Goal: Information Seeking & Learning: Learn about a topic

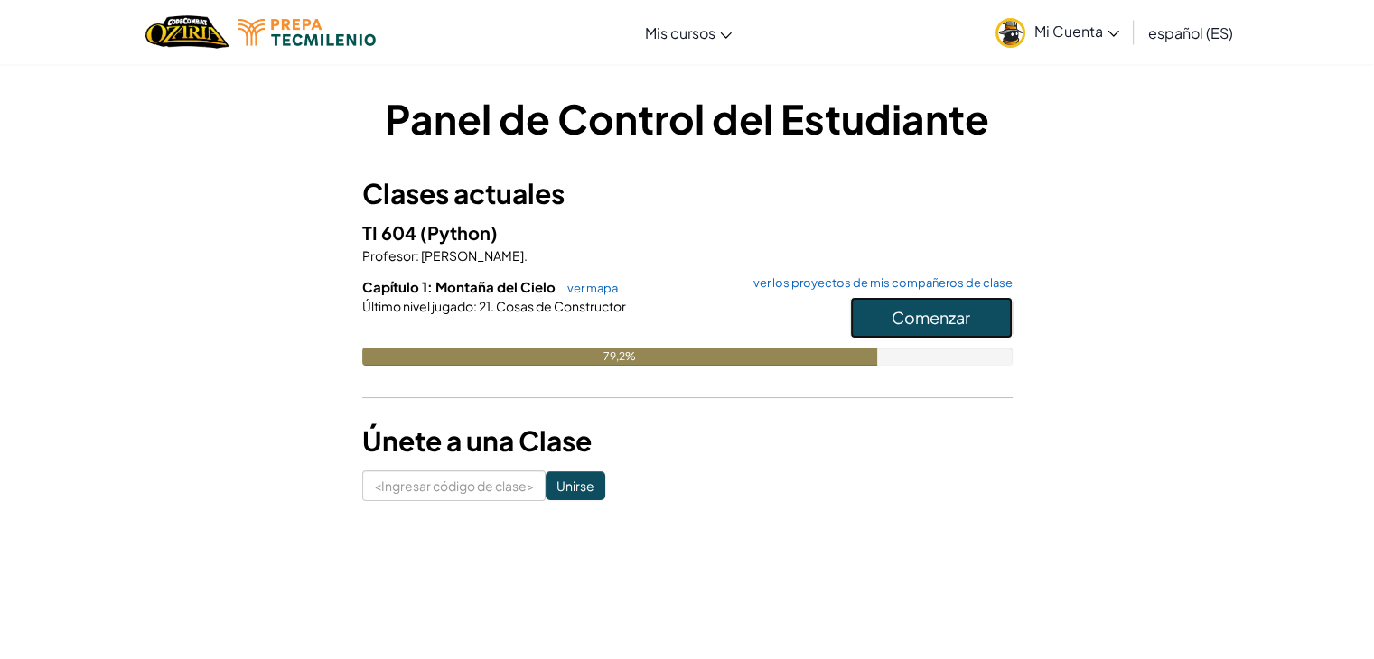
click at [949, 322] on font "Comenzar" at bounding box center [930, 317] width 79 height 21
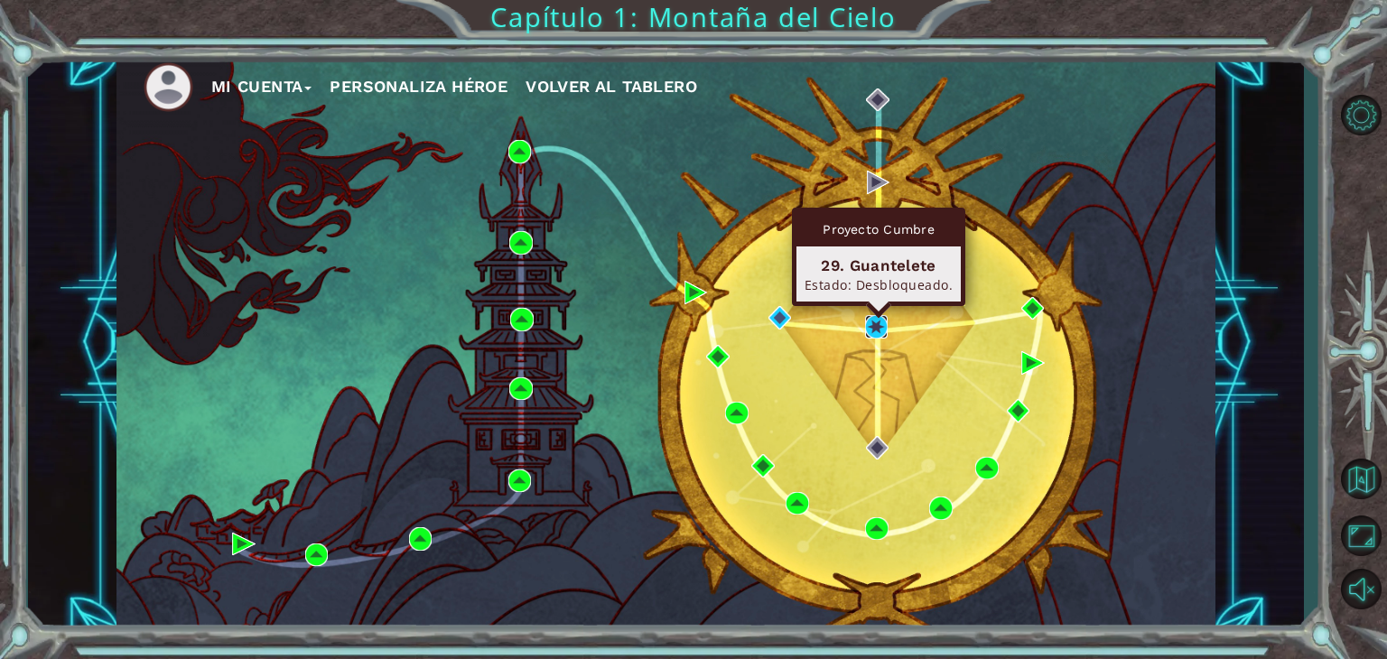
click at [872, 322] on img at bounding box center [876, 326] width 23 height 23
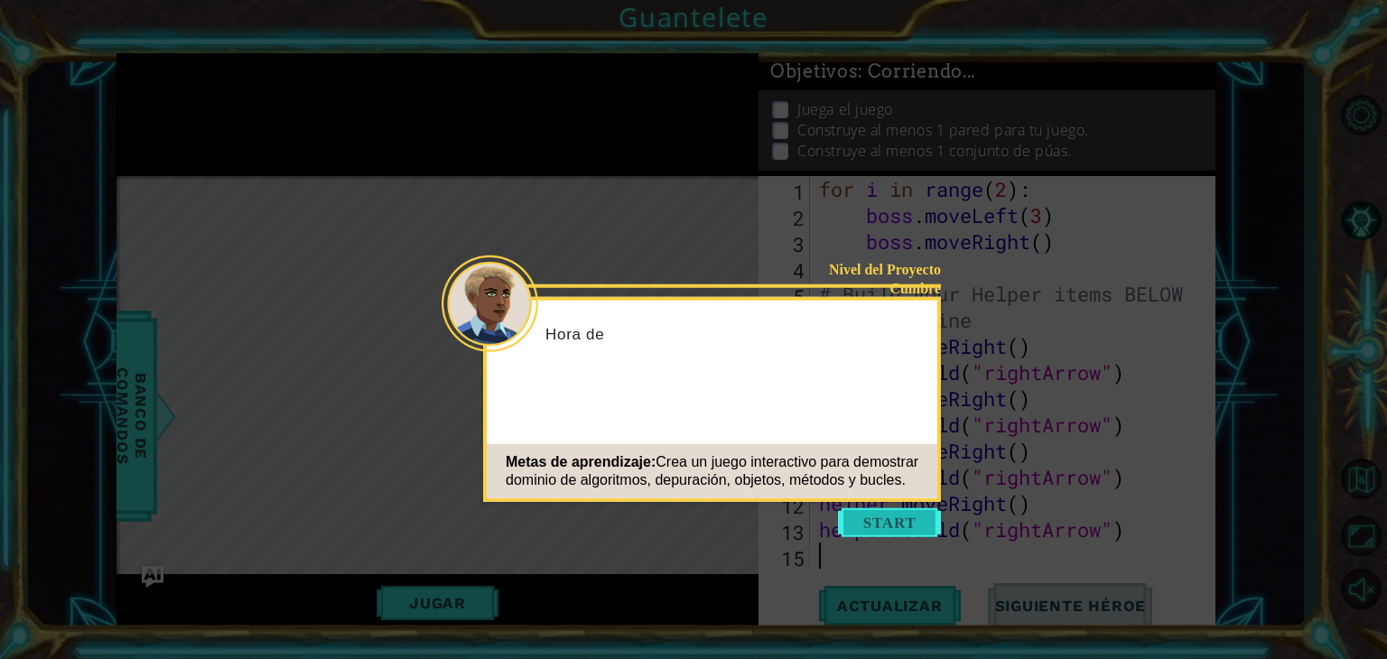
scroll to position [79, 0]
click at [900, 525] on button "Comenzar" at bounding box center [889, 523] width 103 height 29
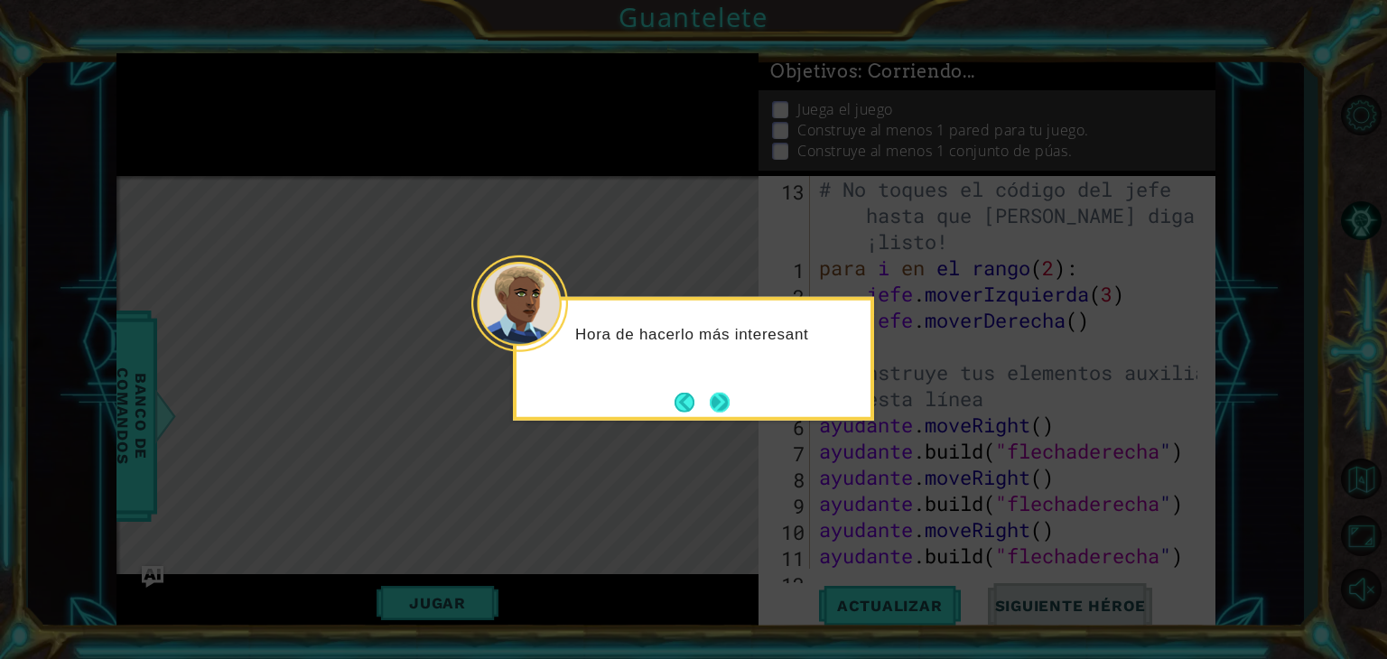
click at [722, 398] on button "Próximo" at bounding box center [720, 402] width 30 height 30
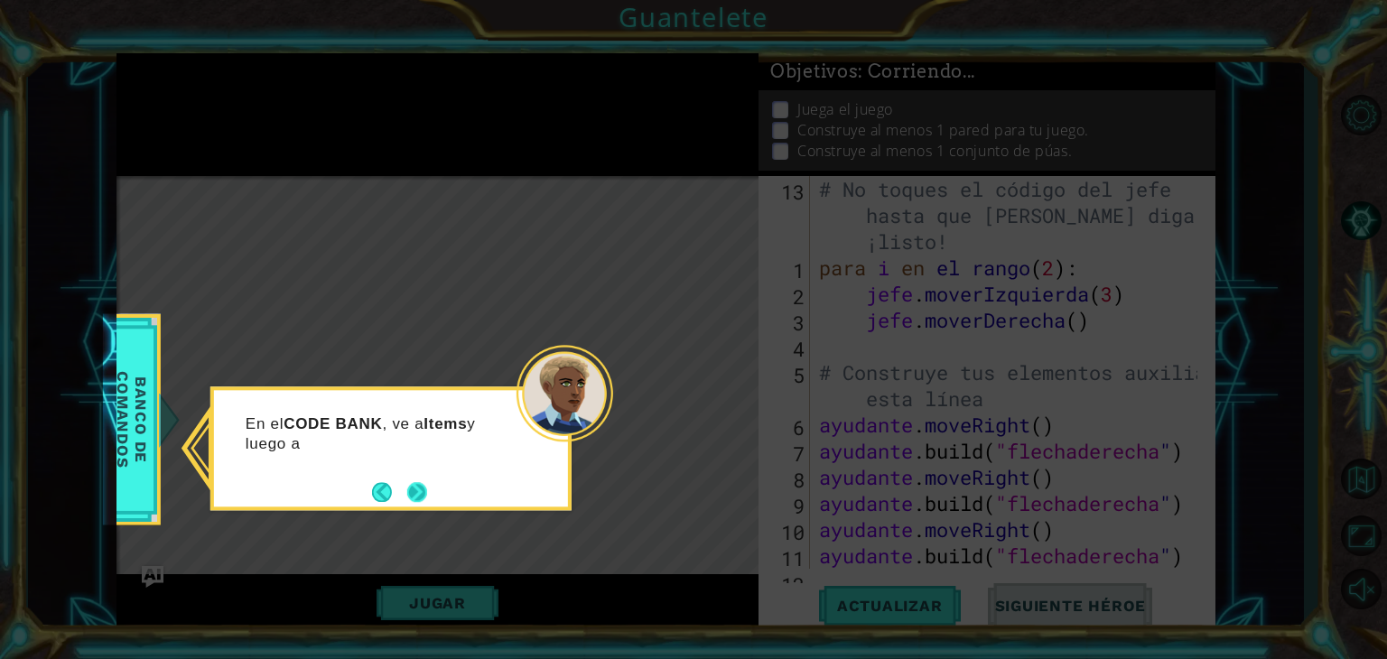
click at [414, 503] on button "Próximo" at bounding box center [417, 493] width 32 height 32
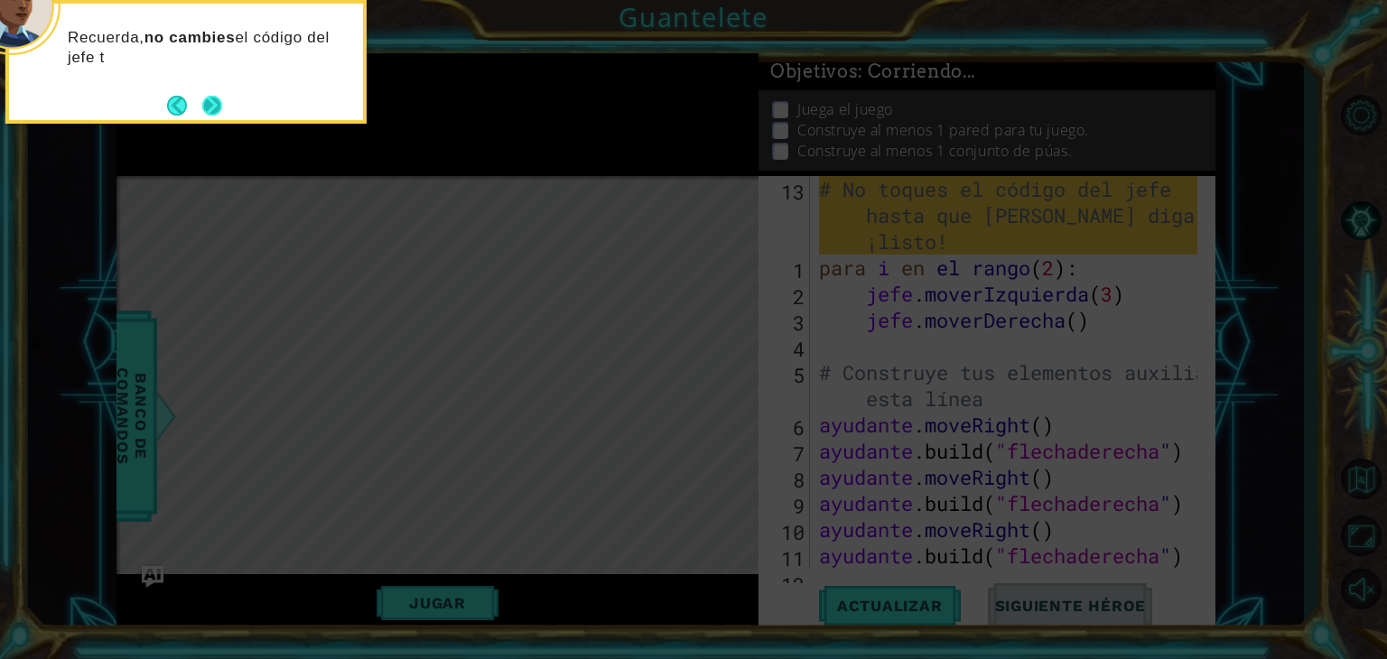
click at [214, 117] on button "Próximo" at bounding box center [212, 105] width 27 height 27
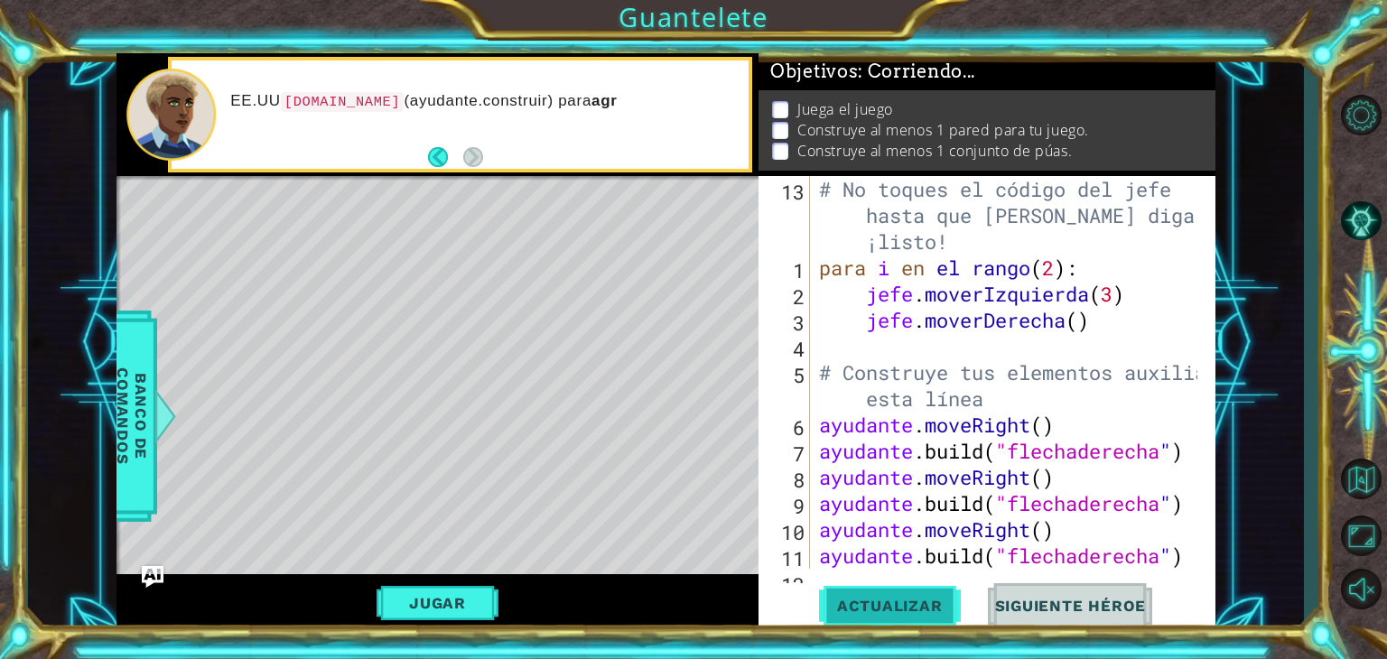
click at [860, 594] on button "Actualizar" at bounding box center [890, 606] width 142 height 46
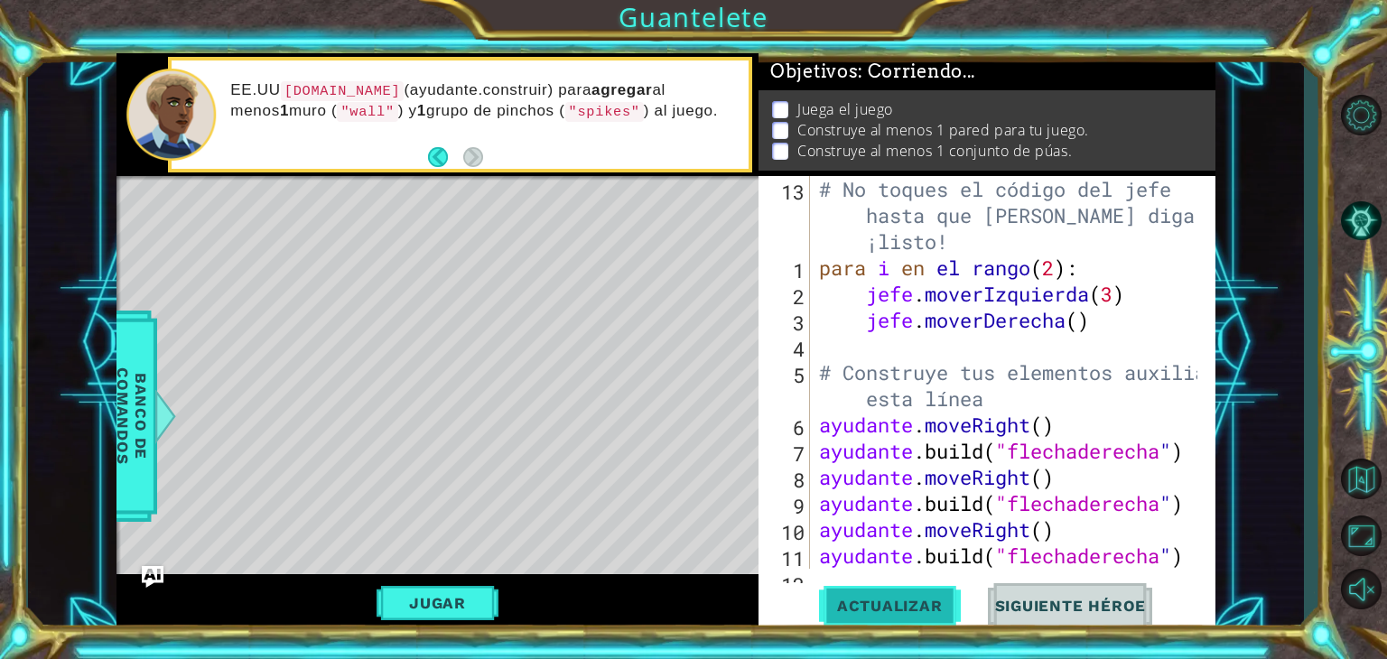
click at [860, 594] on button "Actualizar" at bounding box center [890, 606] width 142 height 46
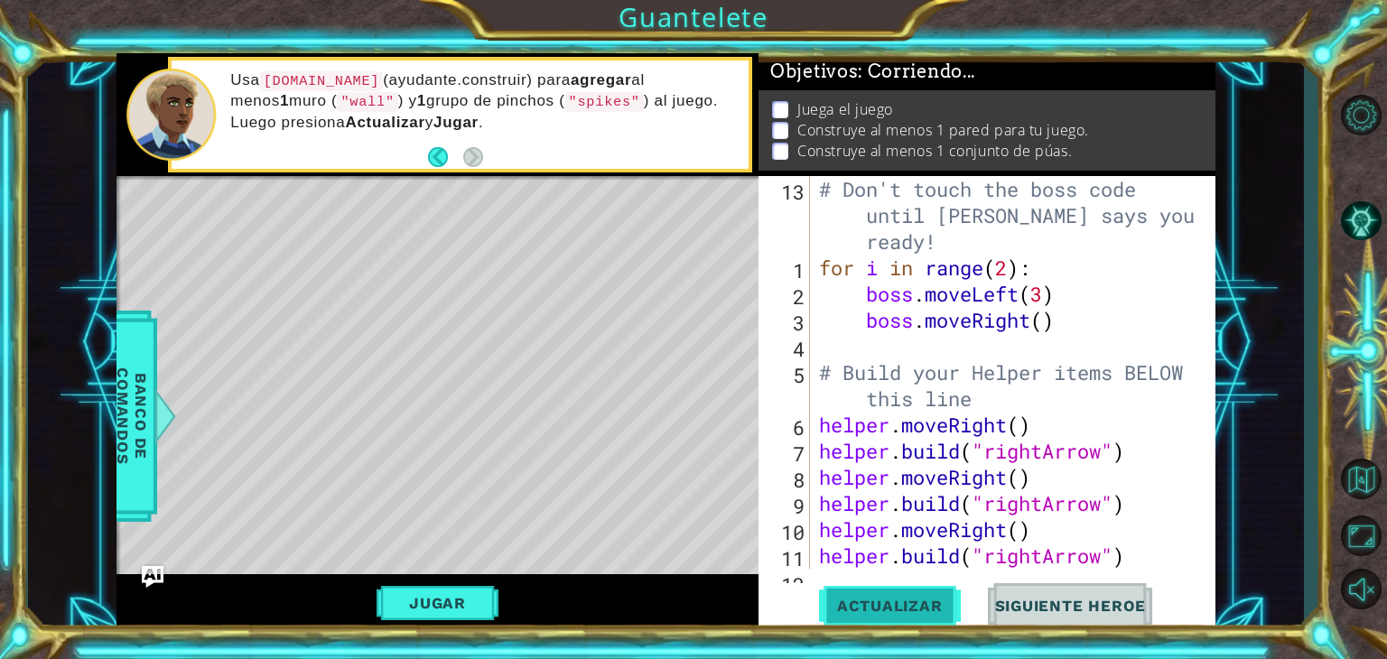
click at [857, 590] on button "Actualizar" at bounding box center [890, 606] width 142 height 46
click at [452, 601] on button "Jugar" at bounding box center [438, 603] width 122 height 34
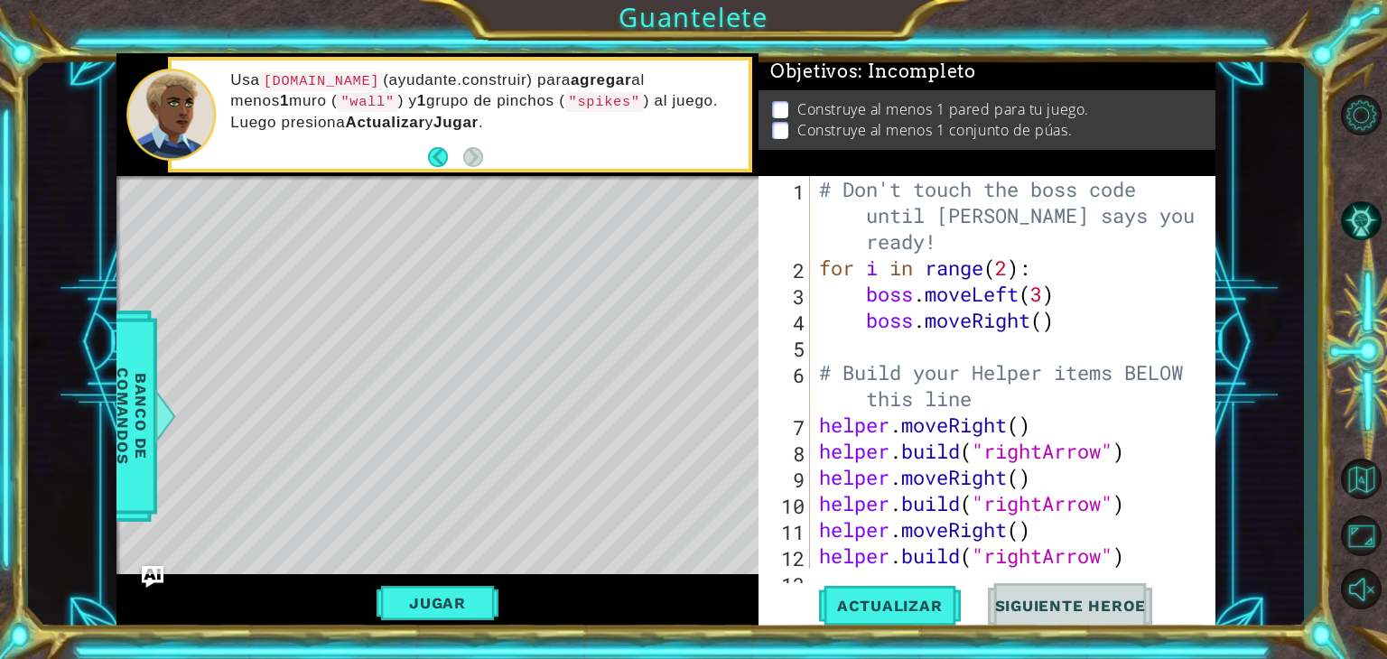
click at [1011, 617] on button "Siguiente Heroe" at bounding box center [1071, 606] width 188 height 46
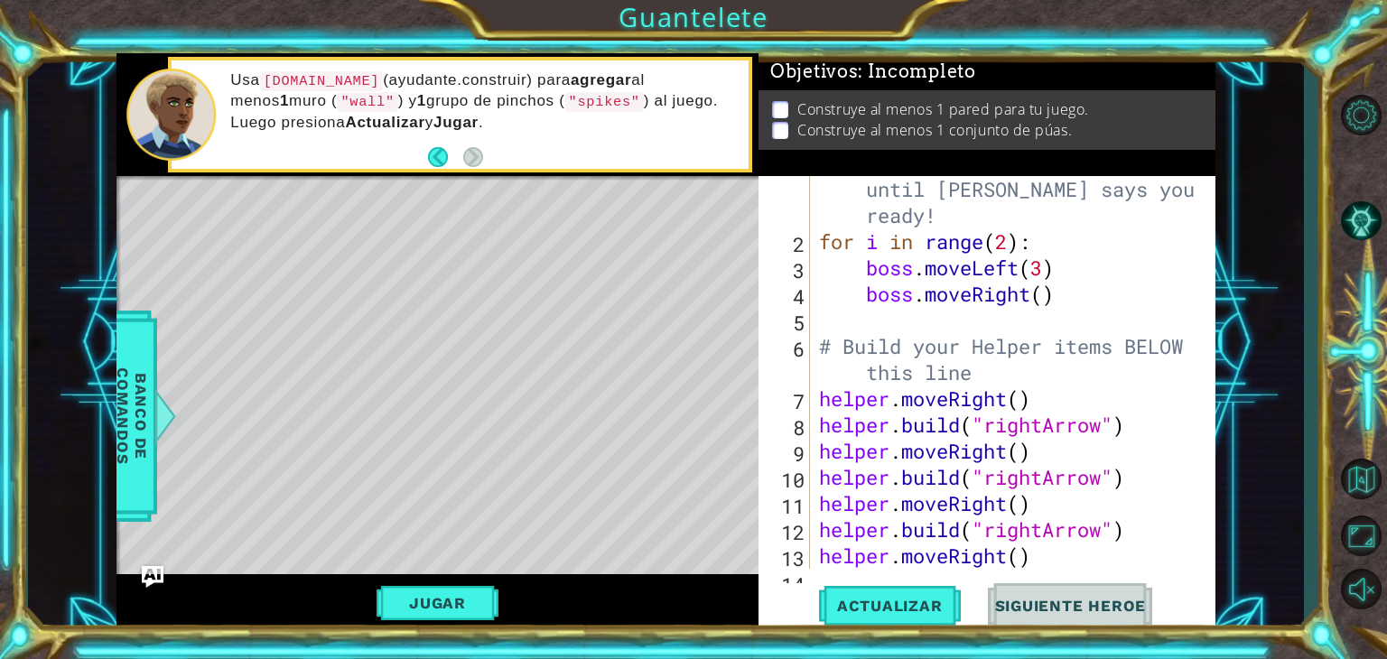
scroll to position [79, 0]
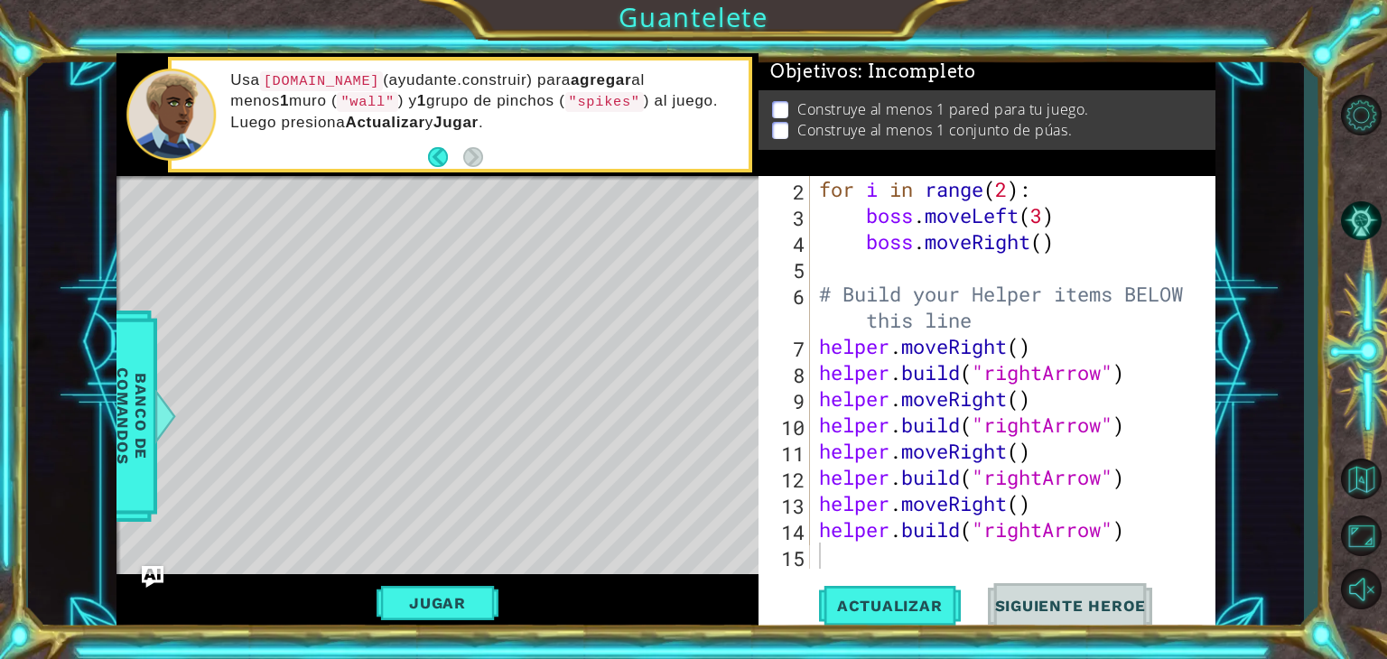
click at [777, 101] on p at bounding box center [780, 109] width 16 height 17
type textarea "[DOMAIN_NAME]("rightArrow")"
click at [830, 362] on div "for i in range ( 2 ) : boss . moveLeft ( 3 ) boss . moveRight ( ) # Build your …" at bounding box center [1011, 398] width 391 height 445
click at [848, 602] on span "Actualizar" at bounding box center [890, 606] width 142 height 18
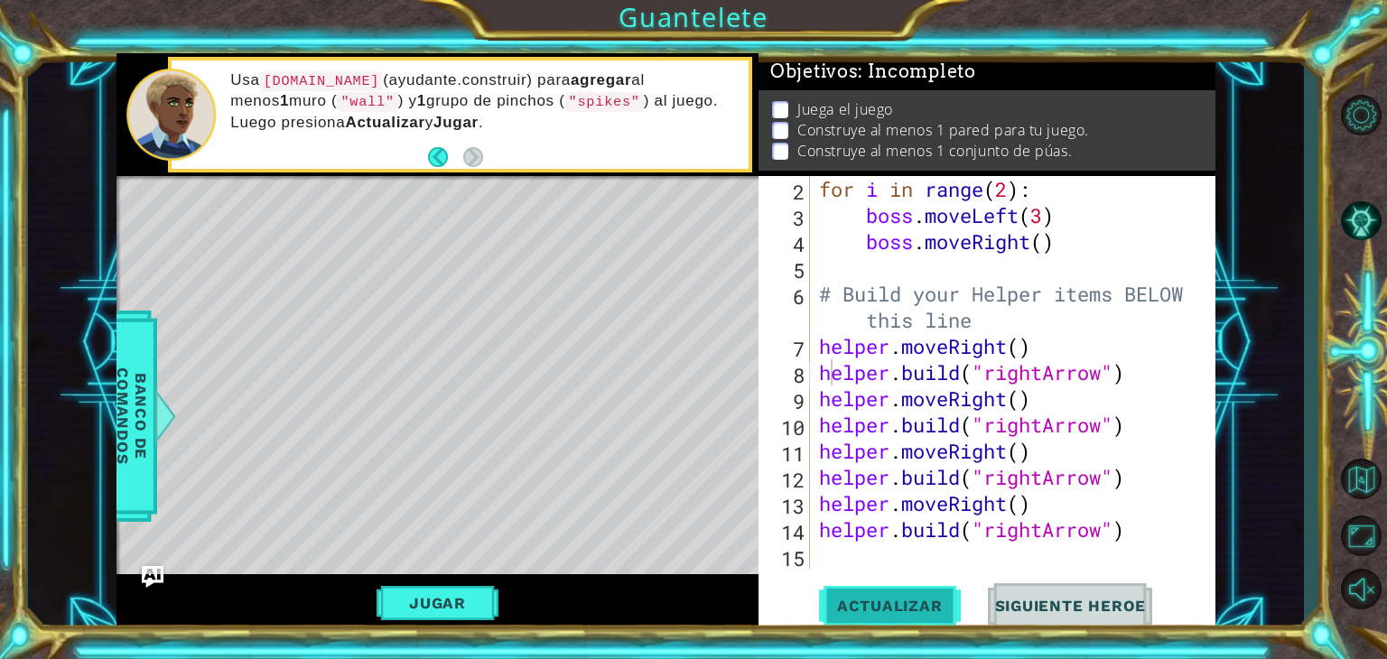
click at [848, 602] on span "Actualizar" at bounding box center [890, 606] width 142 height 18
click at [829, 557] on div "for i in range ( 2 ) : boss . moveLeft ( 3 ) boss . moveRight ( ) # Build your …" at bounding box center [1011, 398] width 391 height 445
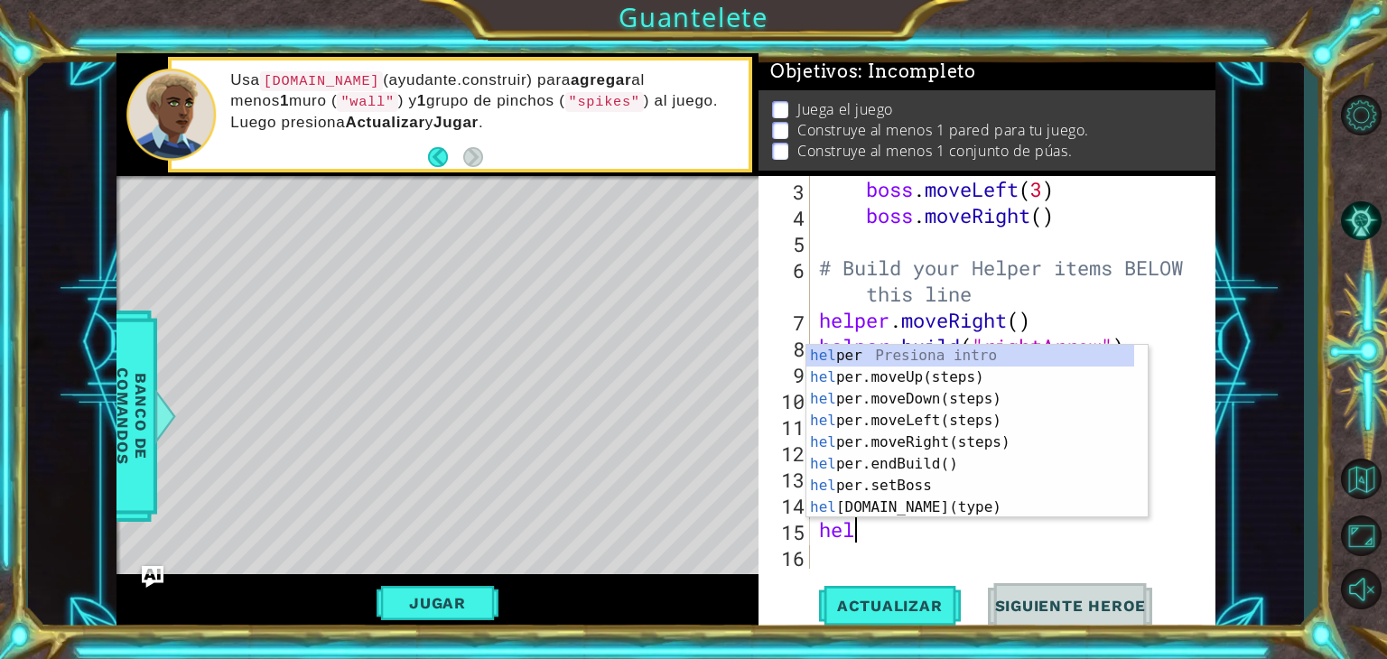
scroll to position [0, 0]
type textarea "help"
click at [849, 460] on div "help er Presiona intro help er.moveUp(steps) Presiona intro help er.moveDown(st…" at bounding box center [971, 453] width 328 height 217
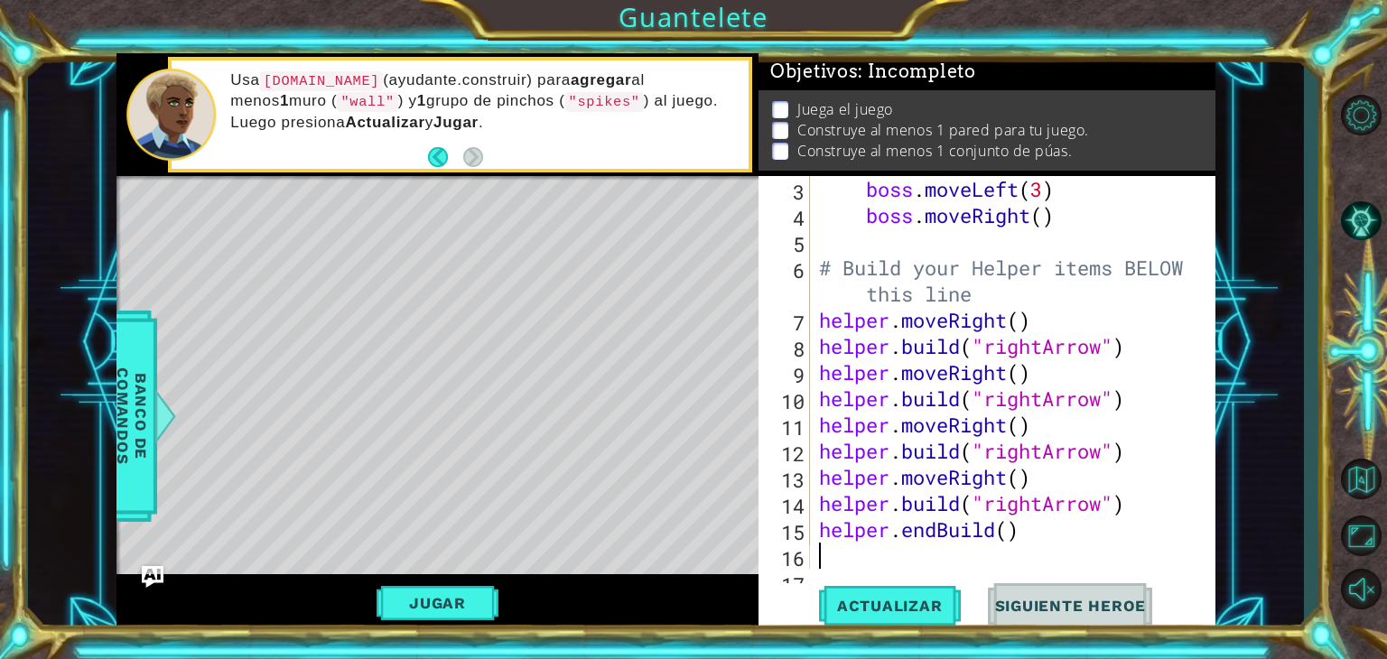
scroll to position [130, 0]
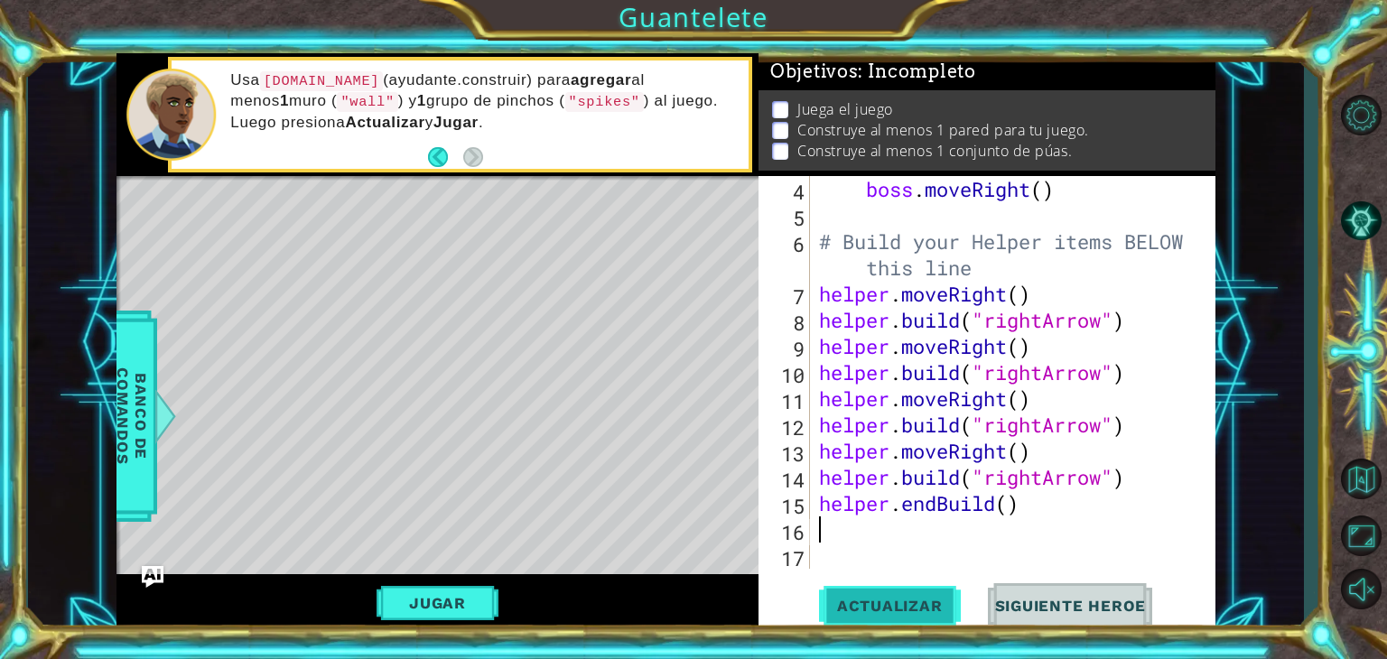
click at [860, 622] on button "Actualizar" at bounding box center [890, 606] width 142 height 46
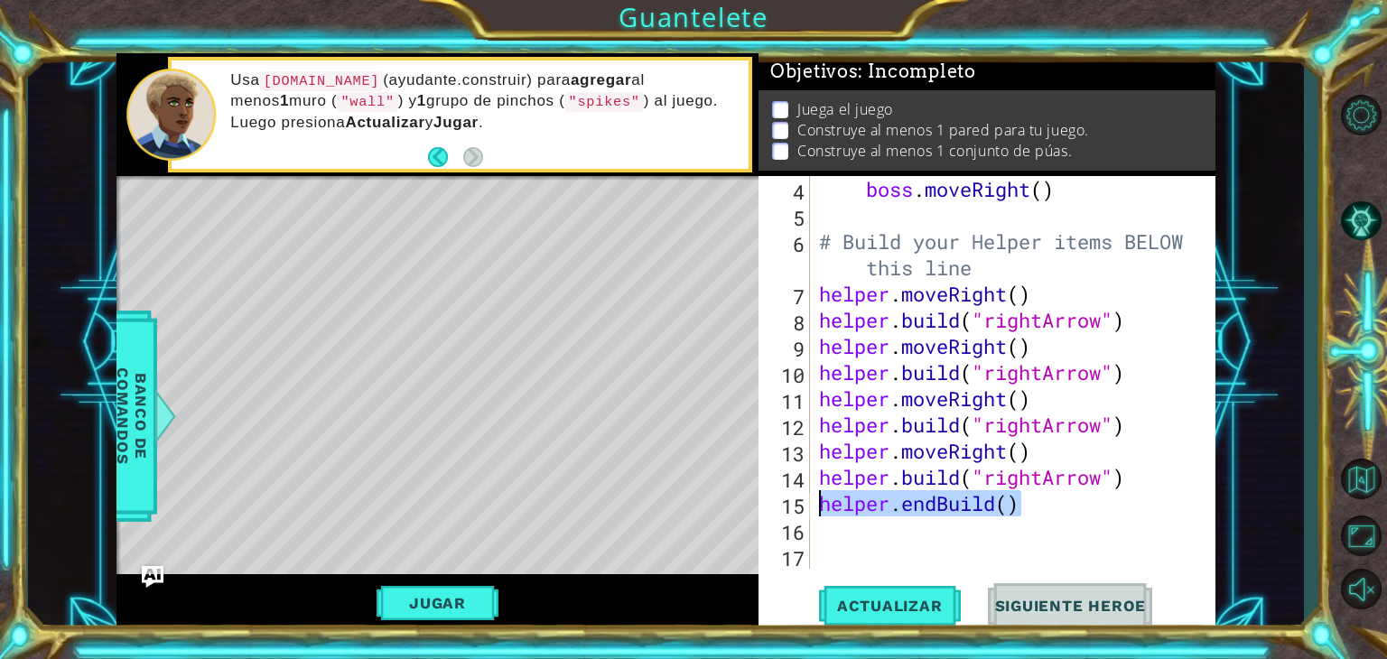
drag, startPoint x: 1038, startPoint y: 498, endPoint x: 823, endPoint y: 504, distance: 215.1
click at [823, 504] on div "boss . moveRight ( ) # Build your Helper items BELOW this line helper . moveRig…" at bounding box center [1011, 398] width 391 height 445
click at [823, 504] on div "boss . moveRight ( ) # Build your Helper items BELOW this line helper . moveRig…" at bounding box center [1007, 372] width 382 height 393
drag, startPoint x: 823, startPoint y: 504, endPoint x: 1007, endPoint y: 513, distance: 184.5
click at [1007, 513] on div "boss . moveRight ( ) # Build your Helper items BELOW this line helper . moveRig…" at bounding box center [1011, 398] width 391 height 445
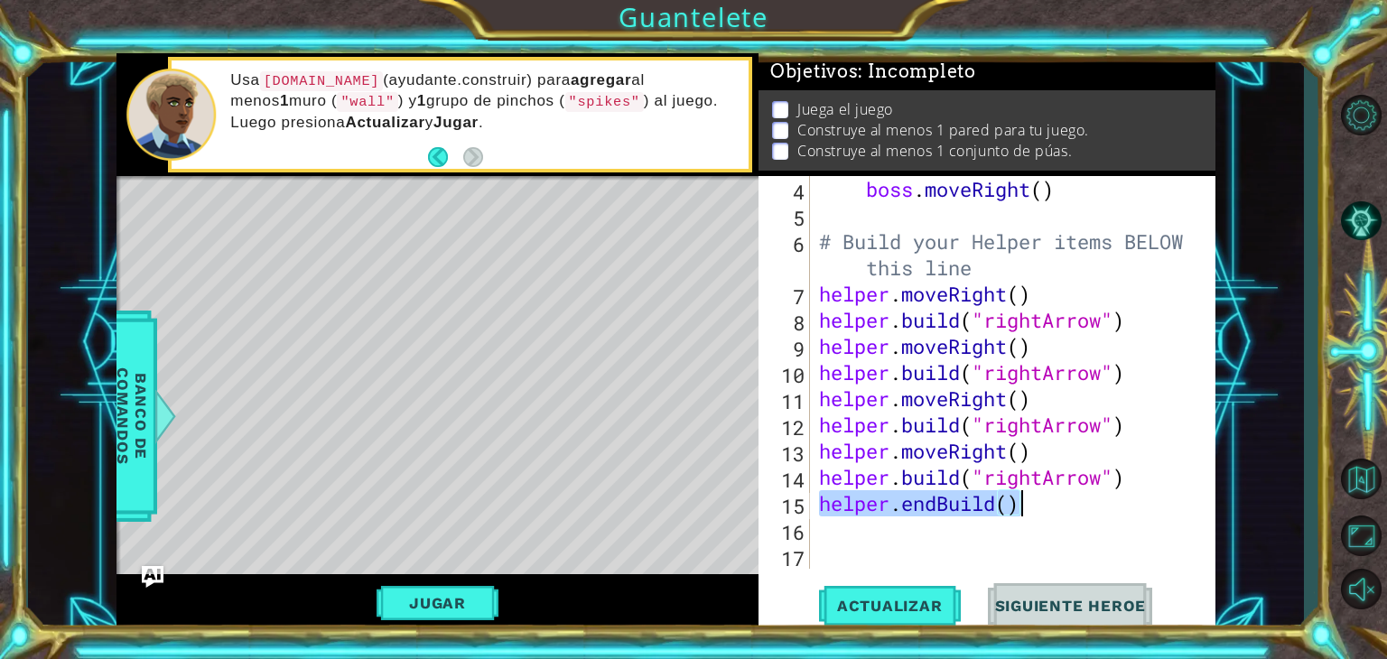
click at [1007, 513] on div "boss . moveRight ( ) # Build your Helper items BELOW this line helper . moveRig…" at bounding box center [1007, 372] width 382 height 393
click at [487, 590] on button "Jugar" at bounding box center [438, 603] width 122 height 34
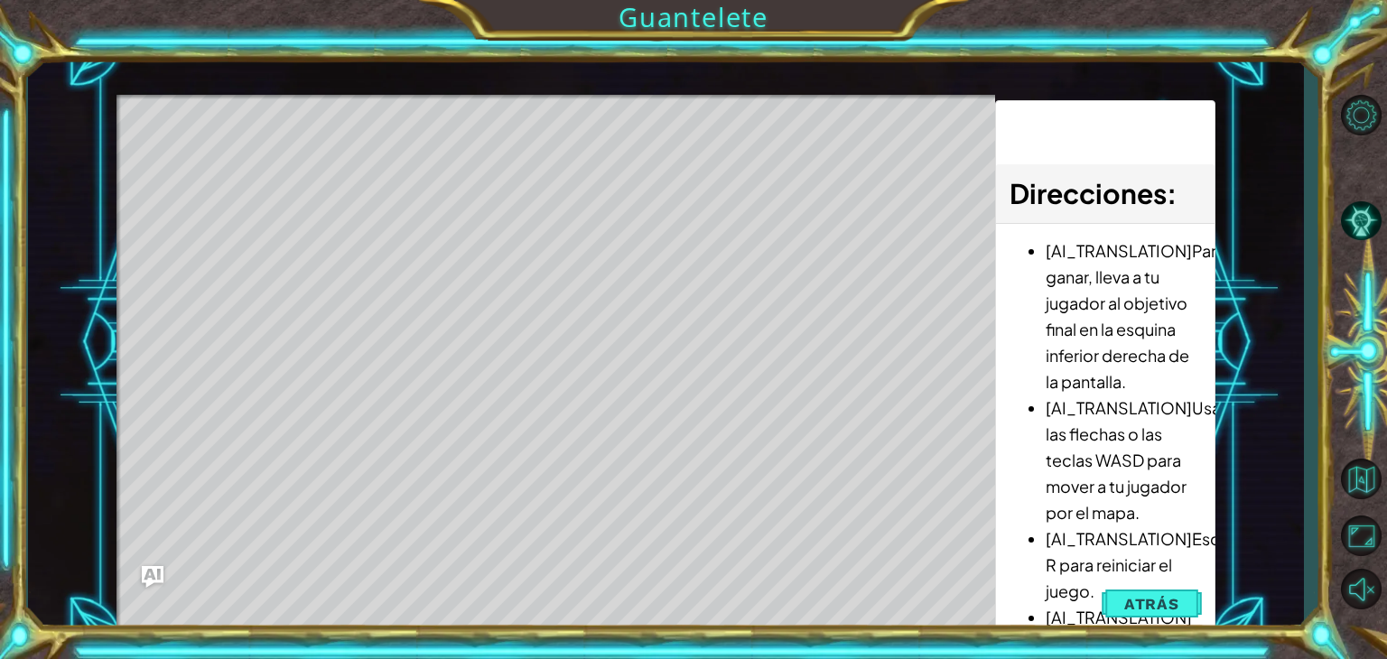
drag, startPoint x: 1050, startPoint y: 124, endPoint x: 1115, endPoint y: 534, distance: 415.0
click at [1115, 534] on div "Direcciones : [AI_TRANSLATION]Para ganar, lleva a tu jugador al objetivo final …" at bounding box center [1104, 367] width 219 height 535
click at [1147, 606] on span "Atrás" at bounding box center [1151, 604] width 55 height 18
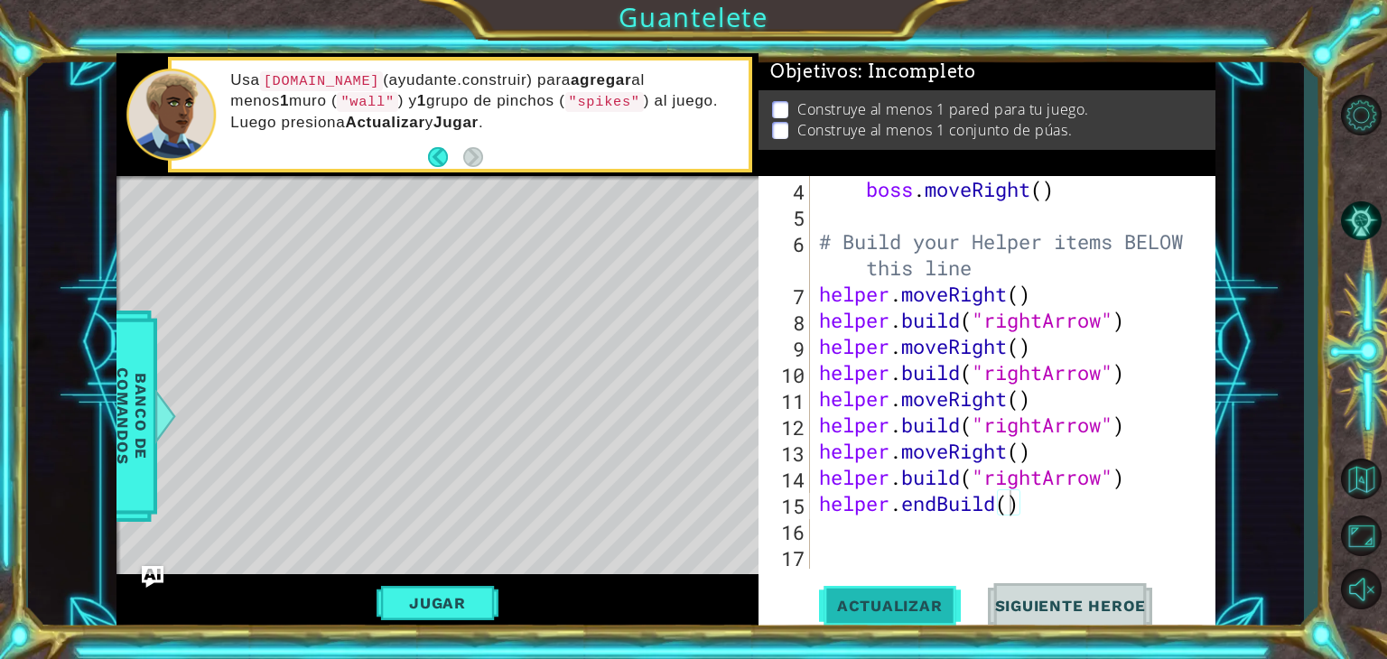
drag, startPoint x: 300, startPoint y: 79, endPoint x: 860, endPoint y: 620, distance: 778.6
click at [860, 620] on div "1 ההההההההההההההההההההההההההההההההההההההההההההההההההההההההההההההההההההההההההההה…" at bounding box center [666, 343] width 1099 height 580
click at [1009, 503] on div "boss . moveRight ( ) # Build your Helper items BELOW this line helper . moveRig…" at bounding box center [1011, 398] width 391 height 445
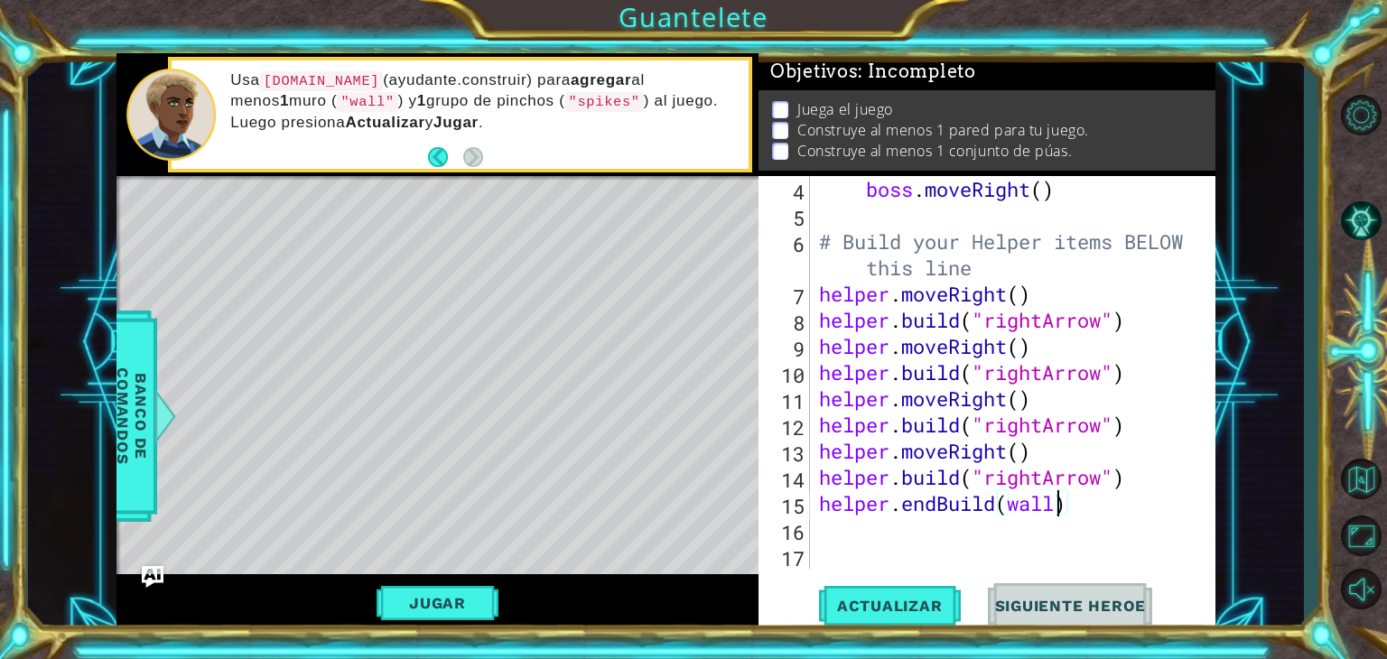
scroll to position [0, 10]
click at [1007, 503] on div "boss . moveRight ( ) # Build your Helper items BELOW this line helper . moveRig…" at bounding box center [1011, 398] width 391 height 445
click at [1112, 503] on div "boss . moveRight ( ) # Build your Helper items BELOW this line helper . moveRig…" at bounding box center [1011, 398] width 391 height 445
click at [914, 583] on button "Actualizar" at bounding box center [890, 606] width 142 height 46
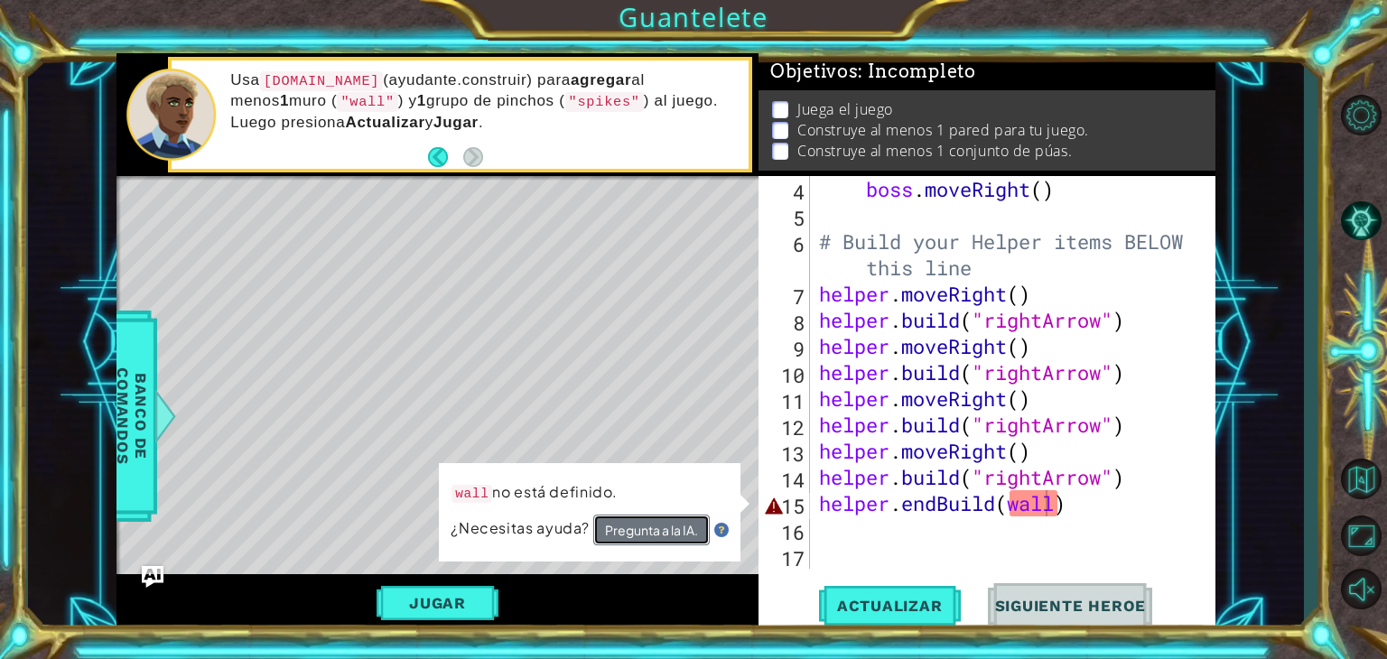
click at [614, 526] on button "Pregunta a la IA." at bounding box center [651, 530] width 117 height 31
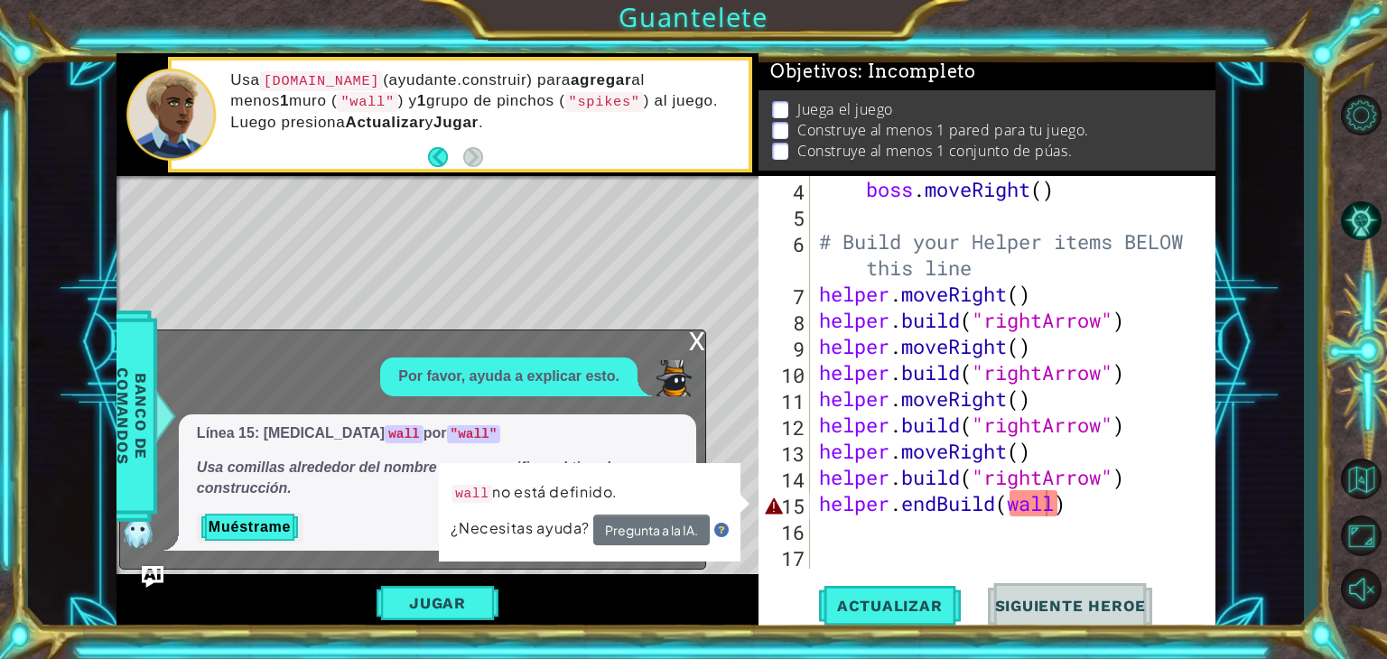
click at [383, 434] on p "Línea 15: [MEDICAL_DATA] wall por "wall"" at bounding box center [437, 434] width 481 height 21
click at [387, 429] on p "Línea 15: [MEDICAL_DATA] wall por "wall"" at bounding box center [437, 434] width 481 height 21
drag, startPoint x: 387, startPoint y: 429, endPoint x: 505, endPoint y: 442, distance: 119.0
click at [505, 442] on p "Línea 15: [MEDICAL_DATA] wall por "wall"" at bounding box center [437, 434] width 481 height 21
click at [695, 337] on div "x" at bounding box center [697, 340] width 16 height 18
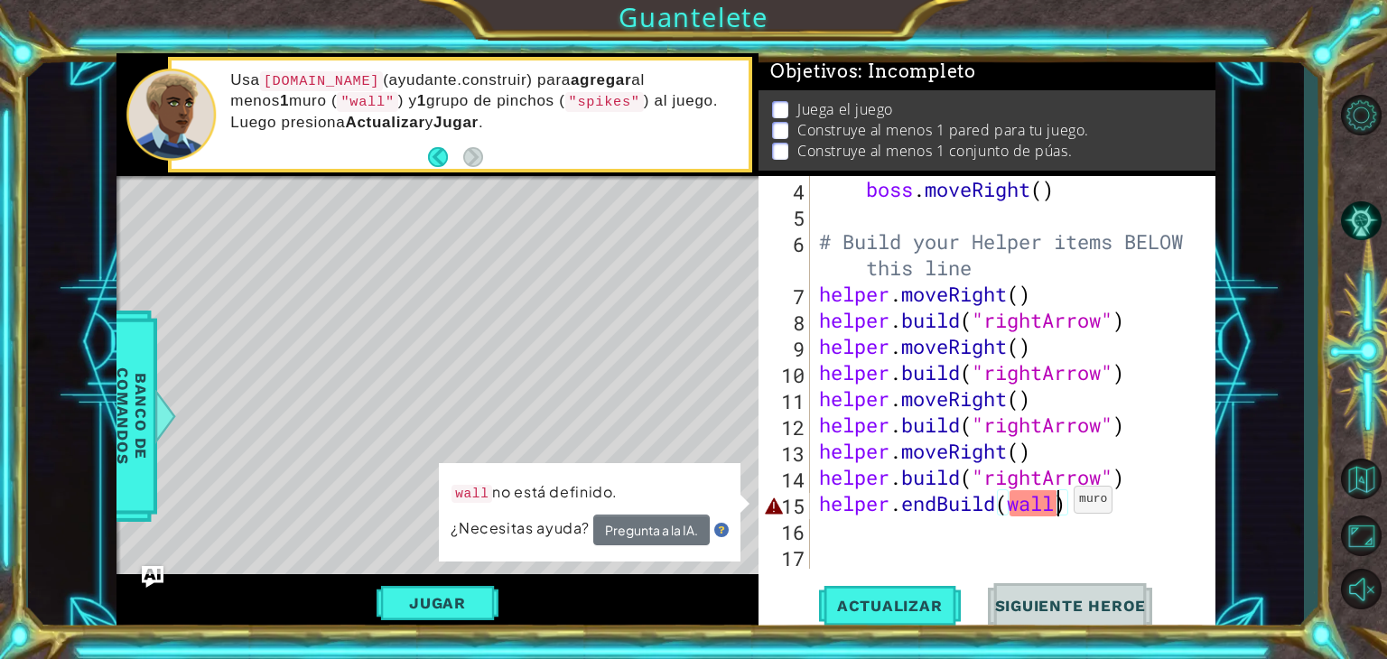
click at [1059, 503] on div "boss . moveRight ( ) # Build your Helper items BELOW this line helper . moveRig…" at bounding box center [1011, 398] width 391 height 445
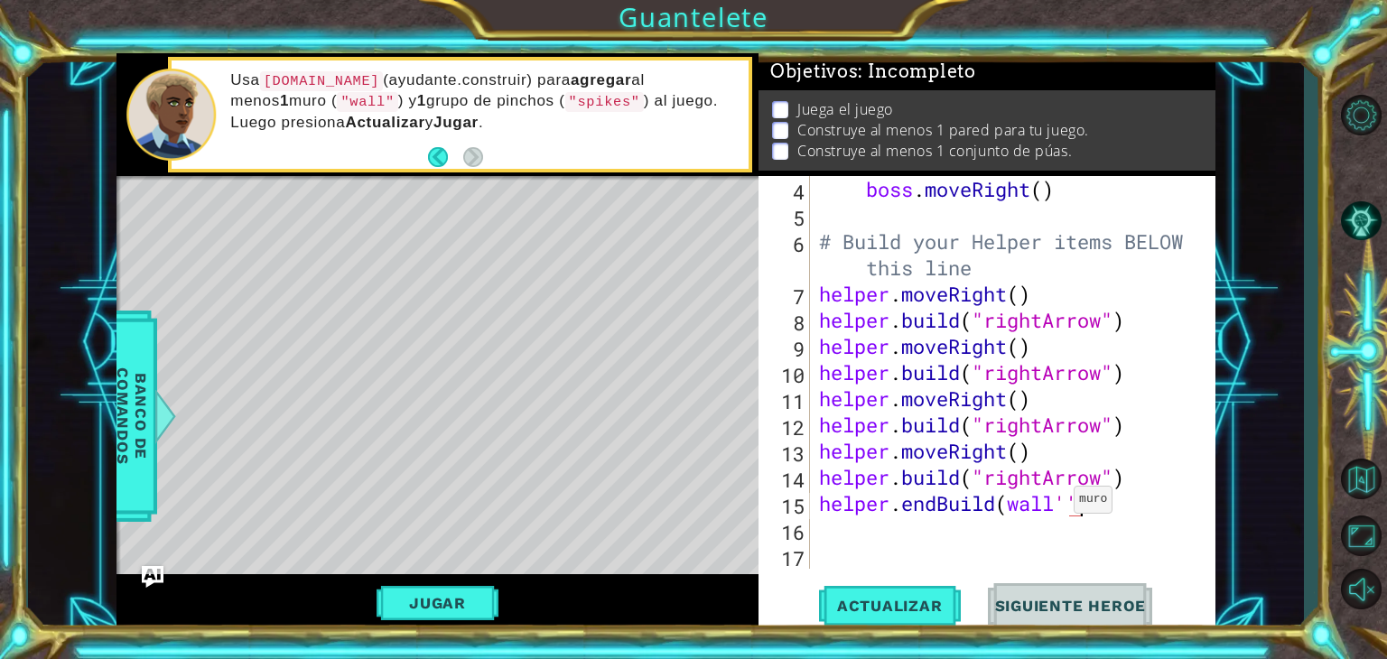
scroll to position [0, 11]
click at [1069, 497] on div "boss . moveRight ( ) # Build your Helper items BELOW this line helper . moveRig…" at bounding box center [1011, 398] width 391 height 445
click at [1073, 498] on div "boss . moveRight ( ) # Build your Helper items BELOW this line helper . moveRig…" at bounding box center [1011, 398] width 391 height 445
click at [1083, 501] on div "boss . moveRight ( ) # Build your Helper items BELOW this line helper . moveRig…" at bounding box center [1011, 398] width 391 height 445
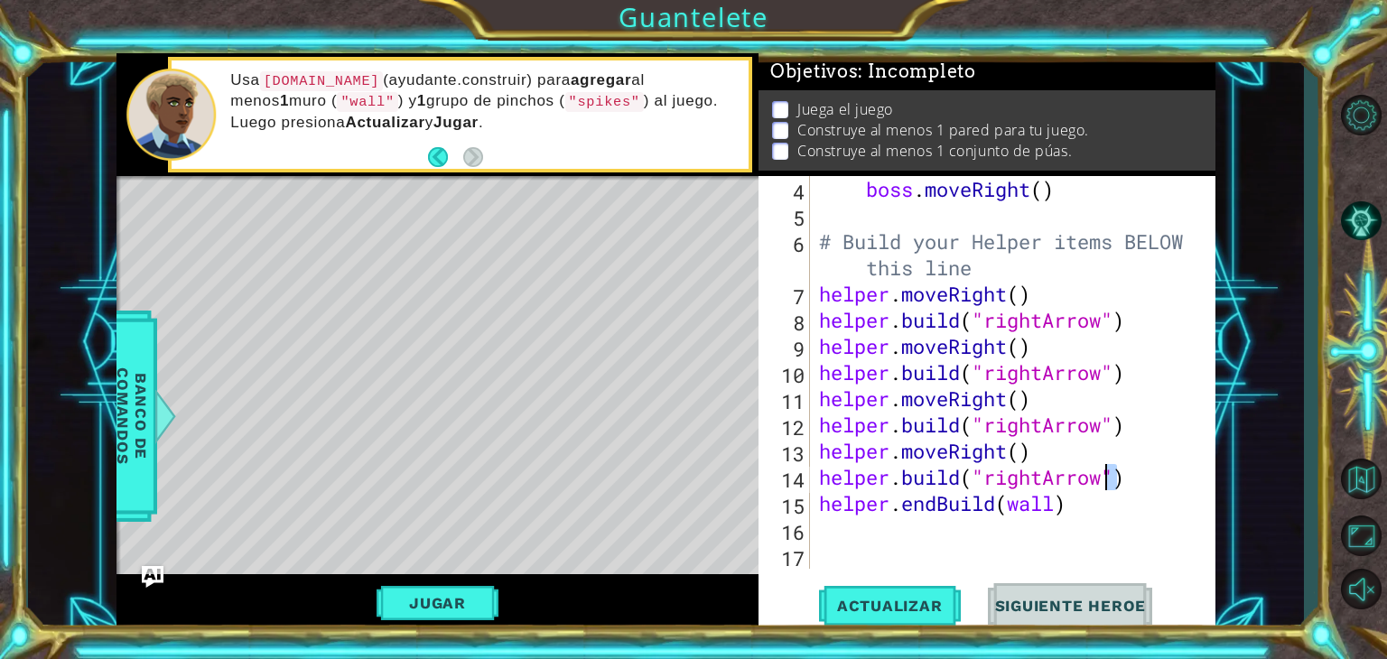
drag, startPoint x: 1117, startPoint y: 471, endPoint x: 1104, endPoint y: 469, distance: 13.7
click at [1104, 469] on div "boss . moveRight ( ) # Build your Helper items BELOW this line helper . moveRig…" at bounding box center [1011, 398] width 391 height 445
click at [1055, 500] on div "boss . moveRight ( ) # Build your Helper items BELOW this line helper . moveRig…" at bounding box center [1011, 398] width 391 height 445
paste textarea """
click at [1014, 505] on div "boss . moveRight ( ) # Build your Helper items BELOW this line helper . moveRig…" at bounding box center [1011, 398] width 391 height 445
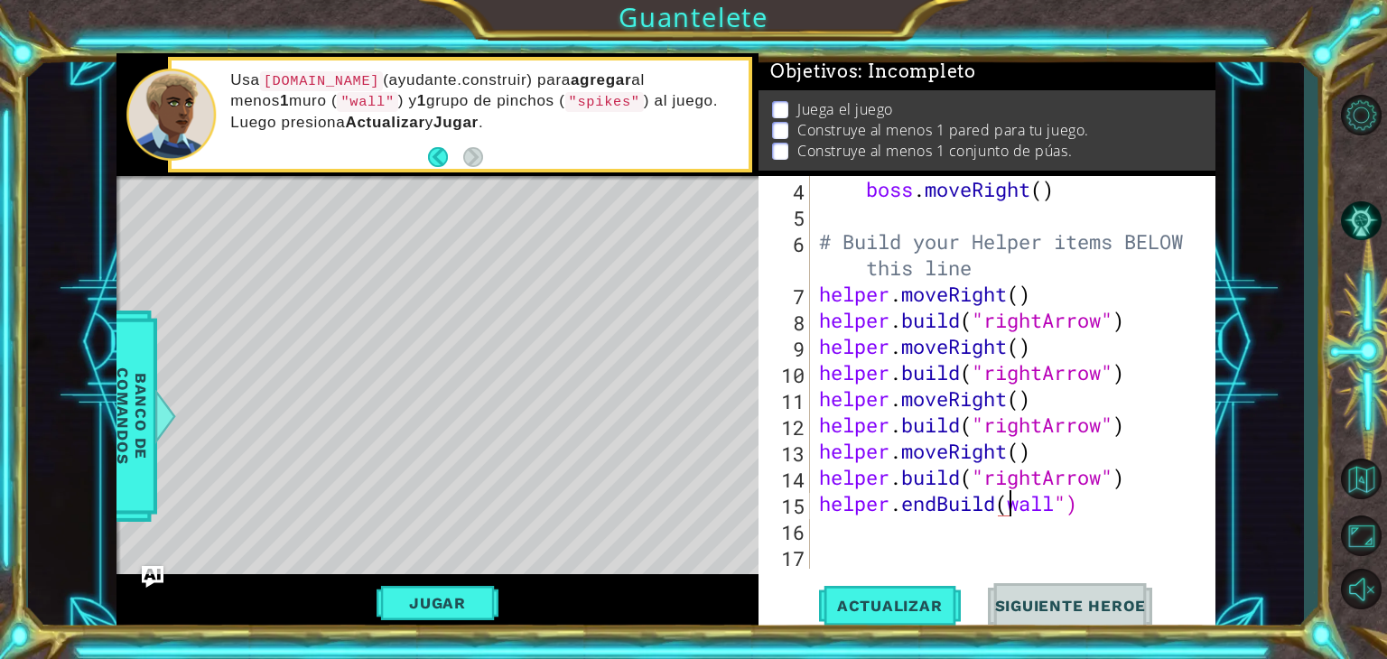
paste textarea """
click at [844, 583] on button "Actualizar" at bounding box center [890, 606] width 142 height 46
click at [867, 605] on span "Actualizar" at bounding box center [890, 606] width 142 height 18
drag, startPoint x: 867, startPoint y: 605, endPoint x: 868, endPoint y: 593, distance: 11.8
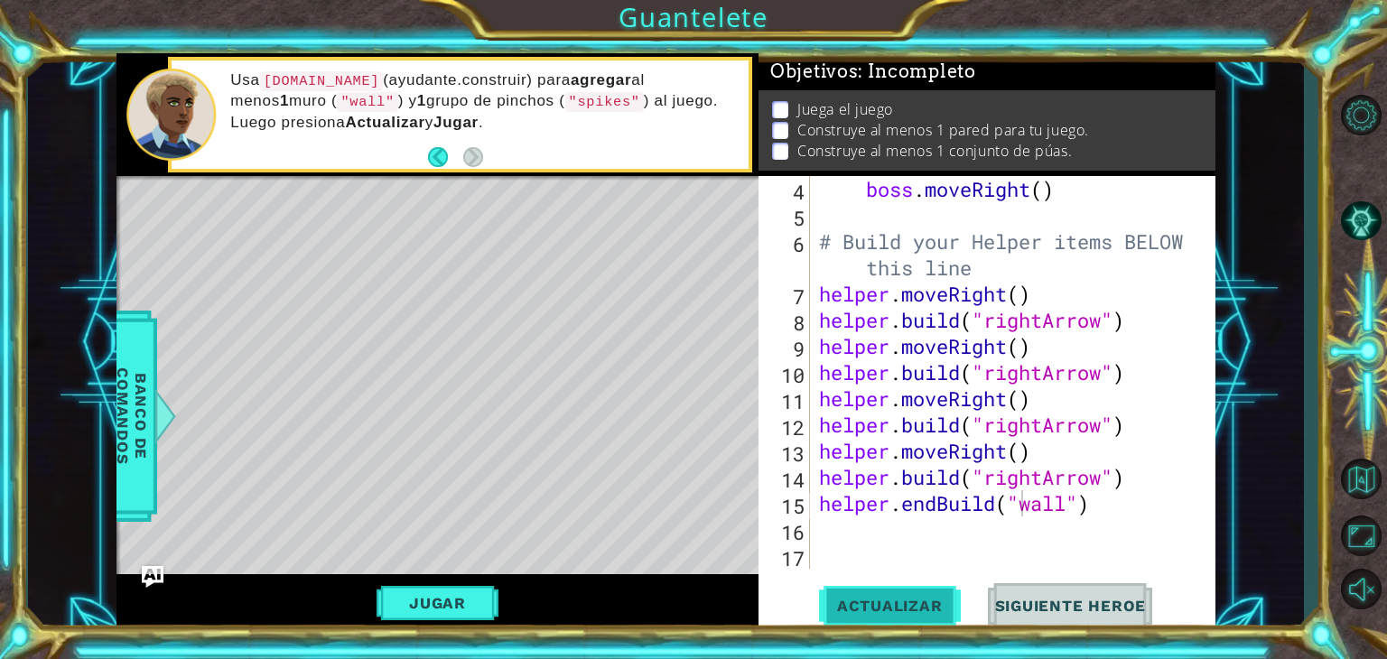
click at [868, 593] on button "Actualizar" at bounding box center [890, 606] width 142 height 46
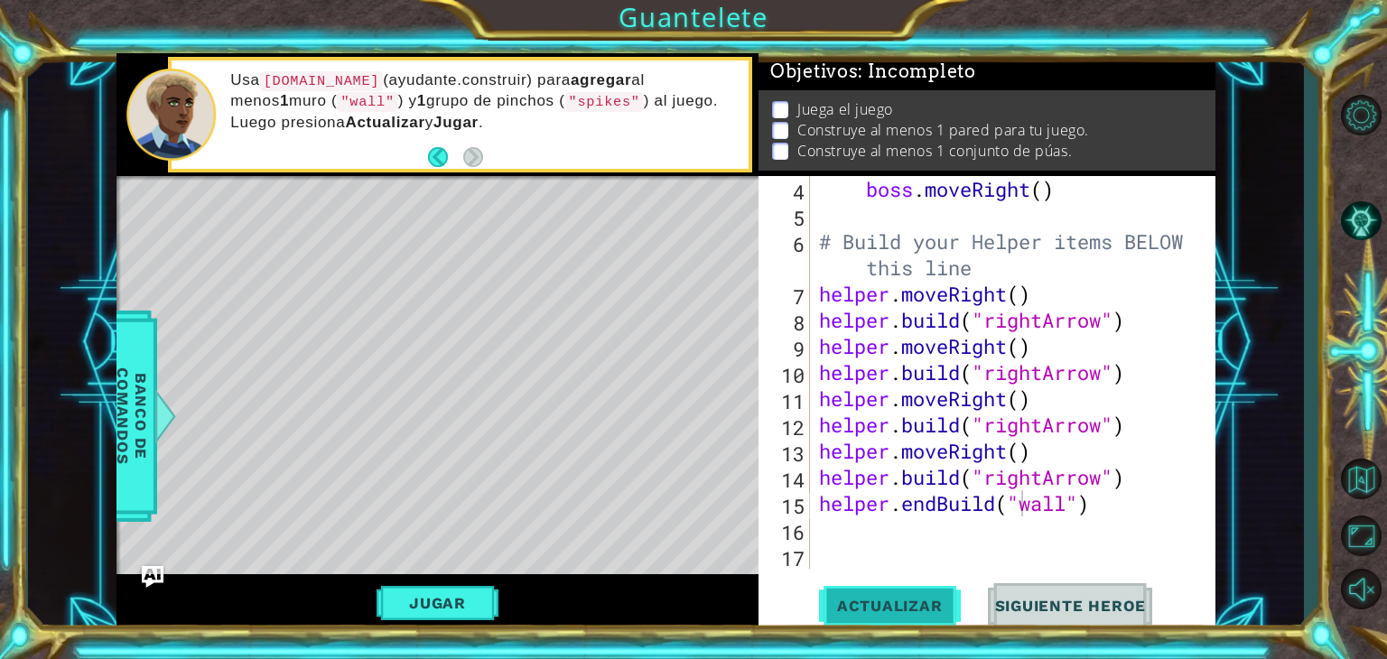
click at [868, 593] on button "Actualizar" at bounding box center [890, 606] width 142 height 46
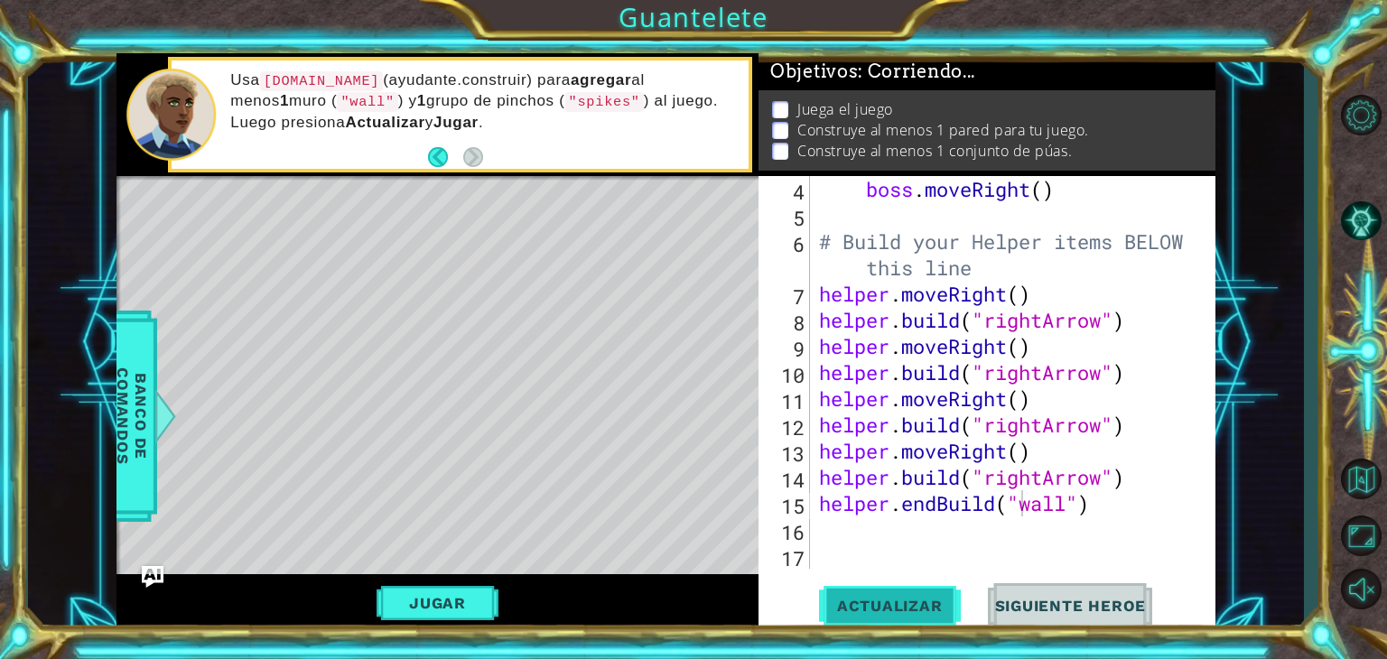
click at [868, 593] on button "Actualizar" at bounding box center [890, 606] width 142 height 46
drag, startPoint x: 868, startPoint y: 593, endPoint x: 952, endPoint y: 598, distance: 84.1
click at [952, 598] on button "Actualizar" at bounding box center [890, 606] width 142 height 46
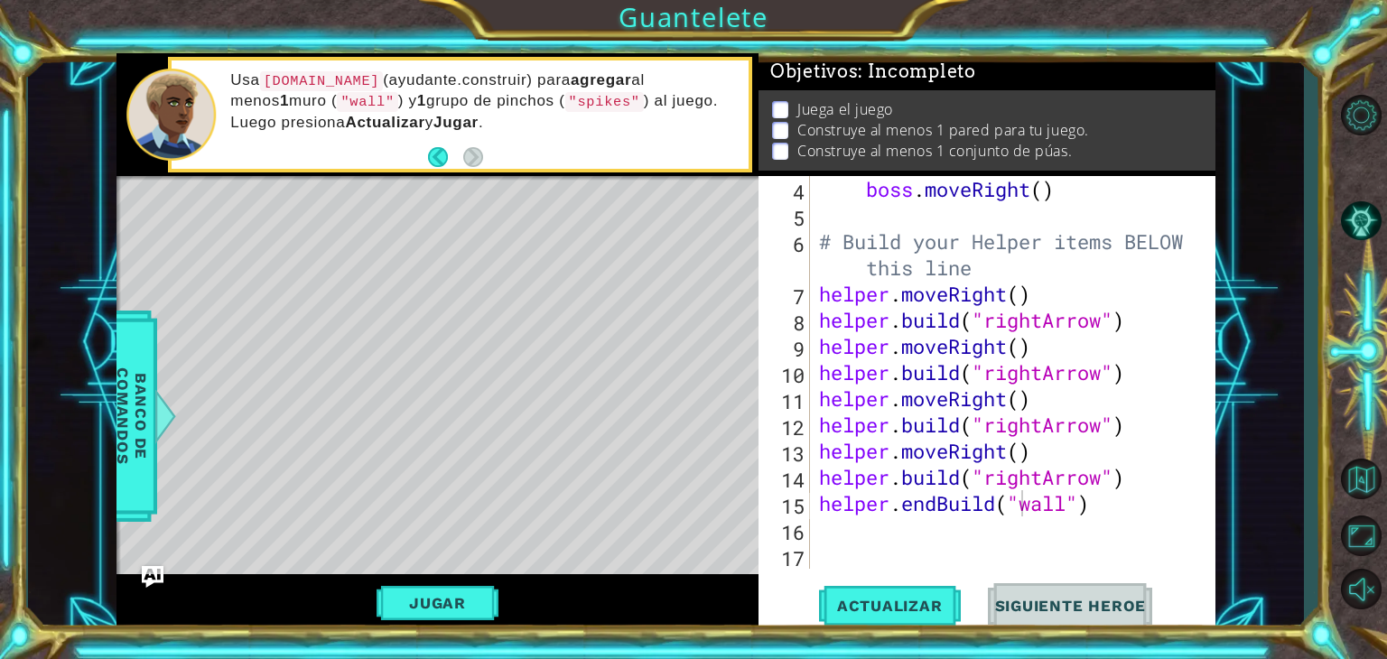
drag, startPoint x: 256, startPoint y: 79, endPoint x: 526, endPoint y: 142, distance: 277.4
click at [526, 142] on div "Usa [DOMAIN_NAME] ([DOMAIN_NAME]) para agregar al menos 1 muro ( "wall" ) y 1 g…" at bounding box center [483, 114] width 531 height 106
click at [935, 502] on div "boss . moveRight ( ) # Build your Helper items BELOW this line helper . moveRig…" at bounding box center [1011, 398] width 391 height 445
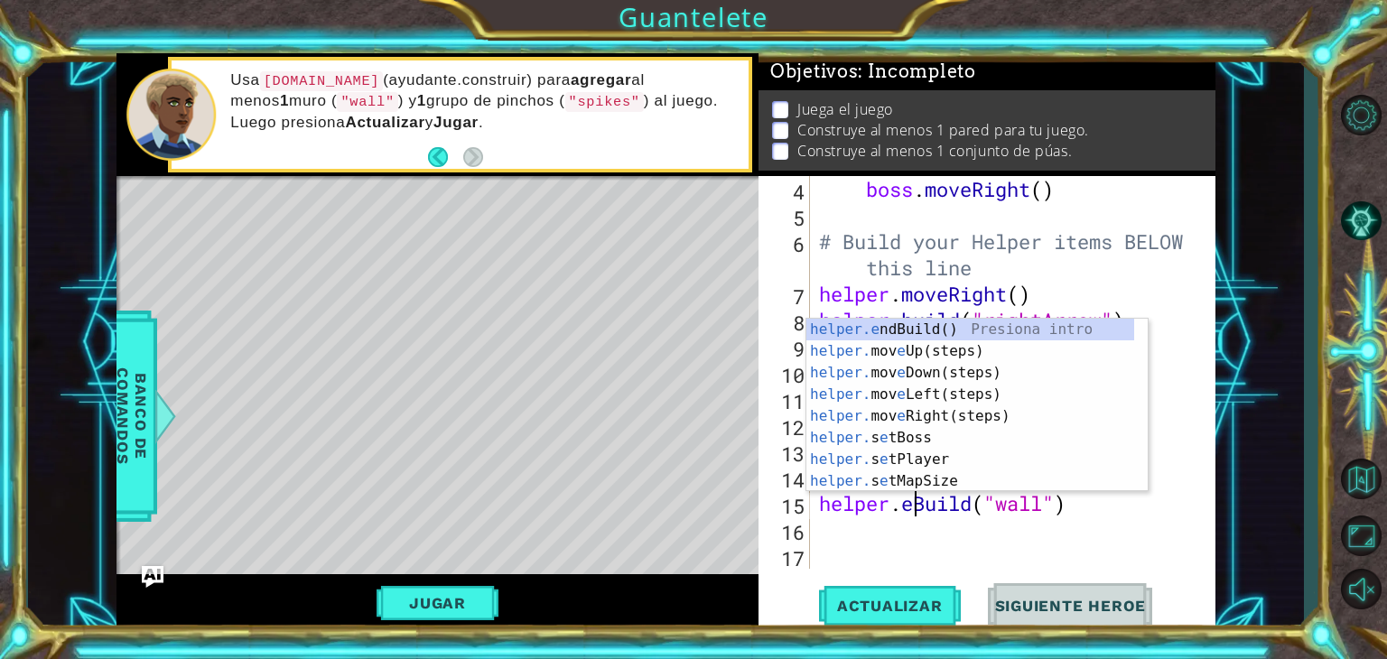
scroll to position [0, 9]
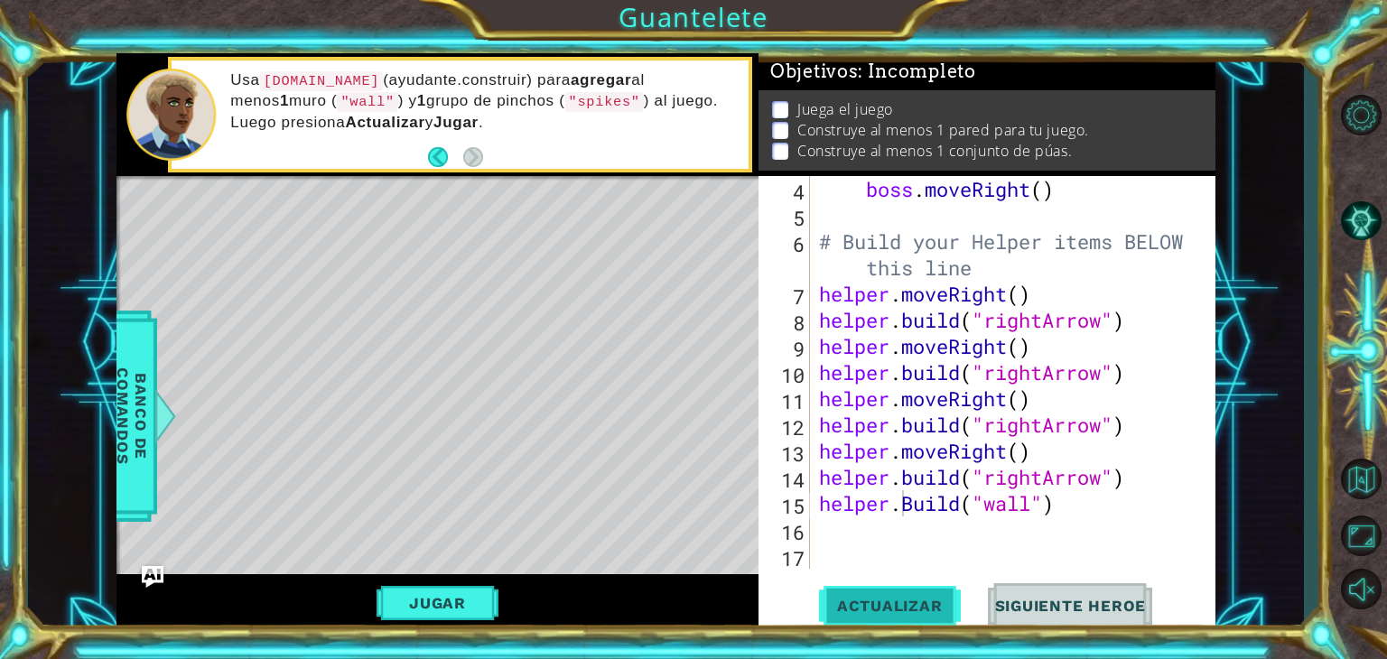
click at [886, 600] on span "Actualizar" at bounding box center [890, 606] width 142 height 18
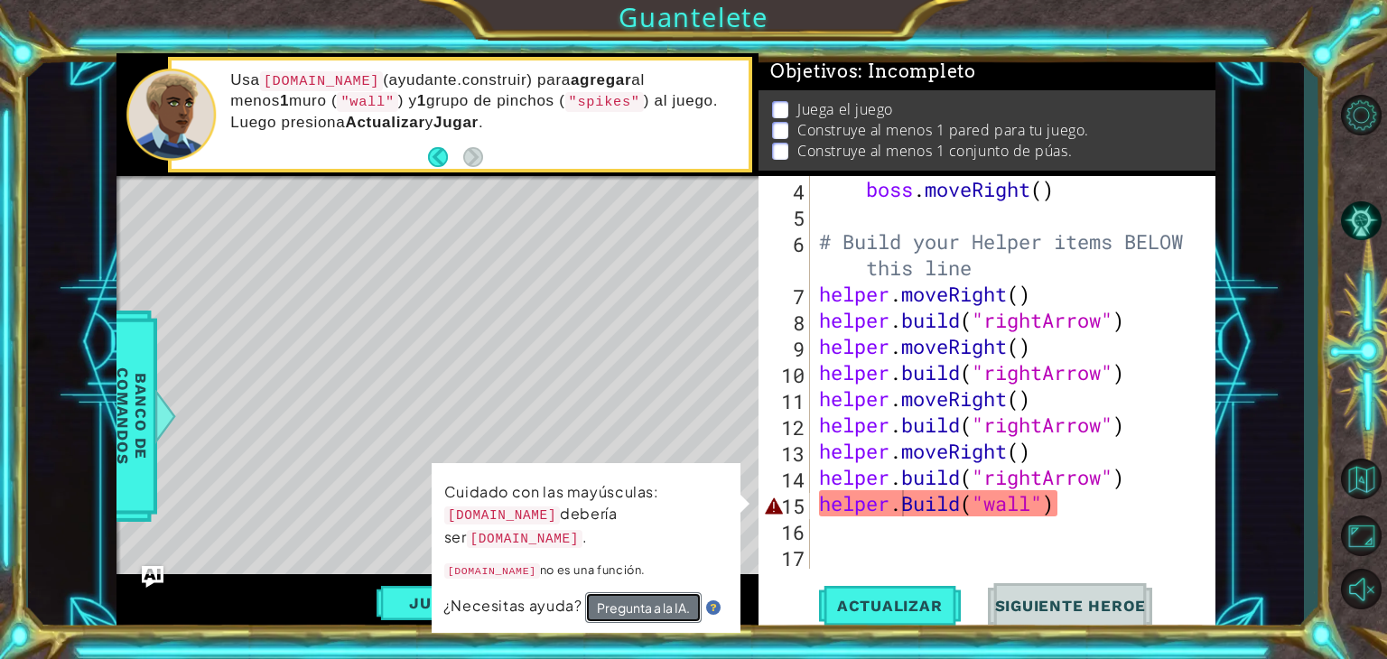
click at [654, 593] on button "Pregunta a la IA." at bounding box center [643, 608] width 117 height 31
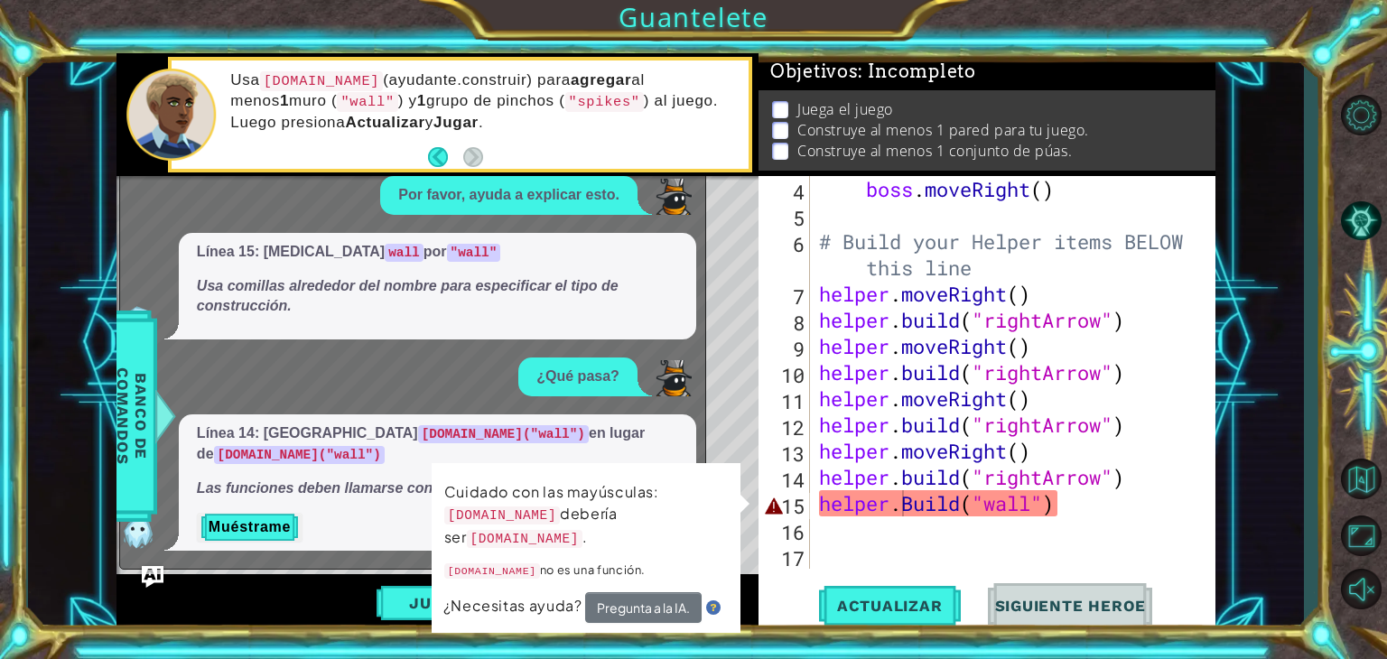
drag, startPoint x: 288, startPoint y: 459, endPoint x: 478, endPoint y: 478, distance: 190.6
click at [478, 478] on div "1 2 3 4 5 6 7 # Don't touch the boss code until [PERSON_NAME] says you're ready…" at bounding box center [666, 343] width 1099 height 580
click at [910, 506] on div "boss . moveRight ( ) # Build your Helper items BELOW this line helper . moveRig…" at bounding box center [1011, 398] width 391 height 445
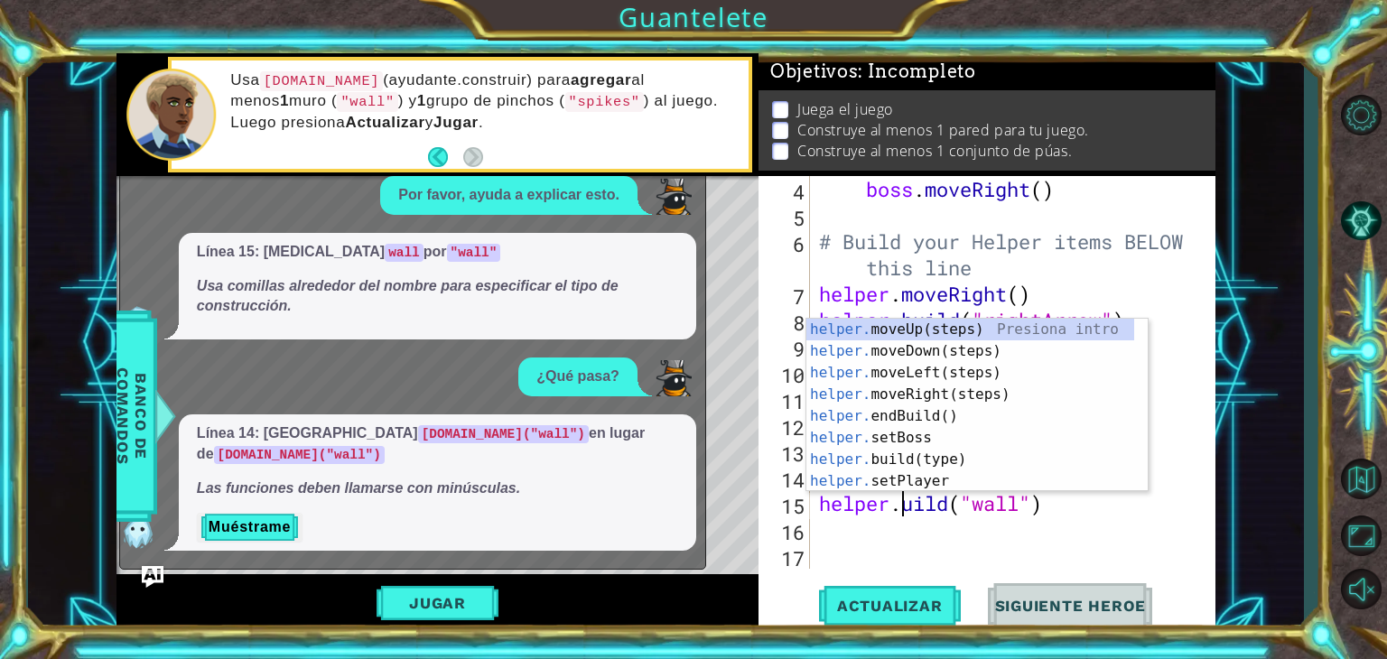
scroll to position [0, 4]
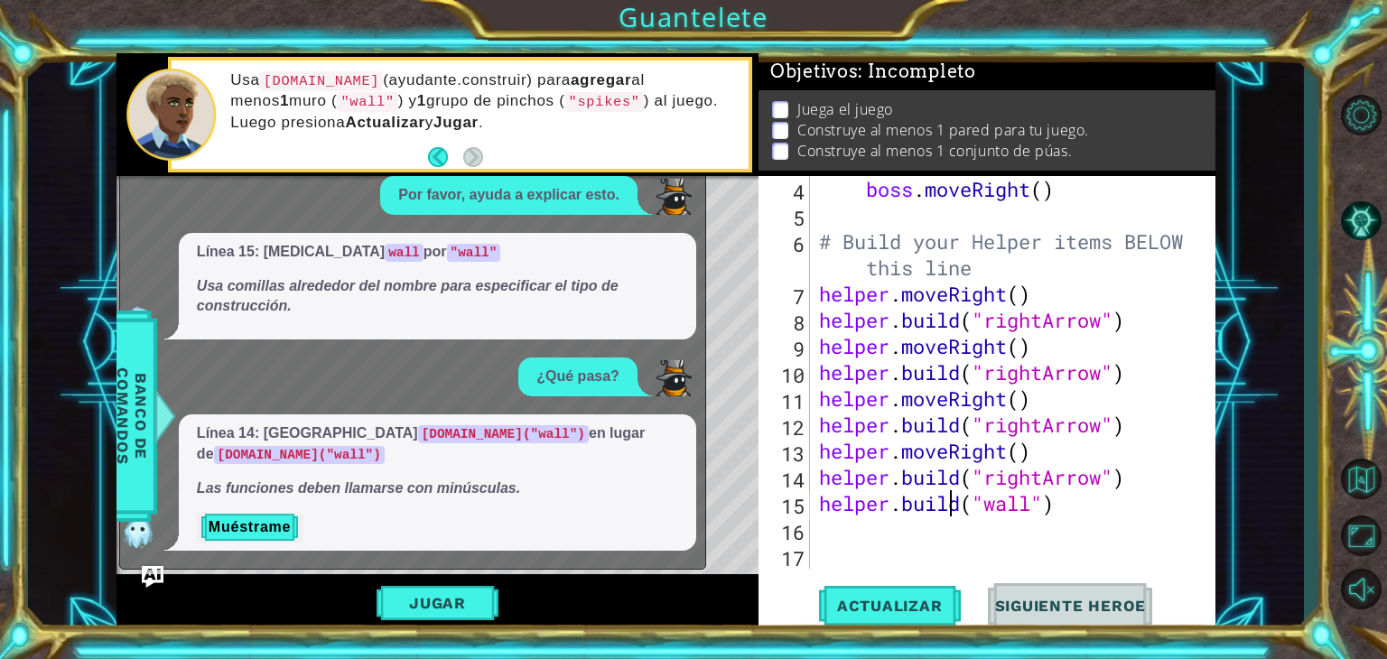
click at [947, 496] on div "boss . moveRight ( ) # Build your Helper items BELOW this line helper . moveRig…" at bounding box center [1011, 398] width 391 height 445
click at [962, 499] on div "boss . moveRight ( ) # Build your Helper items BELOW this line helper . moveRig…" at bounding box center [1011, 398] width 391 height 445
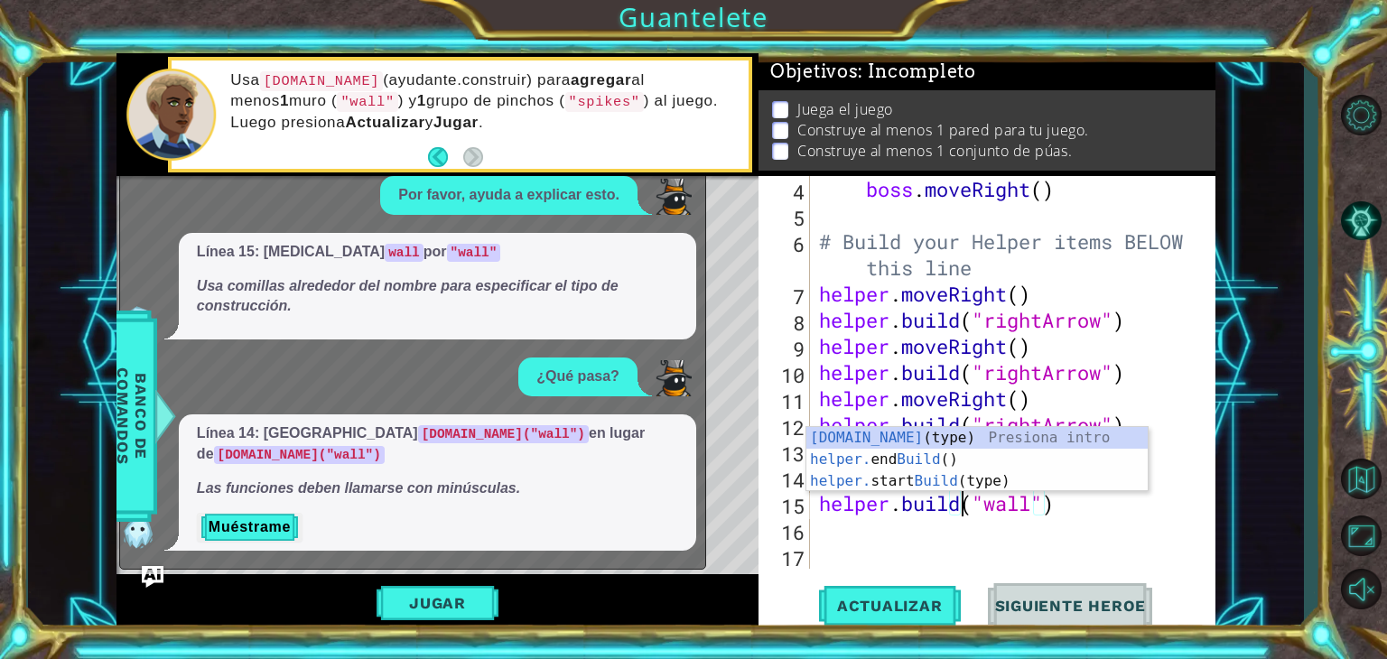
scroll to position [0, 5]
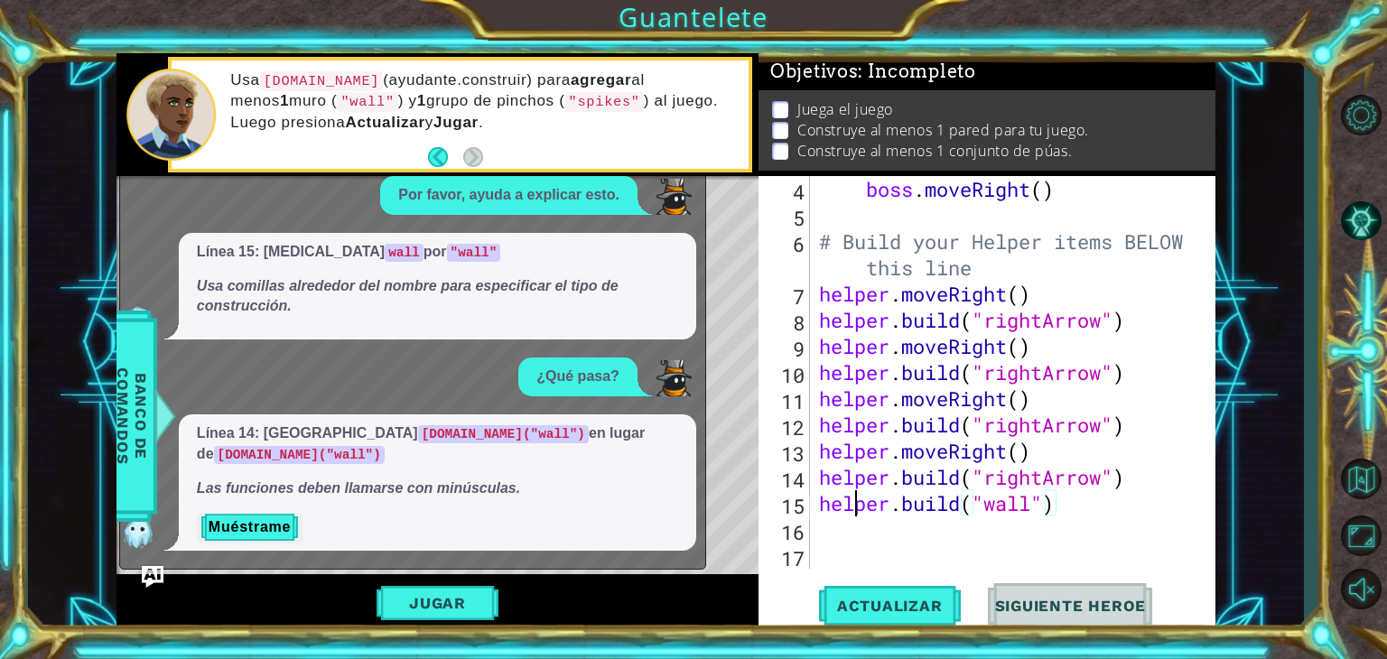
click at [856, 507] on div "boss . moveRight ( ) # Build your Helper items BELOW this line helper . moveRig…" at bounding box center [1011, 398] width 391 height 445
type textarea "[DOMAIN_NAME]("wall")"
click at [870, 601] on span "Actualizar" at bounding box center [890, 606] width 142 height 18
click at [828, 527] on div "boss . moveRight ( ) # Build your Helper items BELOW this line helper . moveRig…" at bounding box center [1011, 398] width 391 height 445
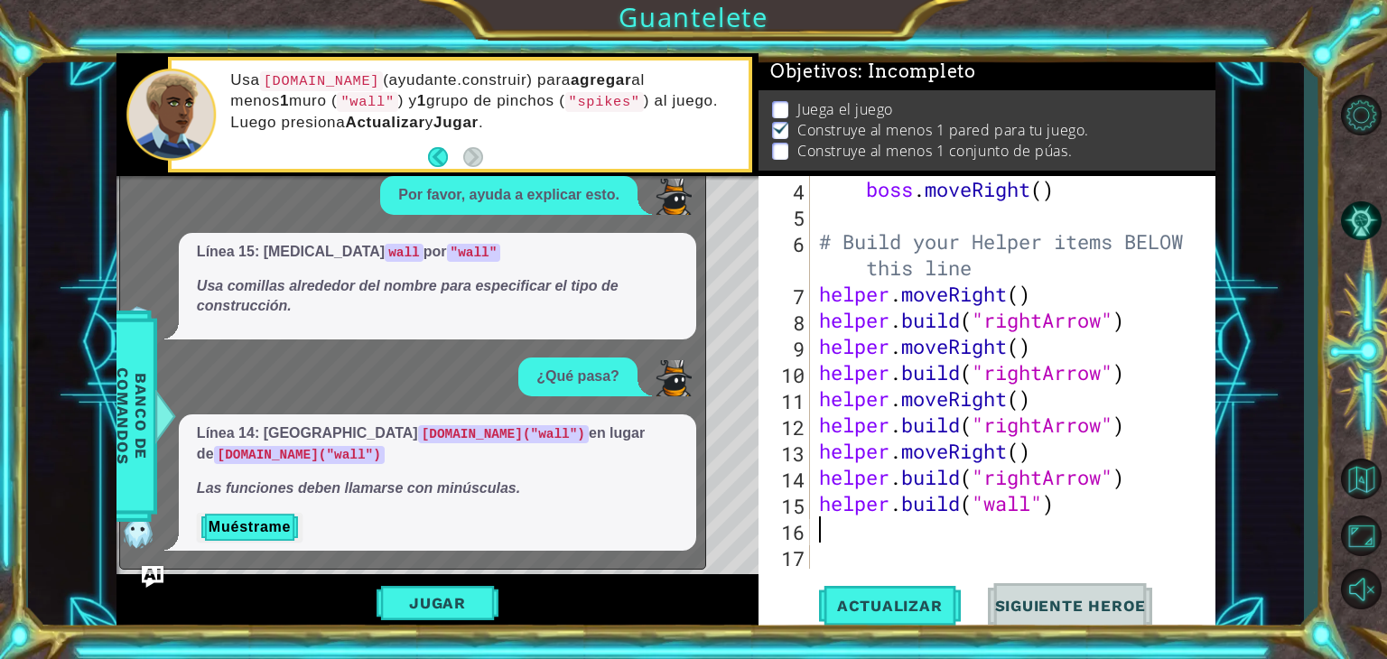
scroll to position [0, 0]
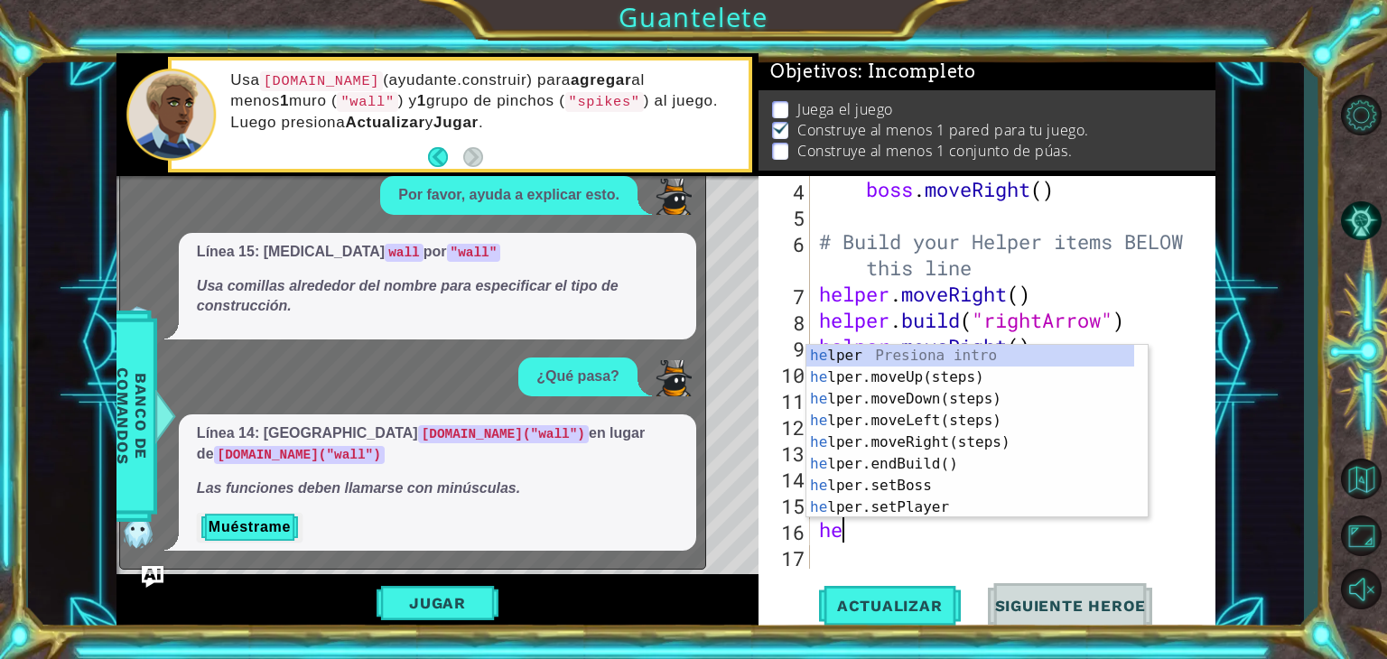
type textarea "her"
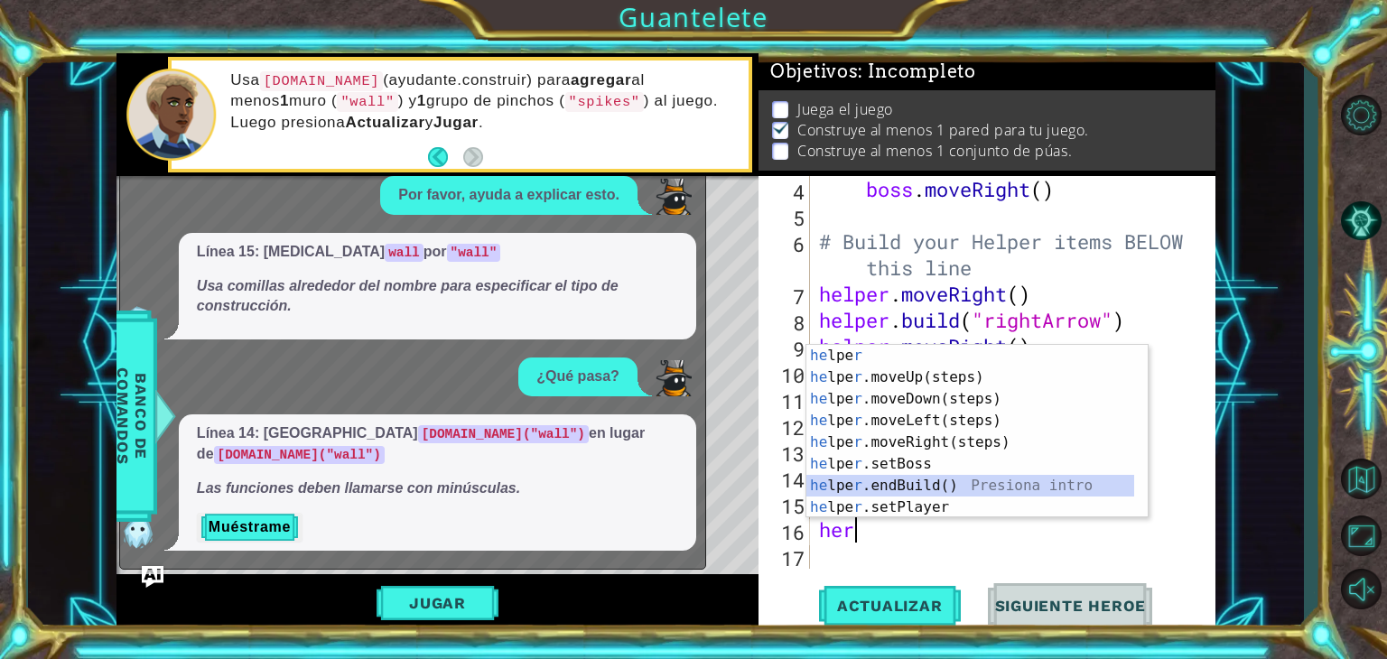
click at [929, 484] on div "he lpe r Presiona intro he lpe r .moveUp(steps) Presiona intro he lpe r .moveDo…" at bounding box center [971, 453] width 328 height 217
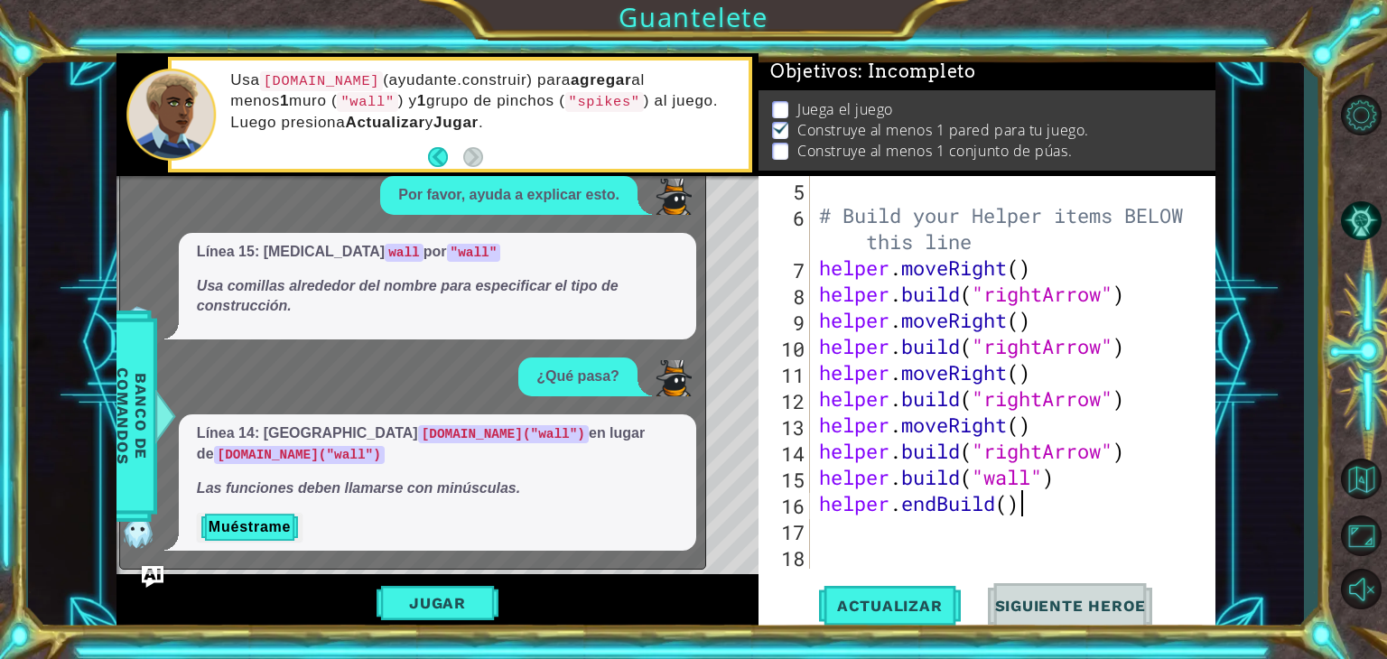
click at [1016, 509] on div "# Build your Helper items BELOW this line helper . moveRight ( ) helper . build…" at bounding box center [1011, 398] width 391 height 445
click at [1003, 502] on div "# Build your Helper items BELOW this line helper . moveRight ( ) helper . build…" at bounding box center [1011, 398] width 391 height 445
click at [1006, 502] on div "# Build your Helper items BELOW this line helper . moveRight ( ) helper . build…" at bounding box center [1011, 398] width 391 height 445
paste textarea """
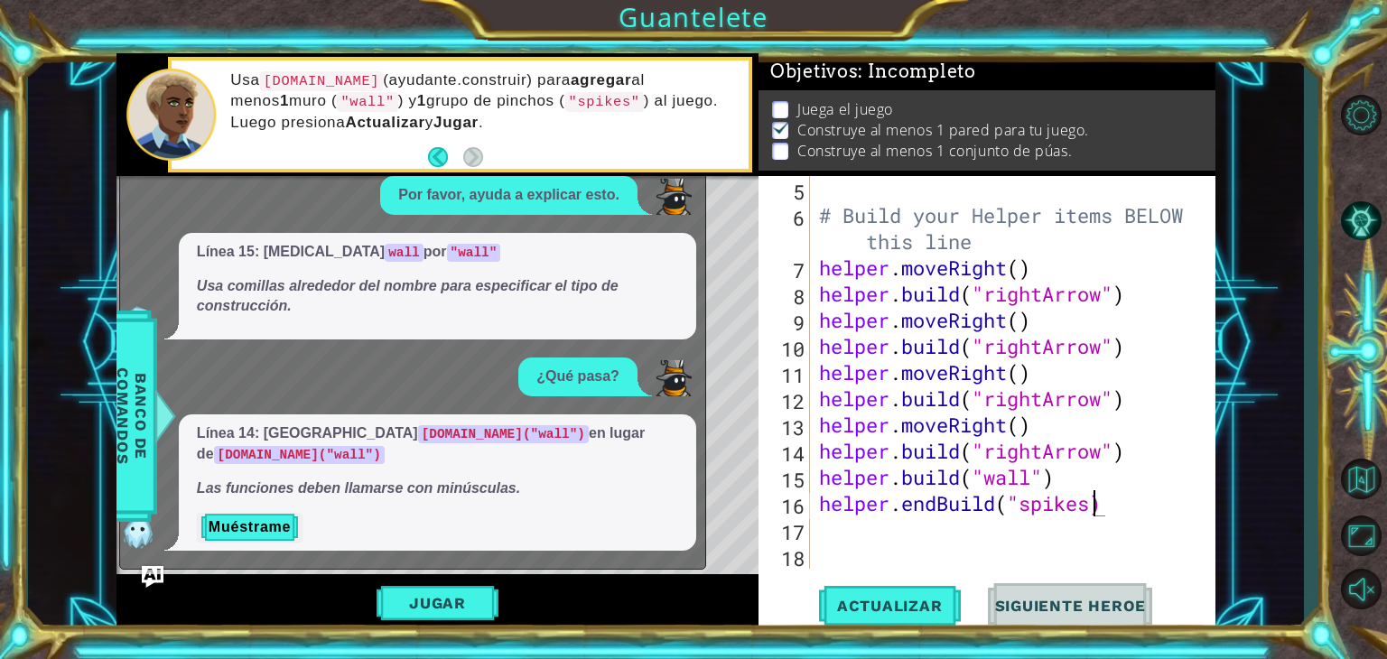
paste textarea """
drag, startPoint x: 1040, startPoint y: 496, endPoint x: 1131, endPoint y: 499, distance: 90.4
click at [1131, 499] on div "# Build your Helper items BELOW this line helper . moveRight ( ) helper . build…" at bounding box center [1011, 398] width 391 height 445
click at [1131, 499] on div "# Build your Helper items BELOW this line helper . moveRight ( ) helper . build…" at bounding box center [1007, 372] width 382 height 393
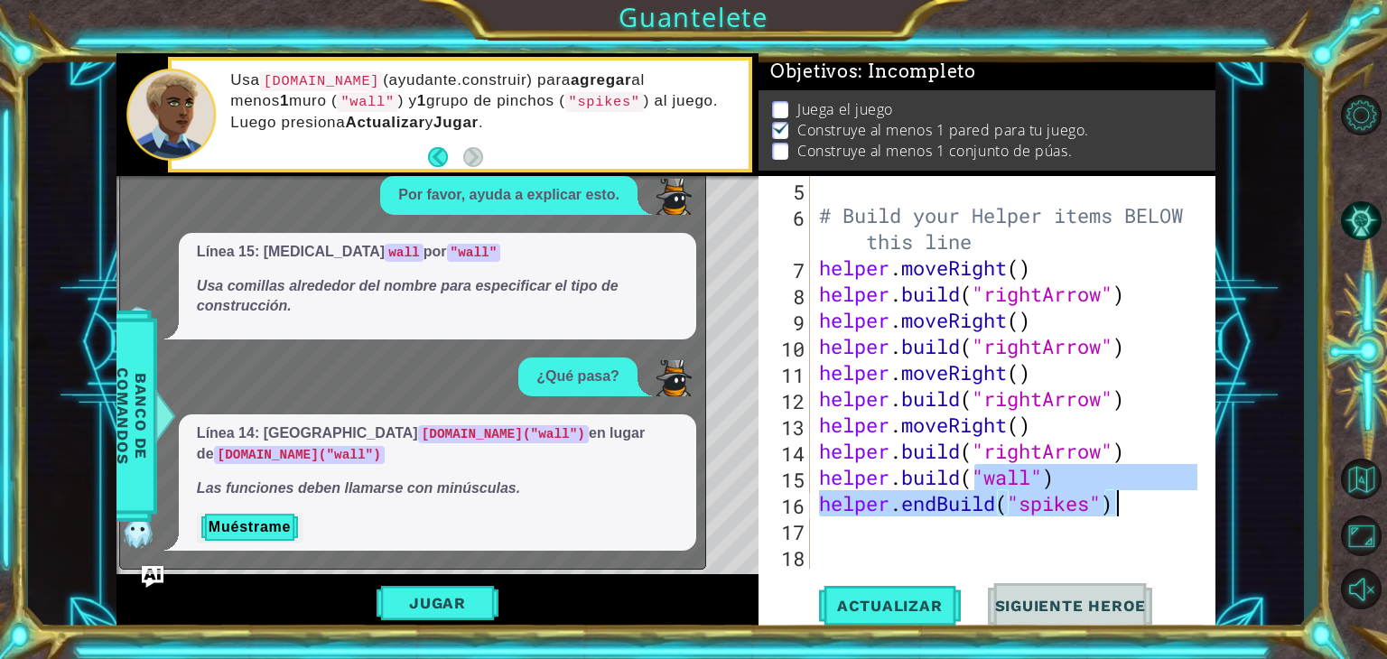
drag, startPoint x: 978, startPoint y: 478, endPoint x: 1163, endPoint y: 496, distance: 186.0
click at [1163, 496] on div "# Build your Helper items BELOW this line helper . moveRight ( ) helper . build…" at bounding box center [1011, 398] width 391 height 445
click at [1163, 496] on div "# Build your Helper items BELOW this line helper . moveRight ( ) helper . build…" at bounding box center [1007, 372] width 382 height 393
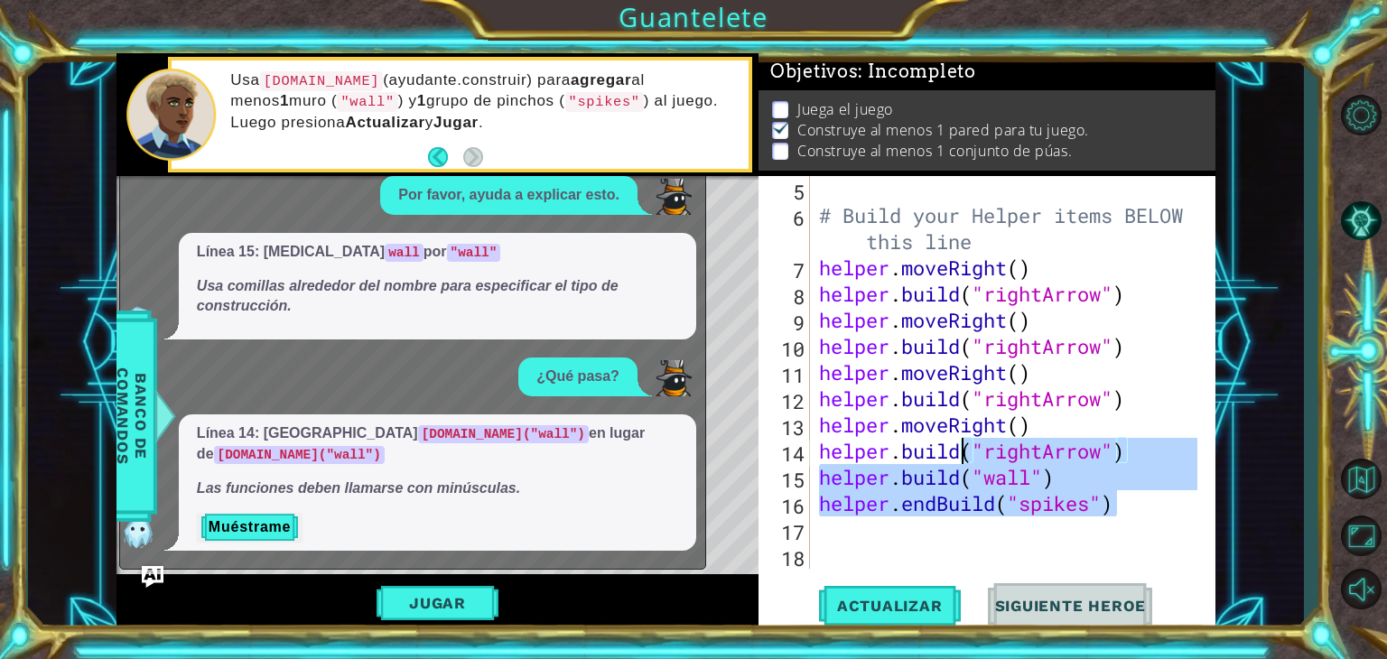
drag, startPoint x: 1163, startPoint y: 496, endPoint x: 945, endPoint y: 450, distance: 223.4
click at [945, 450] on div "# Build your Helper items BELOW this line helper . moveRight ( ) helper . build…" at bounding box center [1011, 398] width 391 height 445
click at [945, 450] on div "# Build your Helper items BELOW this line helper . moveRight ( ) helper . build…" at bounding box center [1007, 372] width 382 height 393
drag, startPoint x: 945, startPoint y: 450, endPoint x: 1118, endPoint y: 498, distance: 179.9
click at [1118, 498] on div "# Build your Helper items BELOW this line helper . moveRight ( ) helper . build…" at bounding box center [1011, 398] width 391 height 445
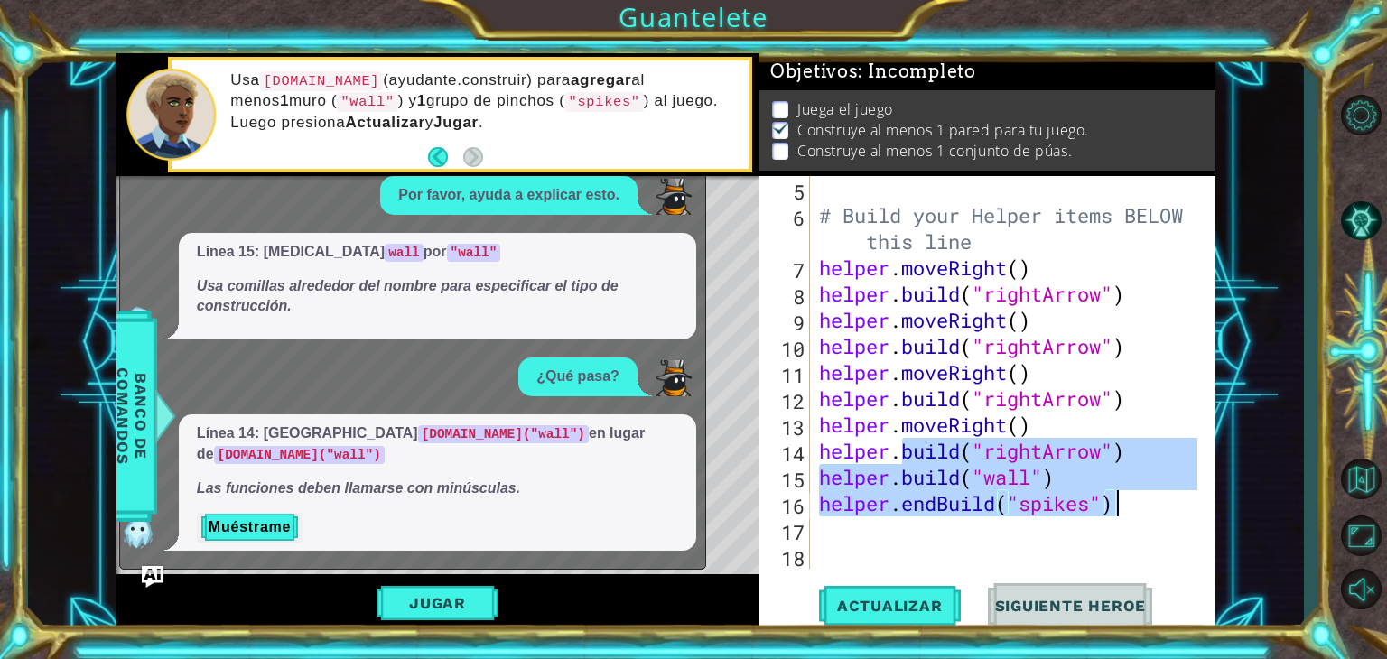
click at [1118, 498] on div "# Build your Helper items BELOW this line helper . moveRight ( ) helper . build…" at bounding box center [1007, 372] width 382 height 393
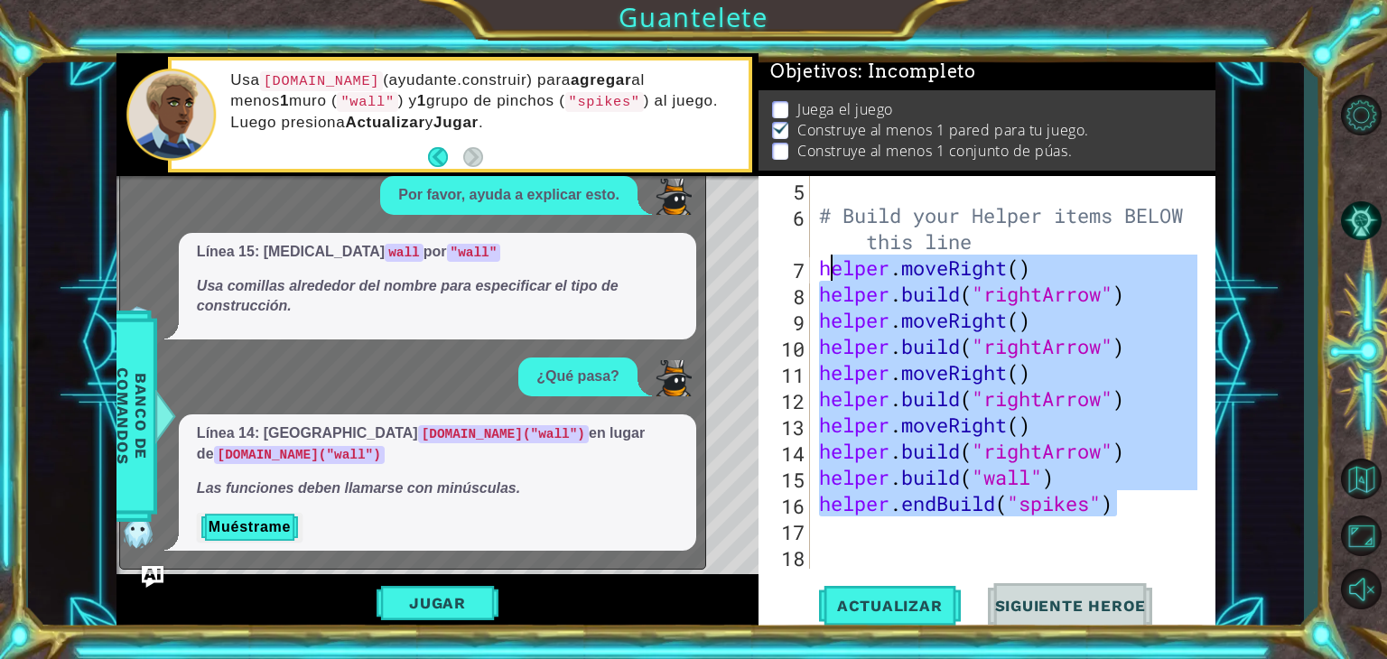
drag, startPoint x: 1118, startPoint y: 498, endPoint x: 831, endPoint y: 265, distance: 369.9
click at [831, 265] on div "# Build your Helper items BELOW this line helper . moveRight ( ) helper . build…" at bounding box center [1011, 398] width 391 height 445
click at [831, 265] on div "# Build your Helper items BELOW this line helper . moveRight ( ) helper . build…" at bounding box center [1007, 372] width 382 height 393
type textarea "helper.moveRight()"
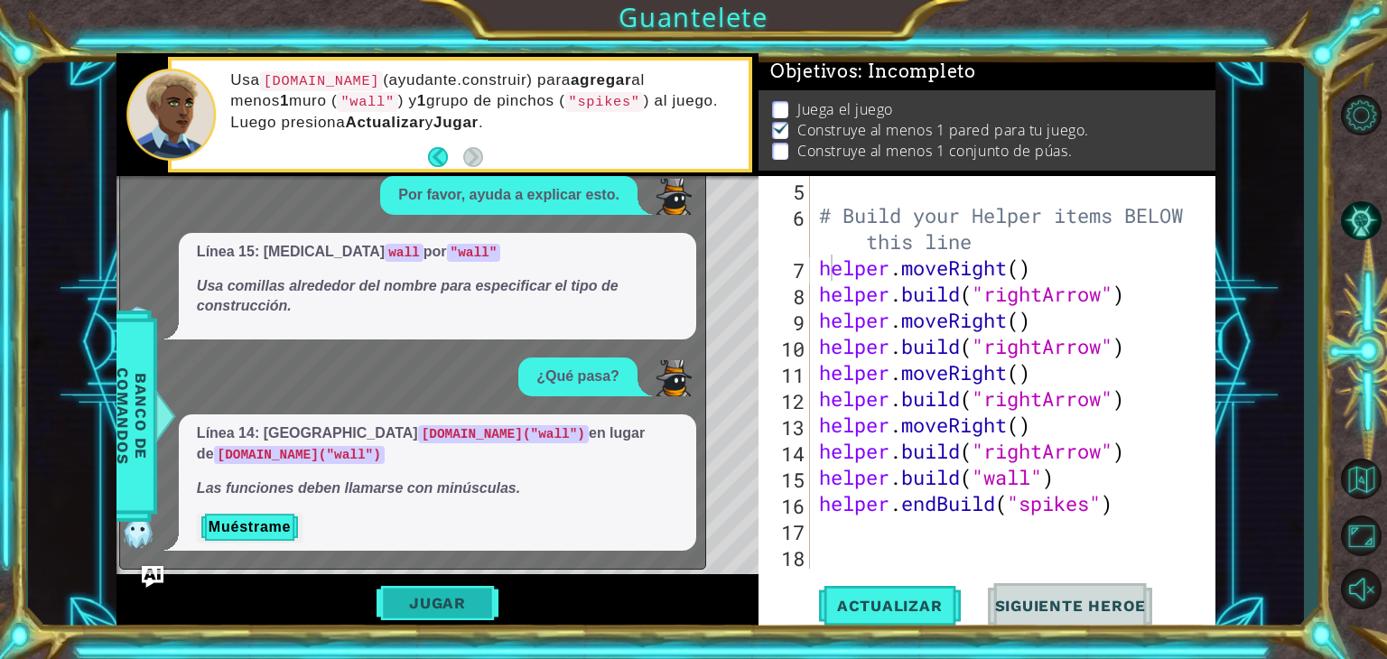
click at [473, 596] on button "Jugar" at bounding box center [438, 603] width 122 height 34
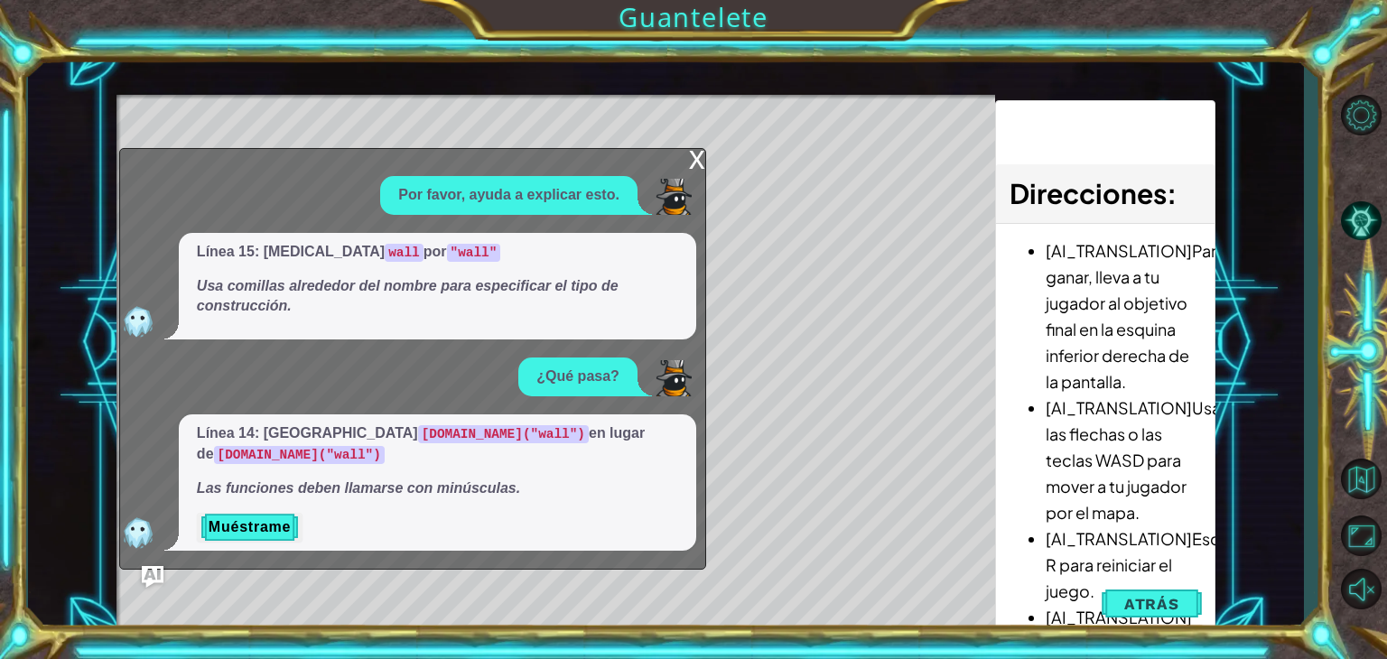
click at [698, 167] on div "x" at bounding box center [697, 158] width 16 height 18
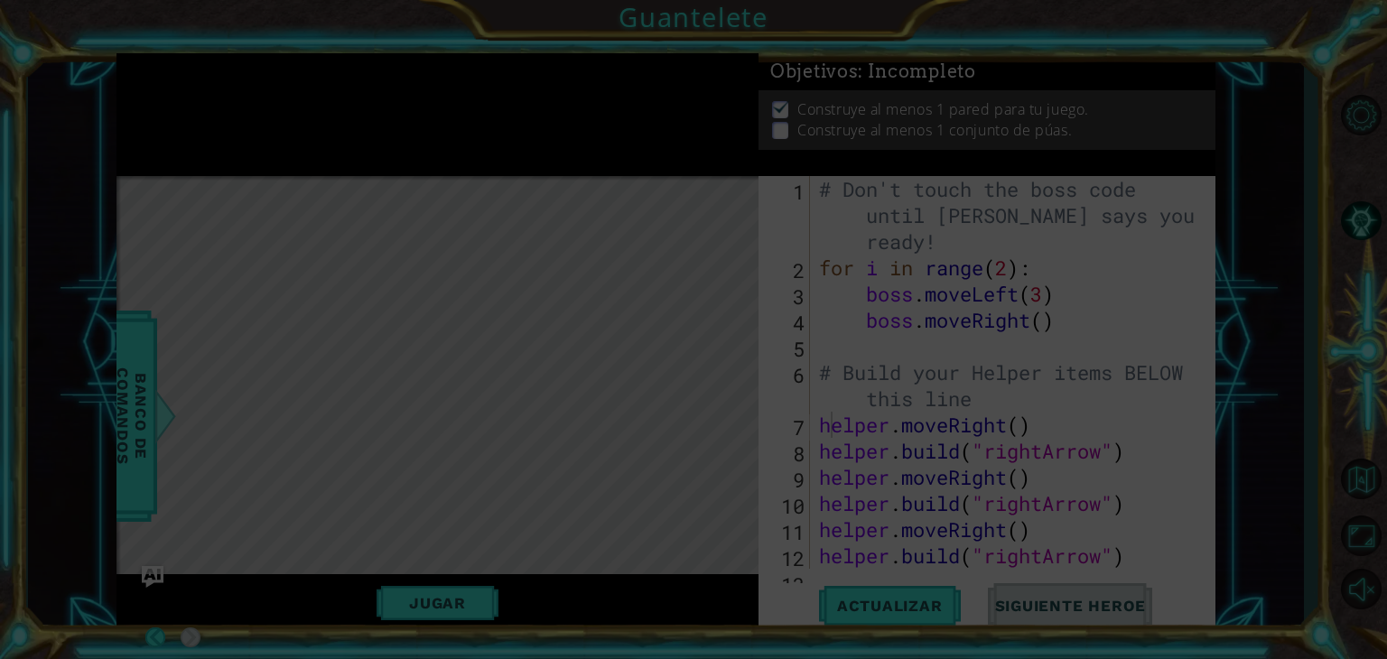
scroll to position [0, 0]
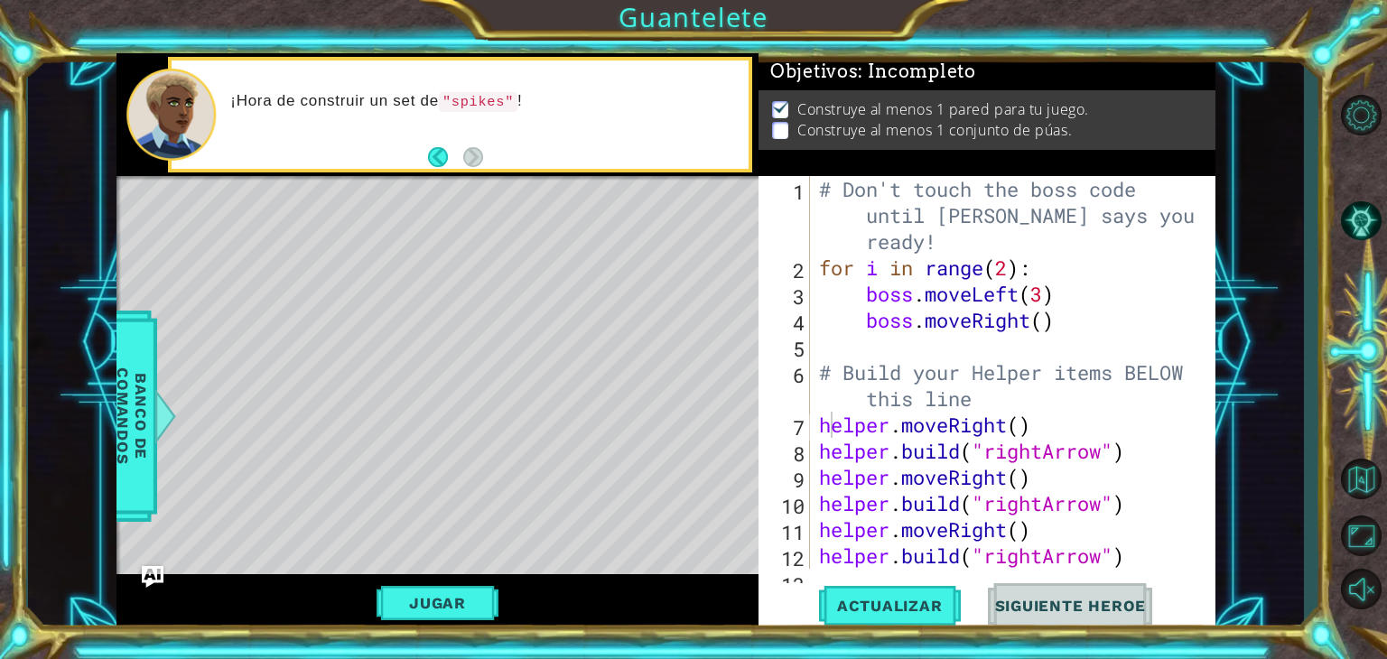
drag, startPoint x: 356, startPoint y: 103, endPoint x: 508, endPoint y: 93, distance: 152.1
click at [508, 93] on p "¡Hora de construir un set de "spikes" !" at bounding box center [483, 101] width 506 height 21
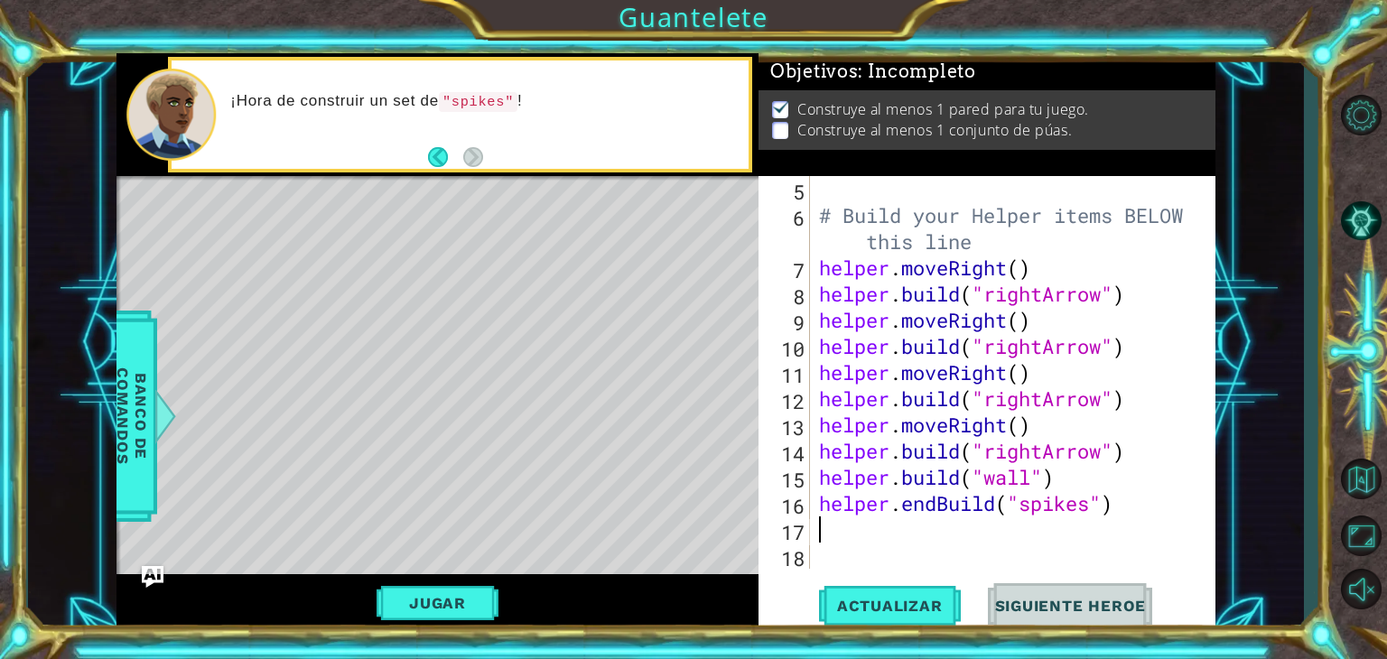
click at [863, 518] on div "# Build your Helper items BELOW this line helper . moveRight ( ) helper . build…" at bounding box center [1011, 398] width 391 height 445
click at [874, 515] on div "# Build your Helper items BELOW this line helper . moveRight ( ) helper . build…" at bounding box center [1011, 398] width 391 height 445
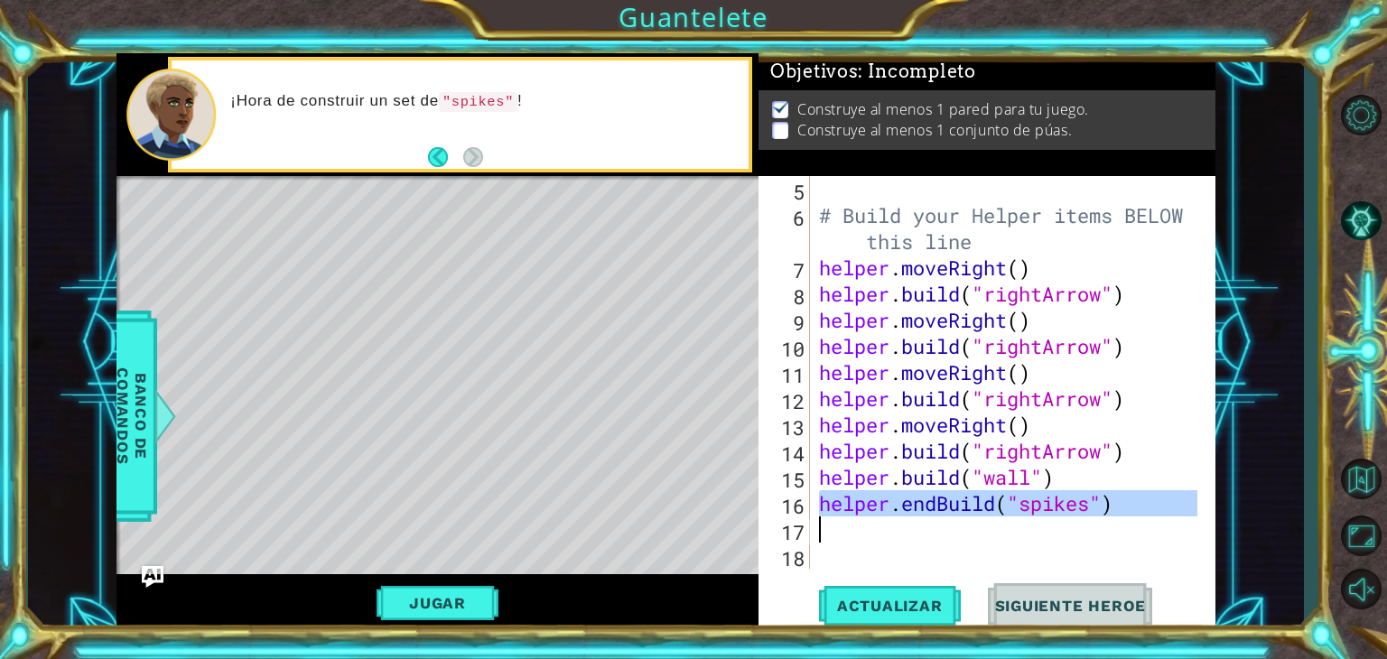
click at [874, 515] on div "# Build your Helper items BELOW this line helper . moveRight ( ) helper . build…" at bounding box center [1011, 398] width 391 height 445
type textarea "helper.endBuild("spikes")"
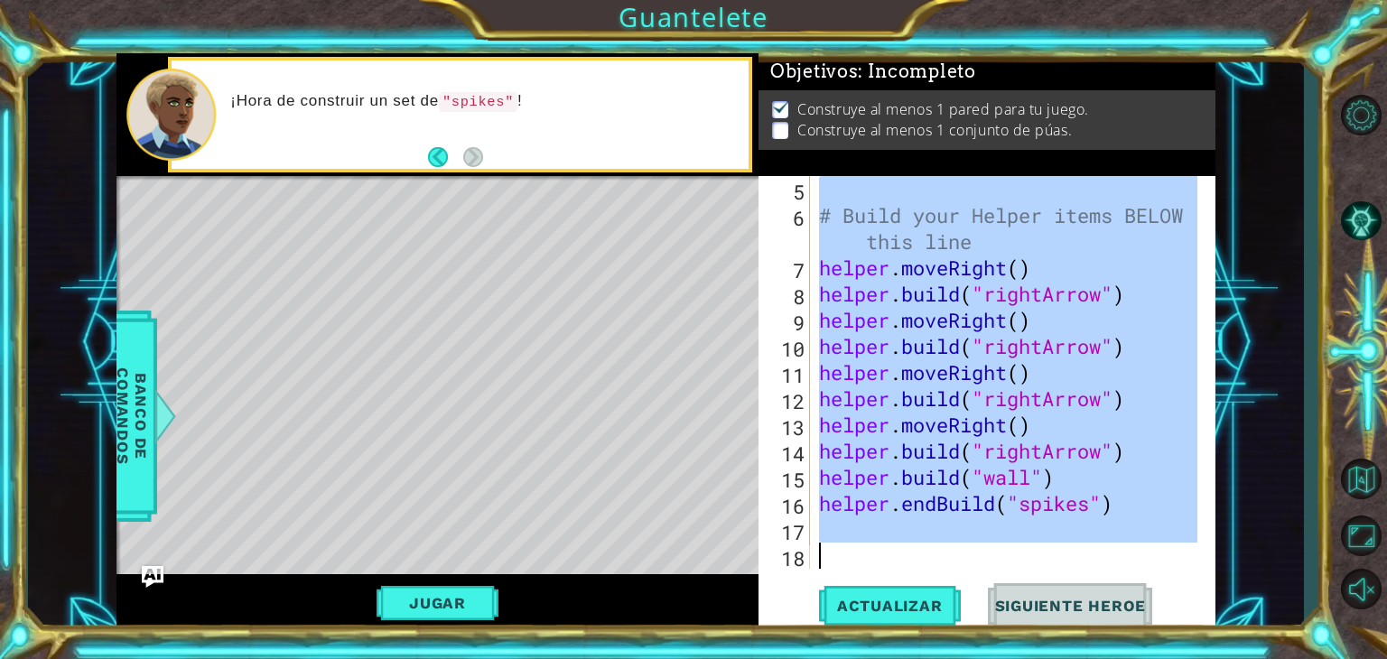
click at [874, 515] on div "# Build your Helper items BELOW this line helper . moveRight ( ) helper . build…" at bounding box center [1011, 398] width 391 height 445
click at [874, 515] on div "# Build your Helper items BELOW this line helper . moveRight ( ) helper . build…" at bounding box center [1007, 372] width 382 height 393
type textarea "helper.endBuild("spikes")"
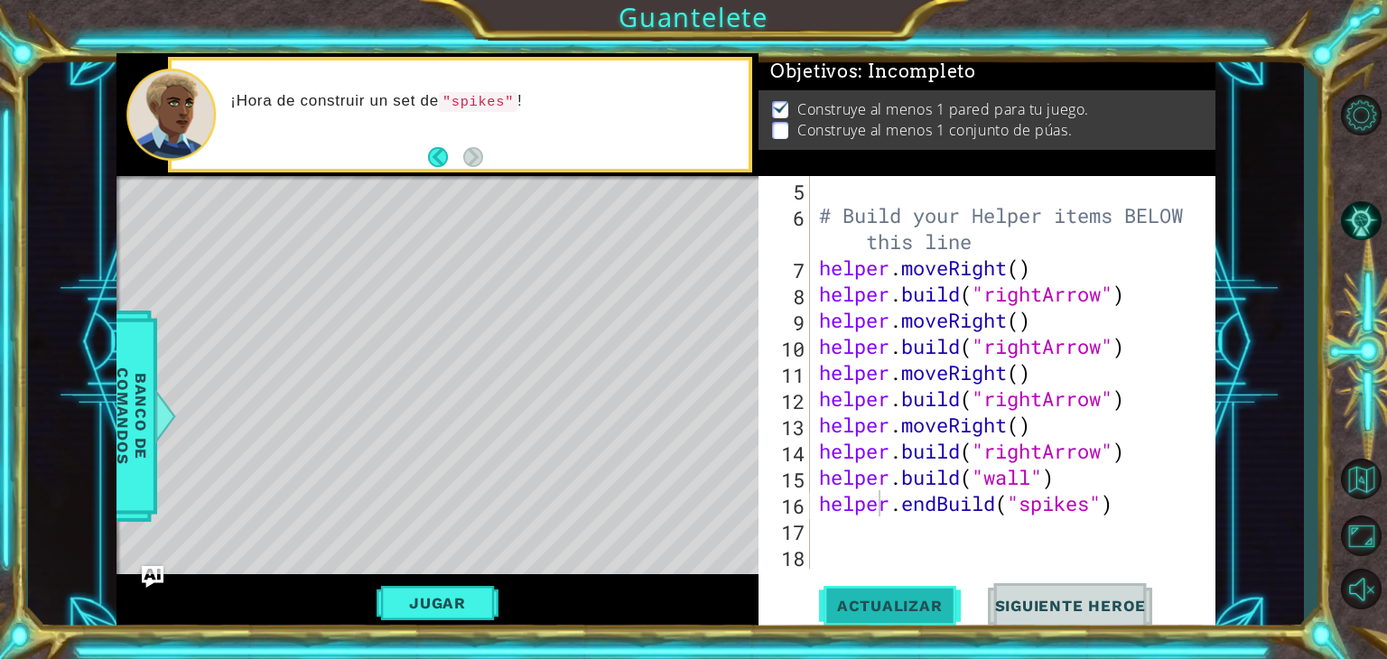
click at [867, 605] on span "Actualizar" at bounding box center [890, 606] width 142 height 18
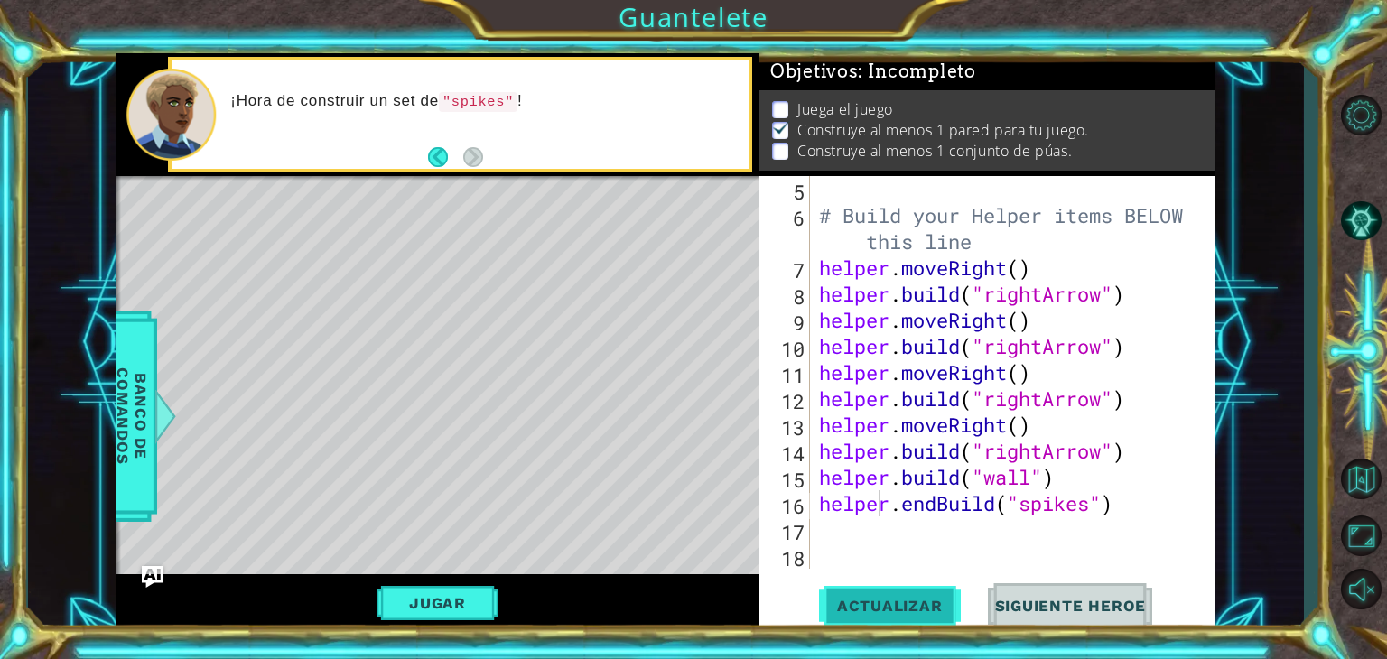
click at [867, 605] on span "Actualizar" at bounding box center [890, 606] width 142 height 18
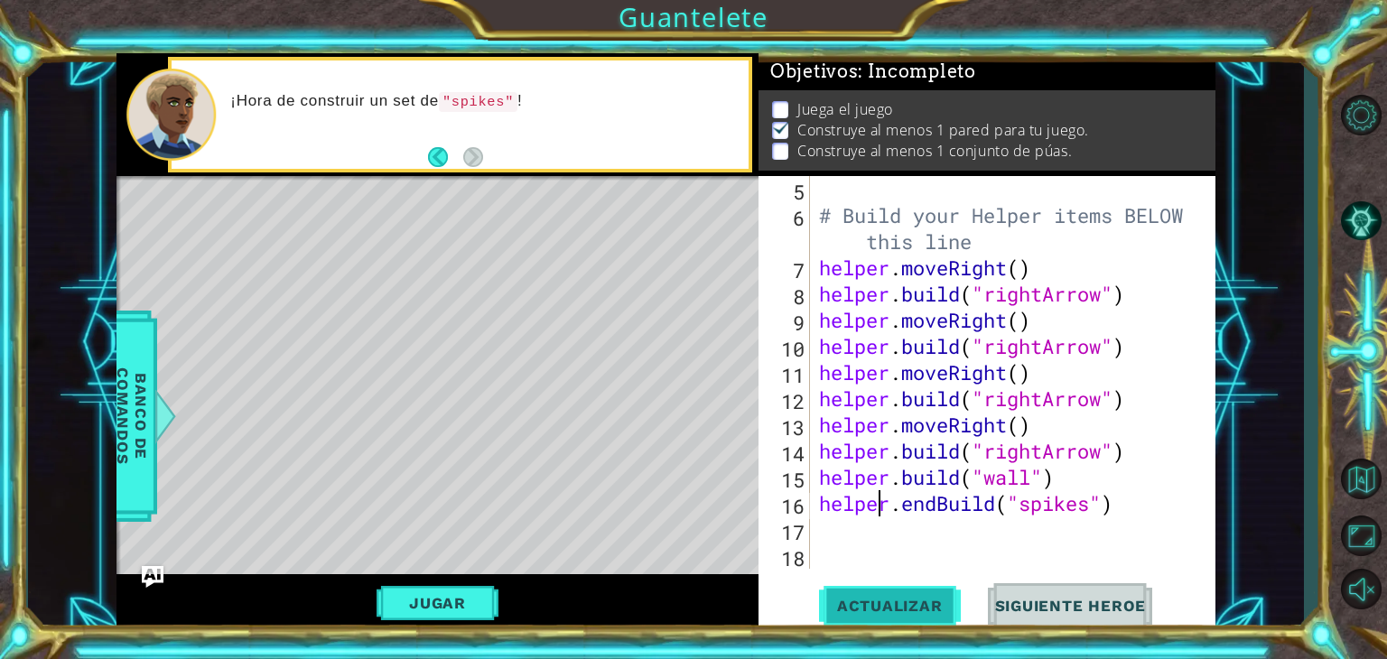
scroll to position [0, 0]
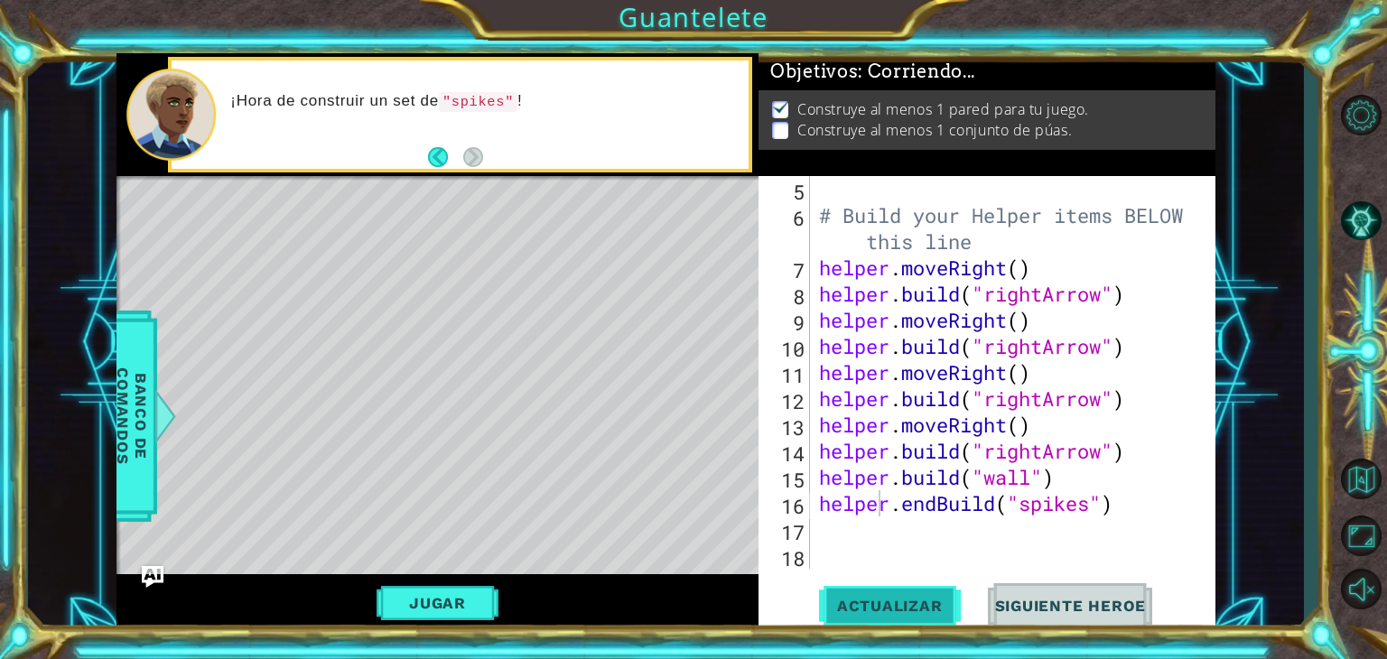
click at [867, 605] on span "Actualizar" at bounding box center [890, 606] width 142 height 18
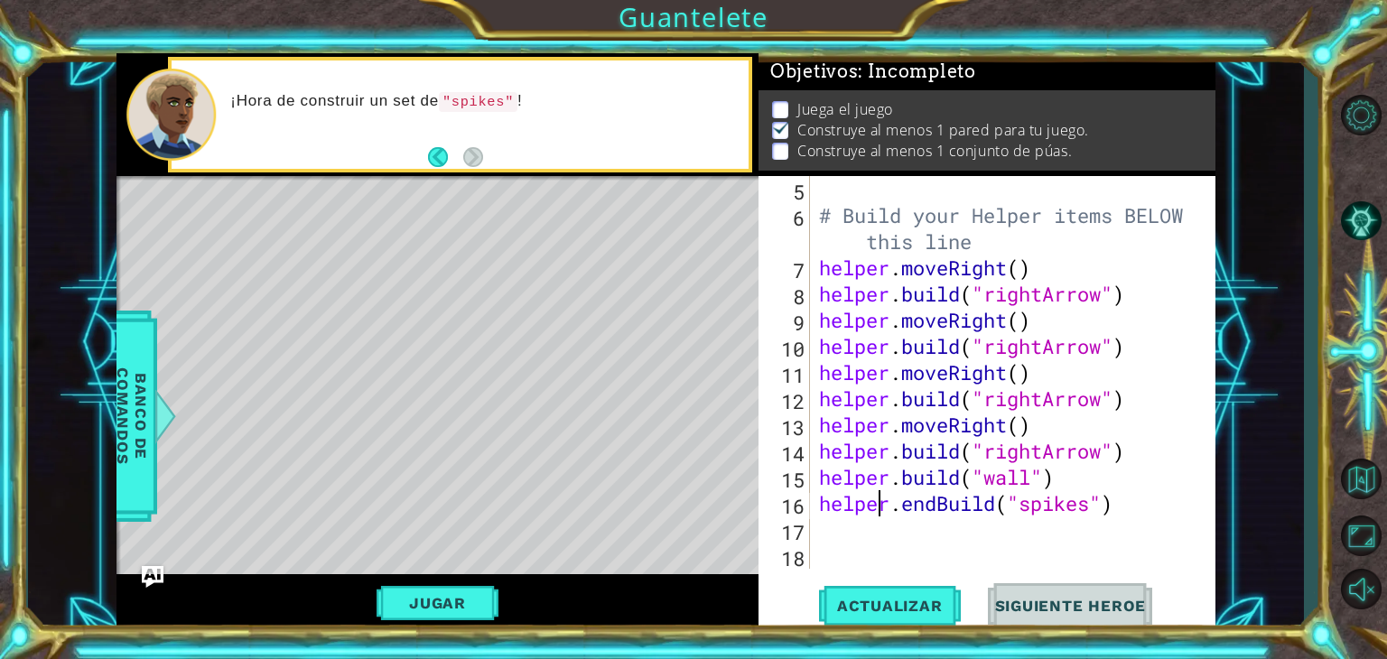
click at [822, 537] on div "# Build your Helper items BELOW this line helper . moveRight ( ) helper . build…" at bounding box center [1011, 398] width 391 height 445
click at [810, 506] on div "5 6 7 8 9 10 11 12 13 14 15 16 17 18 # Build your Helper items BELOW this line …" at bounding box center [985, 372] width 453 height 393
click at [818, 506] on div "# Build your Helper items BELOW this line helper . moveRight ( ) helper . build…" at bounding box center [1011, 398] width 391 height 445
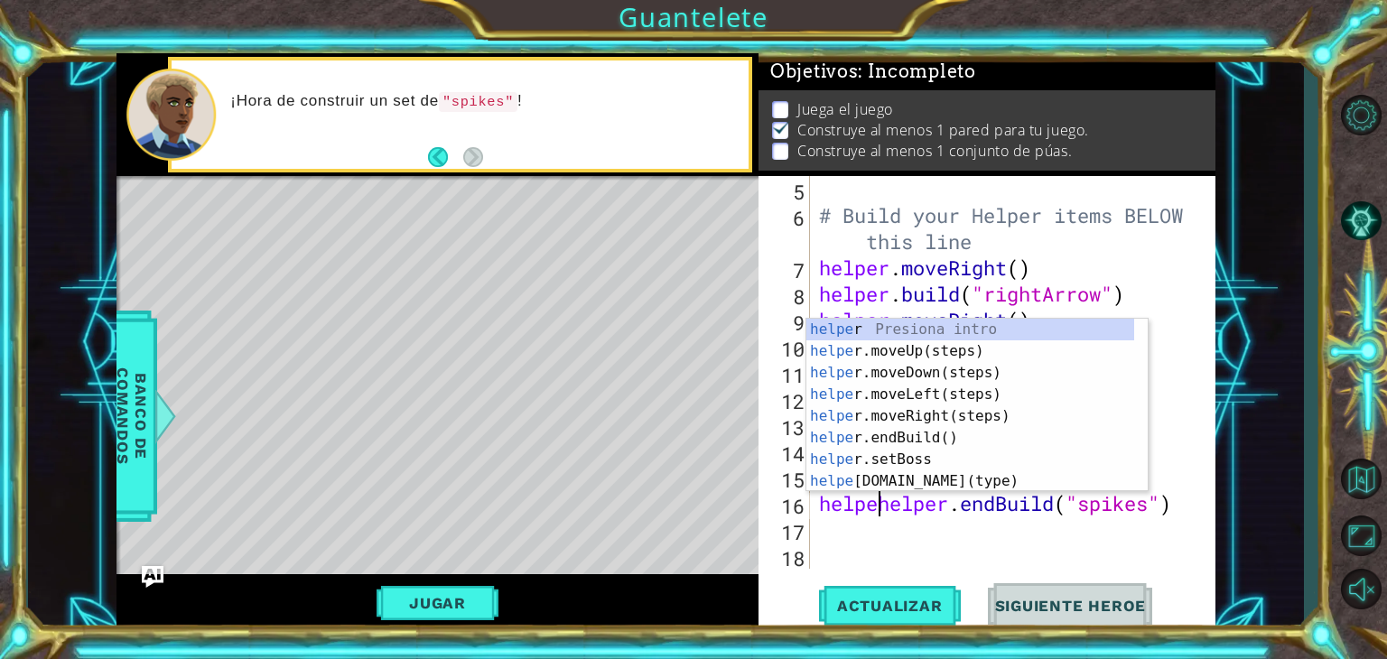
scroll to position [0, 3]
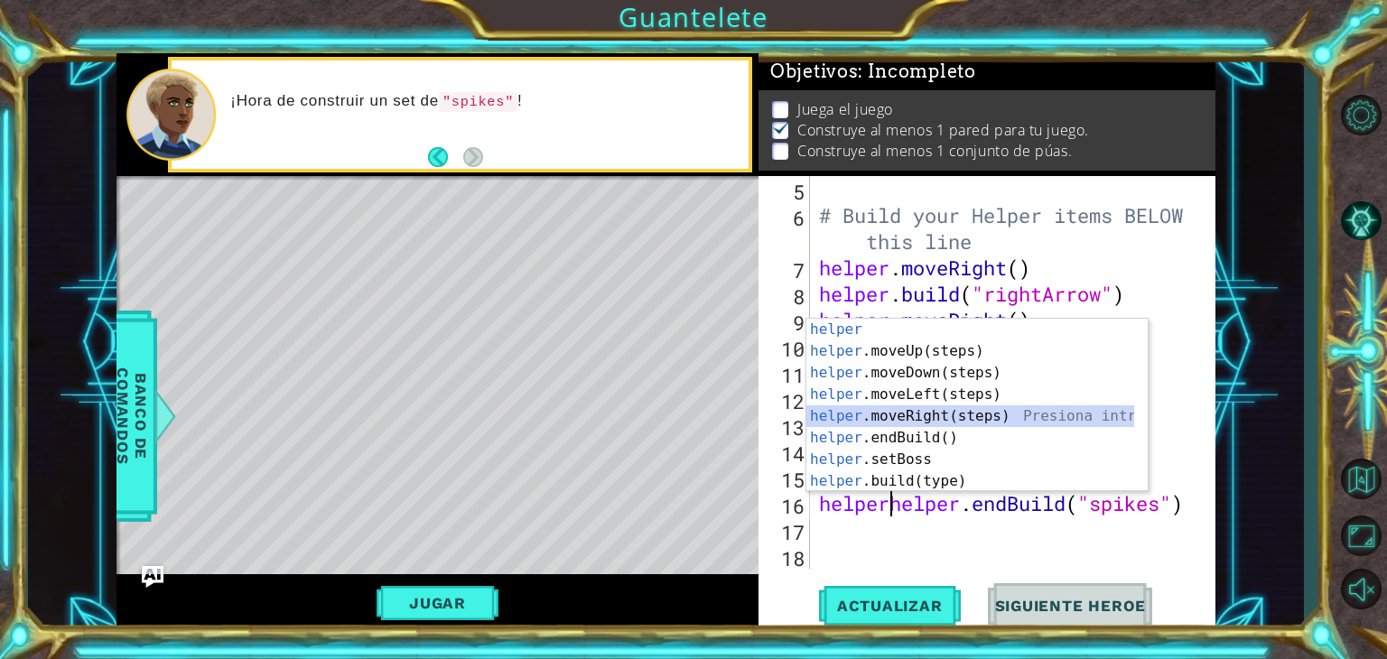
click at [927, 413] on div "helper Presiona intro helper .moveUp(steps) Presiona intro helper .moveDown(ste…" at bounding box center [971, 427] width 328 height 217
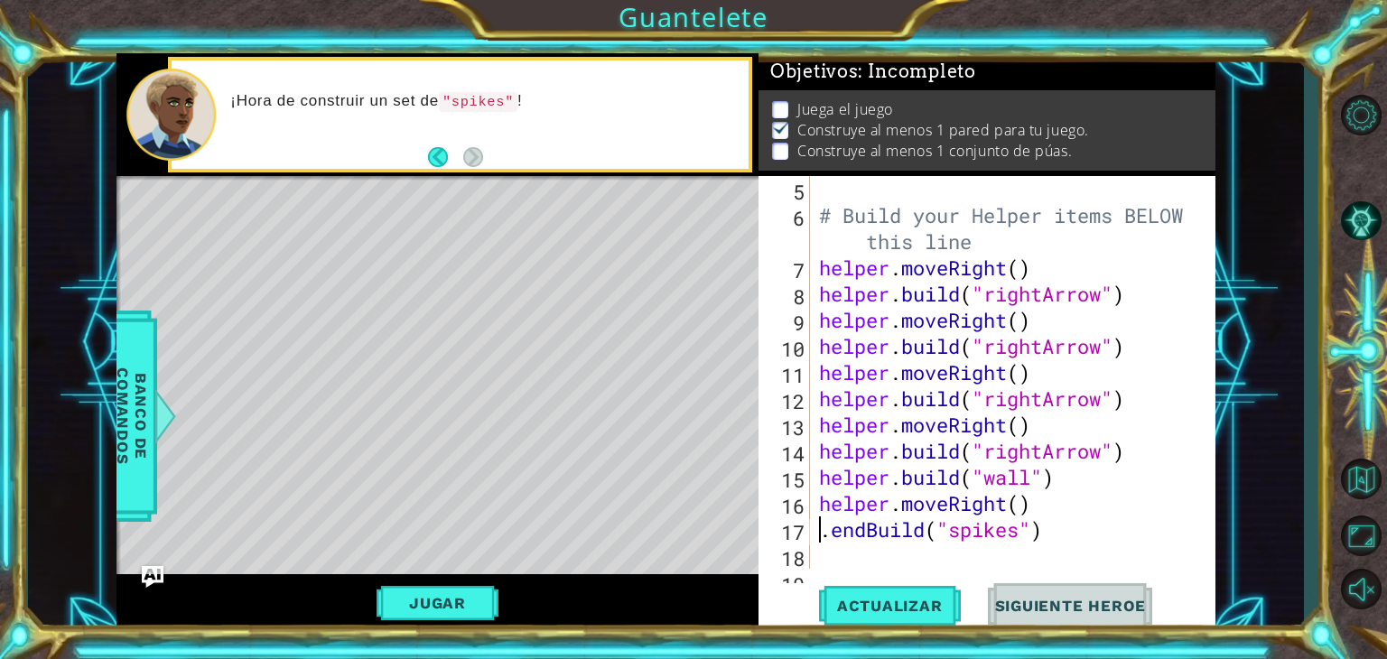
scroll to position [0, 0]
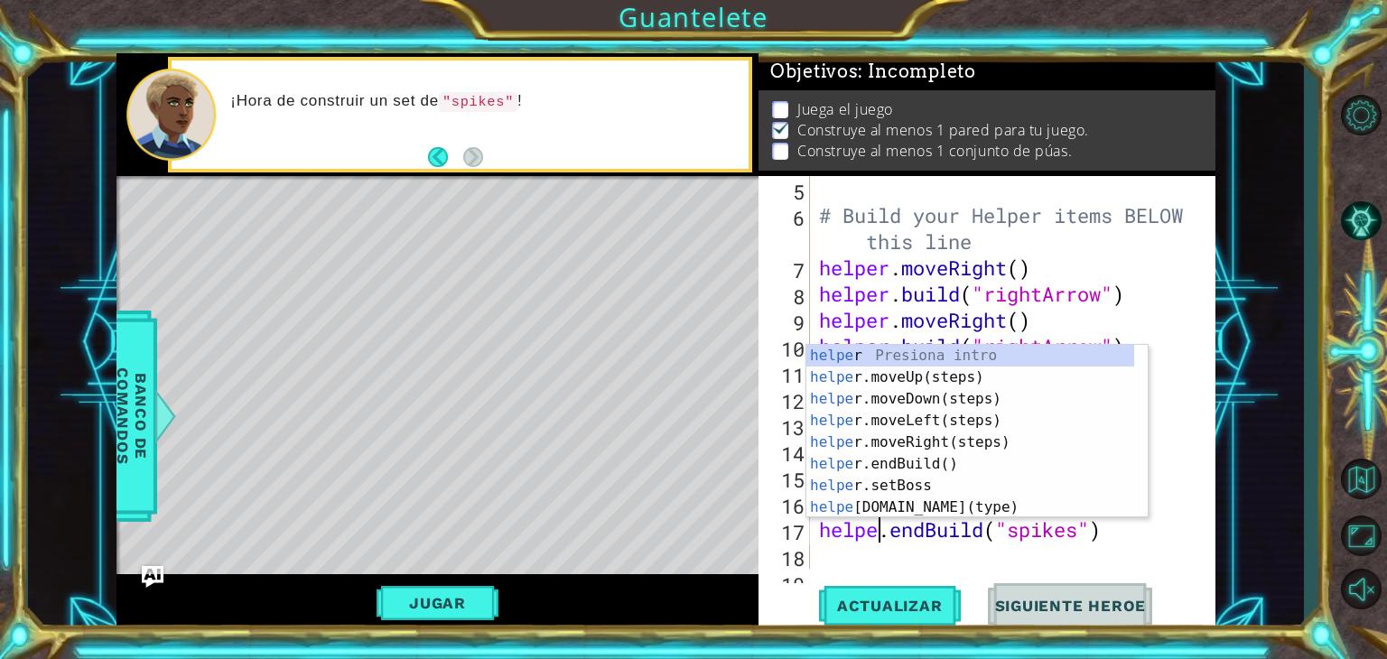
type textarea "helper.endBuild("spikes")"
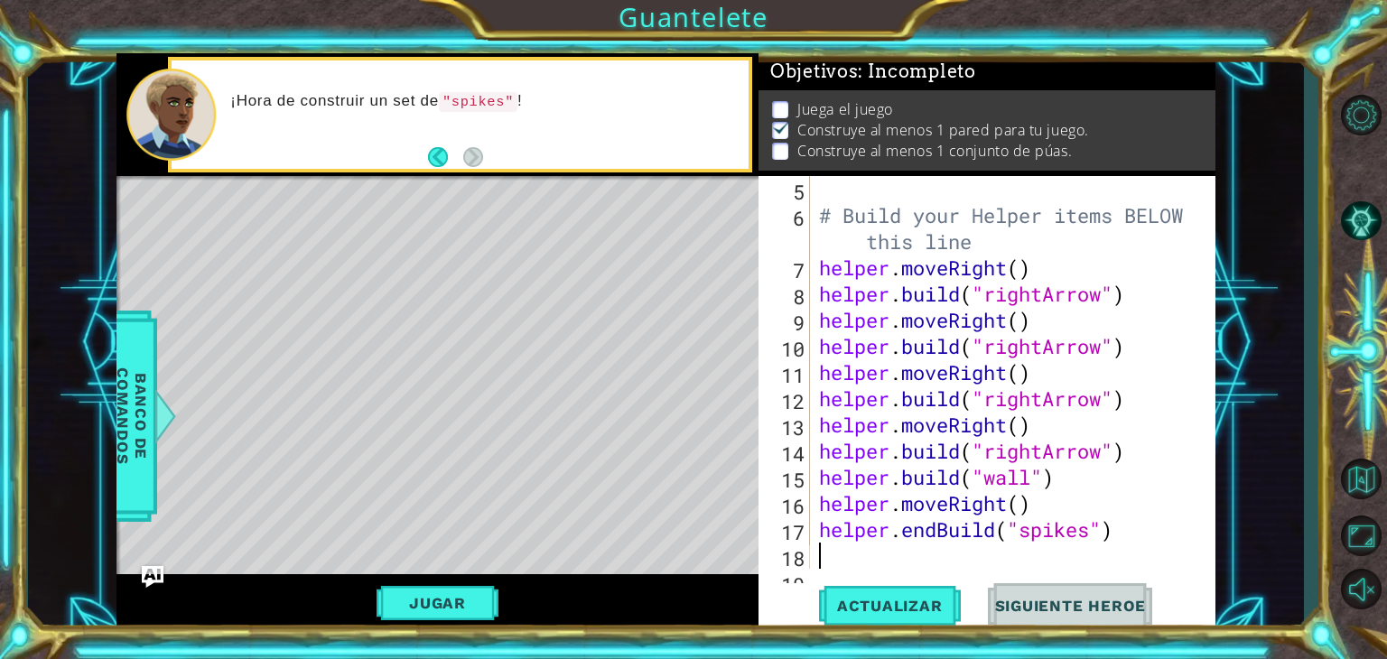
click at [899, 550] on div "# Build your Helper items BELOW this line helper . moveRight ( ) helper . build…" at bounding box center [1011, 398] width 391 height 445
click at [899, 607] on span "Actualizar" at bounding box center [890, 606] width 142 height 18
click at [918, 608] on span "Actualizar" at bounding box center [890, 606] width 142 height 18
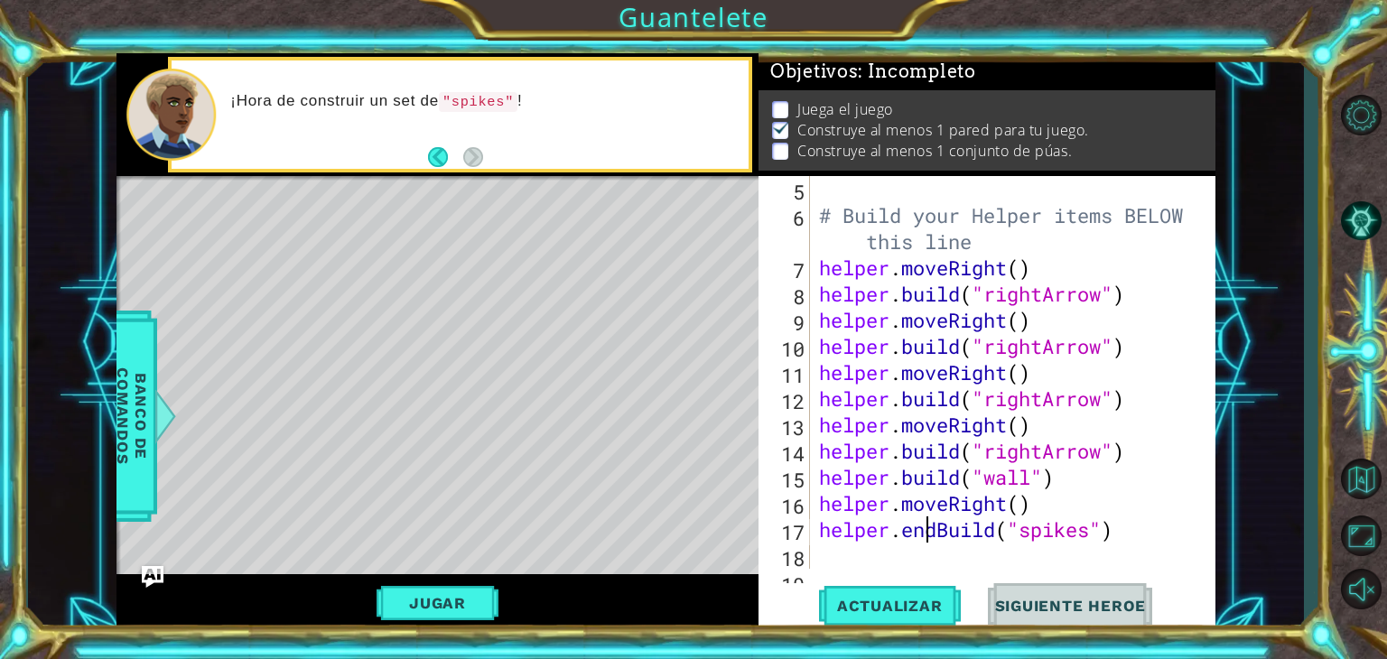
click at [921, 530] on div "# Build your Helper items BELOW this line helper . moveRight ( ) helper . build…" at bounding box center [1011, 398] width 391 height 445
type textarea "helper.endBuild("spikes")"
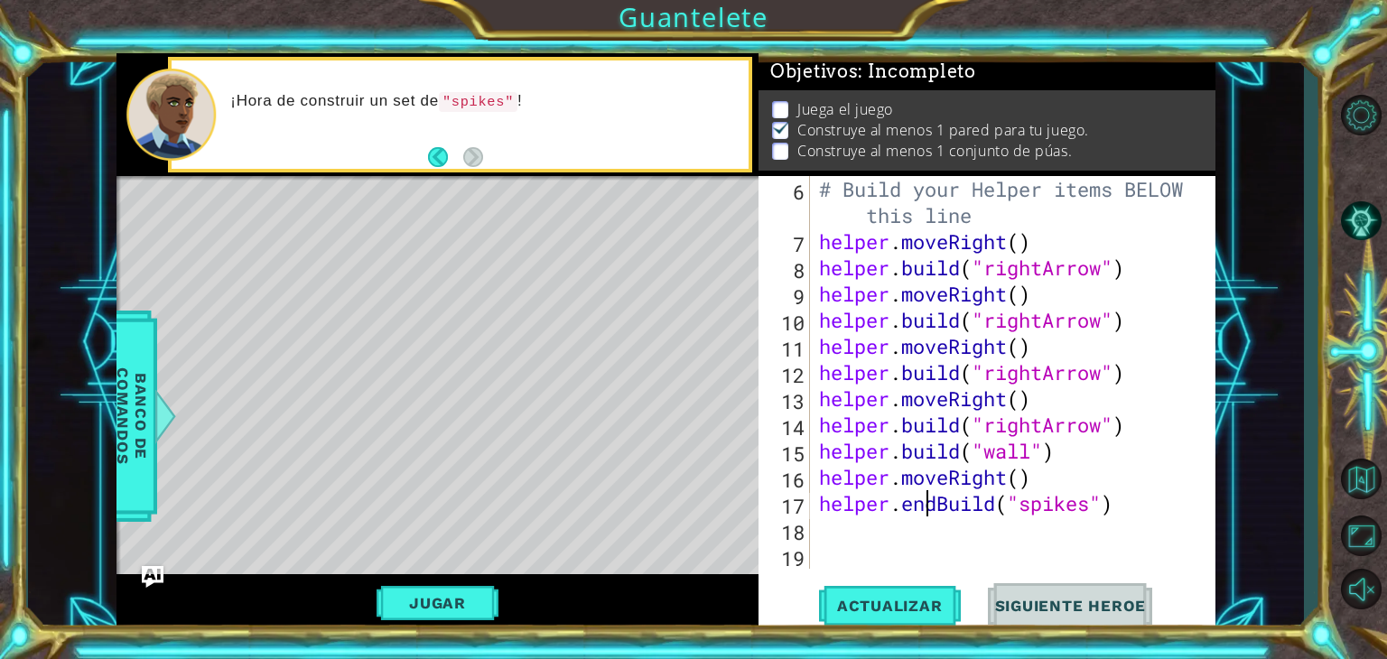
scroll to position [182, 0]
click at [820, 503] on div "# Build your Helper items BELOW this line helper . moveRight ( ) helper . build…" at bounding box center [1011, 373] width 391 height 445
click at [1093, 521] on div "# Build your Helper items BELOW this line helper . moveRight ( ) helper . build…" at bounding box center [1011, 373] width 391 height 445
drag, startPoint x: 1093, startPoint y: 521, endPoint x: 921, endPoint y: 513, distance: 171.8
click at [921, 513] on div "# Build your Helper items BELOW this line helper . moveRight ( ) helper . build…" at bounding box center [1011, 373] width 391 height 445
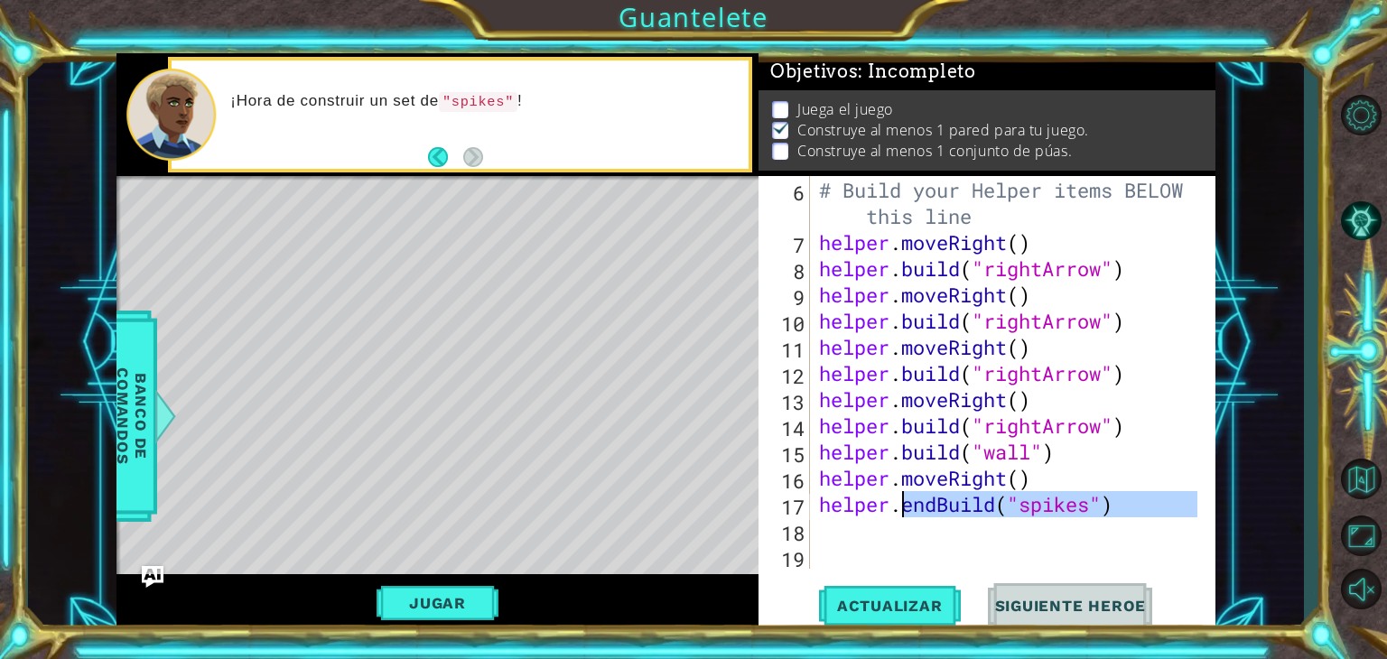
click at [921, 513] on div "# Build your Helper items BELOW this line helper . moveRight ( ) helper . build…" at bounding box center [1007, 372] width 382 height 393
drag, startPoint x: 887, startPoint y: 510, endPoint x: 1141, endPoint y: 524, distance: 254.2
click at [1141, 524] on div "# Build your Helper items BELOW this line helper . moveRight ( ) helper . build…" at bounding box center [1011, 373] width 391 height 445
type textarea "helper.endBuild("spikes")"
click at [438, 160] on button "Back" at bounding box center [445, 157] width 35 height 20
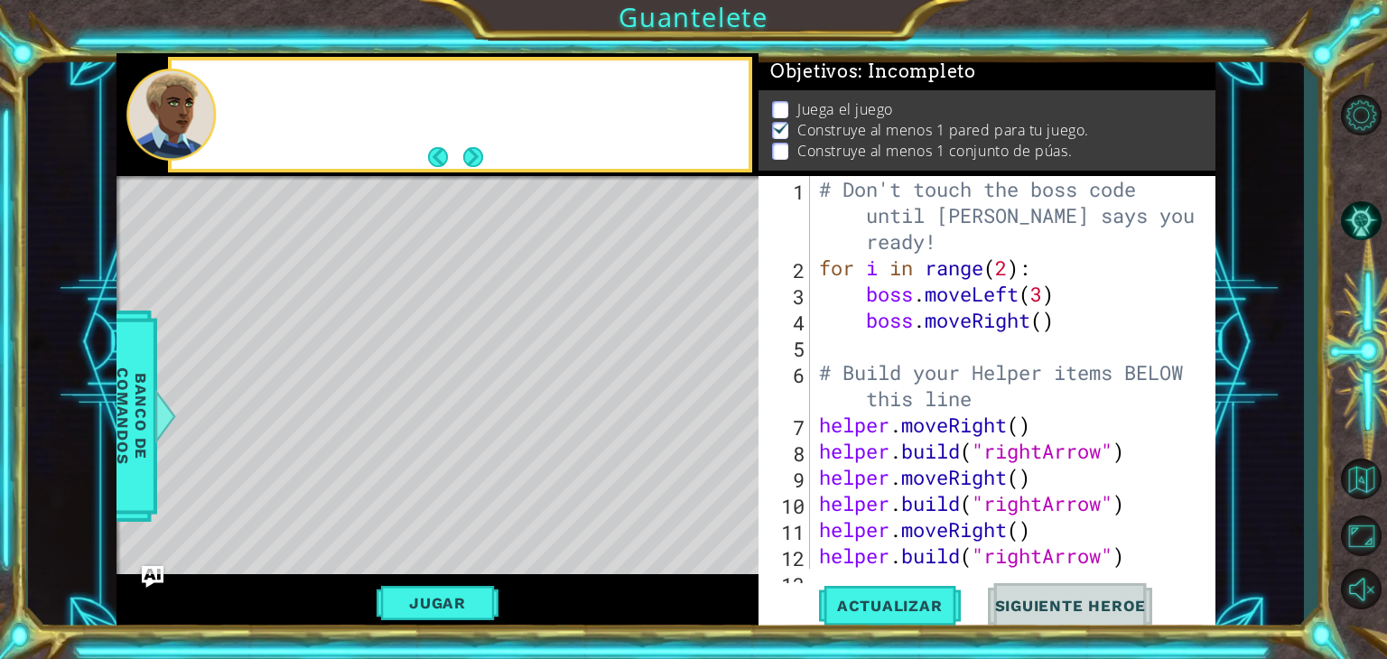
scroll to position [0, 0]
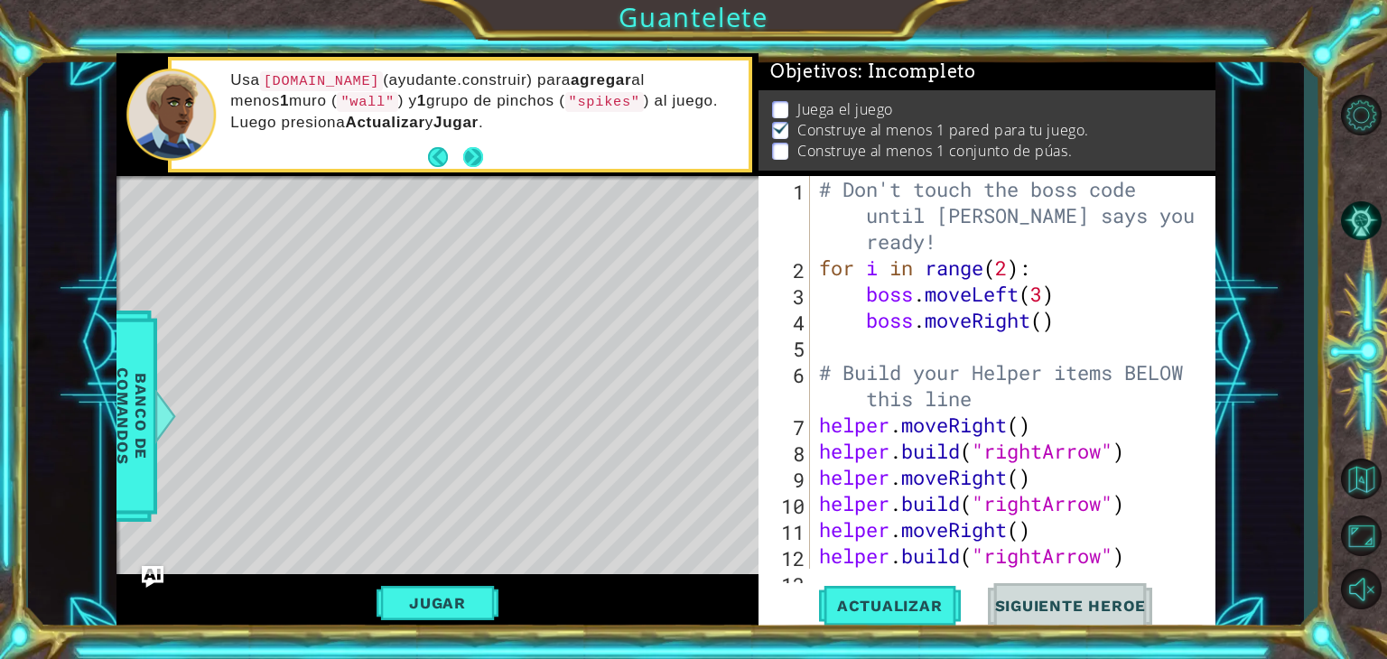
click at [465, 149] on button "Next" at bounding box center [473, 156] width 29 height 29
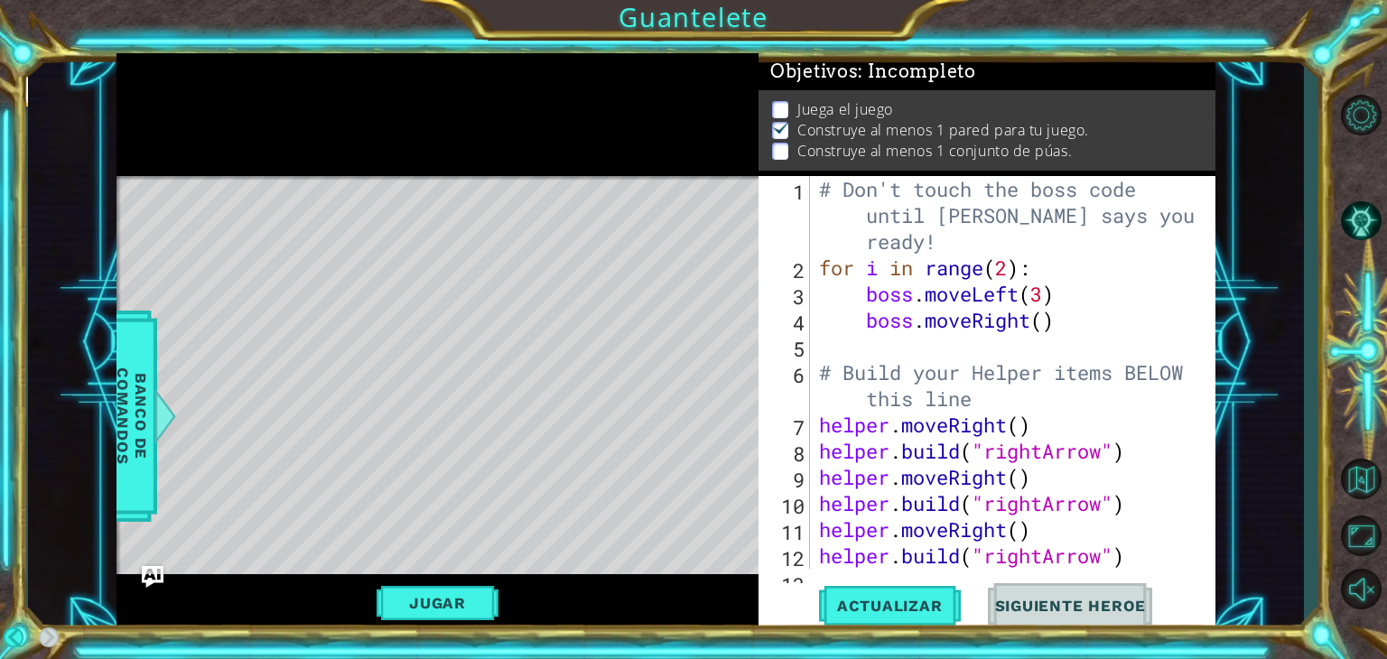
click at [465, 149] on div at bounding box center [438, 115] width 642 height 124
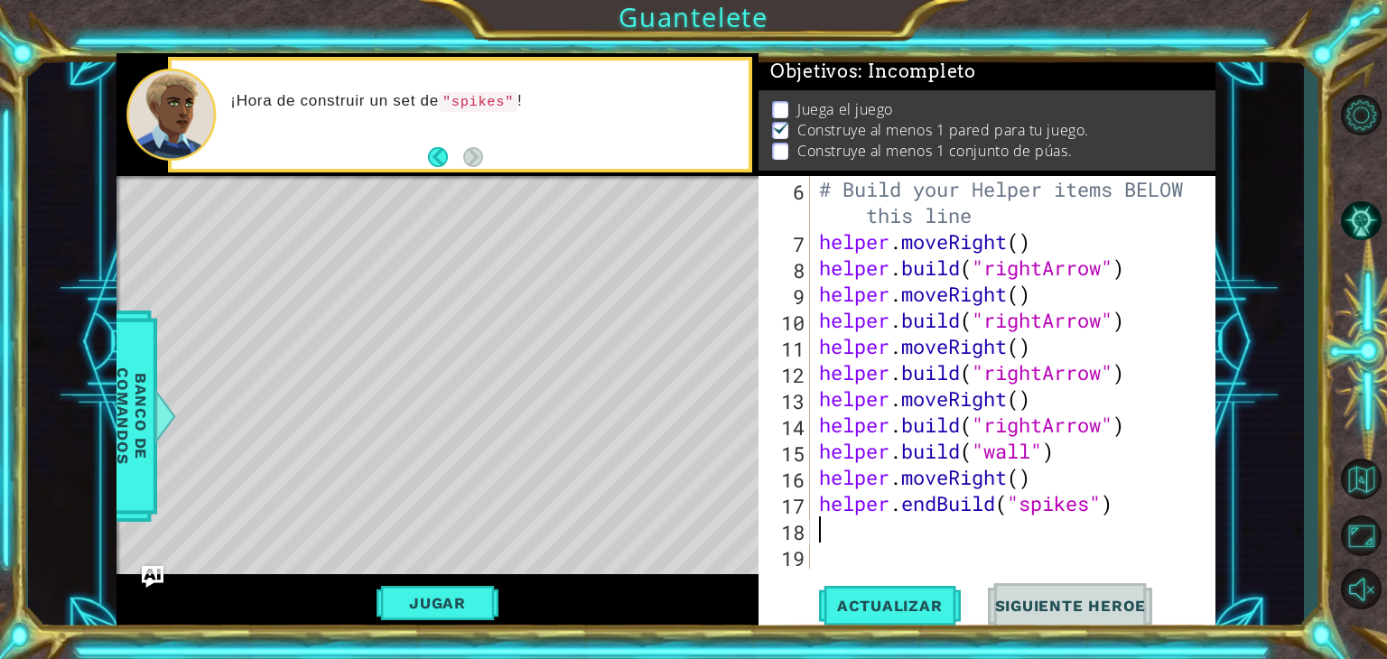
scroll to position [183, 0]
click at [1091, 505] on div "# Build your Helper items BELOW this line helper . moveRight ( ) helper . build…" at bounding box center [1011, 411] width 391 height 471
drag, startPoint x: 1133, startPoint y: 510, endPoint x: 901, endPoint y: 507, distance: 231.2
click at [901, 507] on div "# Build your Helper items BELOW this line helper . moveRight ( ) helper . build…" at bounding box center [1011, 411] width 391 height 471
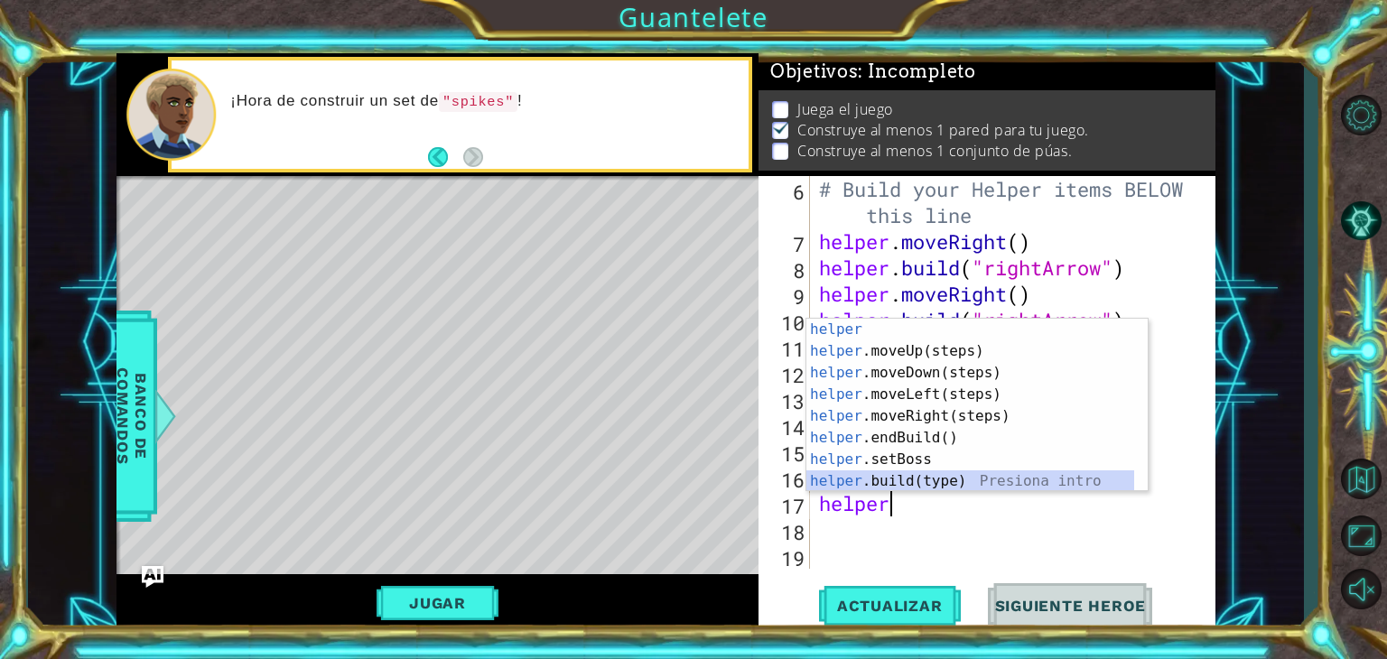
click at [900, 477] on div "helper Presiona intro helper .moveUp(steps) Presiona intro helper .moveDown(ste…" at bounding box center [971, 427] width 328 height 217
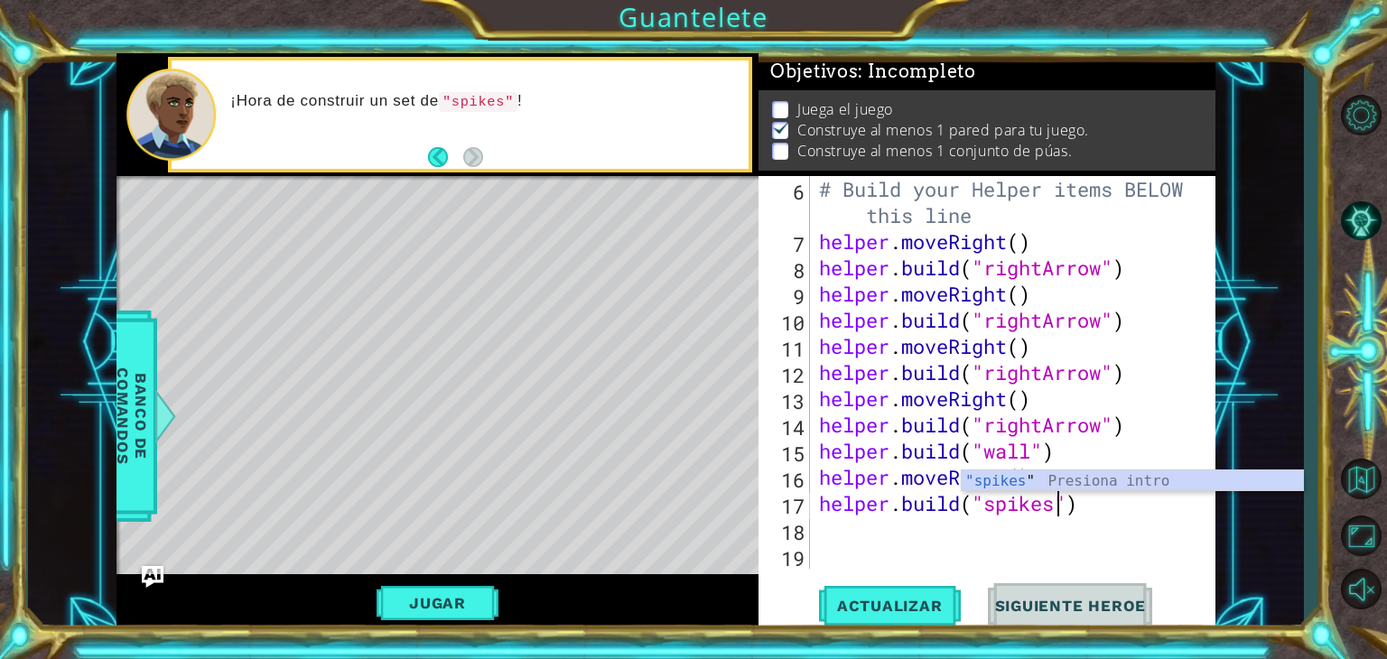
scroll to position [0, 11]
click at [1026, 480] on div ""spikes " Presiona intro" at bounding box center [1132, 503] width 341 height 65
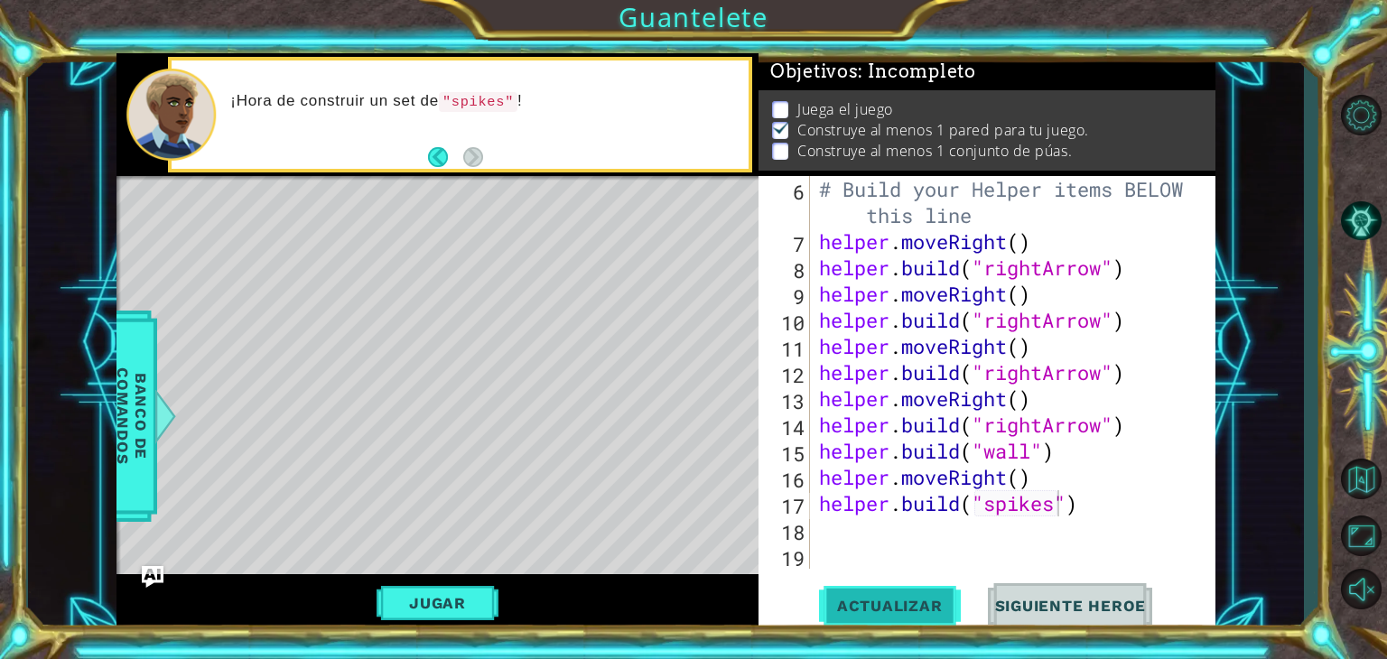
click at [914, 608] on span "Actualizar" at bounding box center [890, 606] width 142 height 18
click at [469, 601] on button "Jugar" at bounding box center [438, 603] width 122 height 34
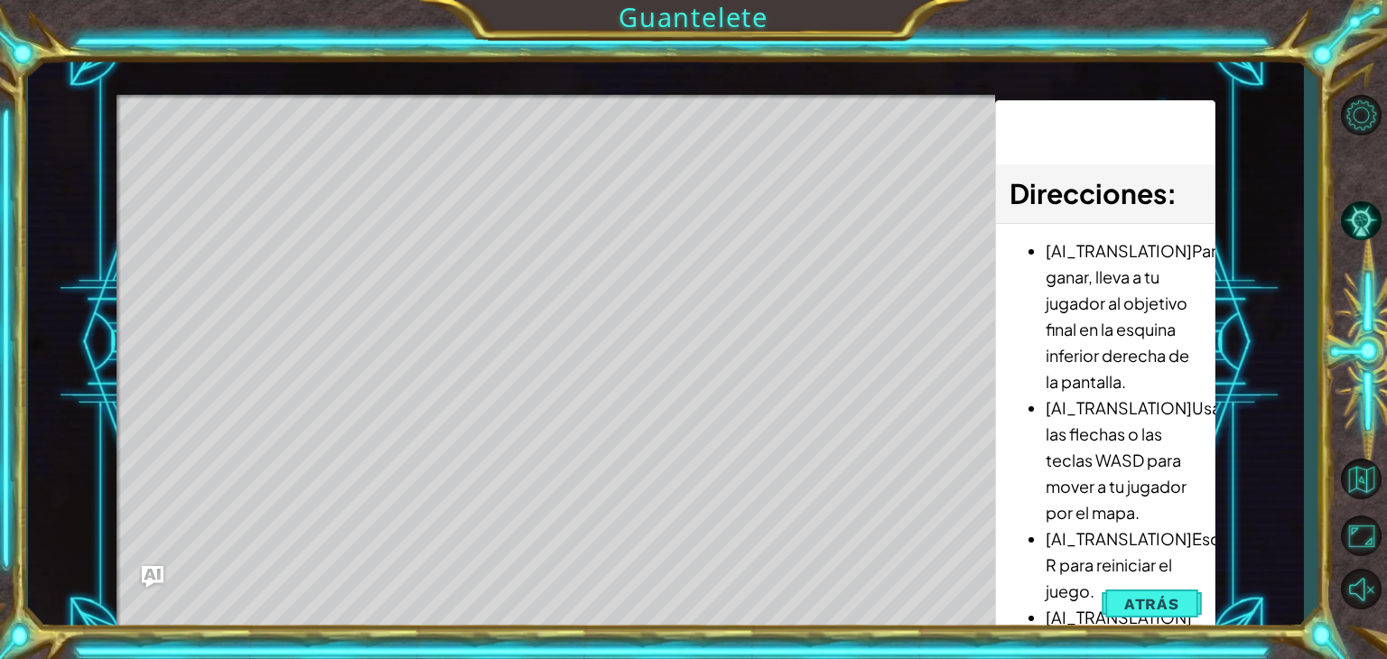
scroll to position [0, 0]
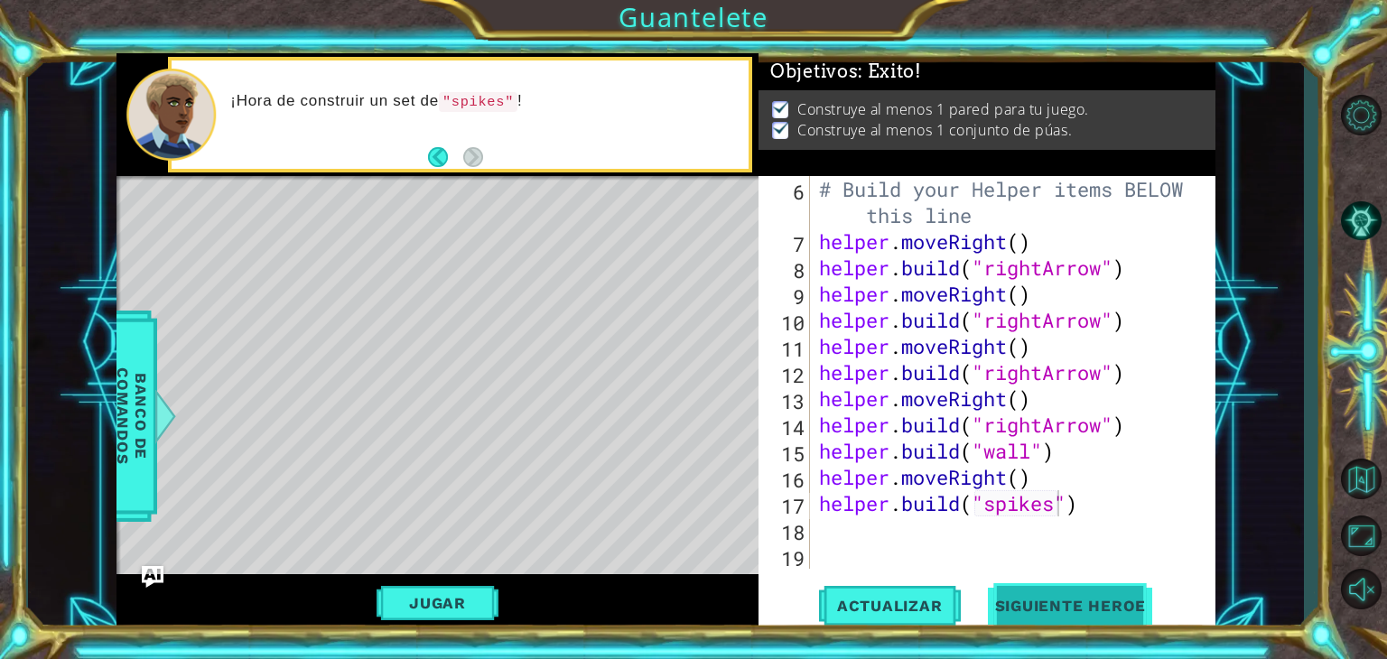
click at [1082, 593] on button "Siguiente Heroe" at bounding box center [1071, 611] width 188 height 46
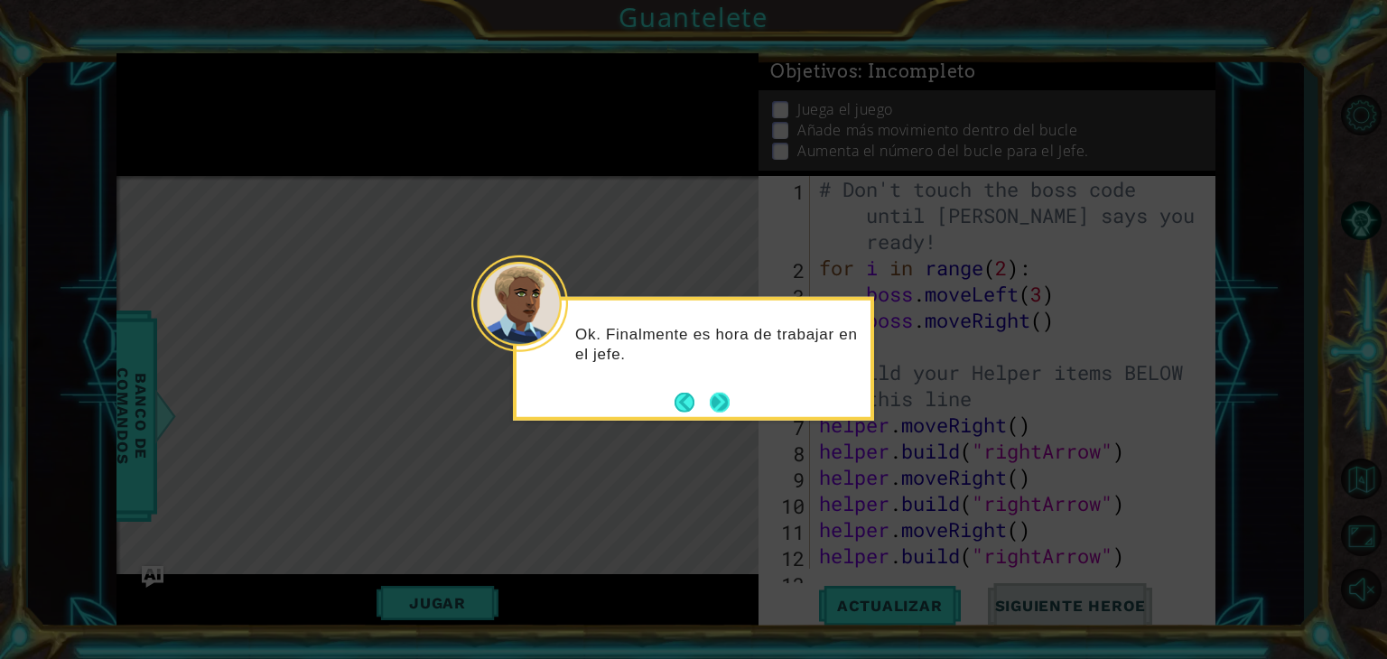
click at [714, 397] on button "Next" at bounding box center [720, 402] width 21 height 21
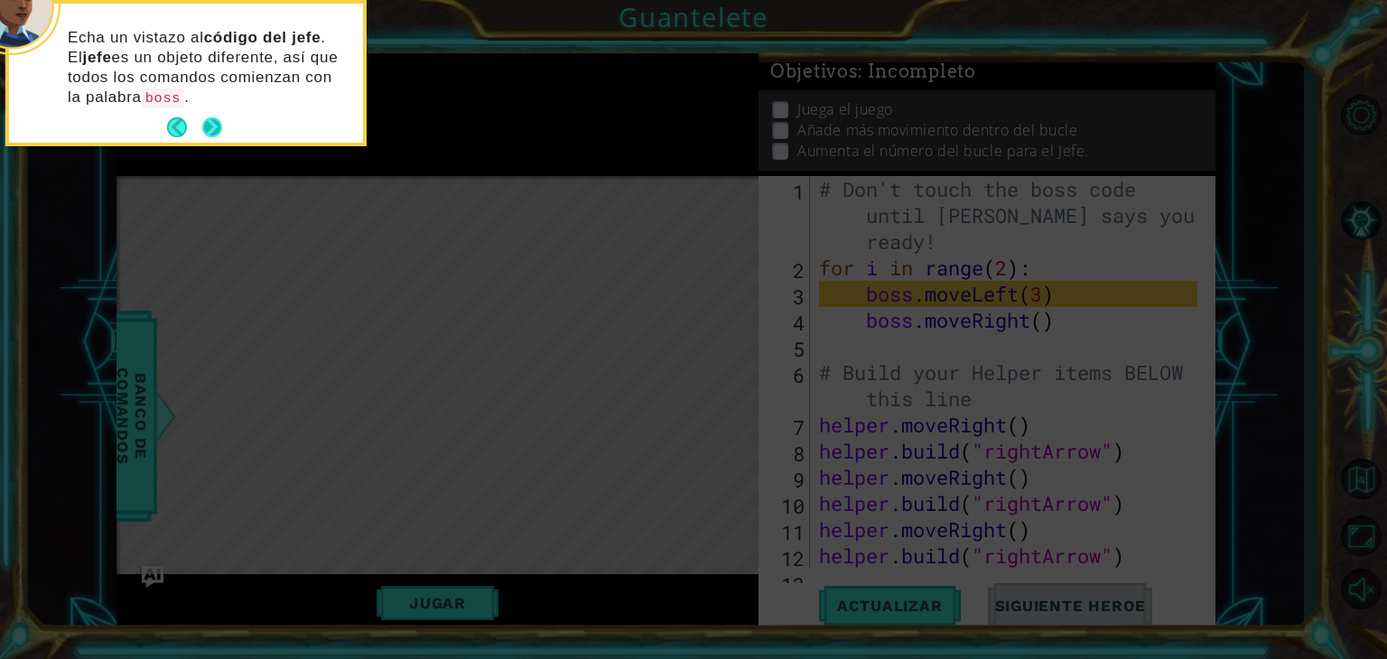
click at [219, 130] on button "Next" at bounding box center [212, 127] width 33 height 33
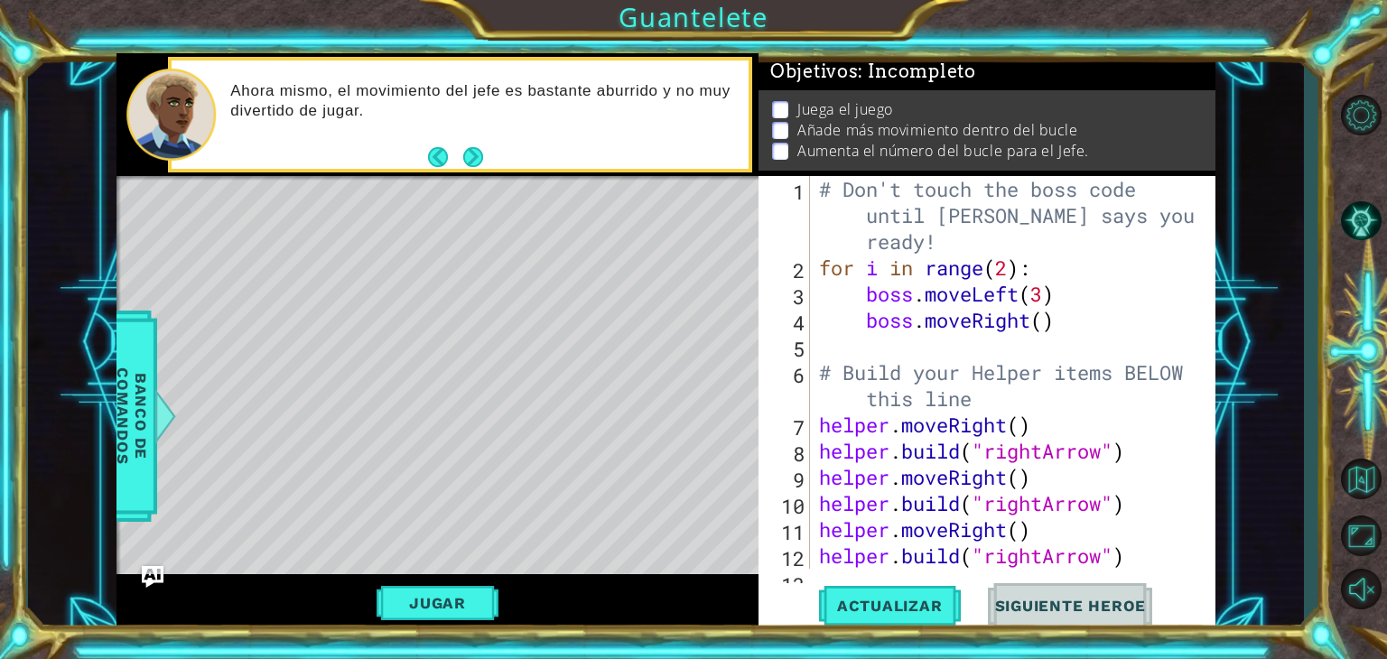
click at [468, 144] on footer at bounding box center [455, 157] width 55 height 27
click at [470, 145] on button "Next" at bounding box center [474, 157] width 24 height 24
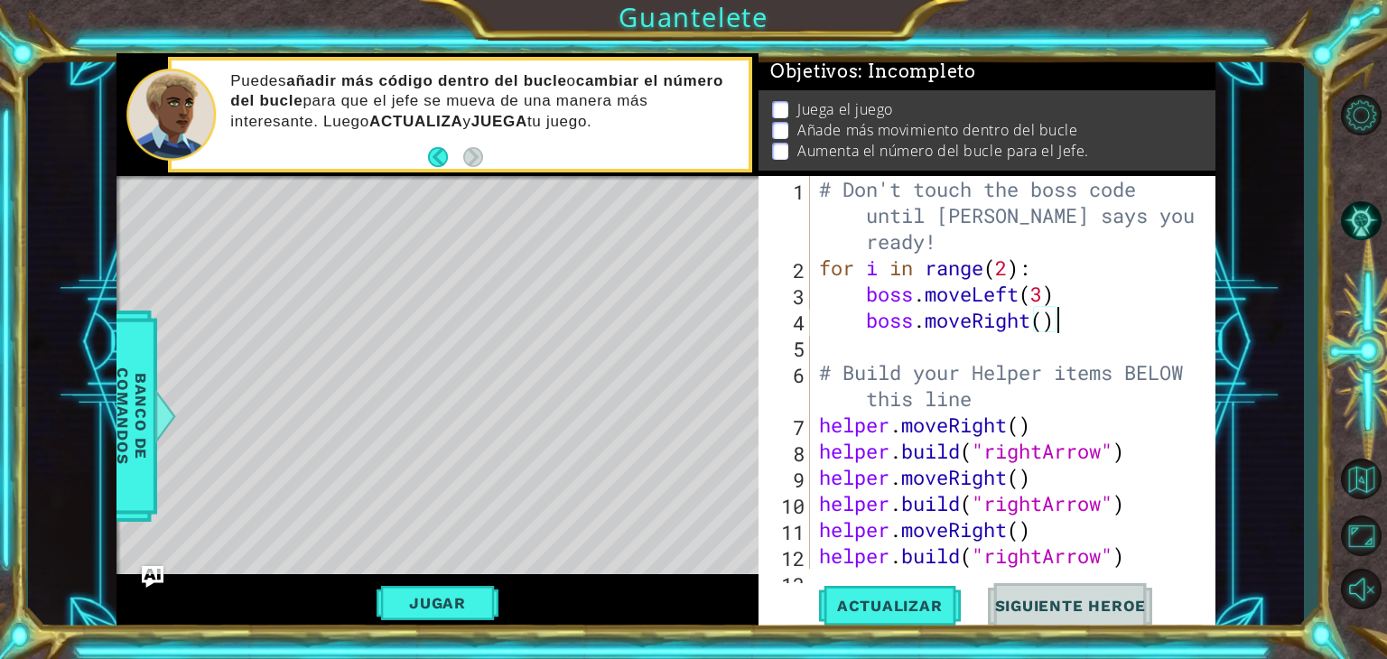
click at [1059, 330] on div "# Don't touch the boss code until [PERSON_NAME] says you're ready! for i in ran…" at bounding box center [1011, 425] width 391 height 498
click at [1050, 324] on div "# Don't touch the boss code until [PERSON_NAME] says you're ready! for i in ran…" at bounding box center [1011, 425] width 391 height 498
type textarea "boss.moveRight(5)"
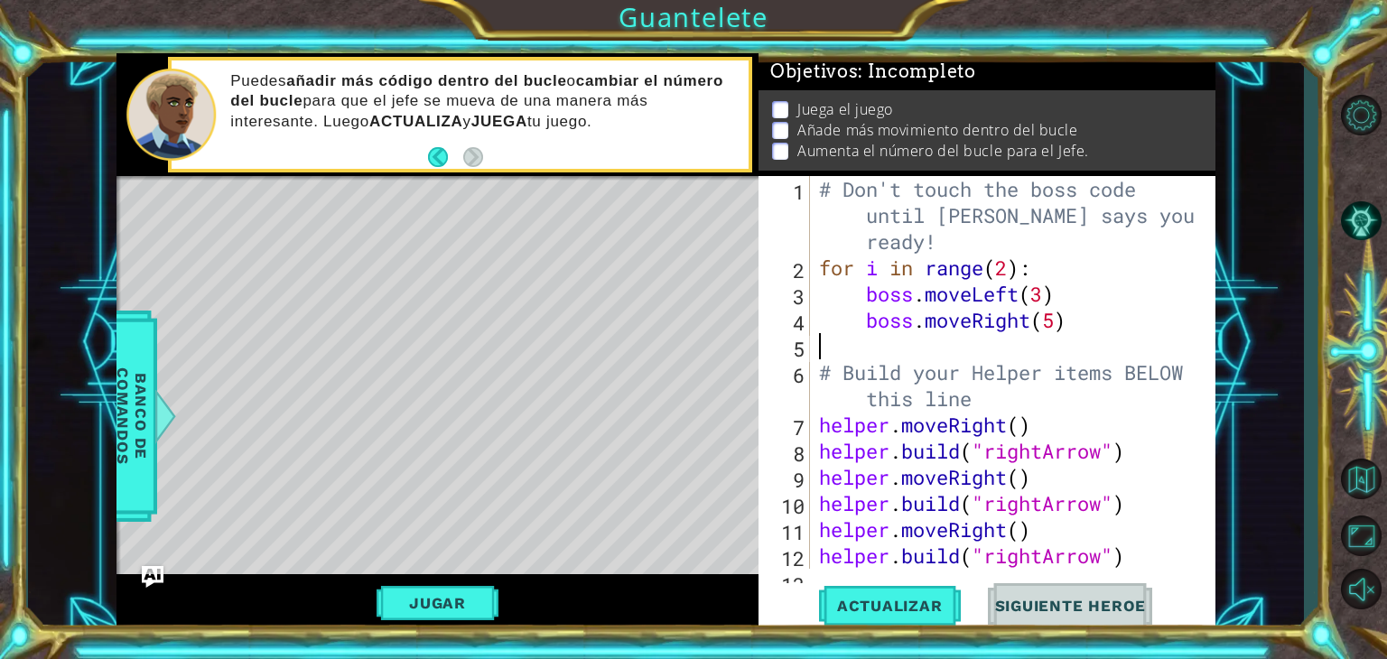
click at [864, 344] on div "# Don't touch the boss code until [PERSON_NAME] says you're ready! for i in ran…" at bounding box center [1011, 425] width 391 height 498
type textarea "b"
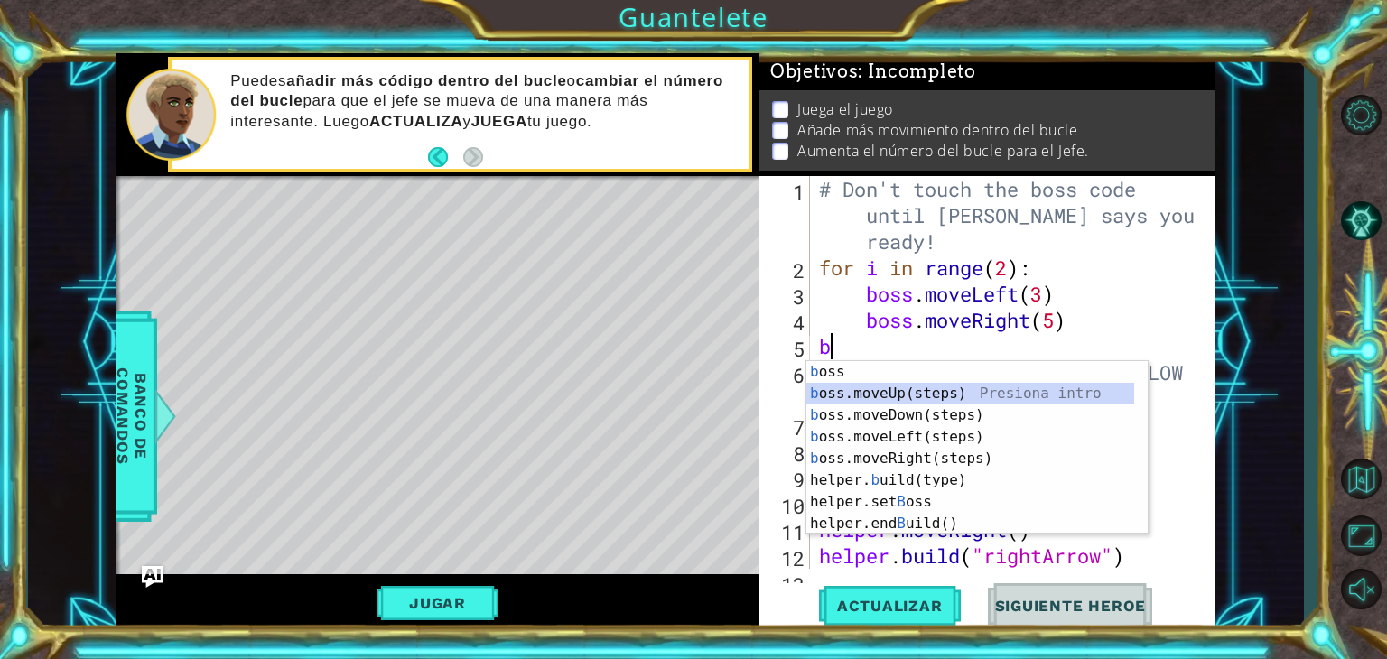
click at [867, 390] on div "b oss Presiona intro b oss.moveUp(steps) Presiona intro b oss.moveDown(steps) P…" at bounding box center [977, 469] width 341 height 217
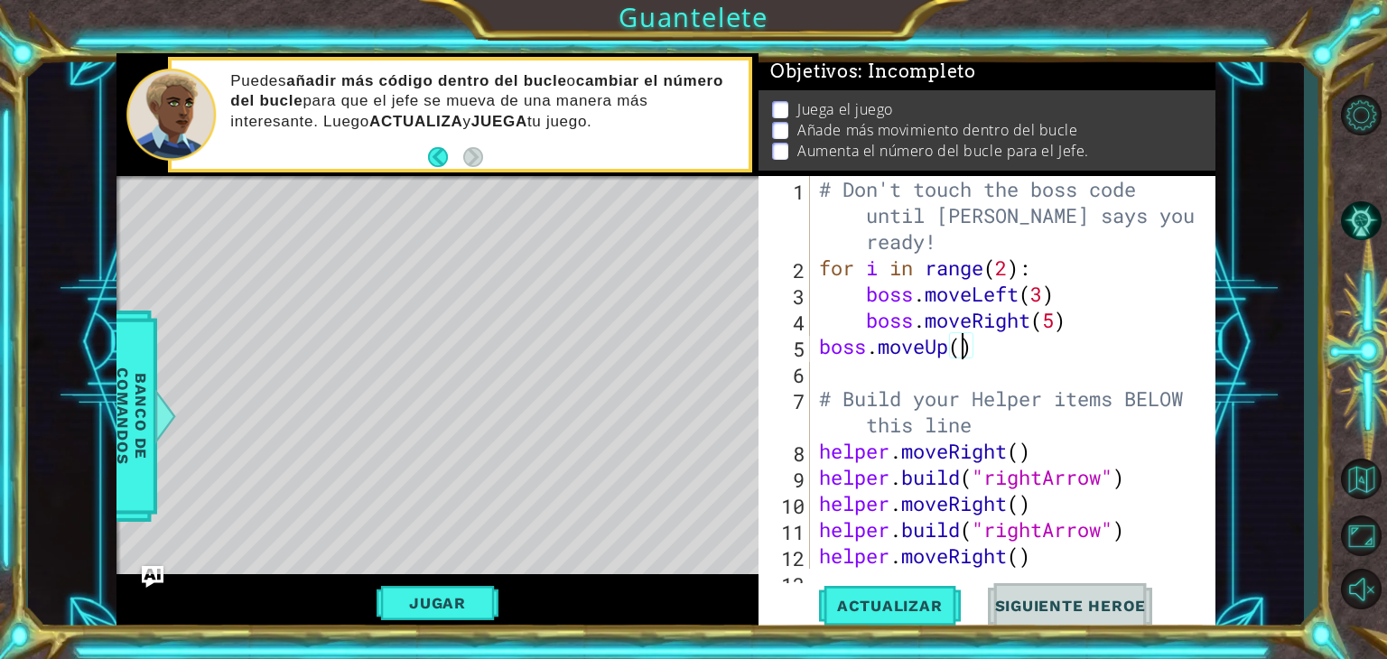
click at [962, 350] on div "# Don't touch the boss code until [PERSON_NAME] says you're ready! for i in ran…" at bounding box center [1011, 425] width 391 height 498
type textarea "boss.moveUp(3)"
click at [1004, 355] on div "# Don't touch the boss code until [PERSON_NAME] says you're ready! for i in ran…" at bounding box center [1011, 425] width 391 height 498
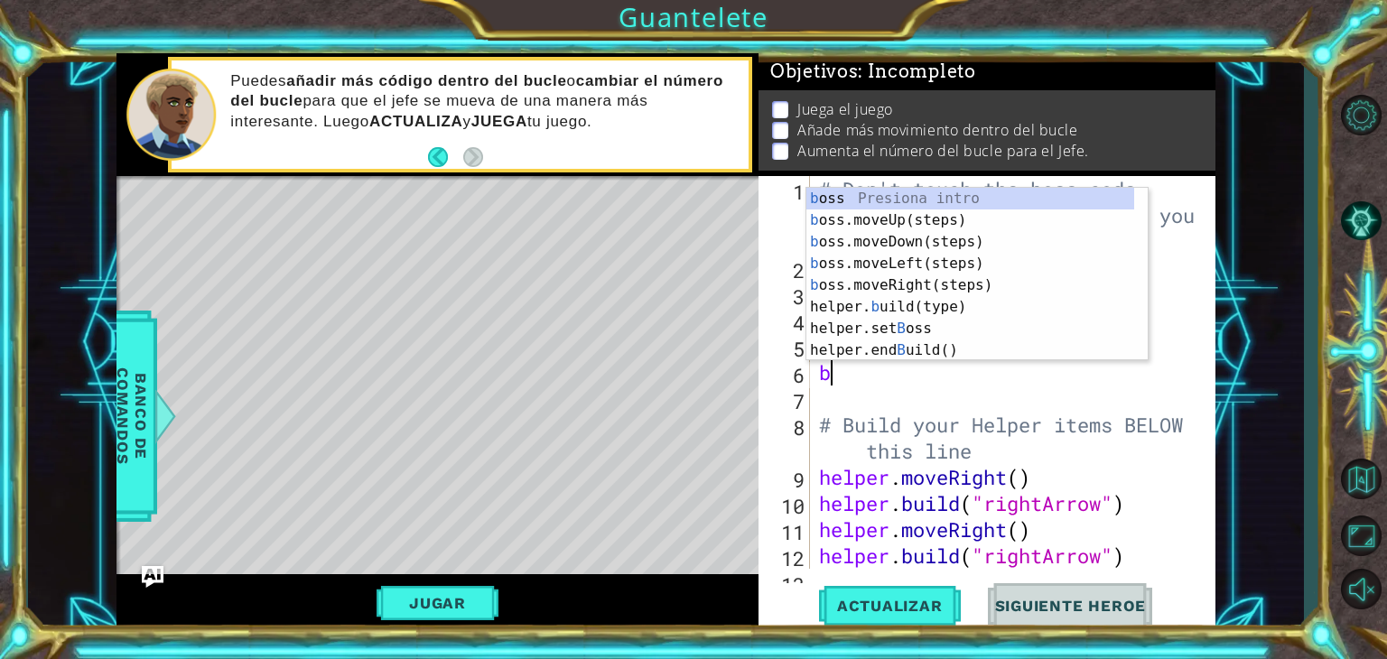
type textarea "bo"
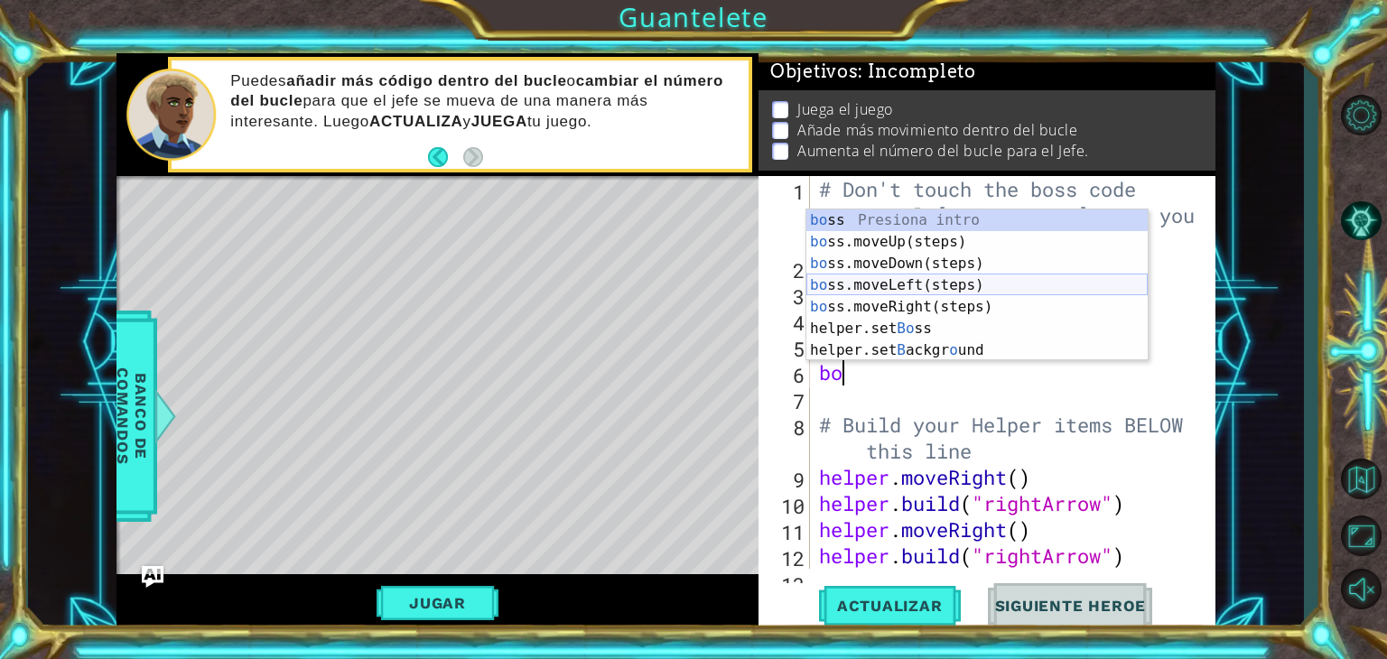
click at [956, 294] on div "bo ss Presiona intro bo ss.moveUp(steps) Presiona intro bo ss.moveDown(steps) P…" at bounding box center [977, 307] width 341 height 195
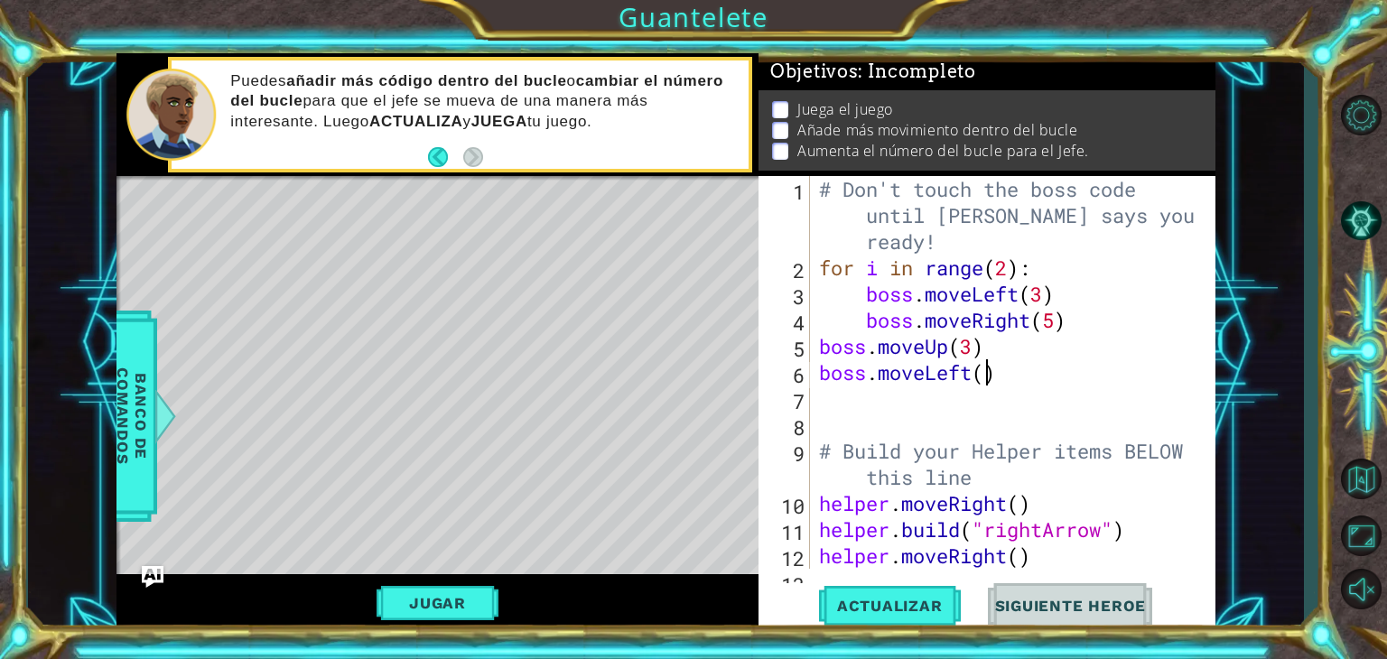
click at [990, 372] on div "# Don't touch the boss code until [PERSON_NAME] says you're ready! for i in ran…" at bounding box center [1011, 425] width 391 height 498
click at [465, 589] on button "Jugar" at bounding box center [438, 603] width 122 height 34
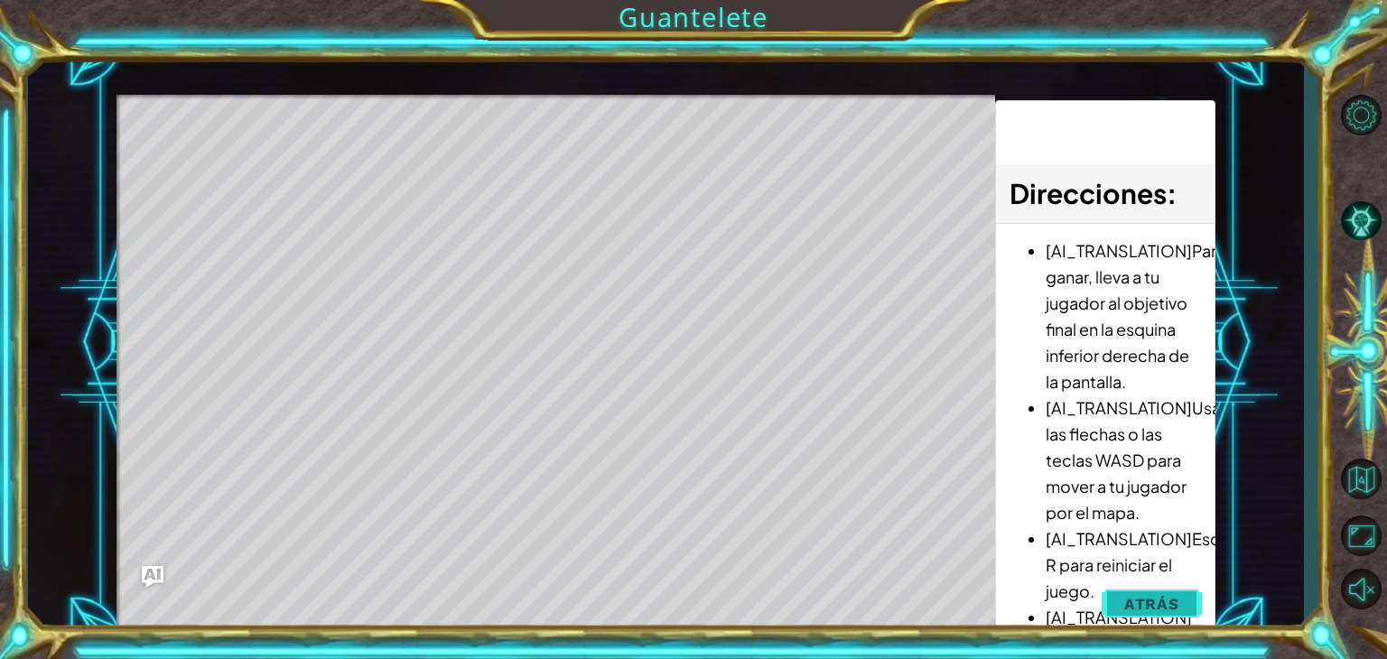
click at [1143, 607] on span "Atrás" at bounding box center [1151, 604] width 55 height 18
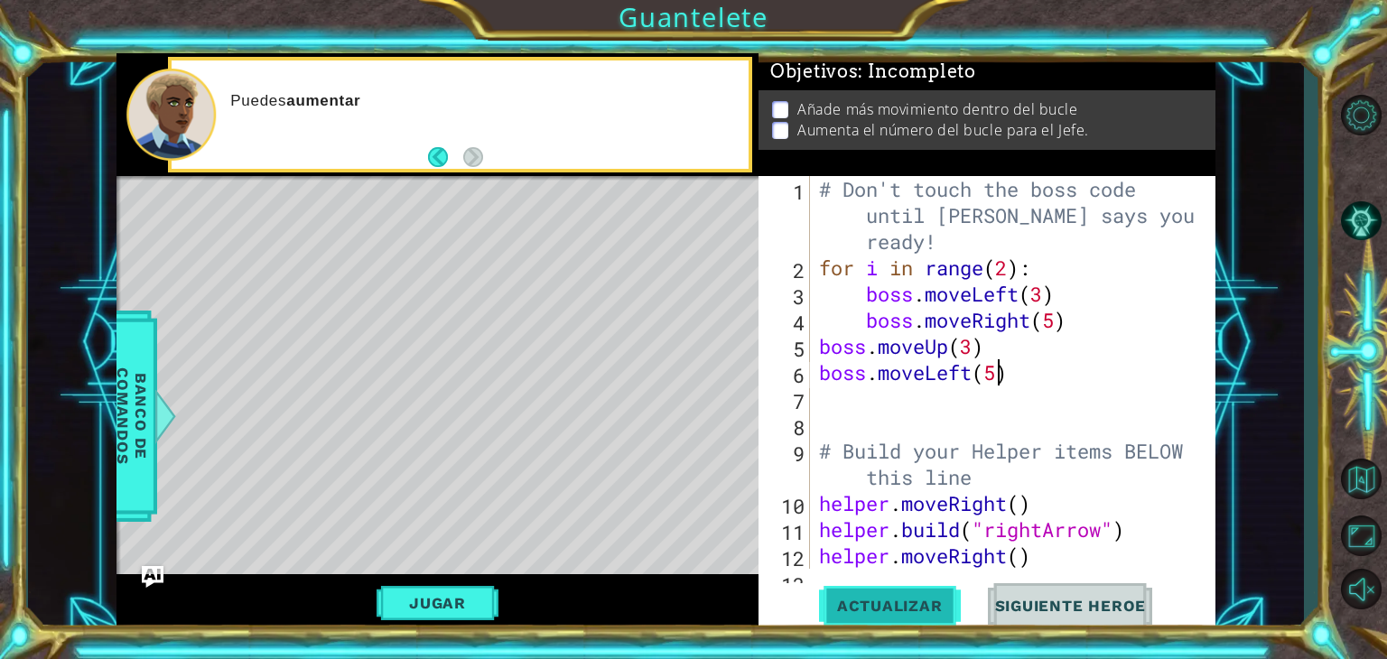
click at [916, 611] on span "Actualizar" at bounding box center [890, 606] width 142 height 18
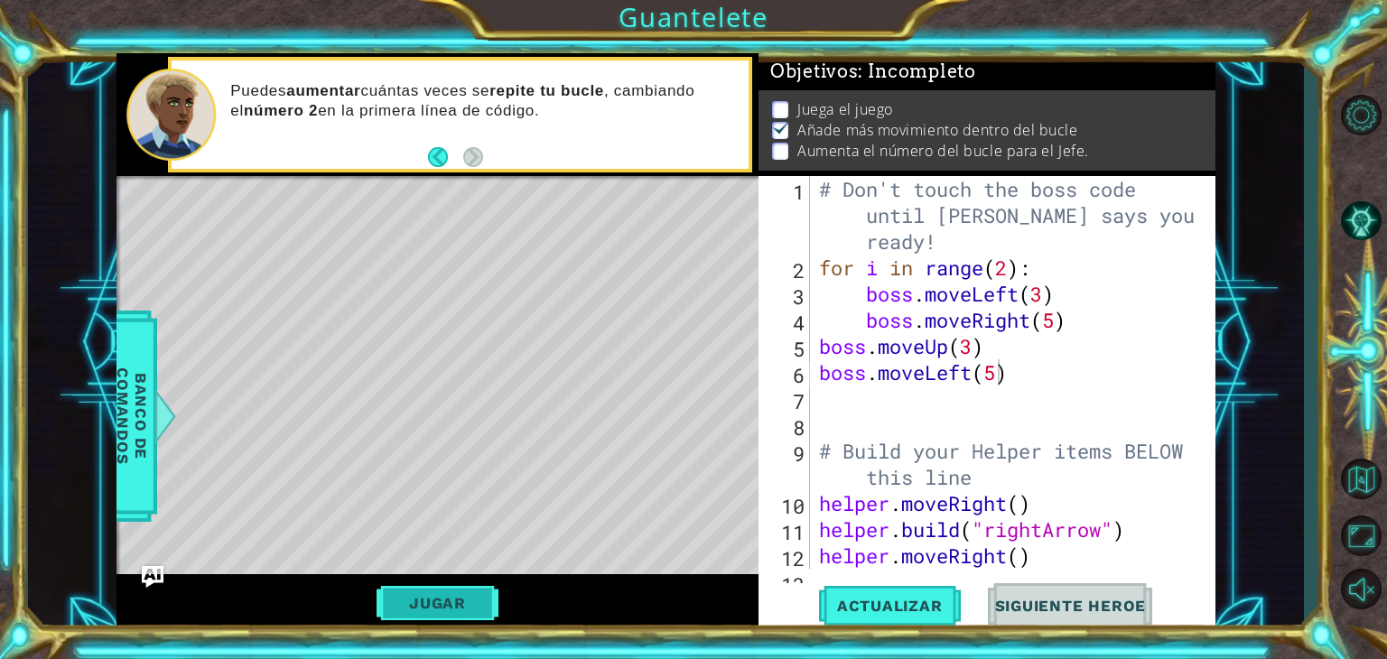
click at [469, 587] on button "Jugar" at bounding box center [438, 603] width 122 height 34
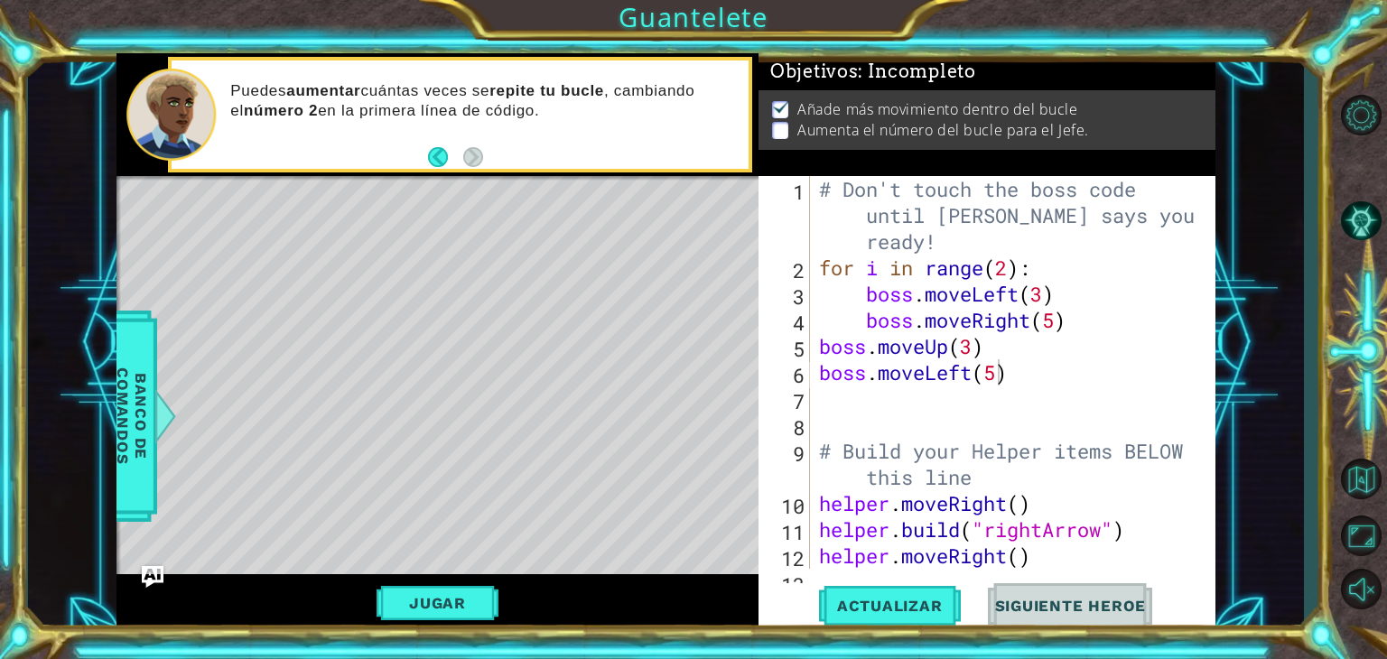
drag, startPoint x: 275, startPoint y: 92, endPoint x: 532, endPoint y: 120, distance: 258.0
click at [532, 120] on p "Puedes aumentar cuántas veces se repite tu bucle , cambiando el número 2 en la …" at bounding box center [483, 101] width 506 height 40
click at [1008, 265] on div "# Don't touch the boss code until [PERSON_NAME] says you're ready! for i in ran…" at bounding box center [1011, 425] width 391 height 498
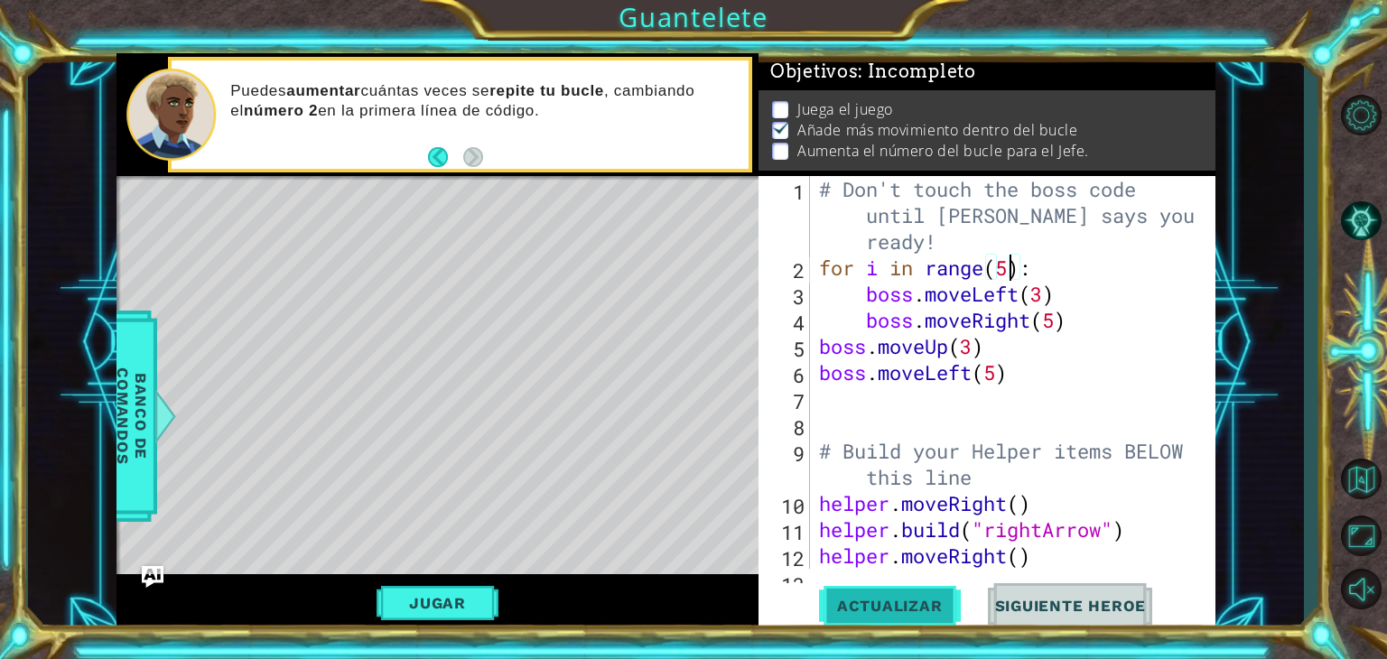
type textarea "for i in range(5):"
click at [857, 619] on button "Actualizar" at bounding box center [890, 606] width 142 height 46
click at [441, 608] on button "Jugar" at bounding box center [438, 603] width 122 height 34
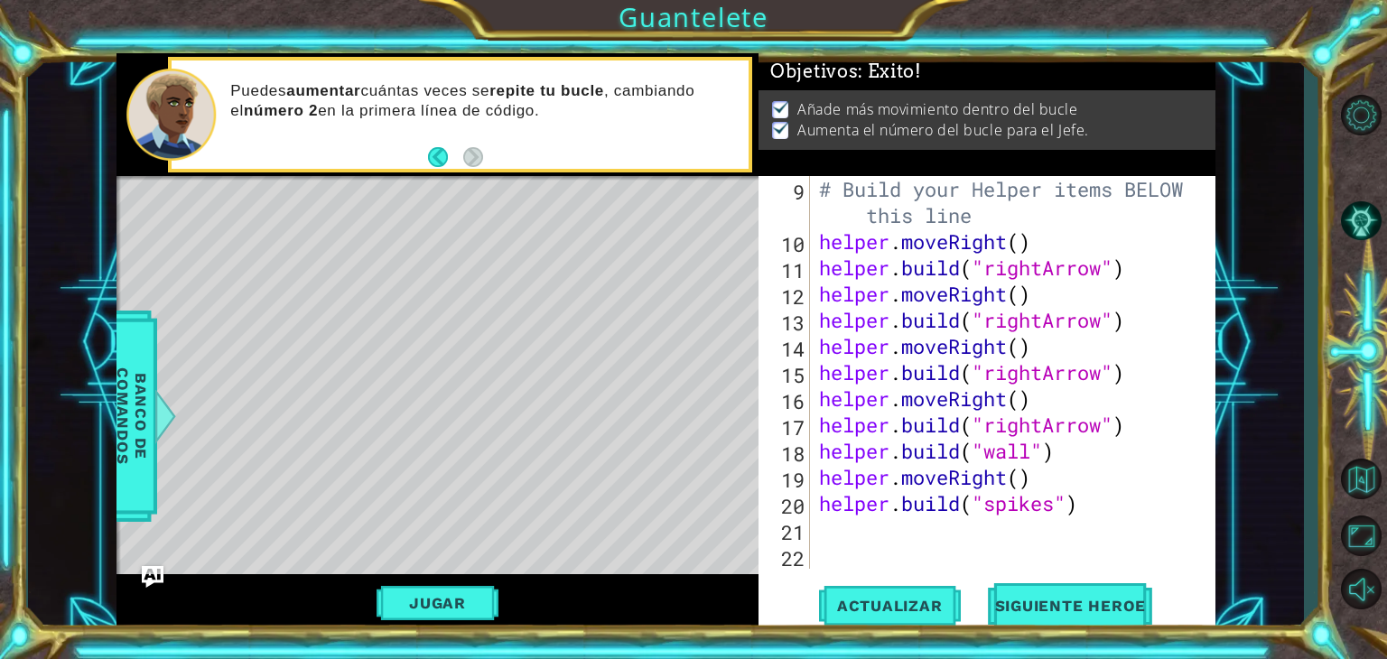
scroll to position [261, 0]
click at [1043, 610] on span "Siguiente Heroe" at bounding box center [1071, 607] width 188 height 18
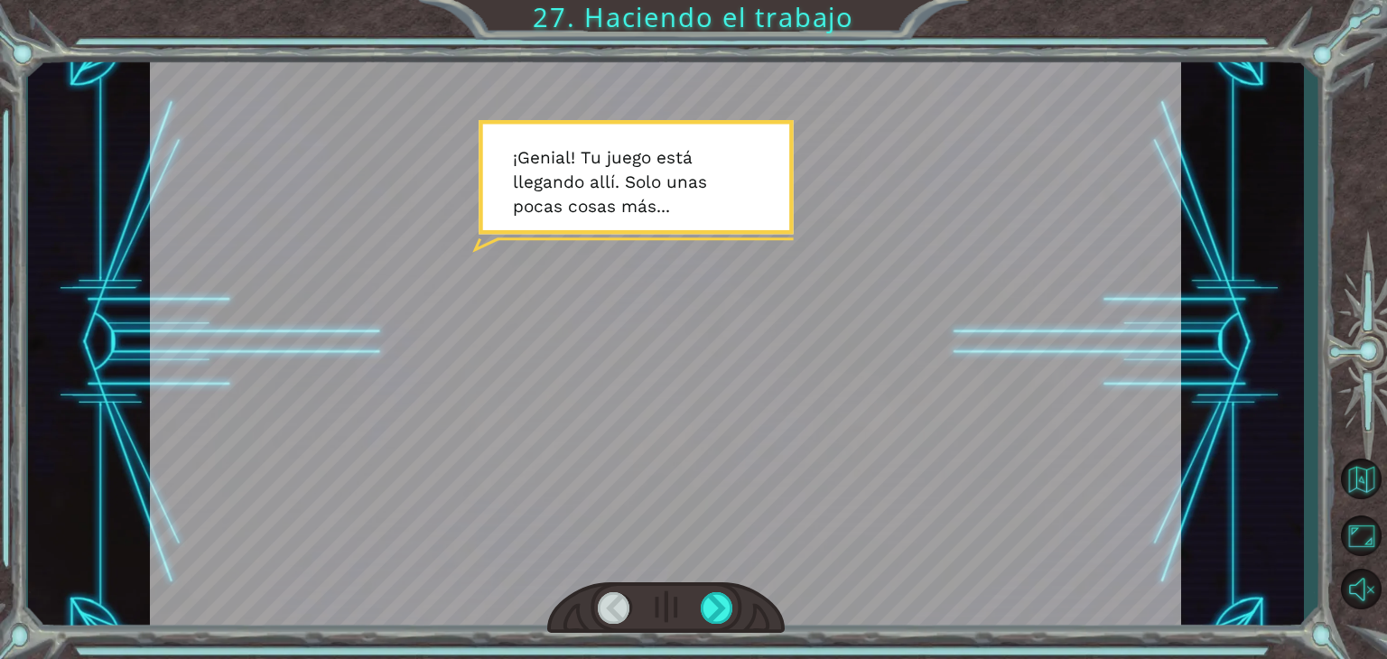
drag, startPoint x: 551, startPoint y: 154, endPoint x: 502, endPoint y: 154, distance: 48.8
click at [502, 154] on div at bounding box center [665, 343] width 1031 height 580
drag, startPoint x: 502, startPoint y: 154, endPoint x: 669, endPoint y: 210, distance: 176.5
click at [669, 210] on div at bounding box center [665, 343] width 1031 height 580
click at [728, 595] on div at bounding box center [717, 609] width 33 height 32
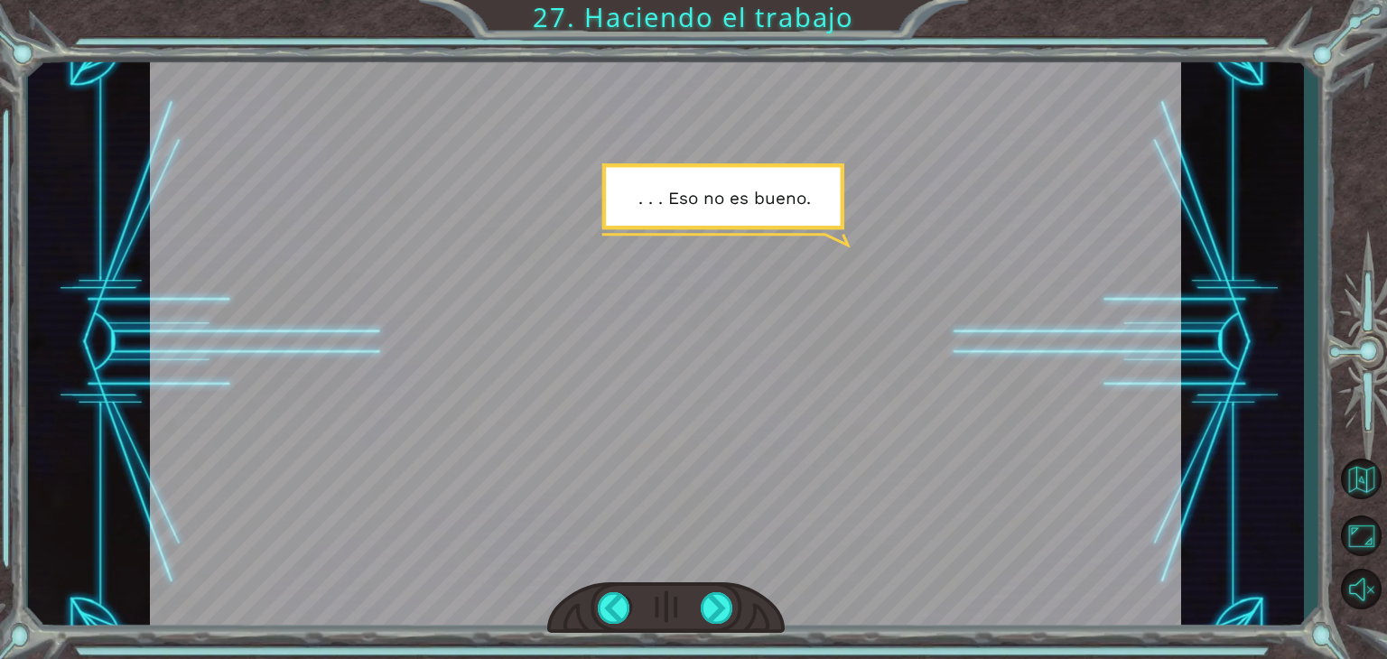
click at [604, 220] on div at bounding box center [665, 343] width 1031 height 580
click at [712, 599] on div at bounding box center [717, 609] width 33 height 32
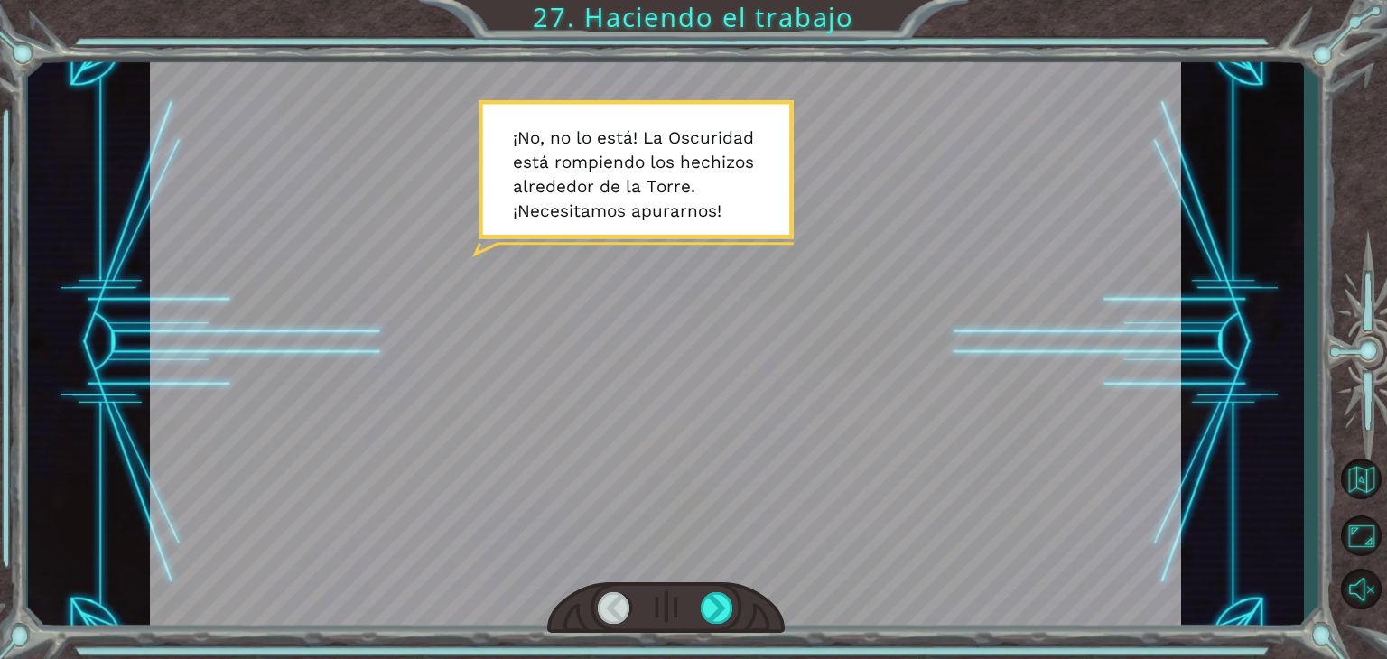
click at [947, 528] on div at bounding box center [665, 343] width 1031 height 580
click at [713, 618] on div at bounding box center [717, 609] width 33 height 32
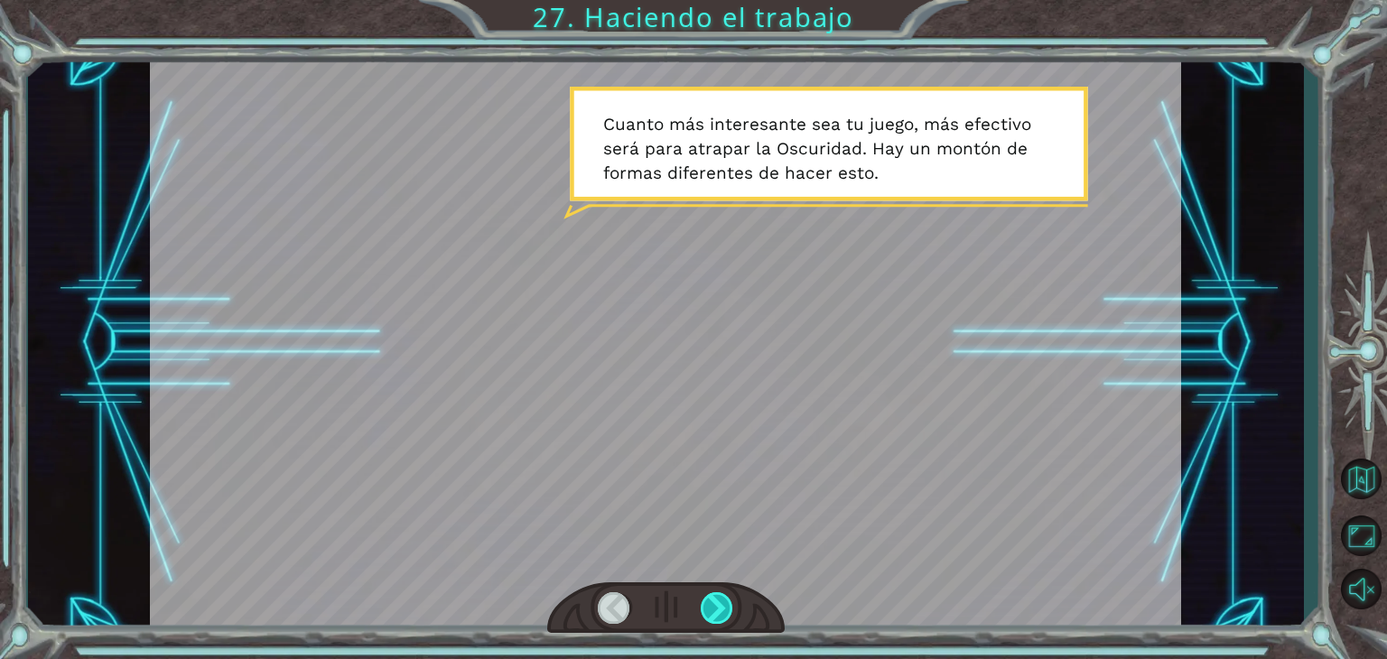
click at [721, 604] on div at bounding box center [717, 609] width 33 height 32
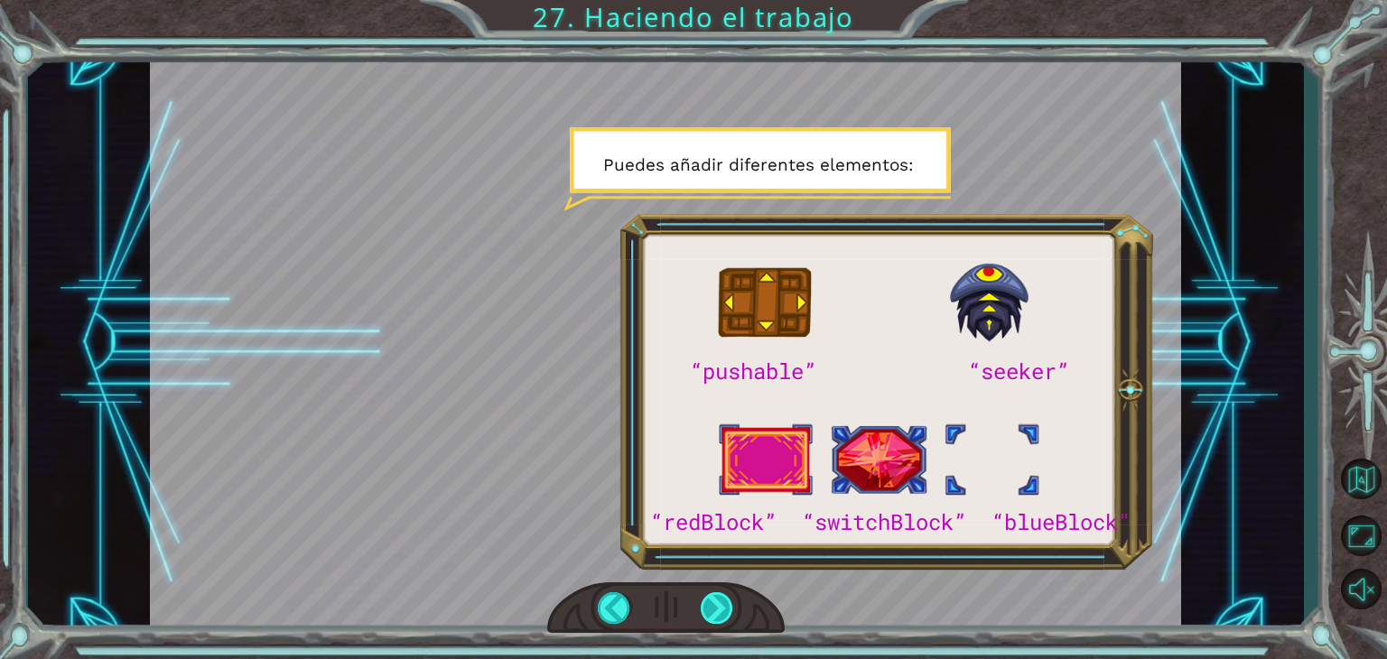
click at [722, 602] on div at bounding box center [717, 609] width 33 height 32
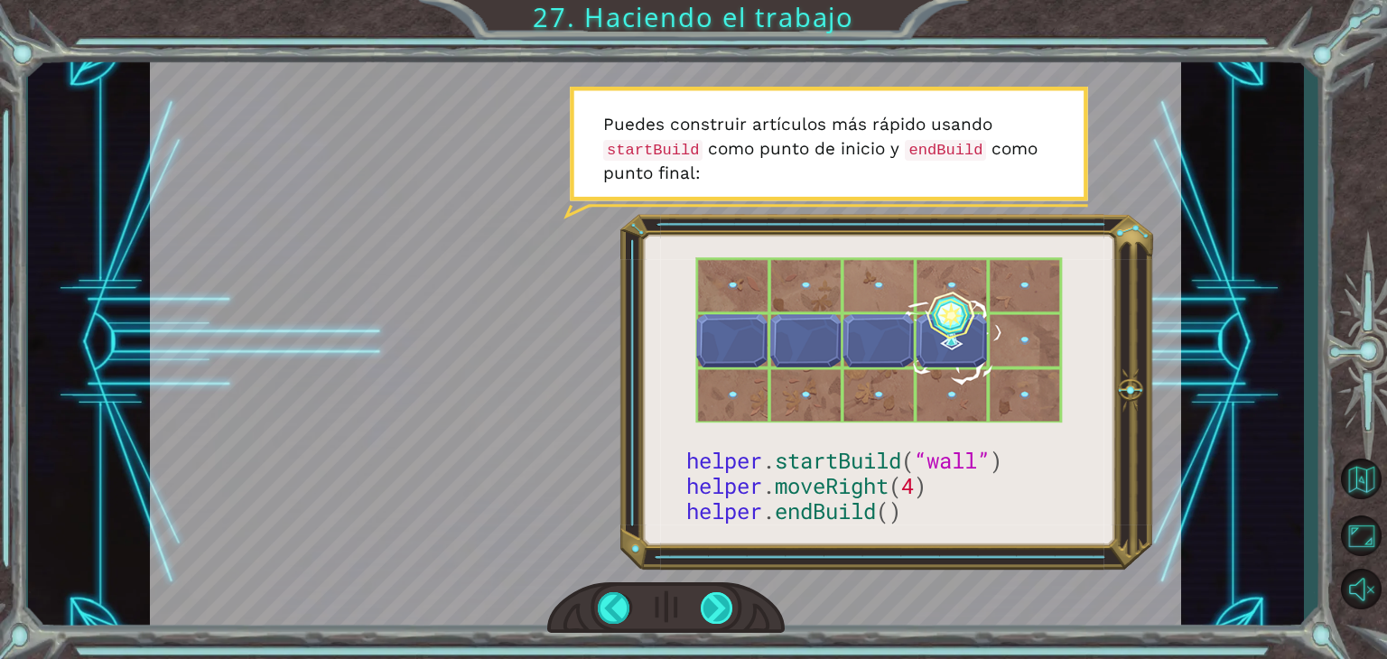
click at [702, 607] on div at bounding box center [717, 609] width 33 height 32
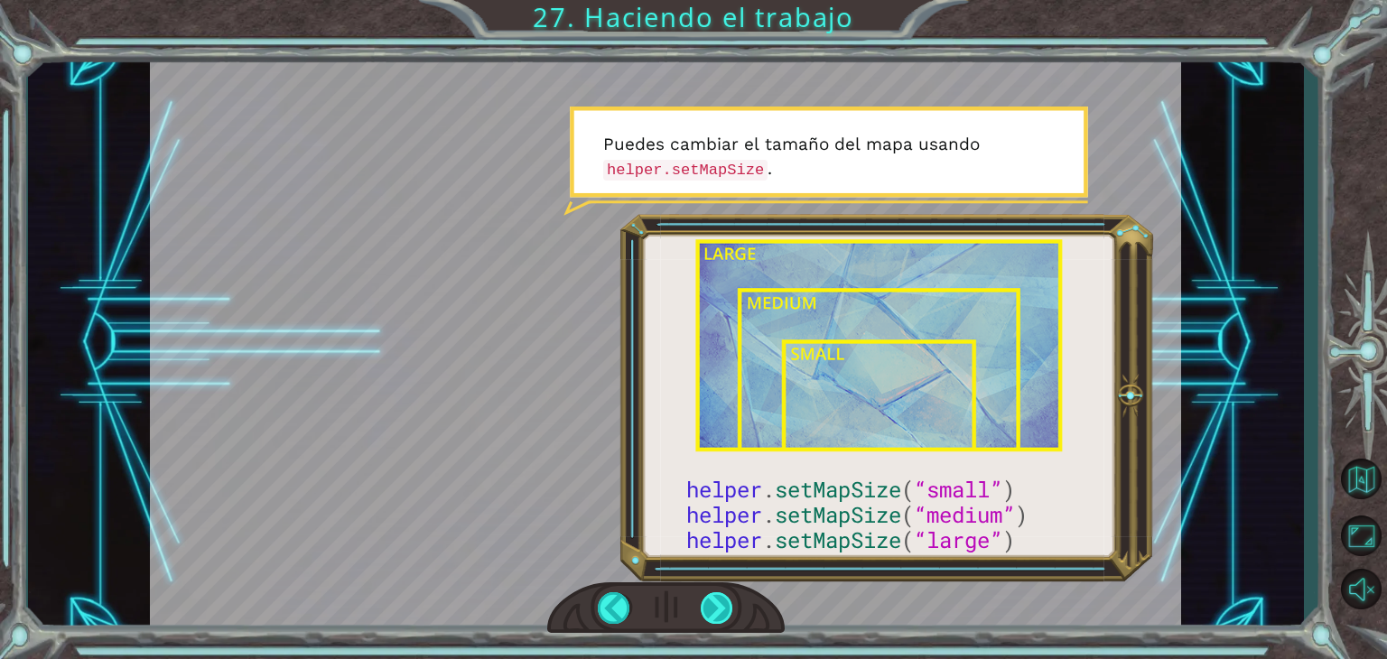
click at [719, 605] on div at bounding box center [717, 609] width 33 height 32
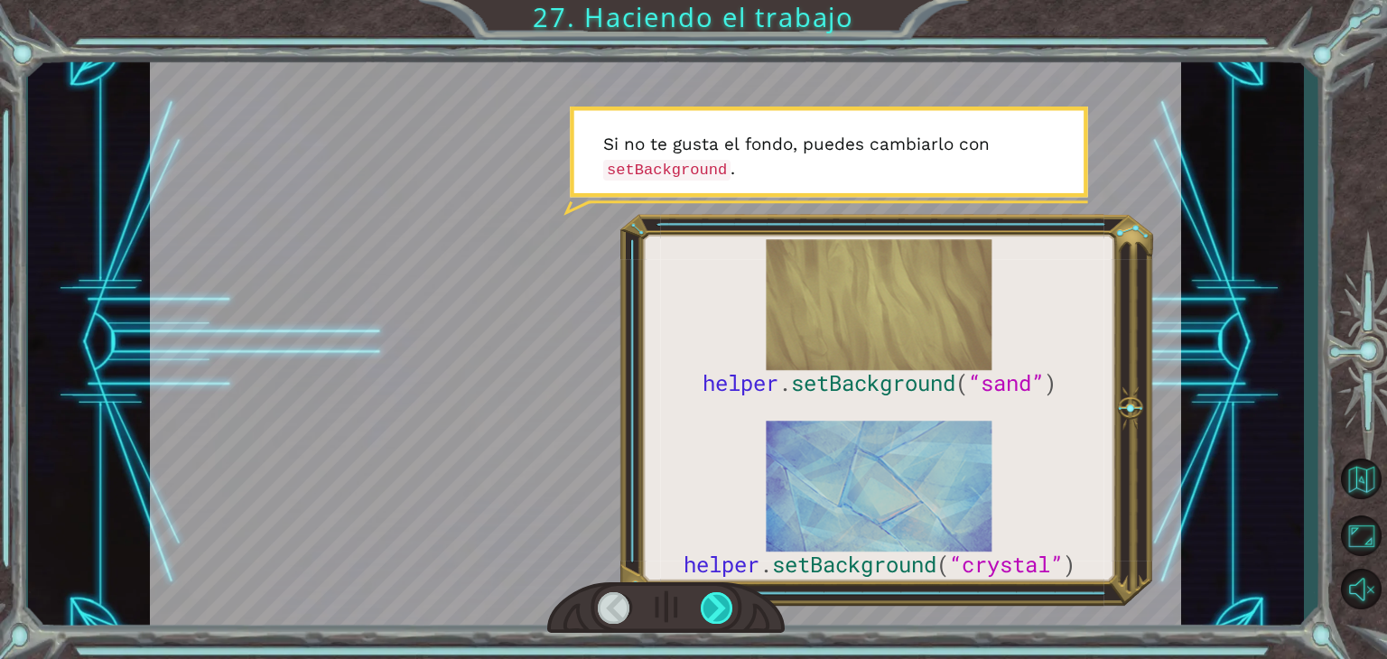
click at [711, 610] on div at bounding box center [717, 609] width 33 height 32
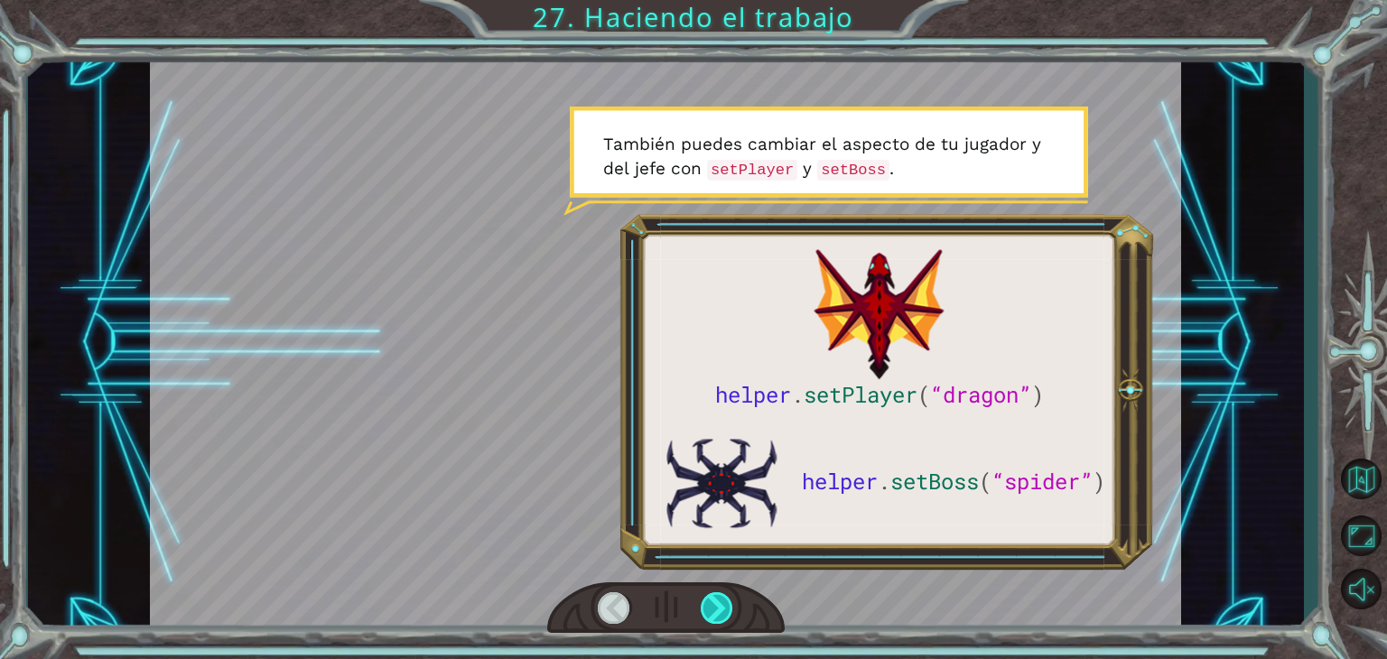
click at [711, 610] on div at bounding box center [717, 609] width 33 height 32
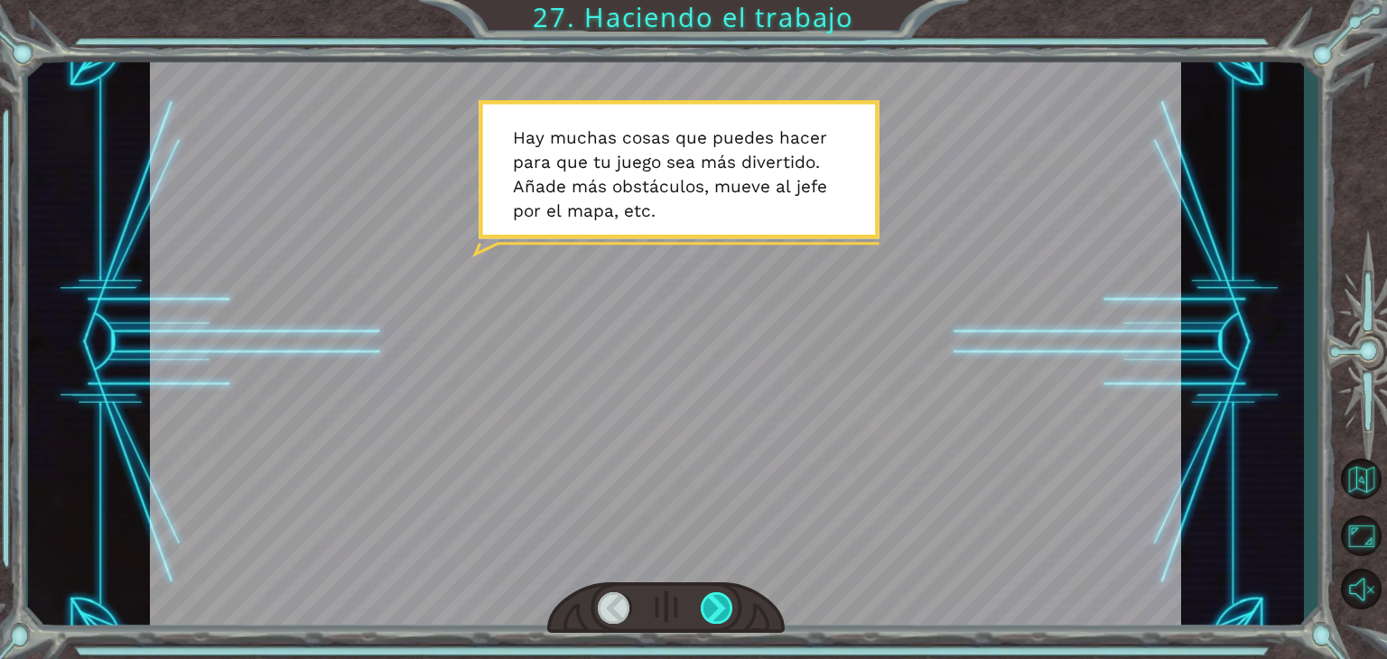
click at [727, 604] on div at bounding box center [717, 609] width 33 height 32
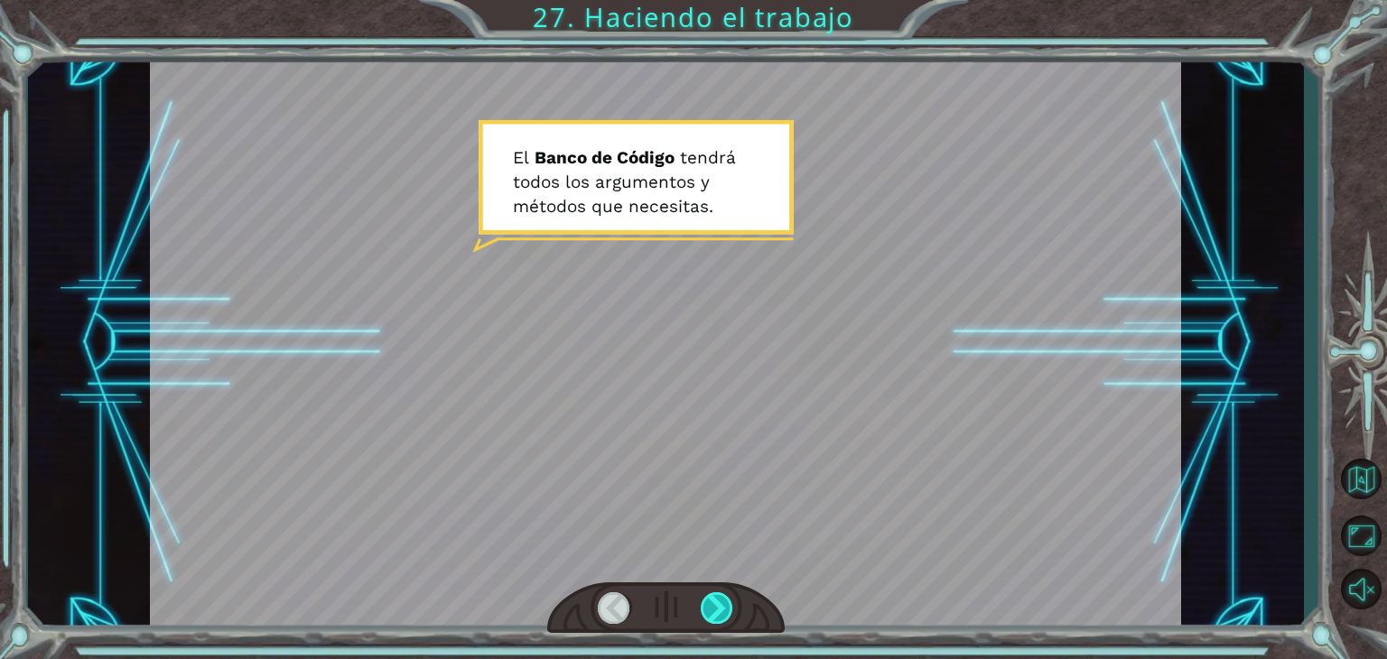
click at [727, 604] on div at bounding box center [717, 609] width 33 height 32
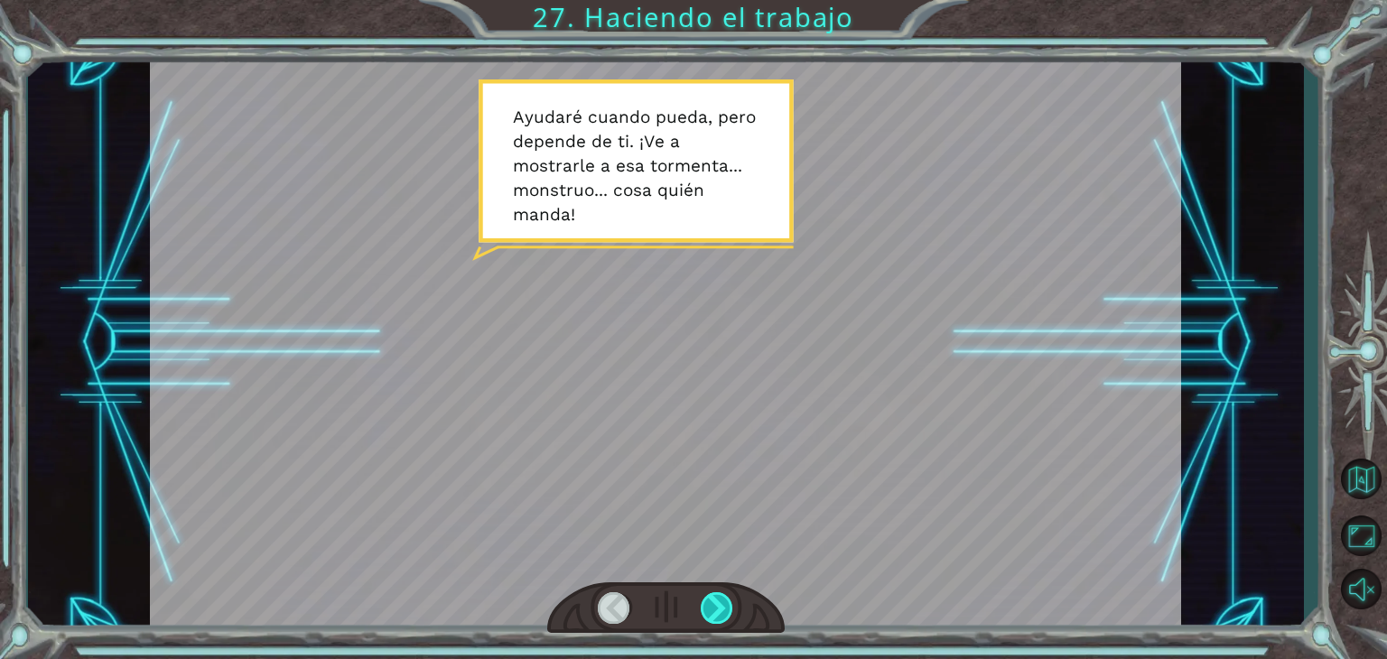
click at [726, 616] on div at bounding box center [717, 609] width 33 height 32
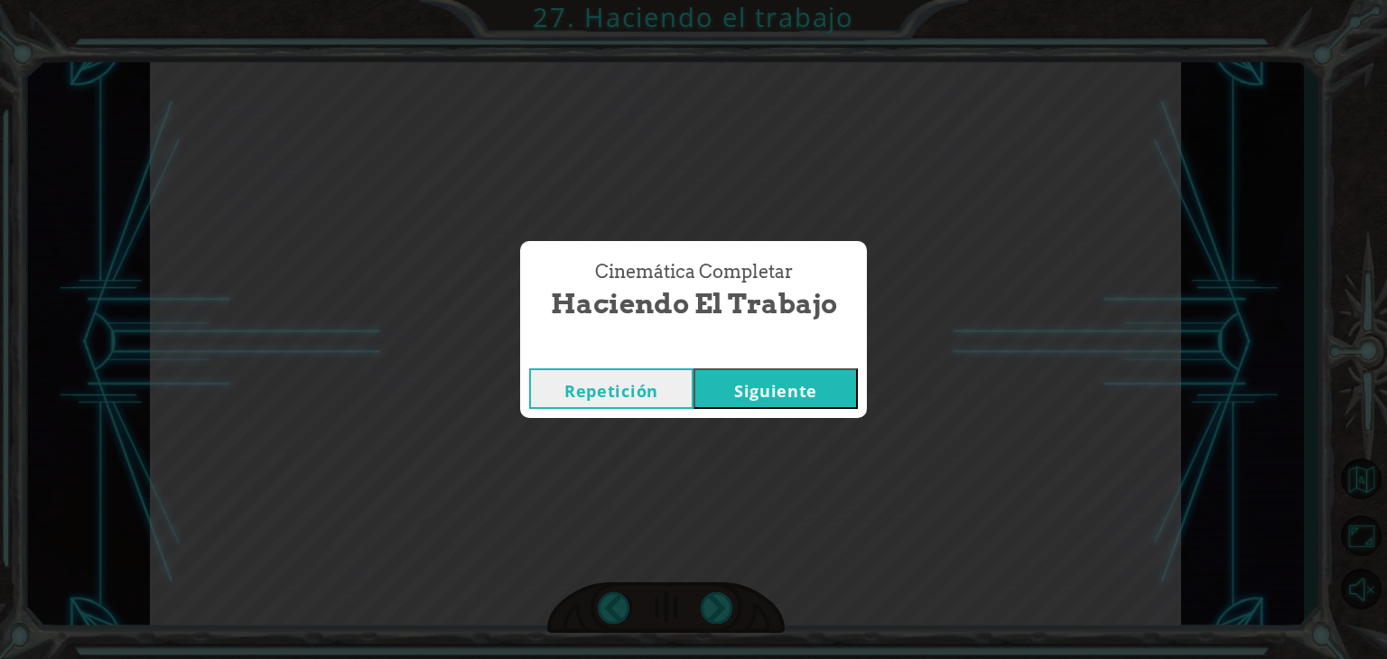
click at [786, 398] on button "Siguiente" at bounding box center [776, 389] width 164 height 41
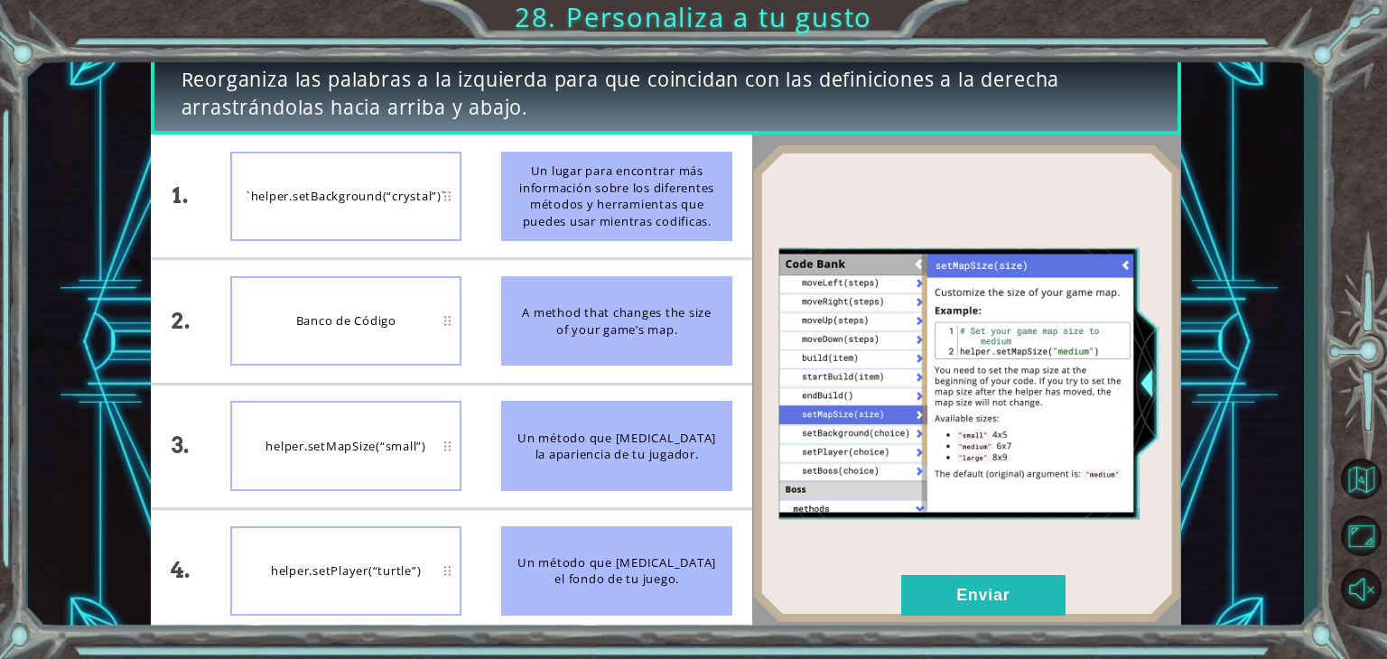
click at [404, 220] on div "`helper.setBackground(“crystal”)`" at bounding box center [345, 196] width 231 height 89
click at [415, 186] on div "`helper.setBackground(“crystal”)`" at bounding box center [345, 196] width 231 height 89
click at [637, 572] on div "Un método que [MEDICAL_DATA] el fondo de tu juego." at bounding box center [616, 571] width 231 height 89
drag, startPoint x: 634, startPoint y: 570, endPoint x: 609, endPoint y: 570, distance: 25.3
click at [609, 570] on div "Un método que [MEDICAL_DATA] el fondo de tu juego." at bounding box center [616, 571] width 231 height 89
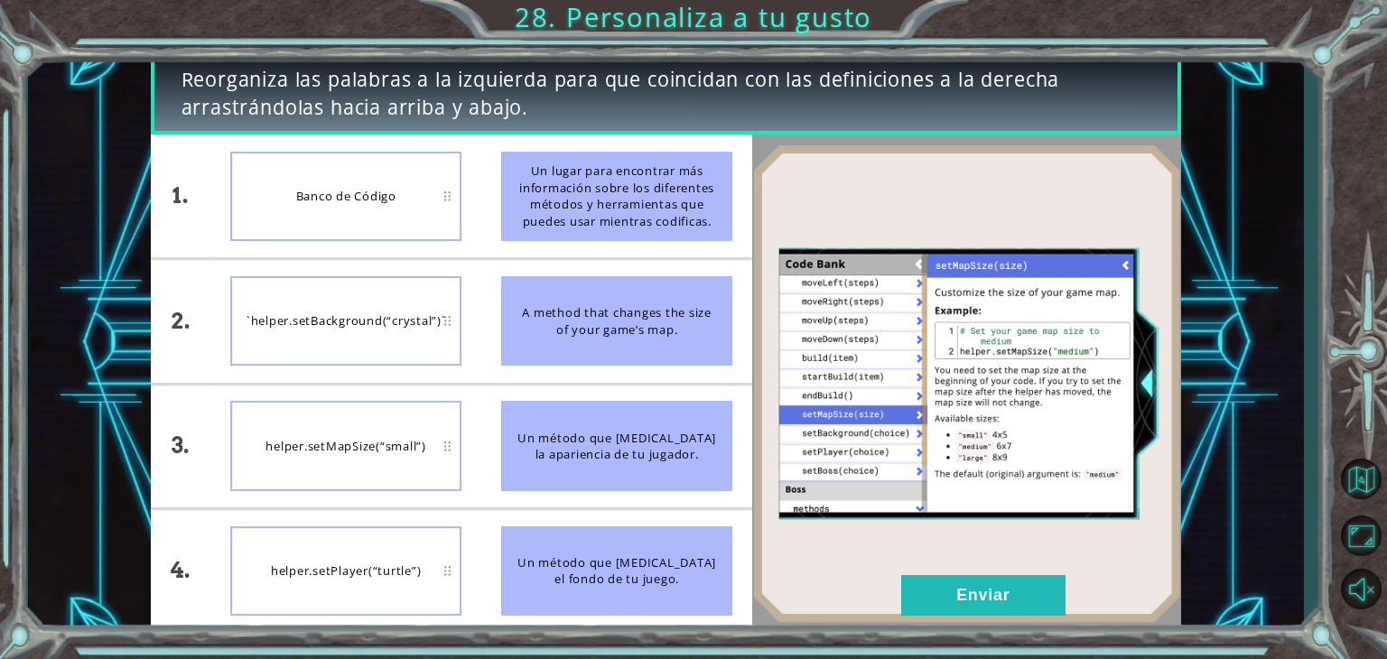
drag, startPoint x: 609, startPoint y: 570, endPoint x: 172, endPoint y: 192, distance: 577.6
click at [172, 192] on div "1. 2. 3. 4. Banco de Código `helper.setBackground(“crystal”)` helper.setMapSize…" at bounding box center [452, 384] width 602 height 499
drag, startPoint x: 172, startPoint y: 192, endPoint x: 355, endPoint y: 193, distance: 183.4
click at [355, 193] on div "1. 2. 3. 4. Banco de Código `helper.setBackground(“crystal”)` helper.setMapSize…" at bounding box center [452, 384] width 602 height 499
drag, startPoint x: 587, startPoint y: 591, endPoint x: 577, endPoint y: 618, distance: 28.9
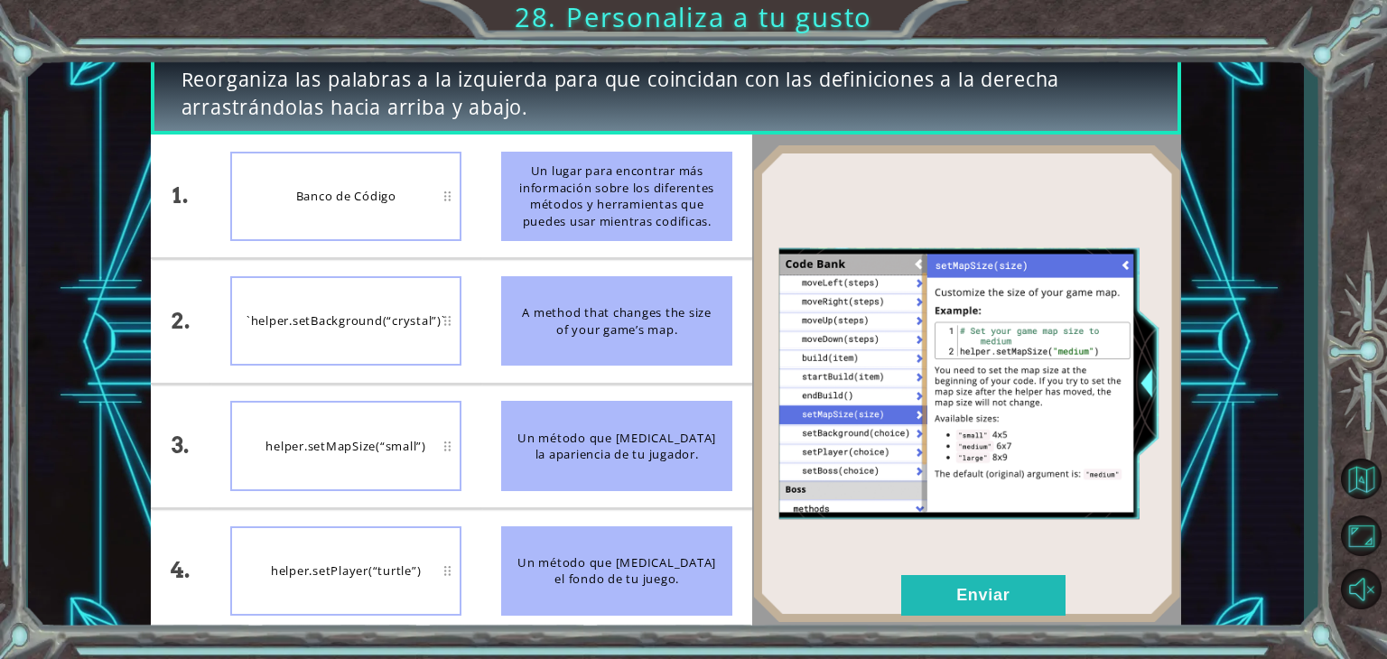
click at [577, 618] on li "Un método que [MEDICAL_DATA] el fondo de tu juego." at bounding box center [616, 570] width 271 height 123
drag, startPoint x: 577, startPoint y: 618, endPoint x: 545, endPoint y: 369, distance: 250.5
click at [545, 369] on ul "Un lugar para encontrar más información sobre los diferentes métodos y herramie…" at bounding box center [616, 384] width 271 height 499
click at [936, 600] on button "Enviar" at bounding box center [983, 595] width 164 height 41
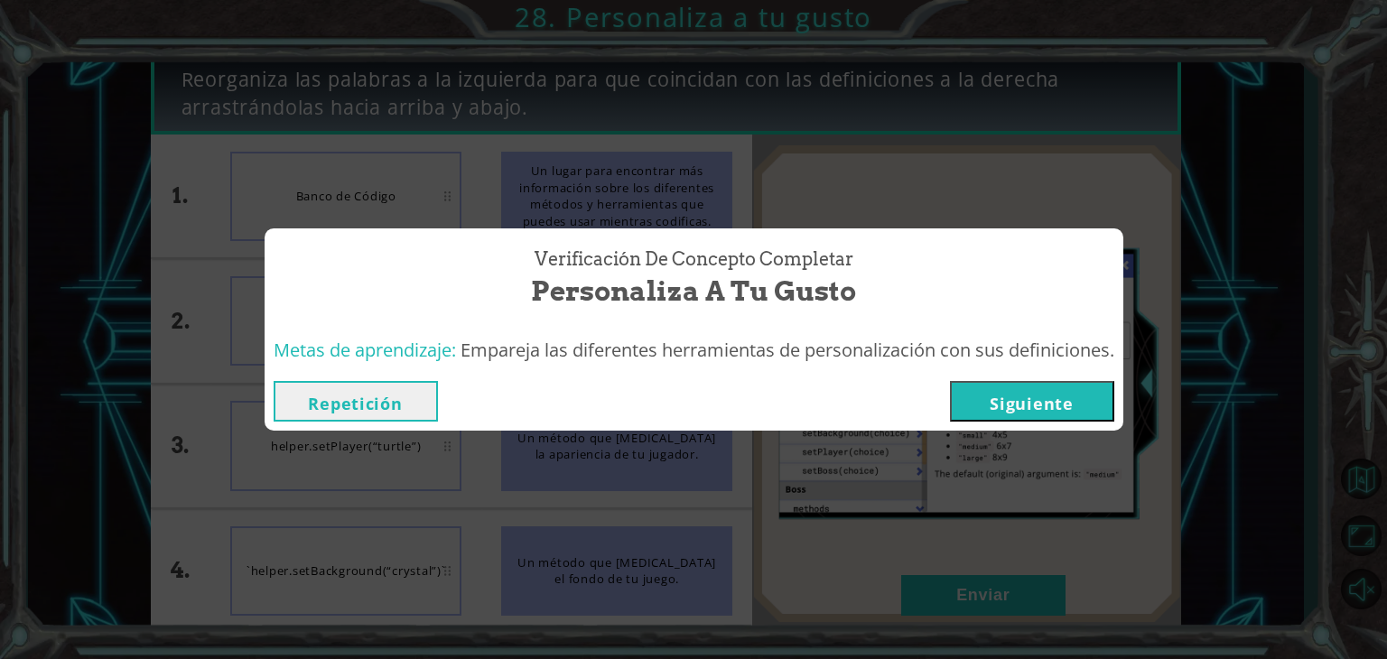
click at [1013, 406] on button "Siguiente" at bounding box center [1032, 401] width 164 height 41
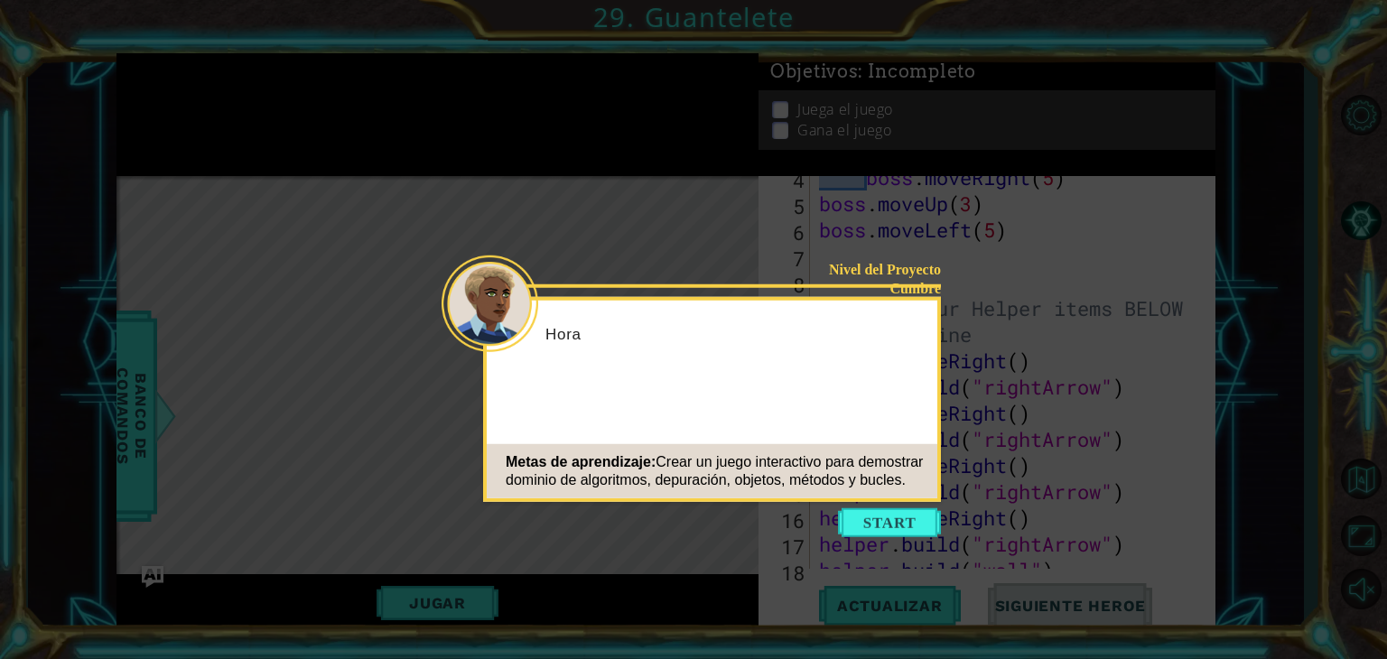
scroll to position [261, 0]
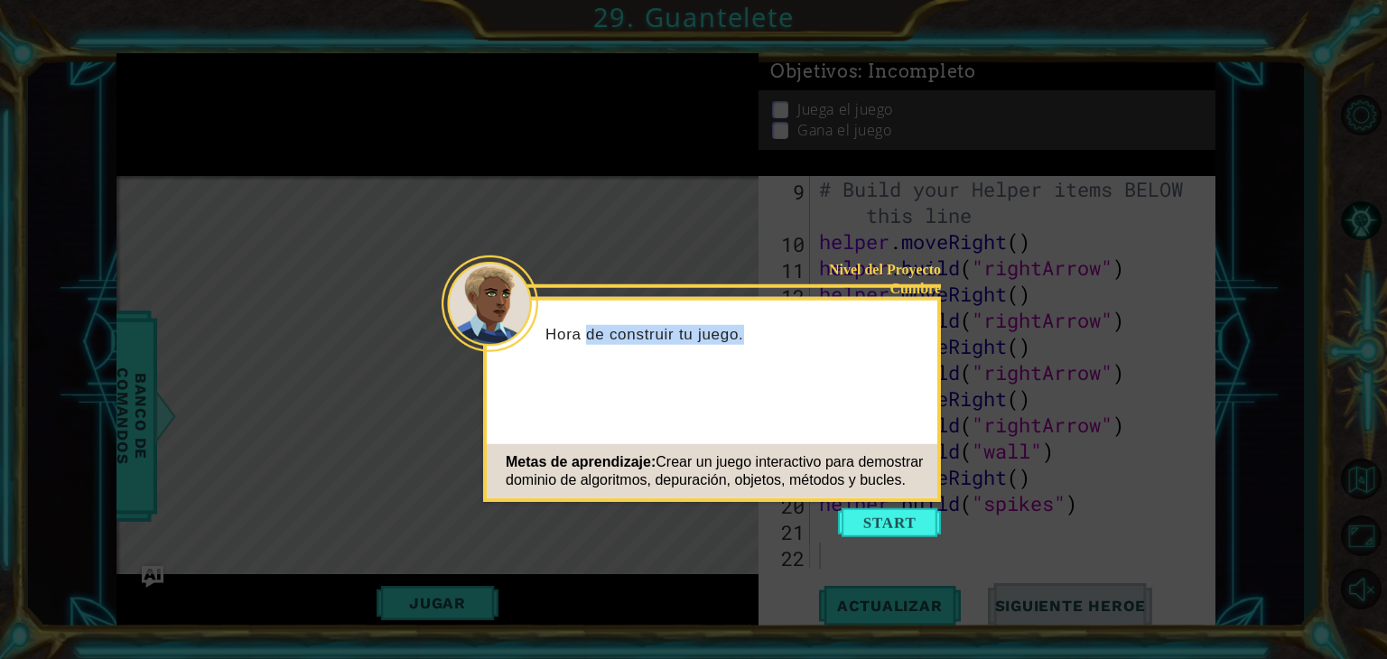
drag, startPoint x: 585, startPoint y: 336, endPoint x: 748, endPoint y: 355, distance: 163.7
click at [748, 355] on div "Hora de construir tu juego." at bounding box center [712, 342] width 451 height 71
click at [892, 509] on button "Start" at bounding box center [889, 523] width 103 height 29
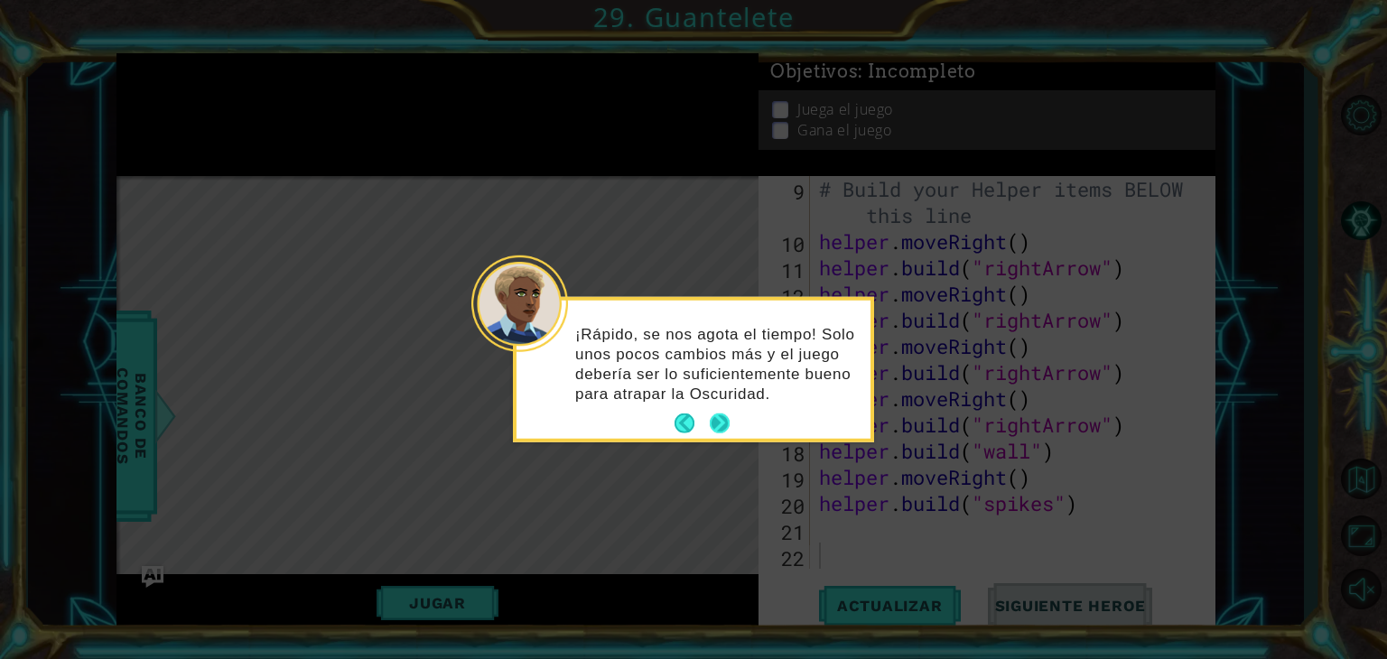
click at [717, 420] on button "Next" at bounding box center [720, 424] width 21 height 21
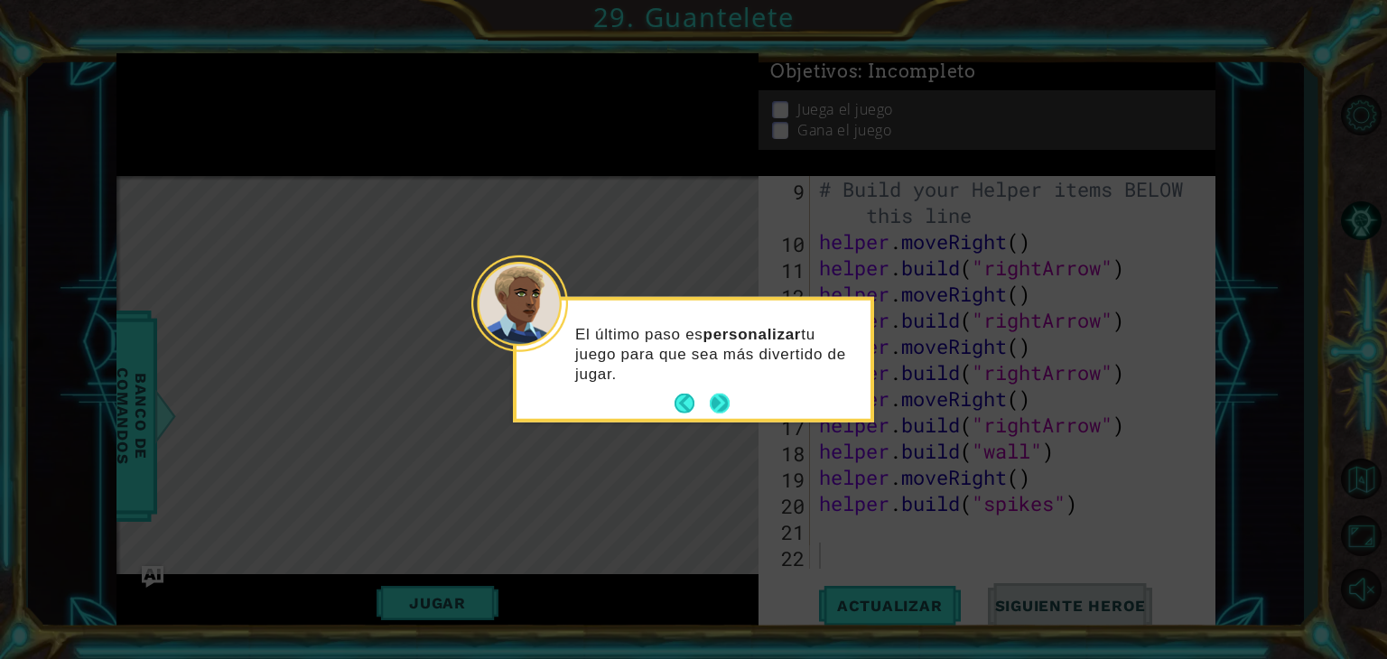
click at [716, 397] on button "Next" at bounding box center [720, 404] width 24 height 24
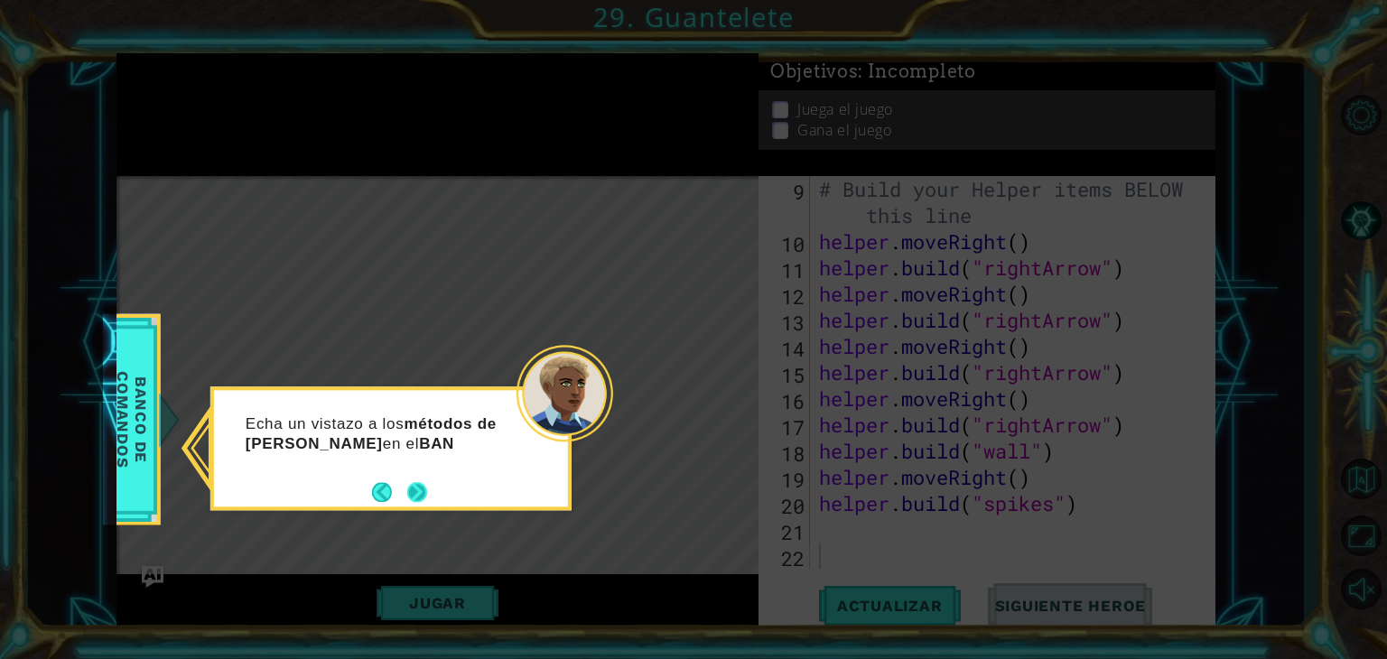
click at [417, 493] on button "Next" at bounding box center [416, 492] width 21 height 21
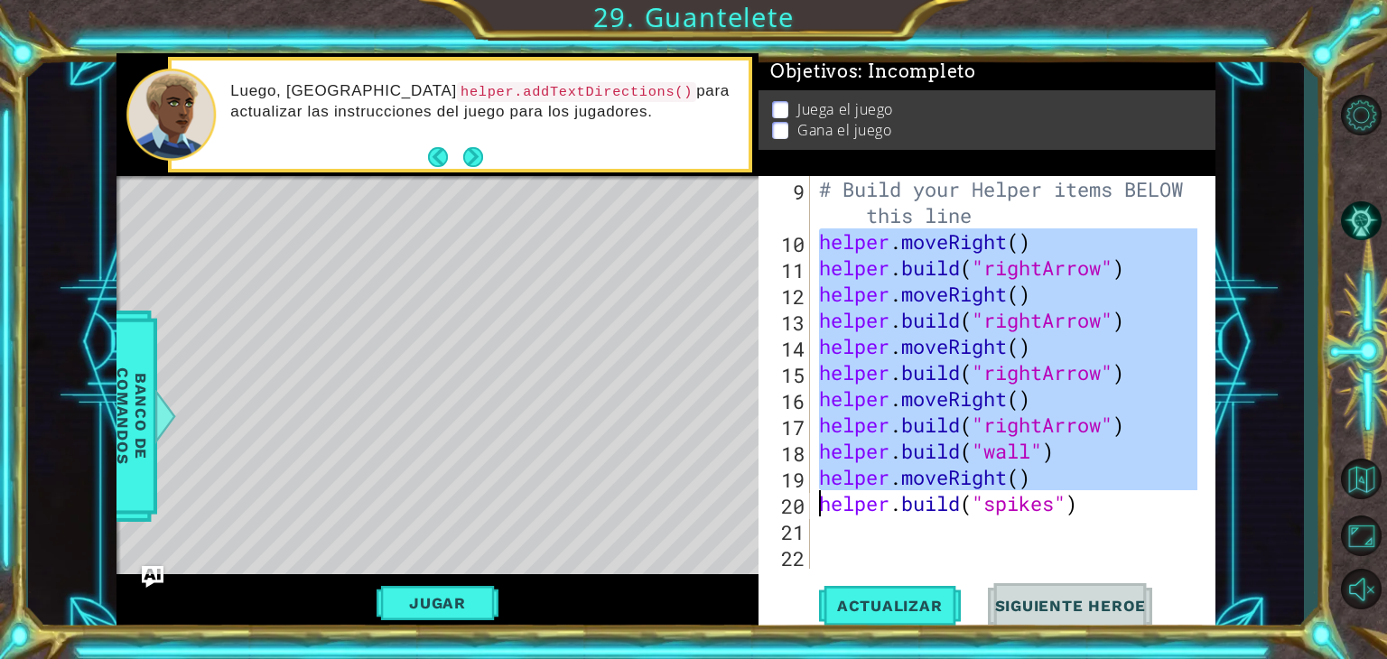
drag, startPoint x: 802, startPoint y: 244, endPoint x: 1116, endPoint y: 489, distance: 398.4
click at [1116, 489] on div "9 10 11 12 13 14 15 16 17 18 19 20 21 22 # Build your Helper items BELOW this l…" at bounding box center [985, 372] width 453 height 393
click at [1116, 489] on div "# Build your Helper items BELOW this line helper . moveRight ( ) helper . build…" at bounding box center [1007, 372] width 382 height 393
type textarea "helper.moveRight()"
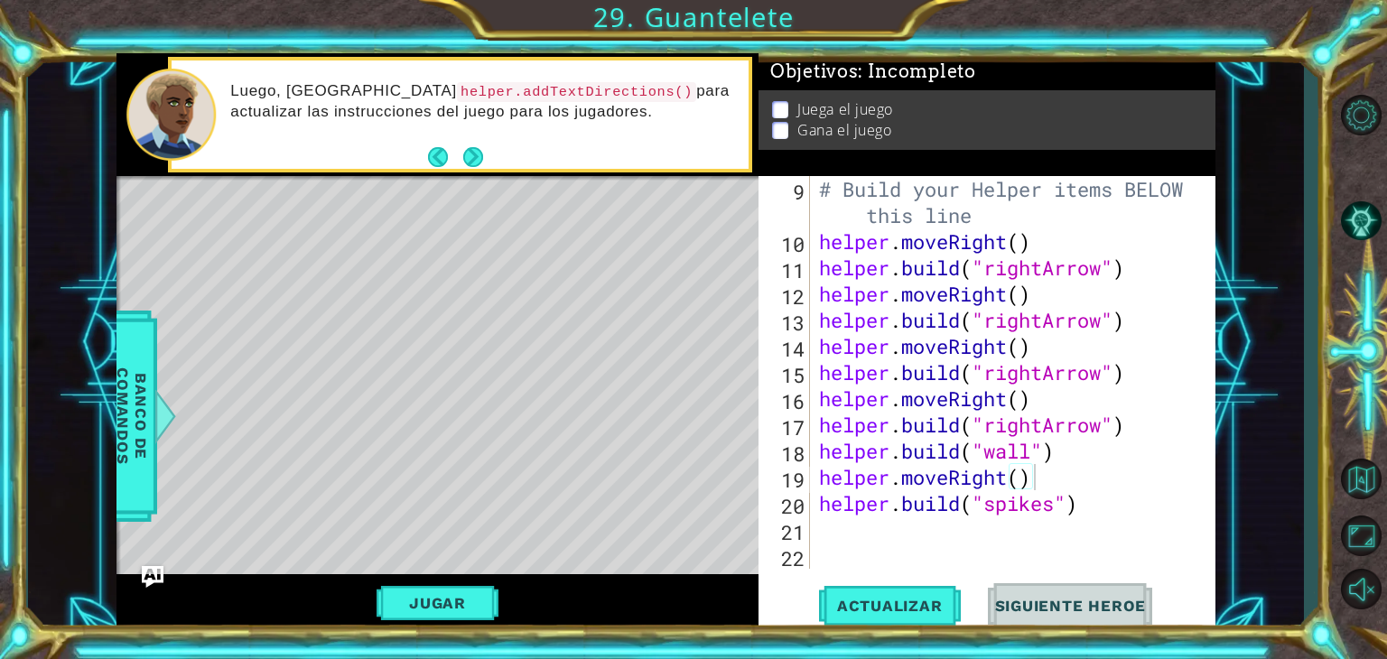
click at [457, 88] on code "helper.addTextDirections()" at bounding box center [576, 92] width 239 height 20
drag, startPoint x: 322, startPoint y: 88, endPoint x: 634, endPoint y: 112, distance: 313.5
click at [634, 112] on p "Luego, [GEOGRAPHIC_DATA] helper.addTextDirections() para actualizar las instruc…" at bounding box center [483, 101] width 506 height 41
drag, startPoint x: 634, startPoint y: 112, endPoint x: 419, endPoint y: 107, distance: 215.0
click at [419, 107] on p "Luego, [GEOGRAPHIC_DATA] helper.addTextDirections() para actualizar las instruc…" at bounding box center [483, 101] width 506 height 41
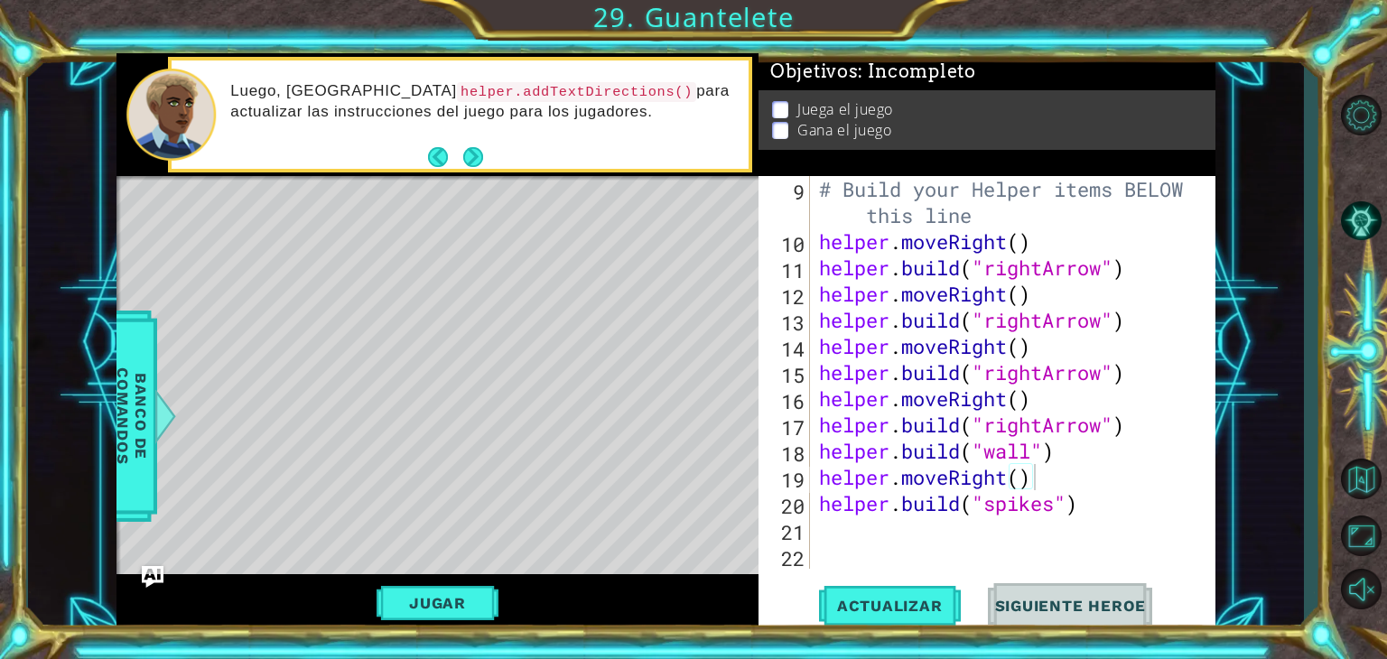
drag, startPoint x: 419, startPoint y: 107, endPoint x: 538, endPoint y: 89, distance: 120.6
click at [538, 89] on p "Luego, [GEOGRAPHIC_DATA] helper.addTextDirections() para actualizar las instruc…" at bounding box center [483, 101] width 506 height 41
click at [835, 526] on div "# Build your Helper items BELOW this line helper . moveRight ( ) helper . build…" at bounding box center [1011, 411] width 391 height 471
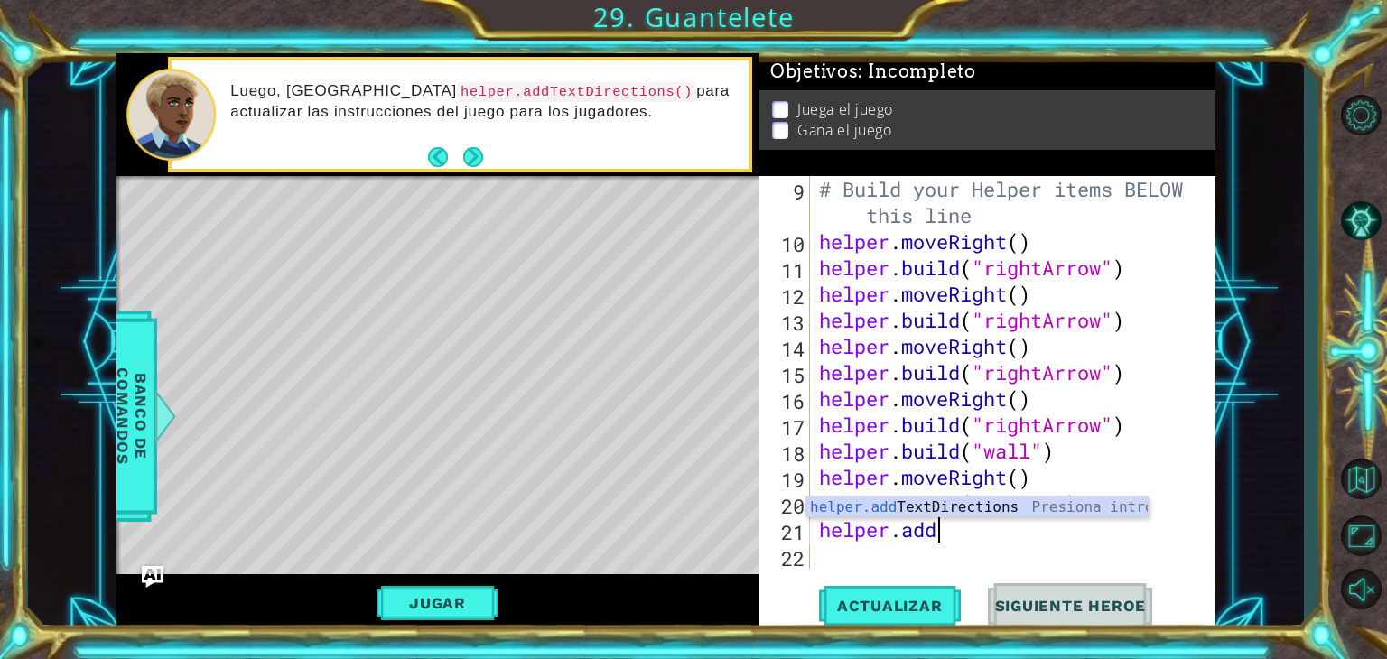
scroll to position [0, 4]
click at [938, 500] on div "helper.add TextDirections Presiona intro" at bounding box center [977, 529] width 341 height 65
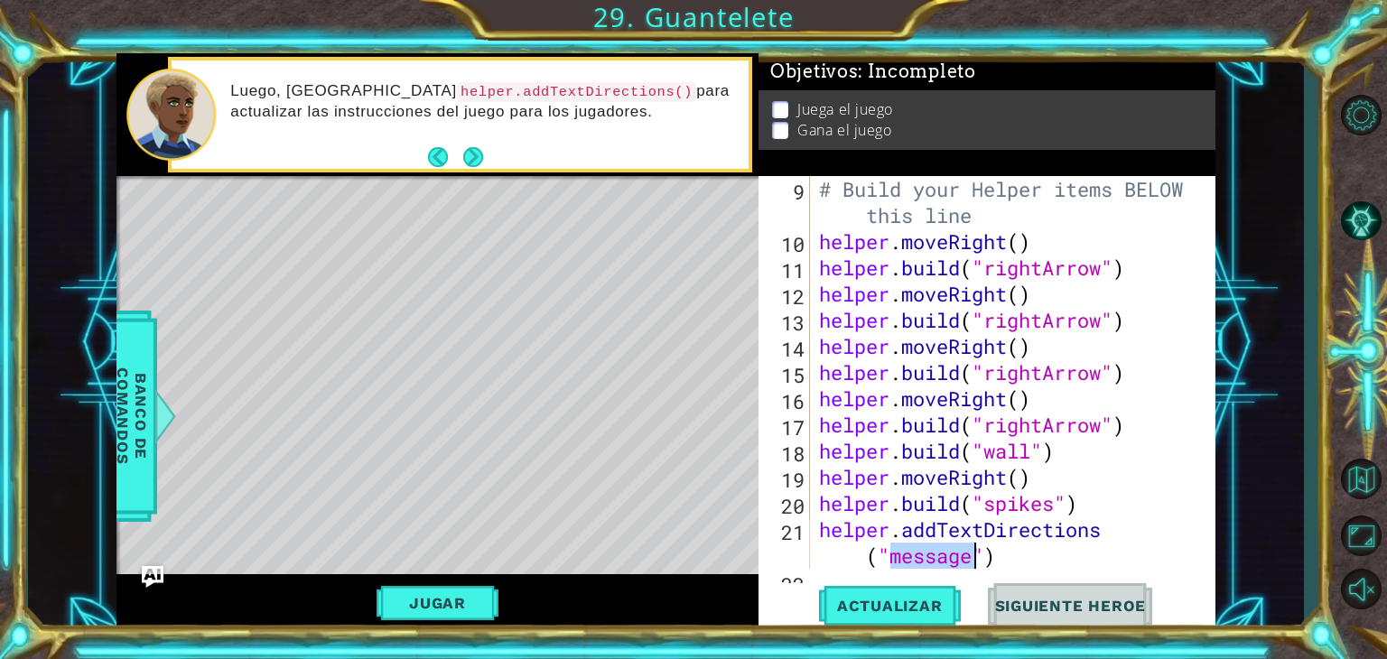
scroll to position [288, 0]
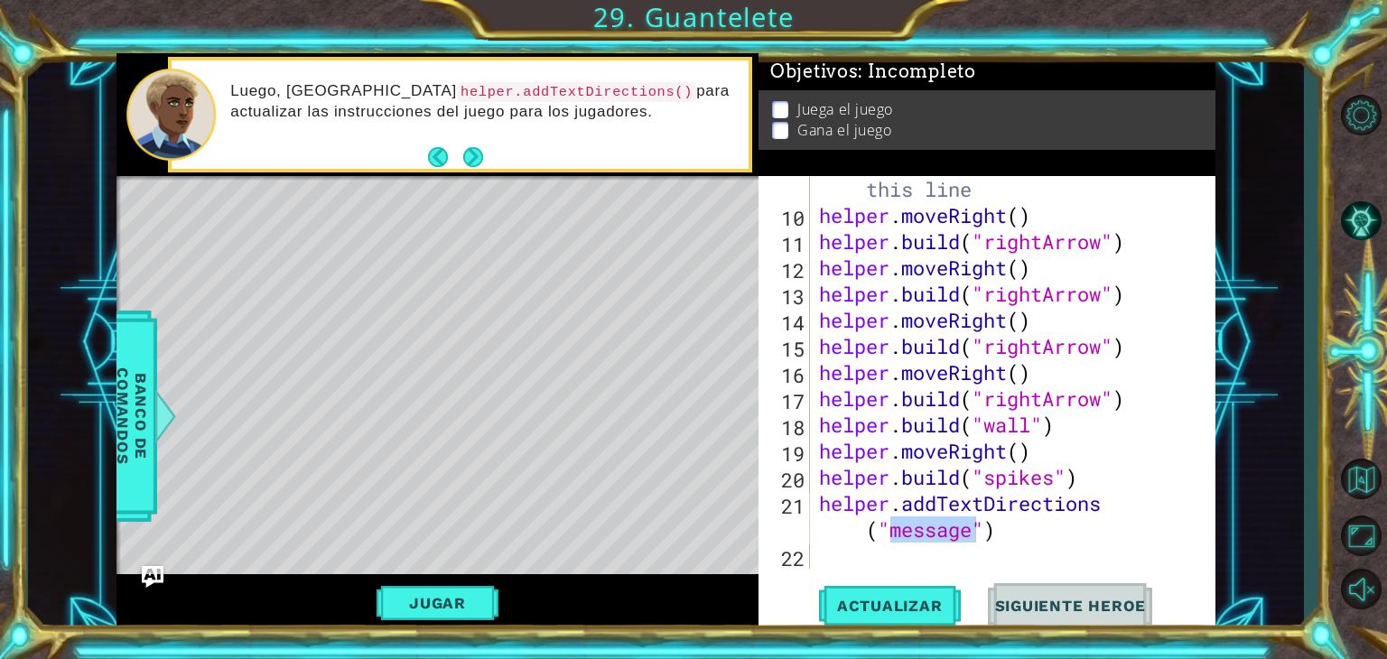
click at [488, 165] on div "Luego, [GEOGRAPHIC_DATA] helper.addTextDirections() para actualizar las instruc…" at bounding box center [460, 115] width 577 height 109
click at [474, 163] on button "Next" at bounding box center [473, 157] width 20 height 20
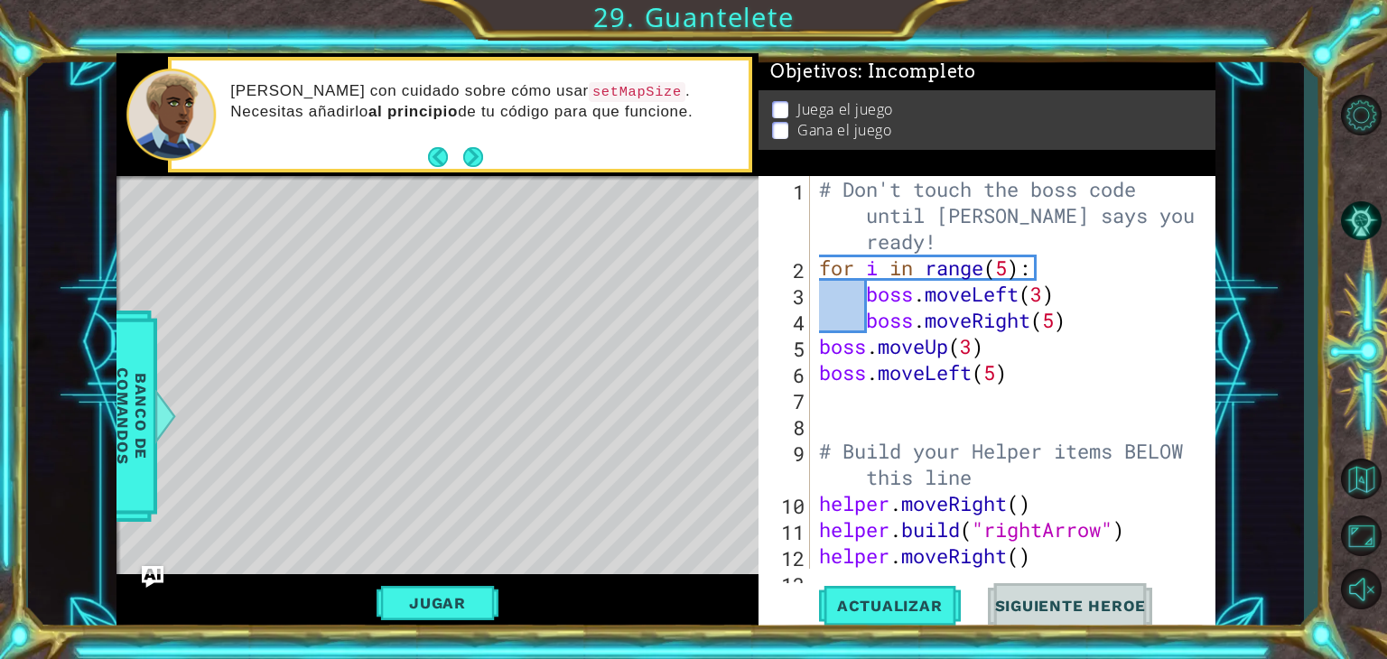
scroll to position [0, 0]
click at [832, 192] on div "# Don't touch the boss code until [PERSON_NAME] says you're ready! for i in ran…" at bounding box center [1011, 425] width 391 height 498
type textarea "# Don't touch the boss code until [PERSON_NAME] says you're ready!"
click at [821, 179] on div "# Don't touch the boss code until [PERSON_NAME] says you're ready! for i in ran…" at bounding box center [1011, 425] width 391 height 498
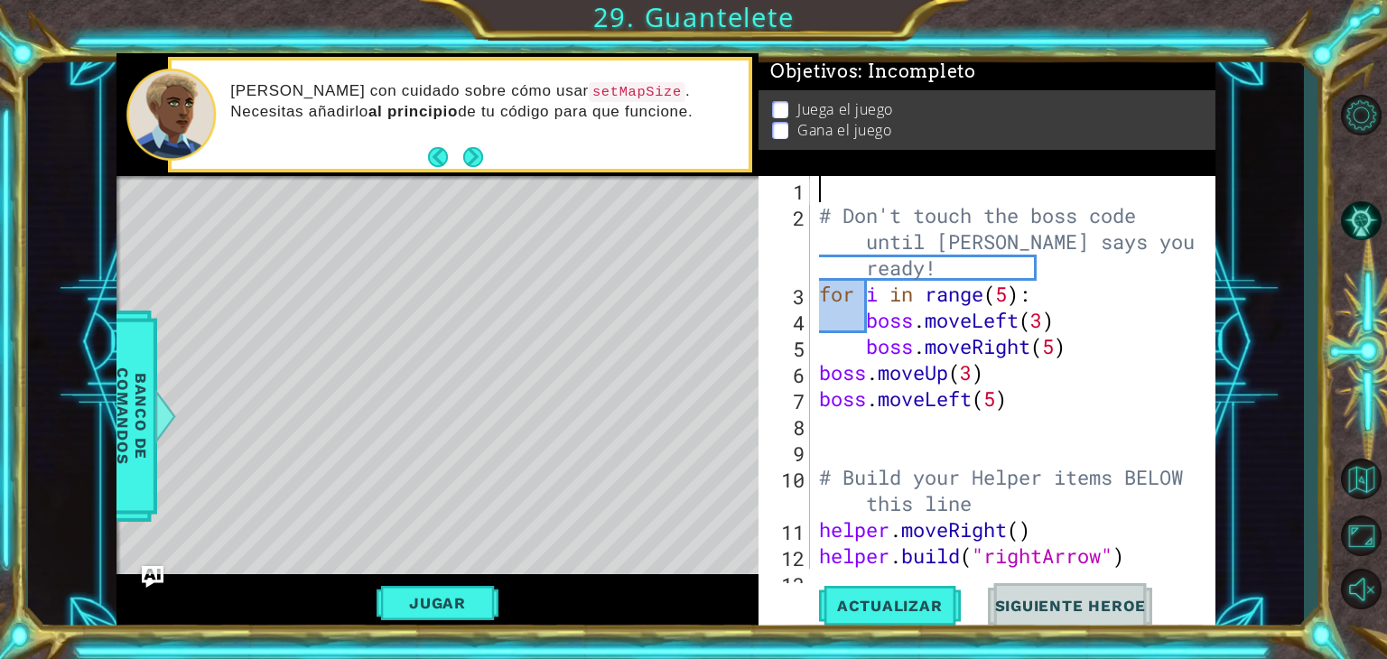
click at [863, 188] on div "# Don't touch the boss code until [PERSON_NAME] says you're ready! for i in ran…" at bounding box center [1011, 398] width 391 height 445
click at [867, 212] on div "helper. setM apSize Presiona intro" at bounding box center [977, 236] width 341 height 65
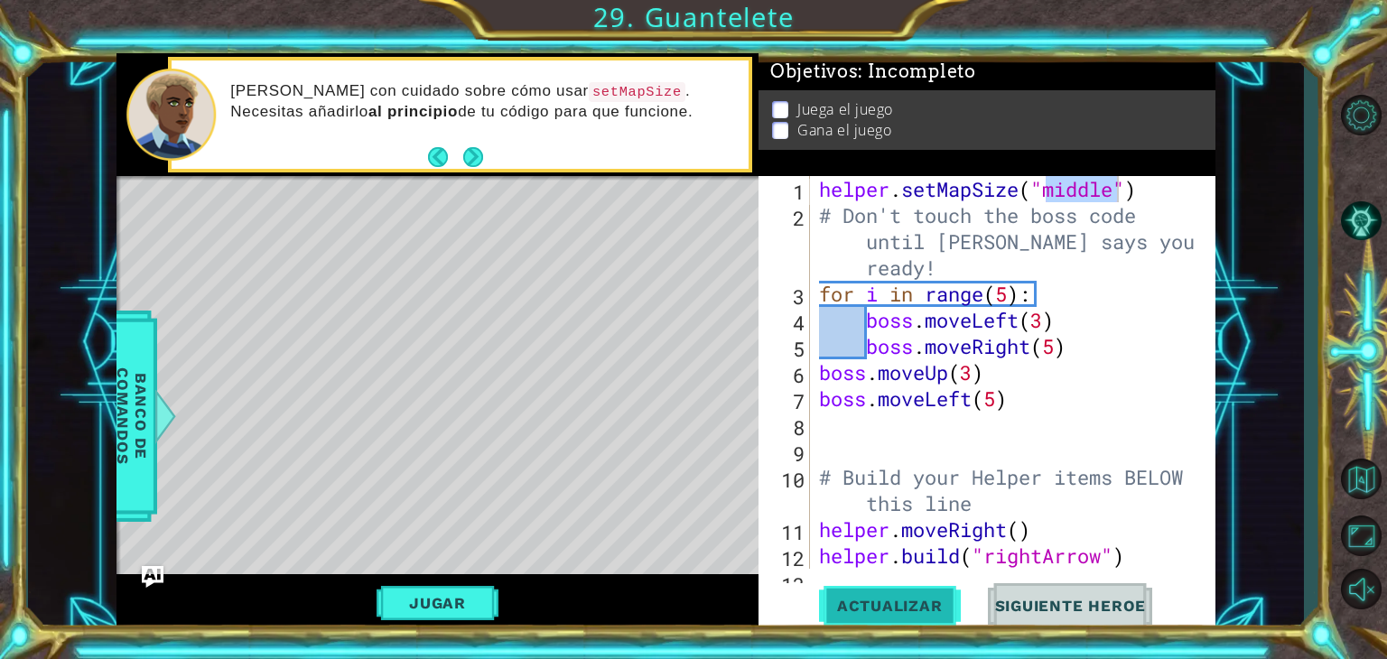
click at [914, 601] on span "Actualizar" at bounding box center [890, 606] width 142 height 18
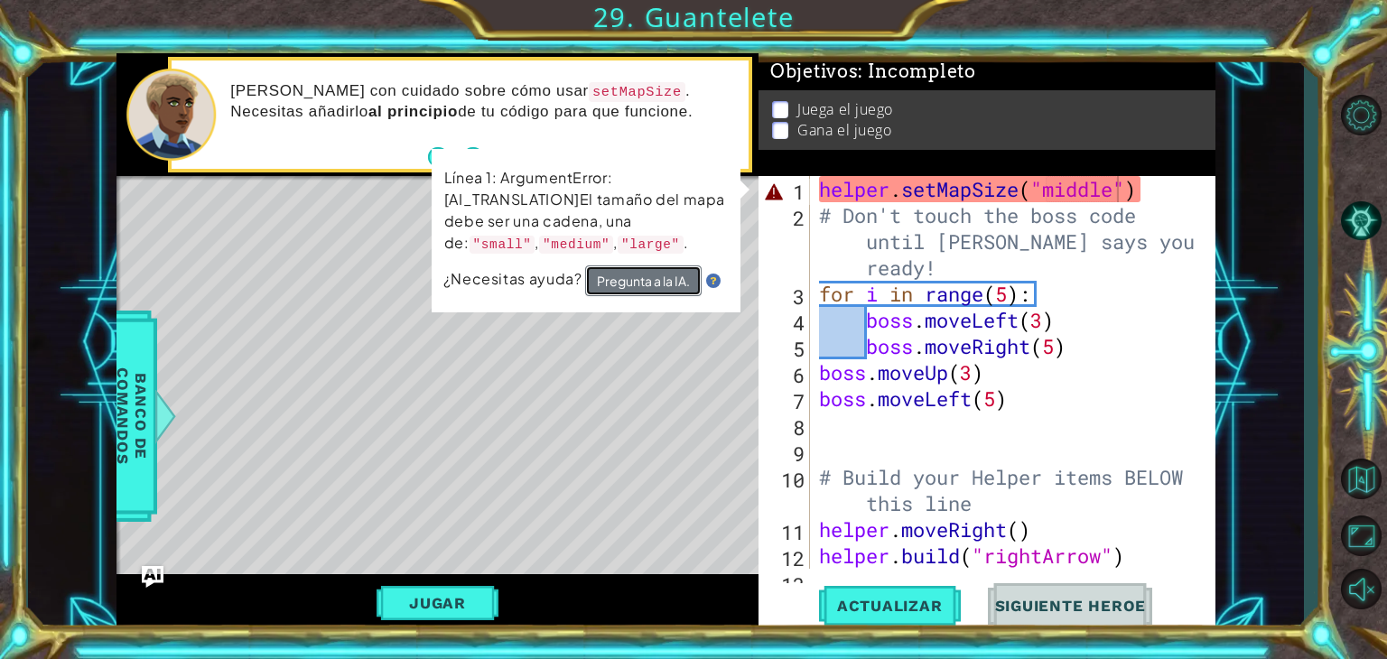
click at [621, 270] on button "Pregunta a la IA." at bounding box center [643, 281] width 117 height 31
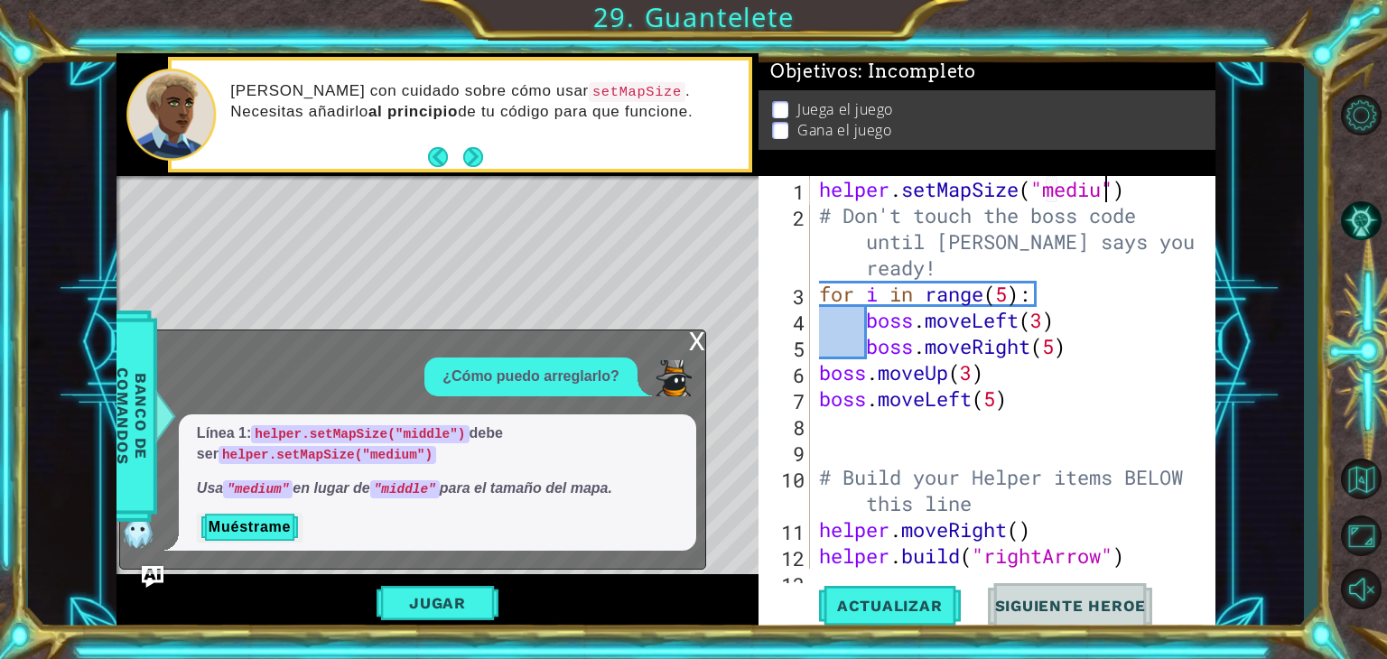
type textarea "helper.setMapSize("medium")"
click at [886, 614] on span "Actualizar" at bounding box center [890, 606] width 142 height 18
click at [696, 337] on div "x" at bounding box center [697, 340] width 16 height 18
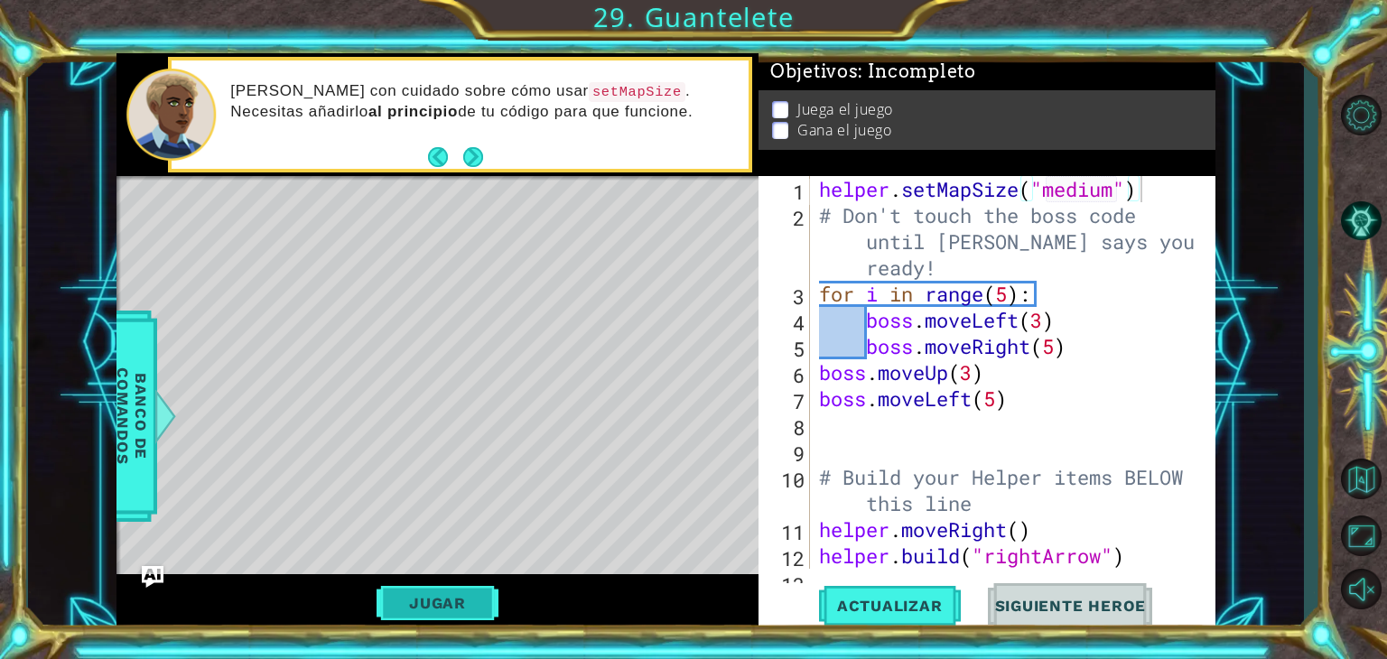
click at [453, 600] on button "Jugar" at bounding box center [438, 603] width 122 height 34
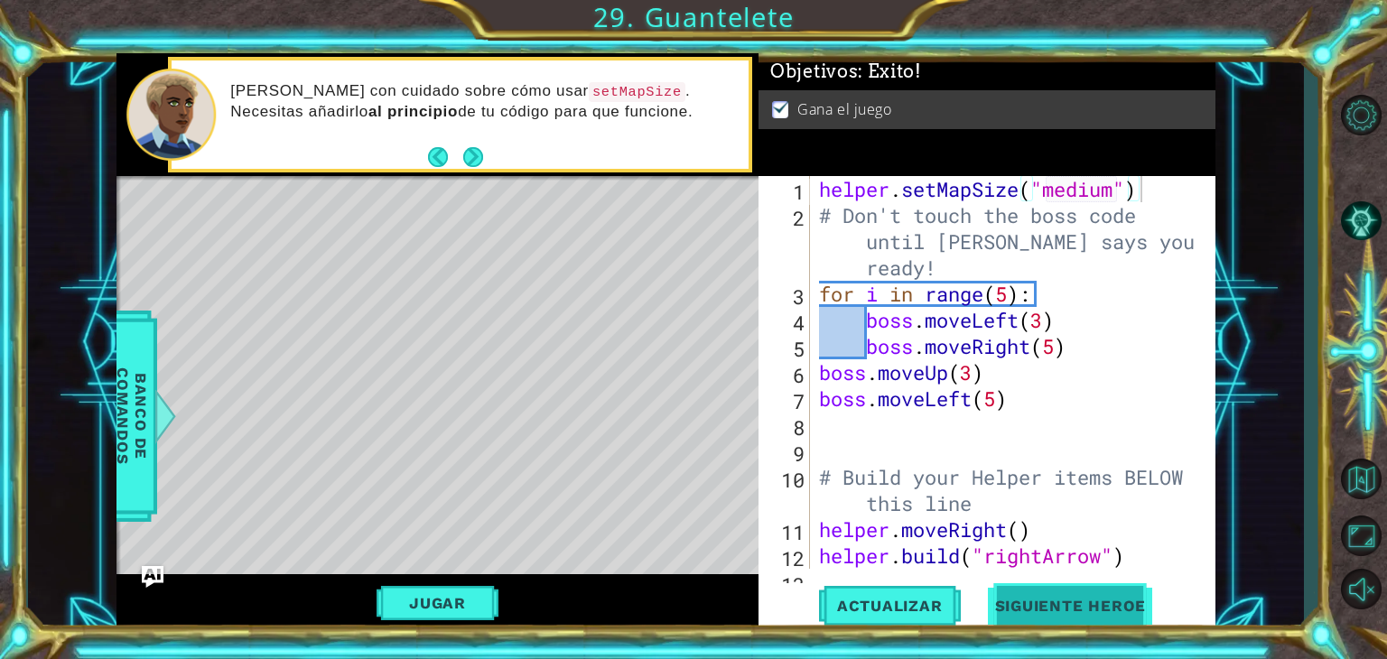
click at [1057, 610] on span "Siguiente Heroe" at bounding box center [1071, 611] width 188 height 18
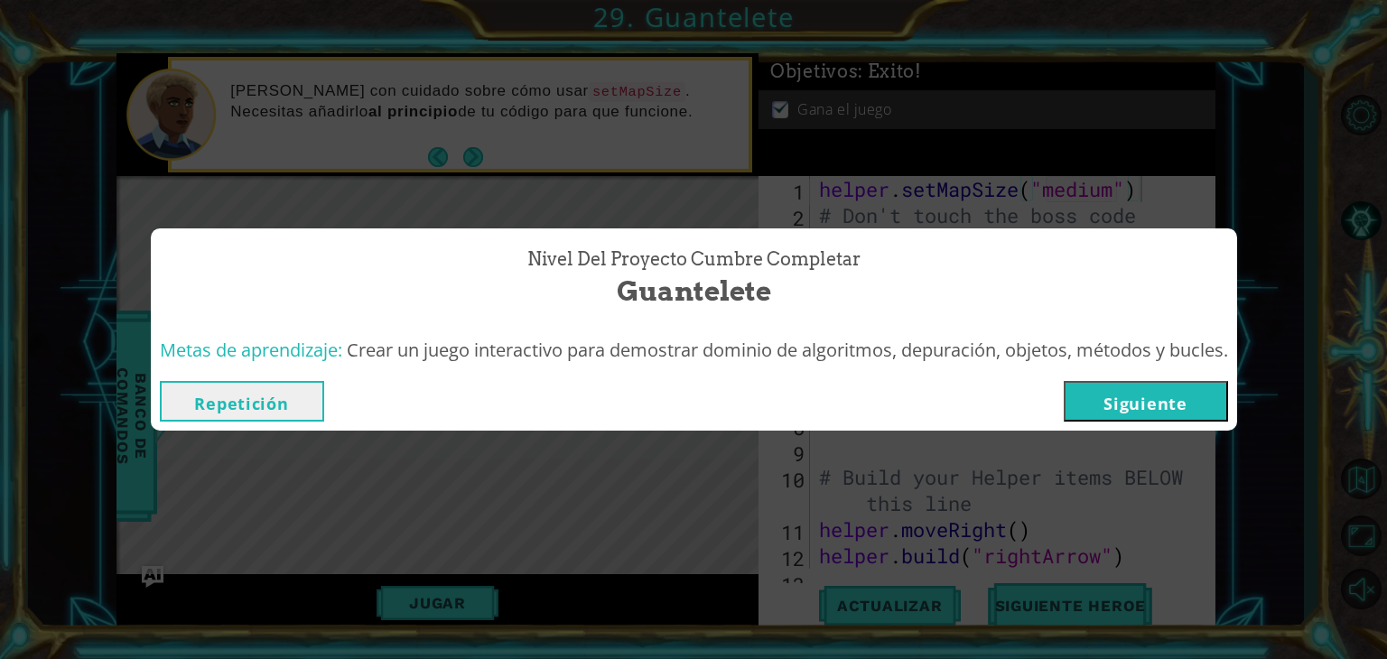
click at [1162, 396] on button "Siguiente" at bounding box center [1146, 401] width 164 height 41
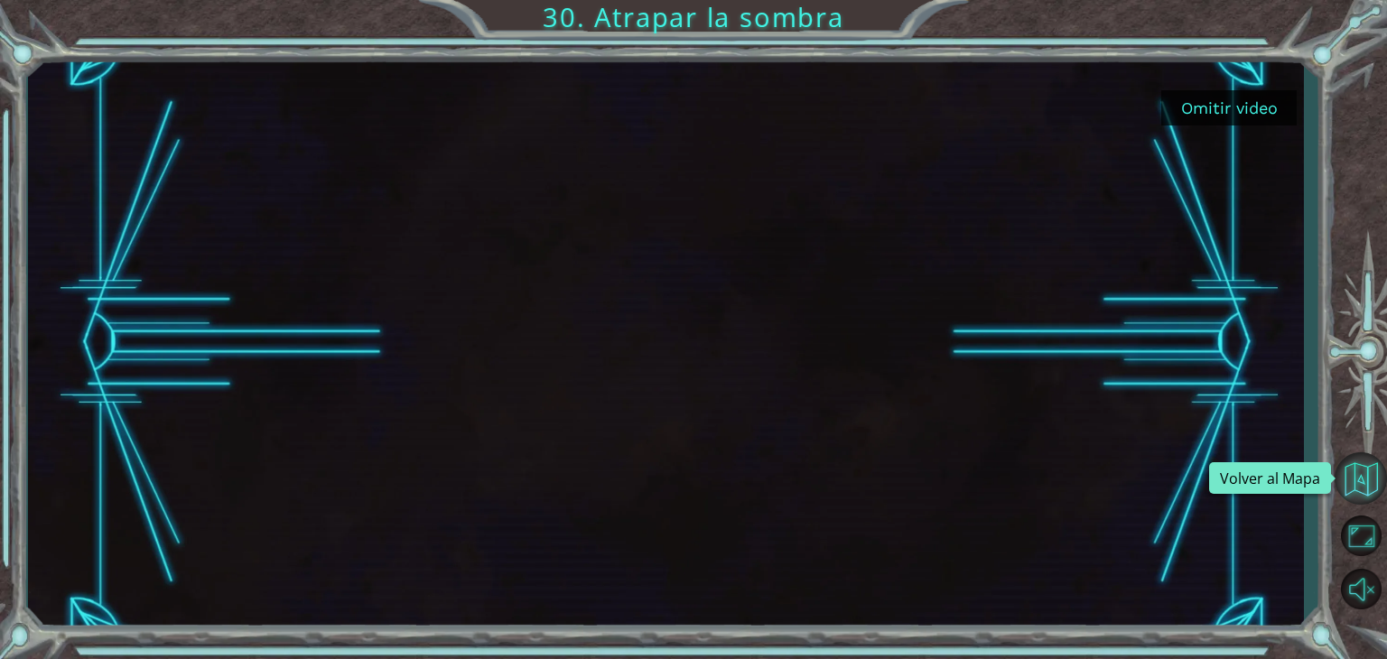
click at [1358, 474] on button "Volver al Mapa" at bounding box center [1361, 479] width 52 height 52
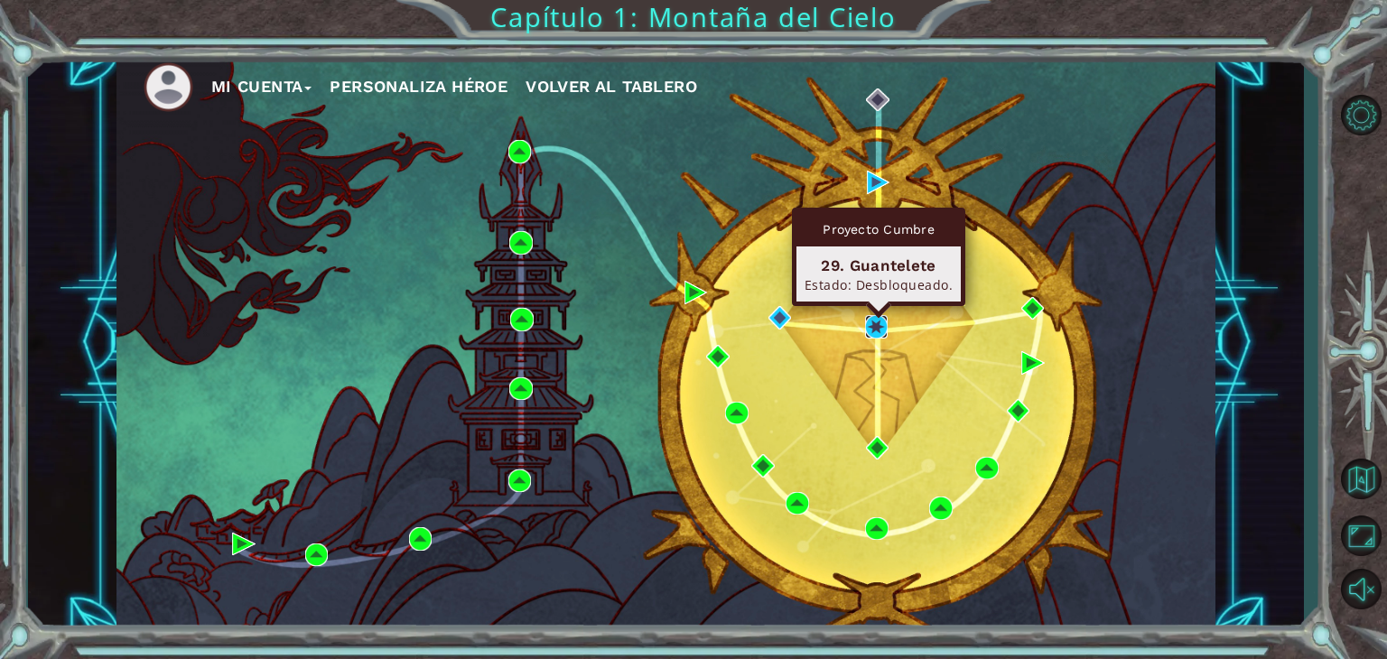
click at [869, 323] on img at bounding box center [876, 326] width 23 height 23
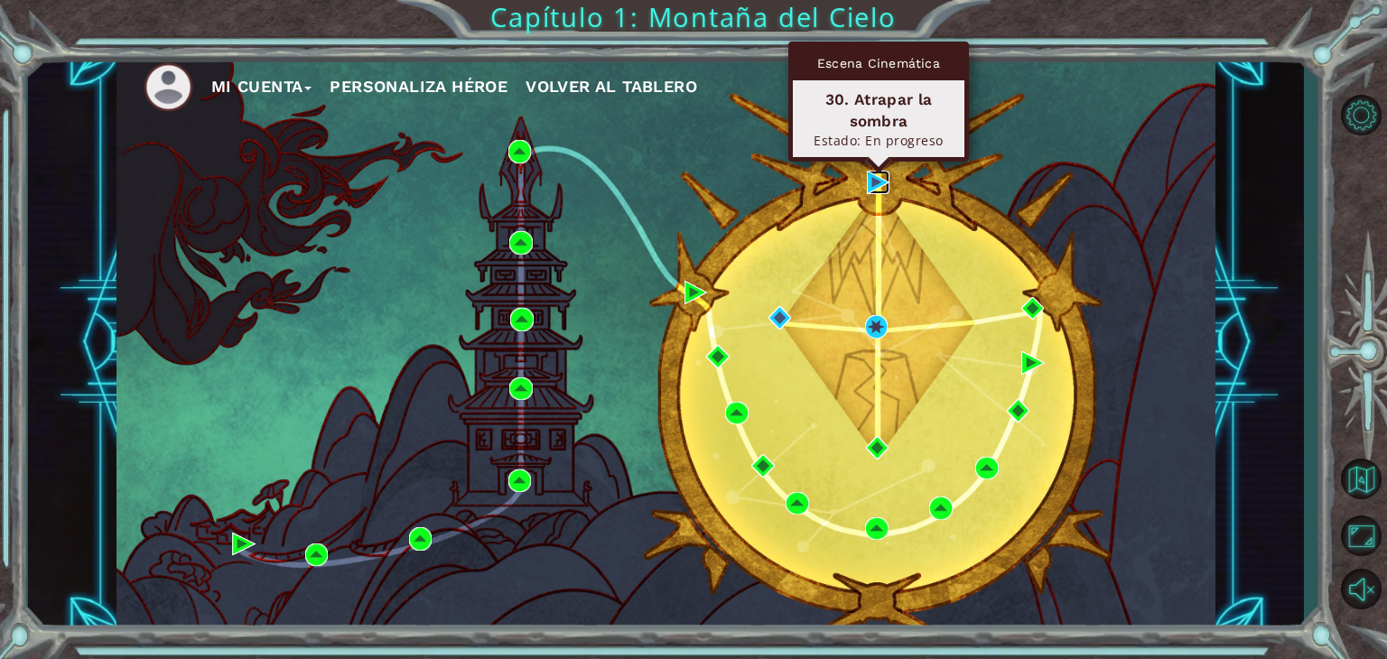
click at [871, 188] on img at bounding box center [878, 182] width 23 height 23
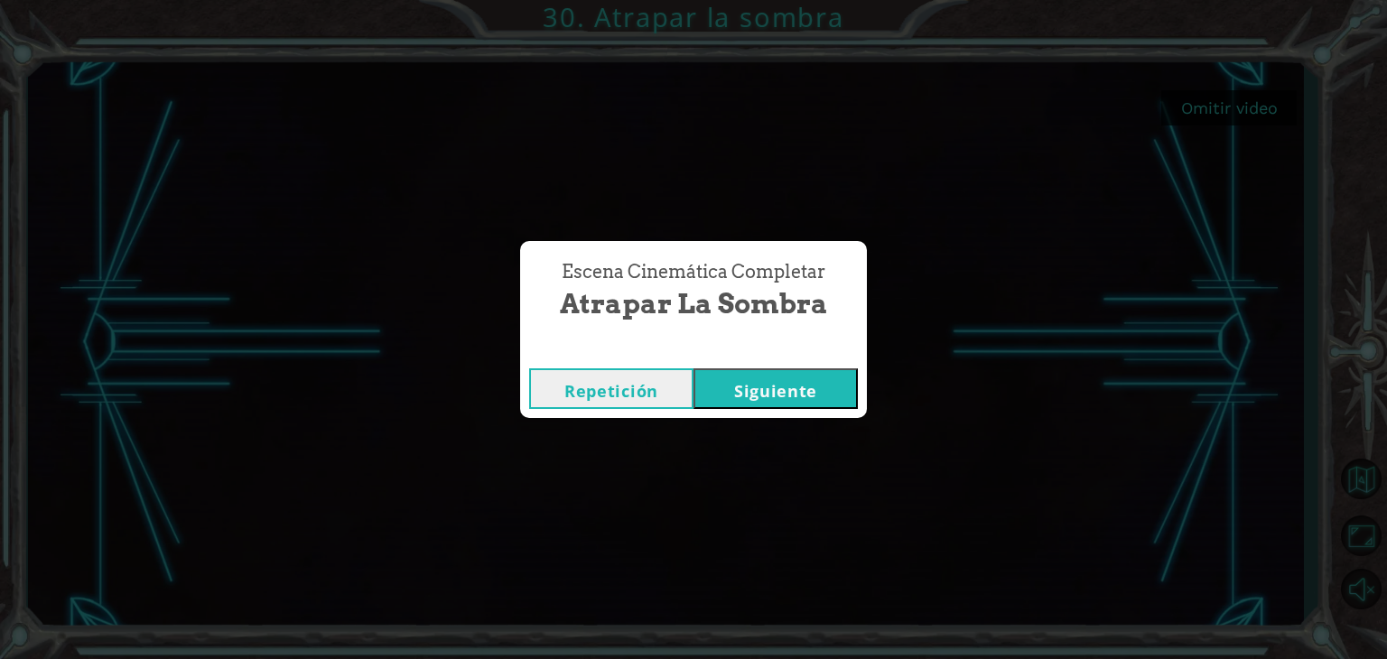
click at [806, 382] on button "Siguiente" at bounding box center [776, 389] width 164 height 41
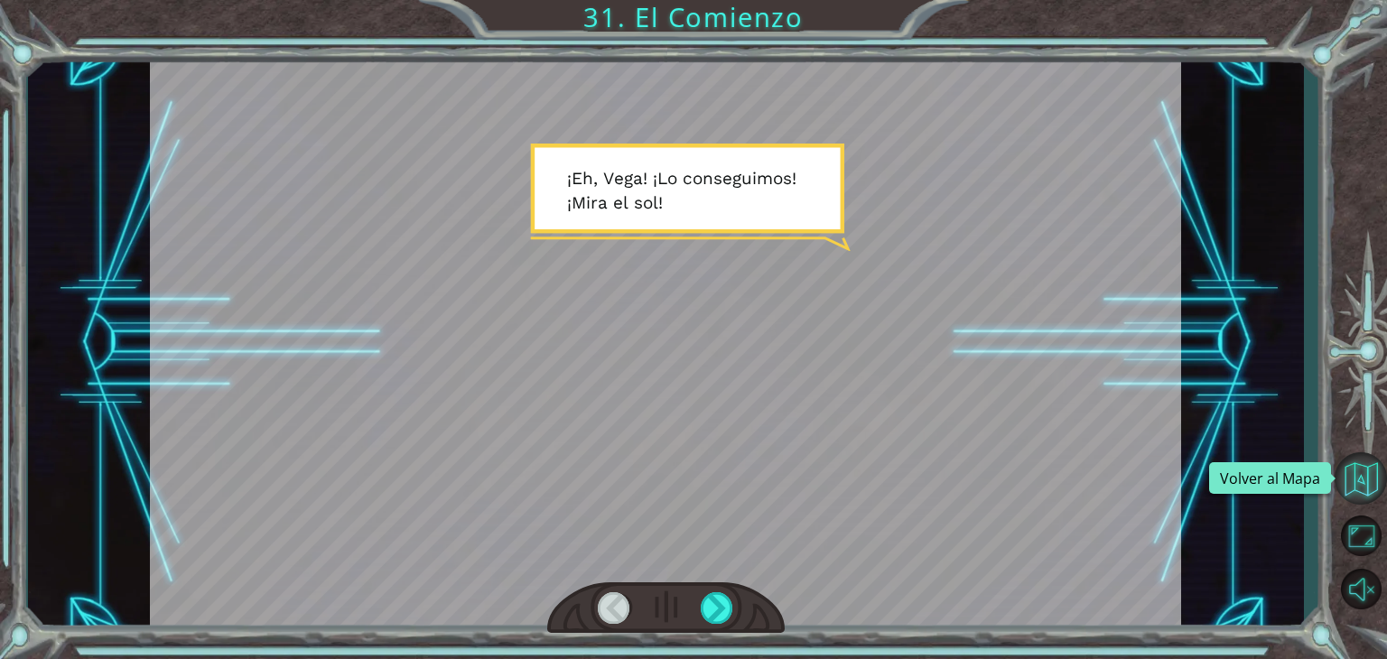
click at [1359, 467] on button "Volver al Mapa" at bounding box center [1361, 479] width 52 height 52
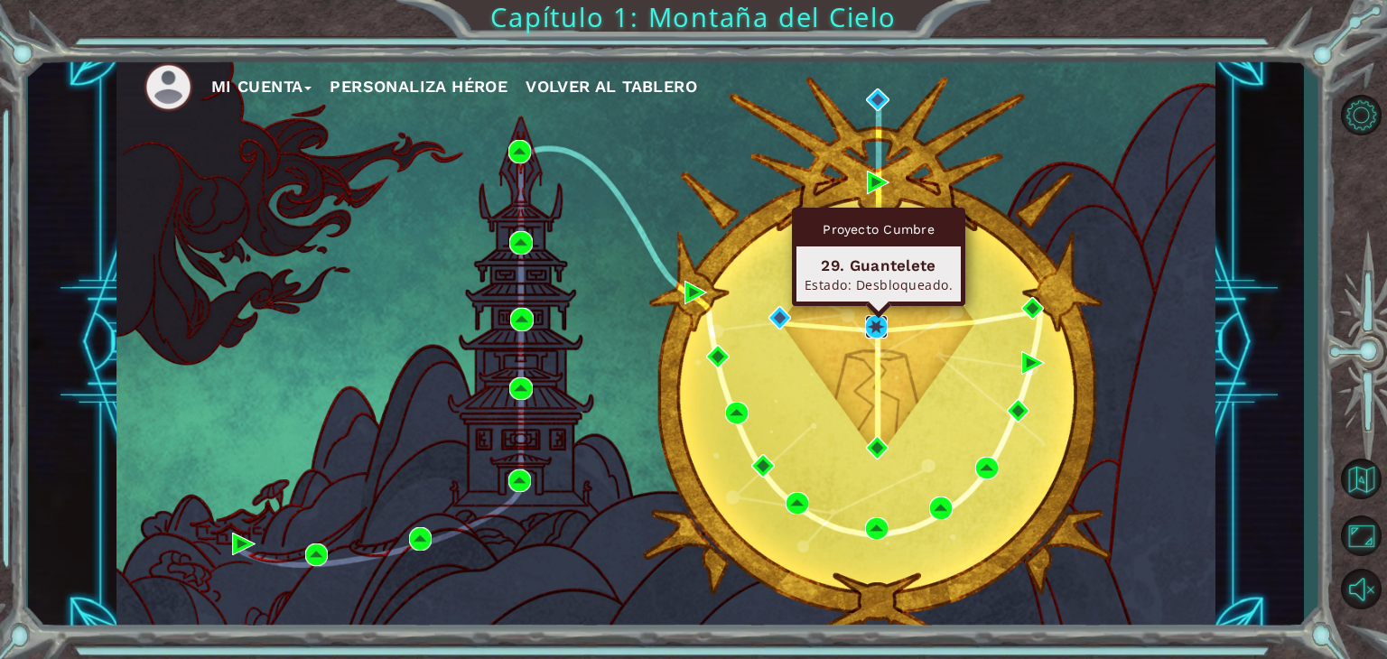
click at [881, 319] on img at bounding box center [876, 326] width 23 height 23
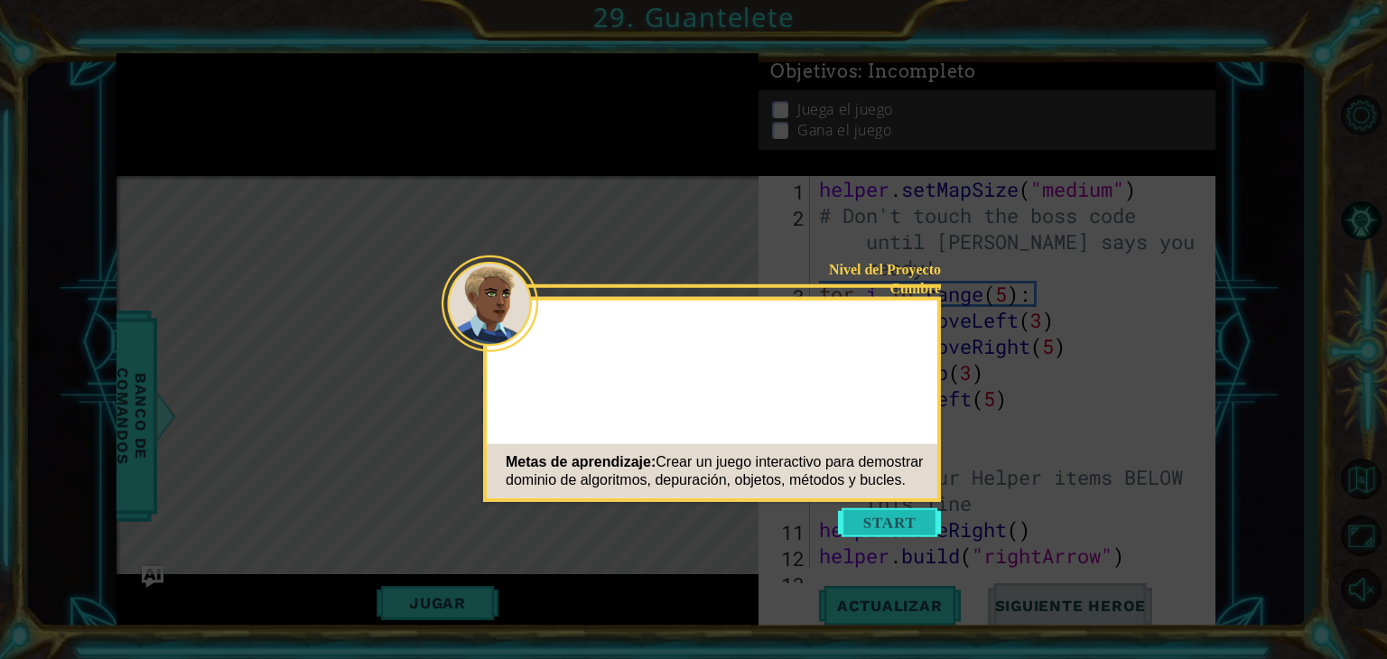
click at [863, 518] on button "Start" at bounding box center [889, 523] width 103 height 29
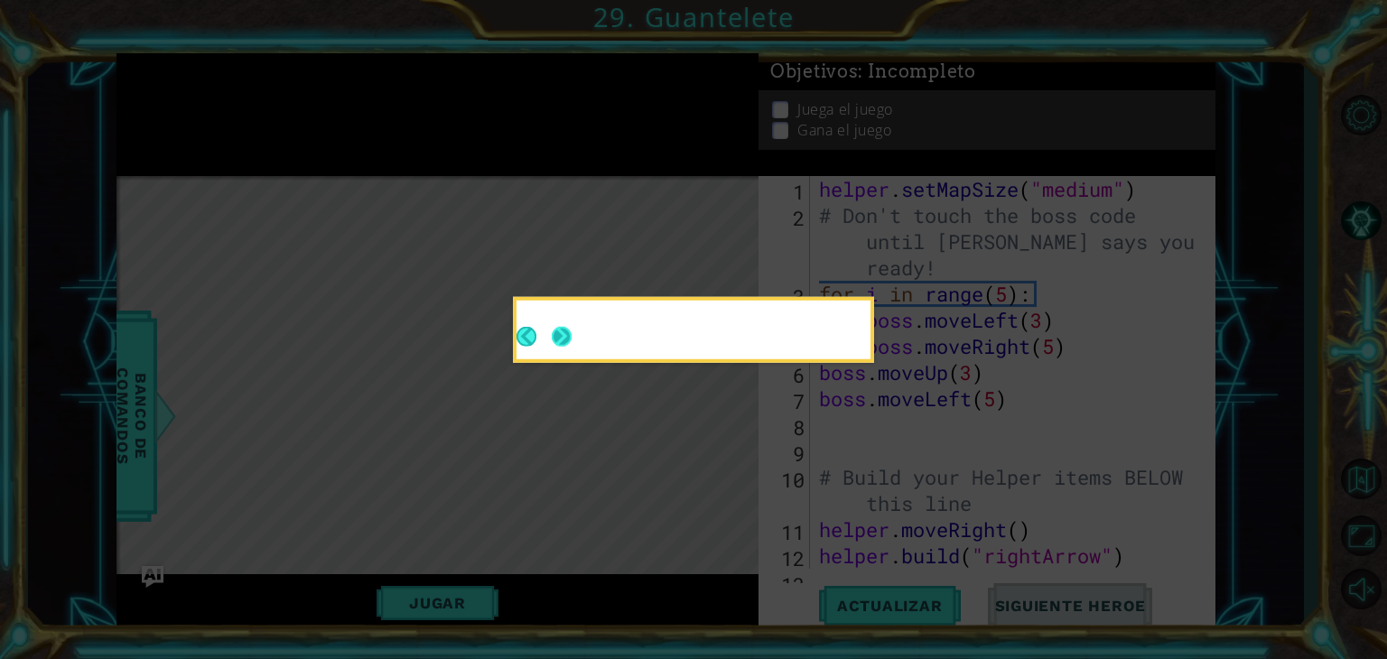
click at [553, 327] on button "Next" at bounding box center [562, 337] width 20 height 20
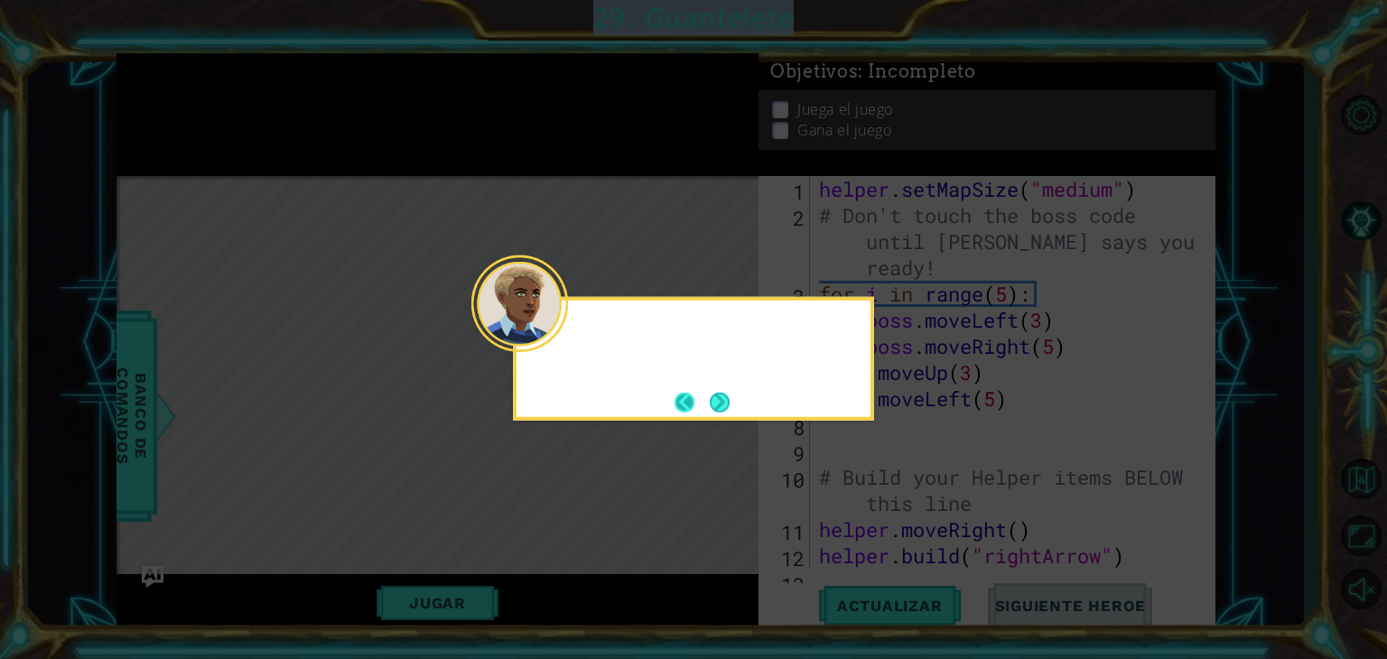
click at [562, 348] on div at bounding box center [694, 330] width 354 height 59
click at [562, 348] on div at bounding box center [519, 304] width 97 height 97
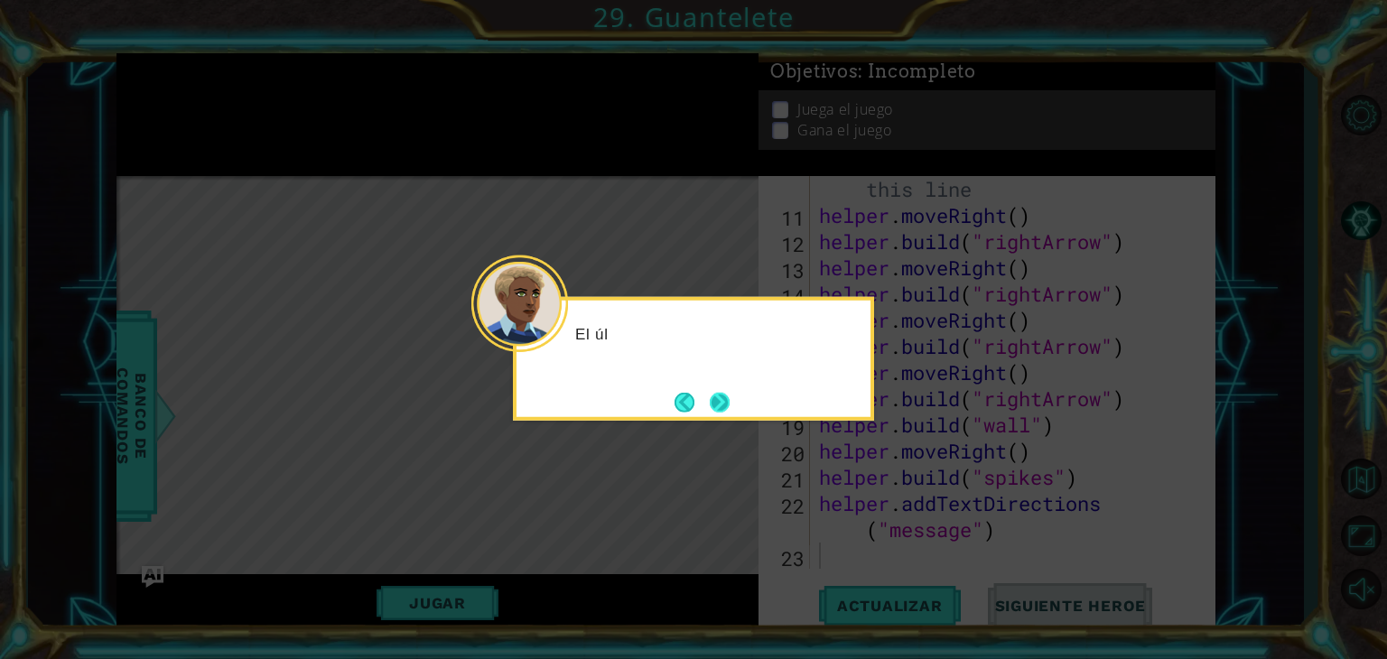
scroll to position [314, 0]
click at [719, 398] on button "Next" at bounding box center [720, 402] width 21 height 21
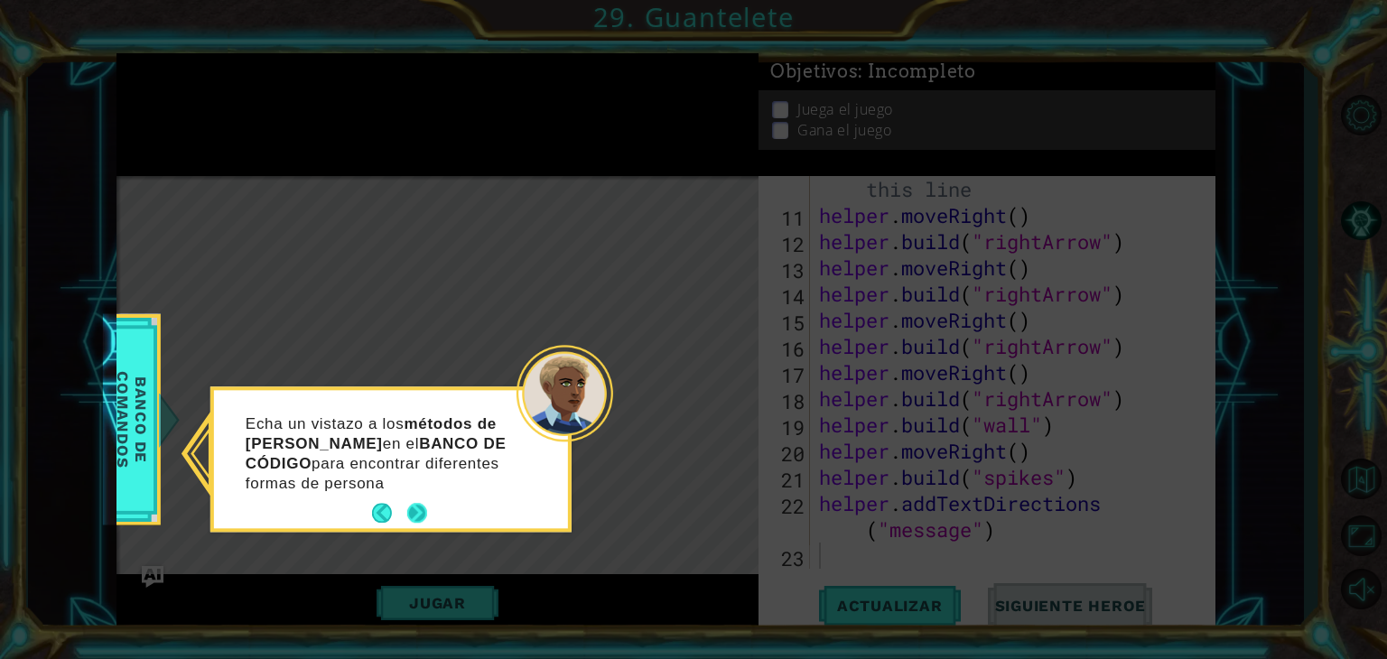
click at [408, 497] on div "Echa un vistazo a los métodos de [PERSON_NAME] en el BANCO DE CÓDIGO para encon…" at bounding box center [391, 462] width 354 height 131
click at [416, 503] on button "Next" at bounding box center [417, 513] width 20 height 20
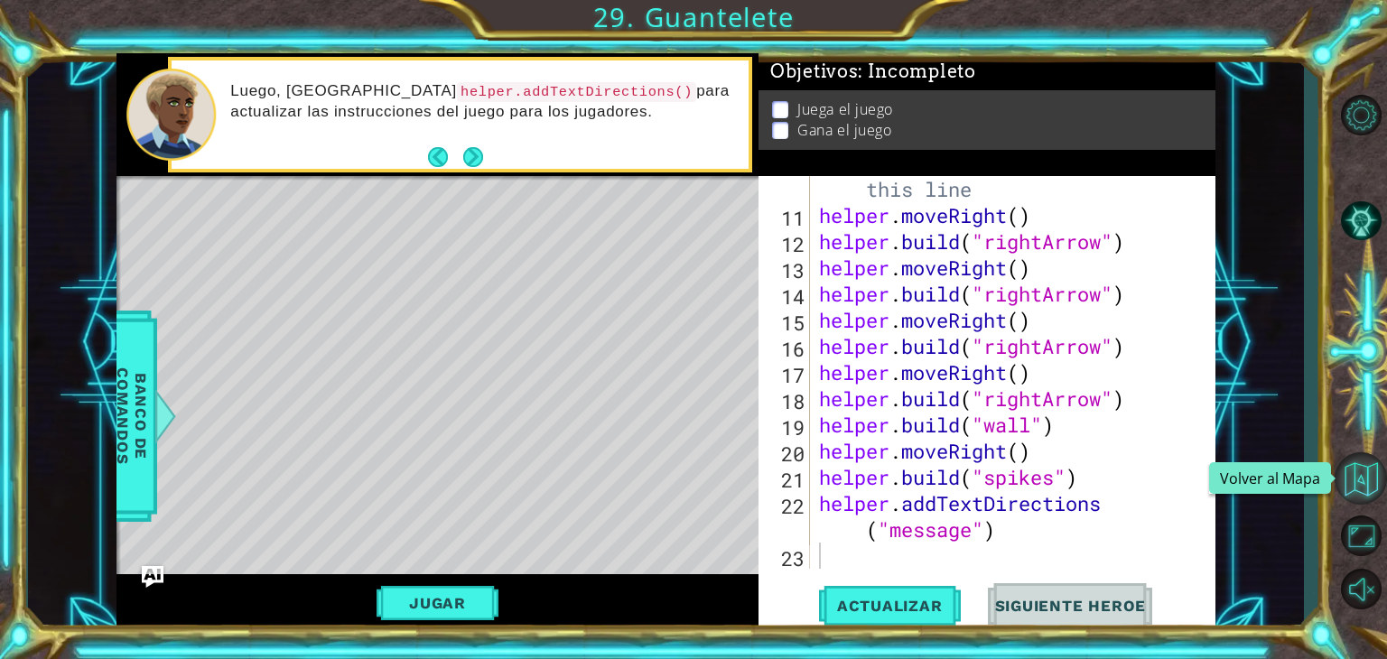
click at [1373, 469] on button "Volver al Mapa" at bounding box center [1361, 479] width 52 height 52
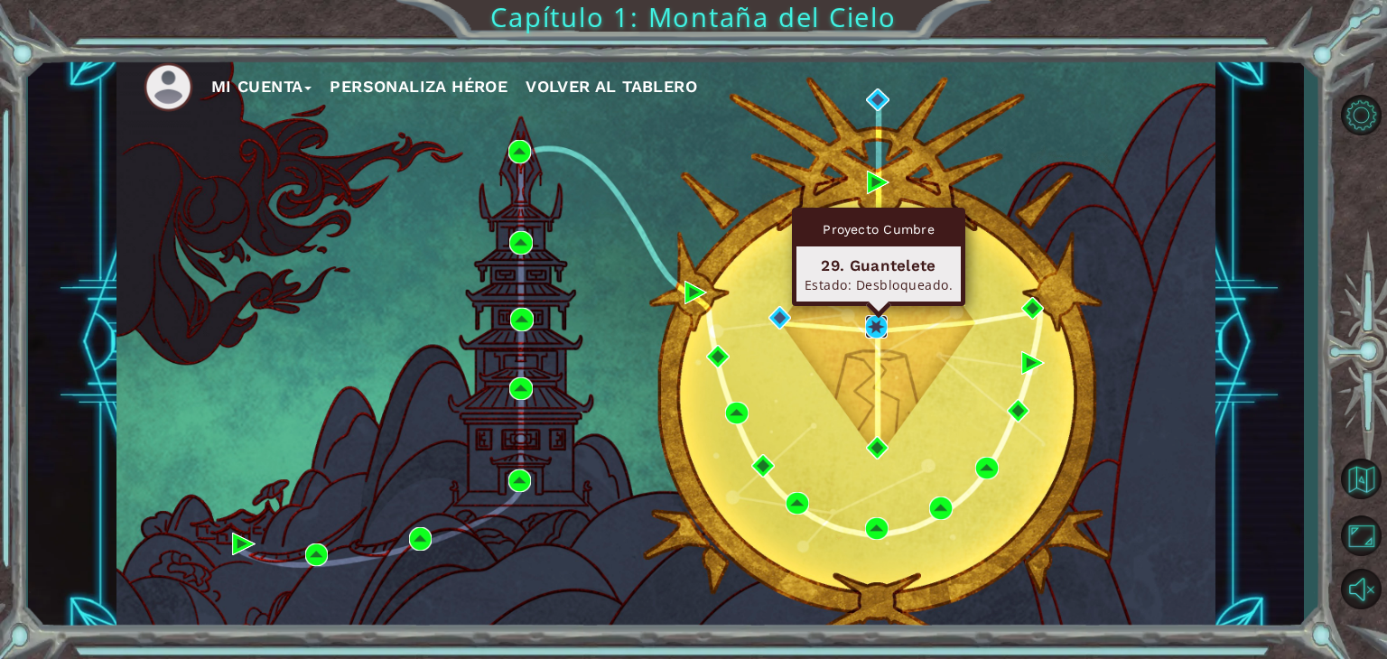
click at [885, 326] on img at bounding box center [876, 326] width 23 height 23
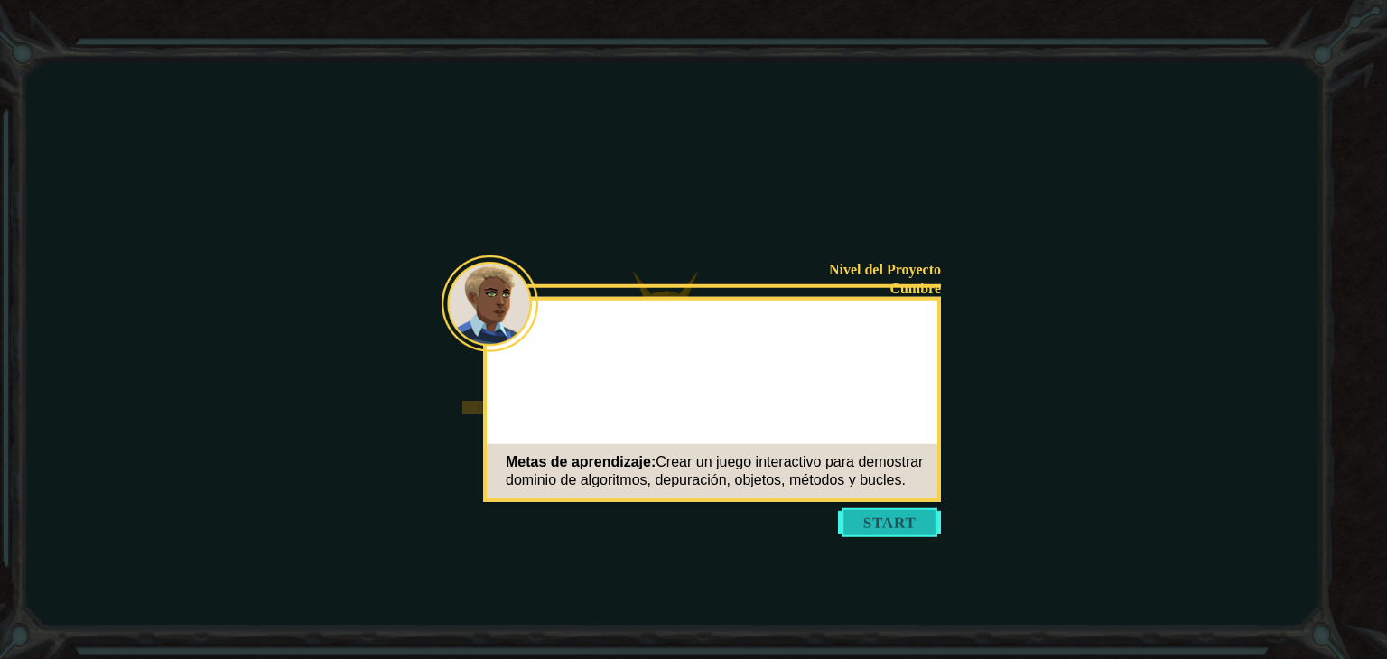
click at [901, 514] on button "Start" at bounding box center [889, 523] width 103 height 29
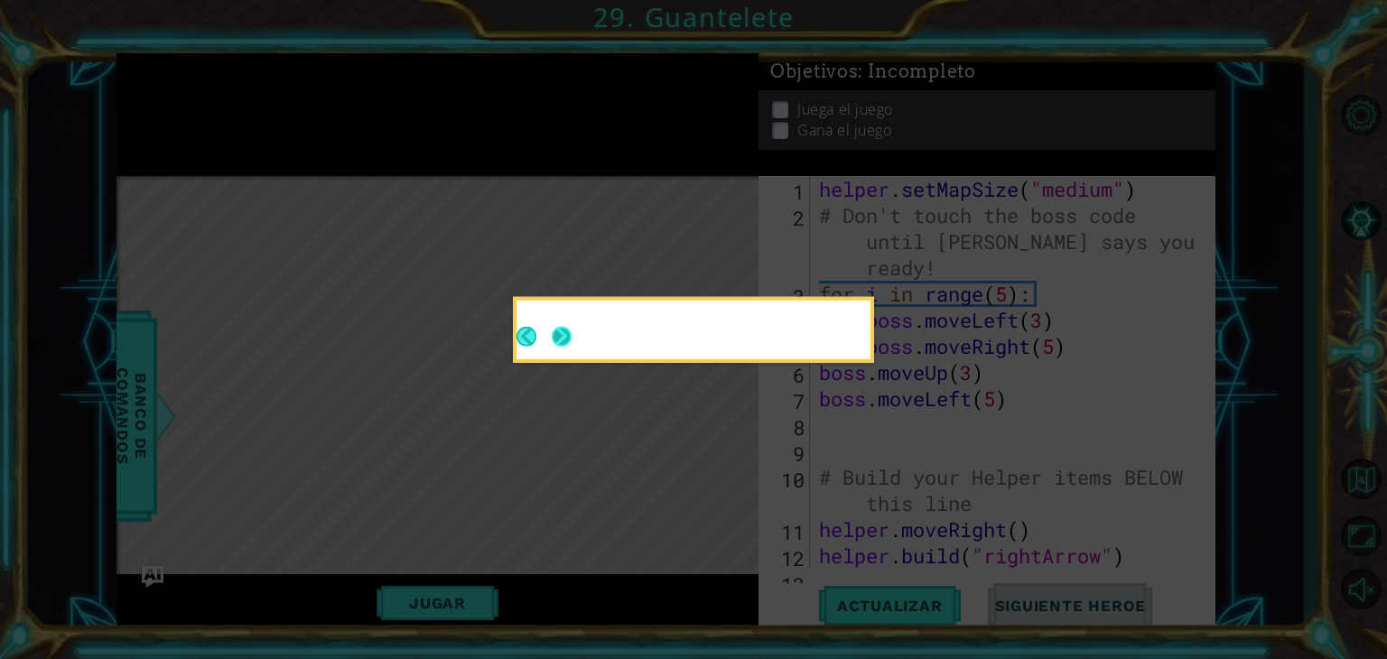
click at [557, 338] on button "Next" at bounding box center [561, 336] width 29 height 29
click at [557, 338] on button "Next" at bounding box center [561, 336] width 23 height 23
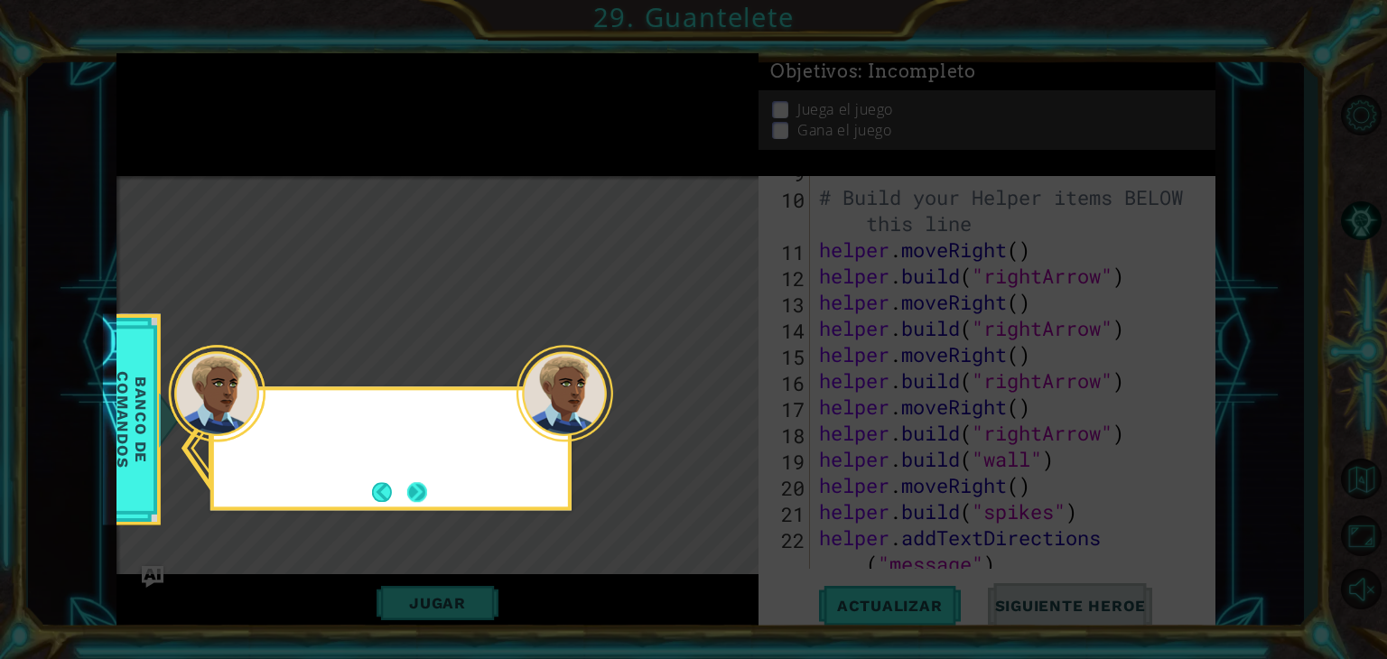
scroll to position [314, 0]
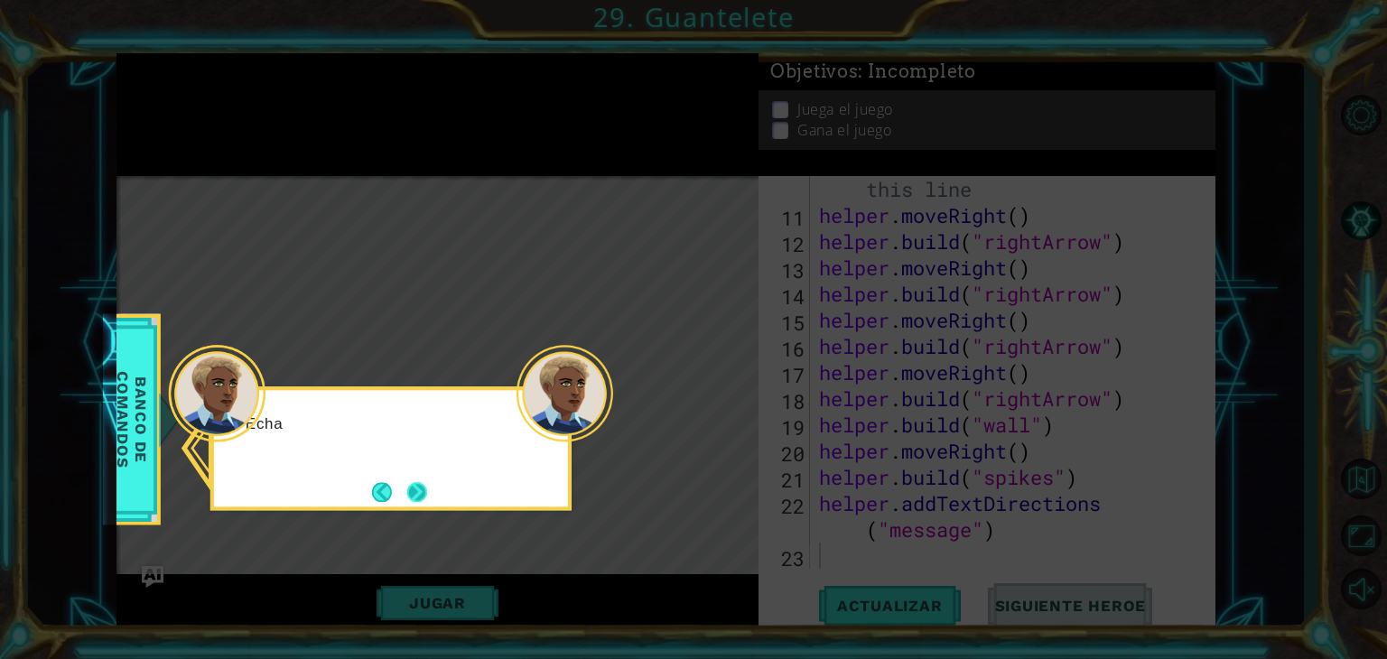
click at [425, 490] on button "Next" at bounding box center [416, 491] width 21 height 21
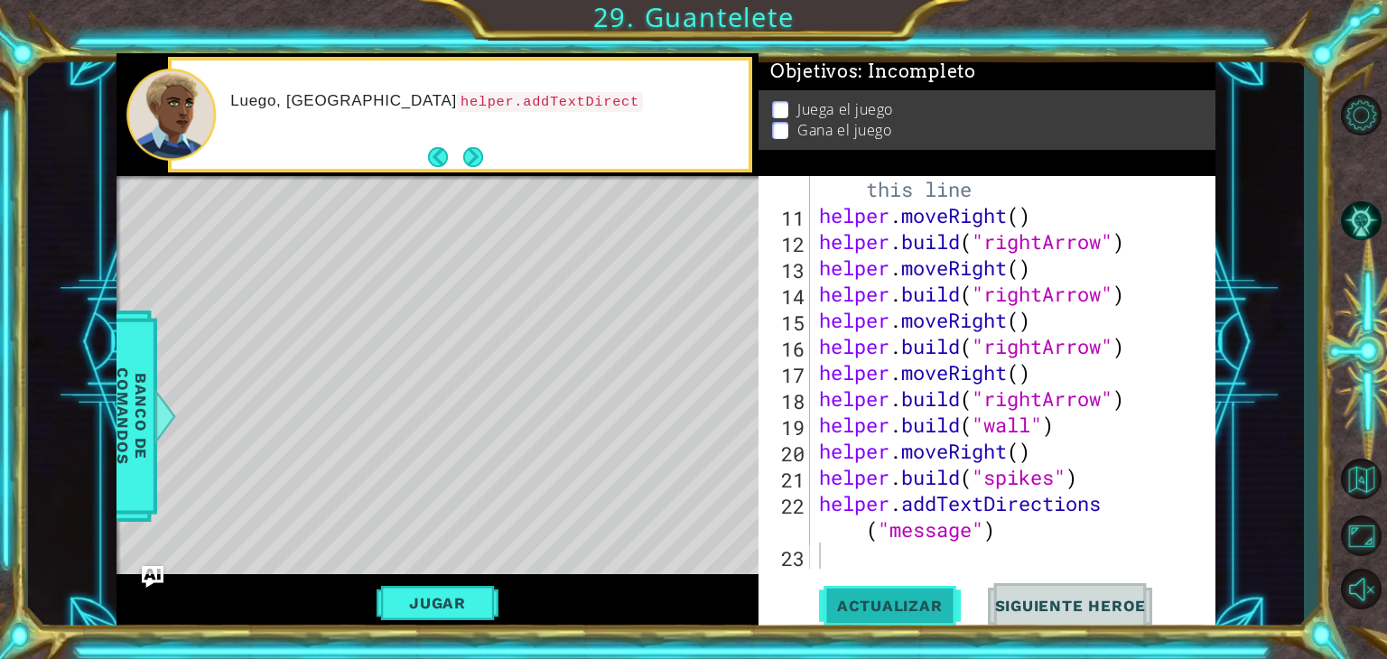
click at [891, 600] on span "Actualizar" at bounding box center [890, 606] width 142 height 18
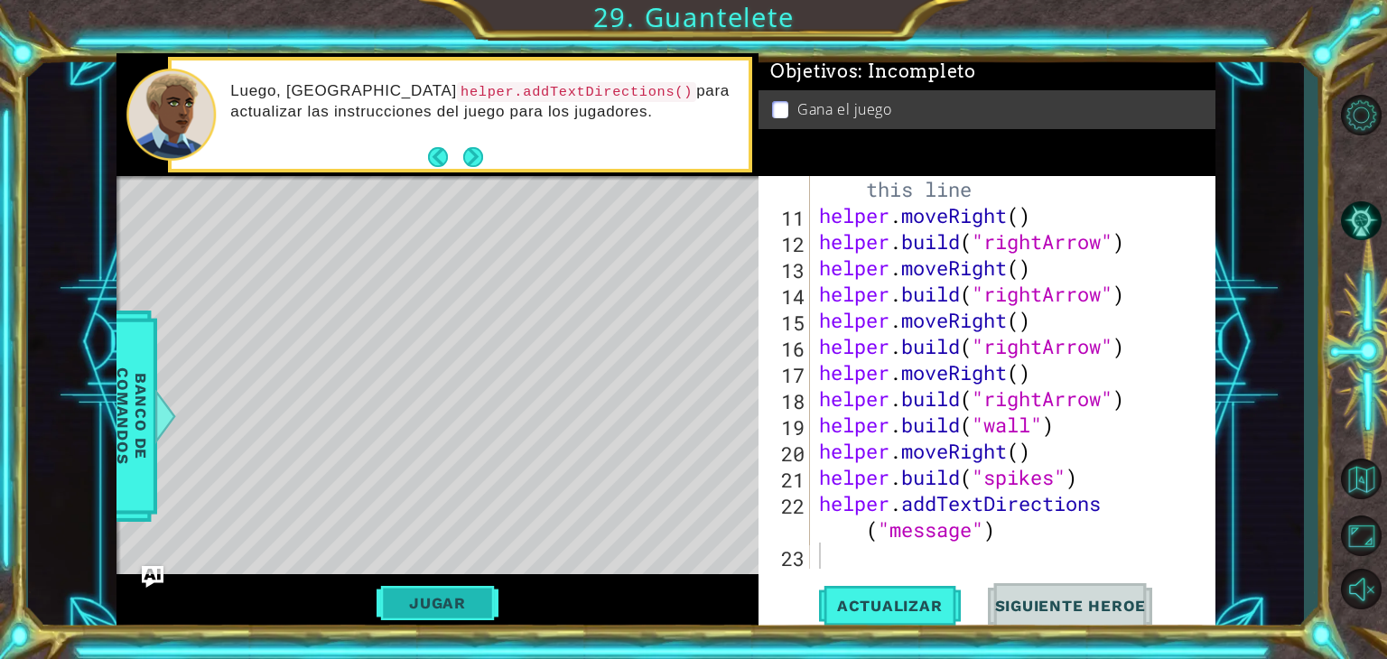
click at [457, 613] on button "Jugar" at bounding box center [438, 603] width 122 height 34
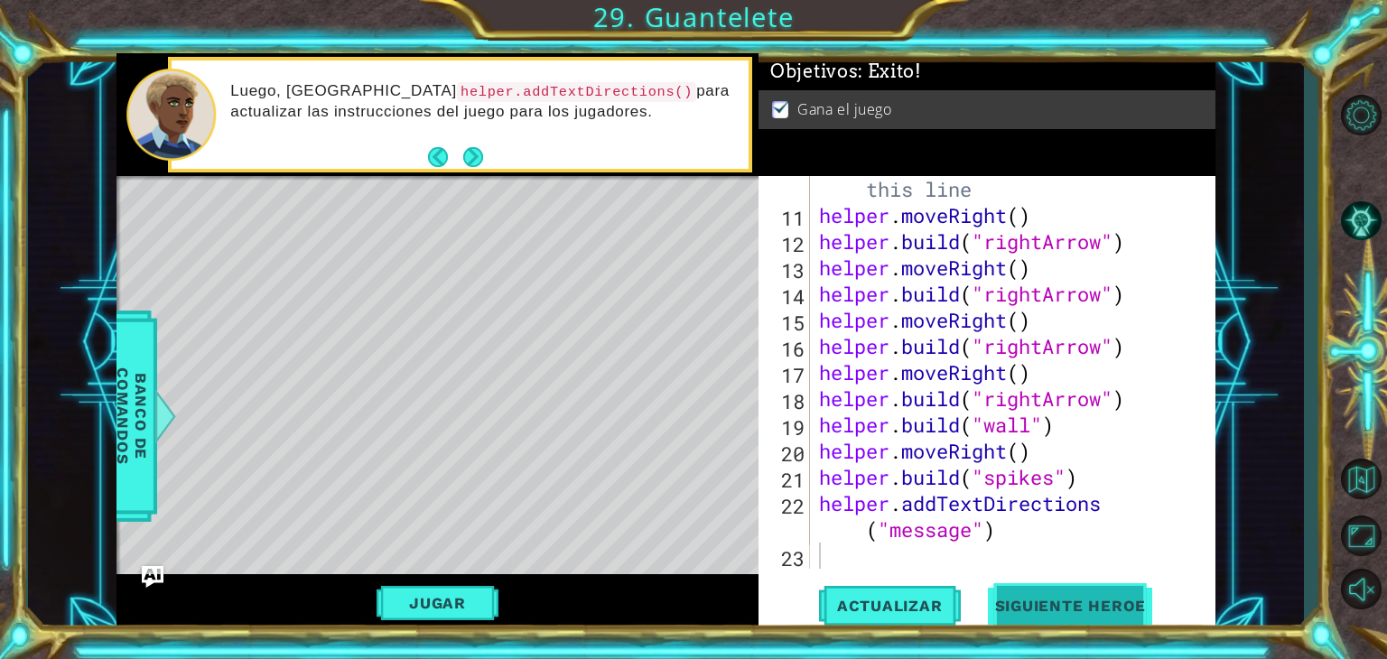
click at [1017, 609] on span "Siguiente Heroe" at bounding box center [1071, 605] width 188 height 18
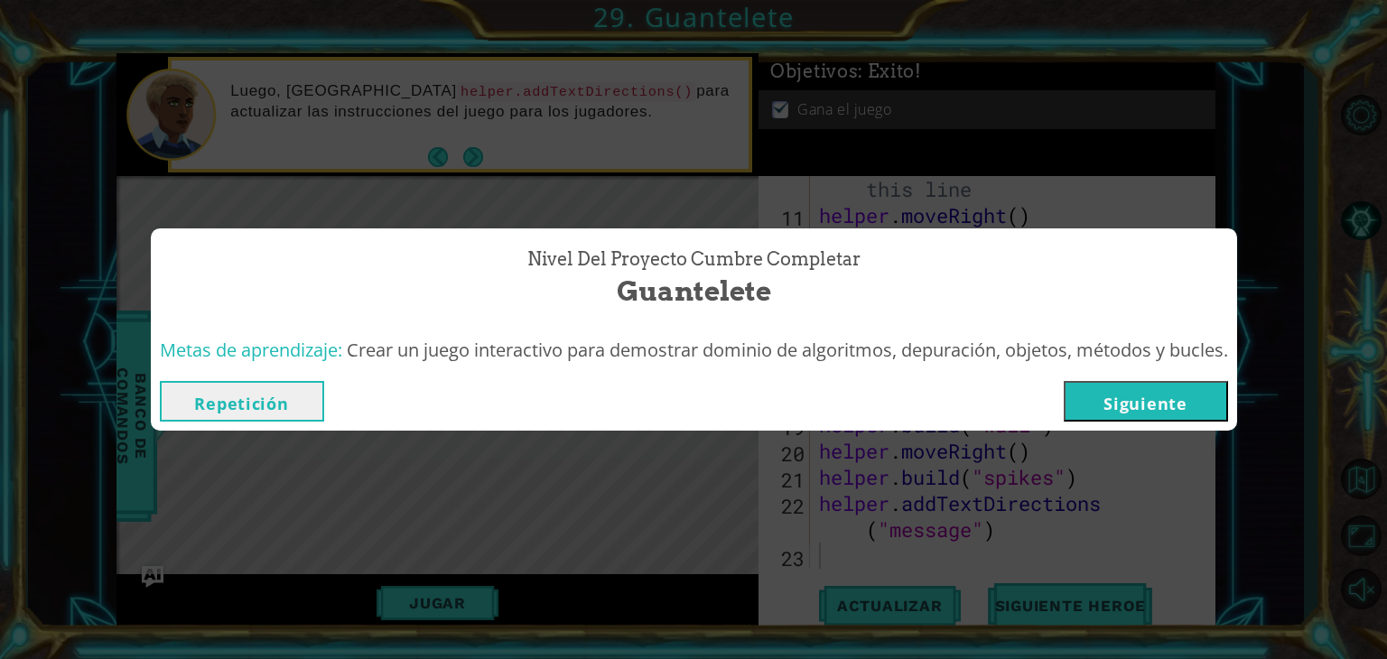
click at [1179, 400] on button "Siguiente" at bounding box center [1146, 401] width 164 height 41
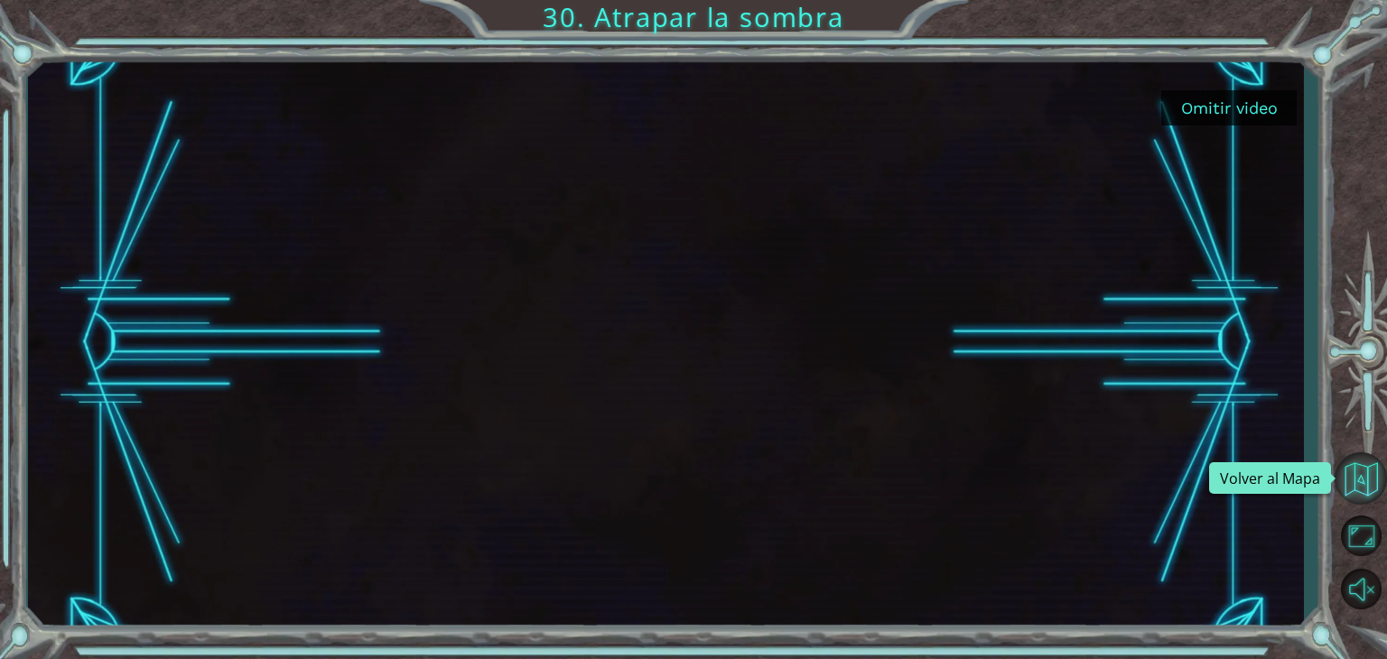
click at [1364, 465] on button "Volver al Mapa" at bounding box center [1361, 479] width 52 height 52
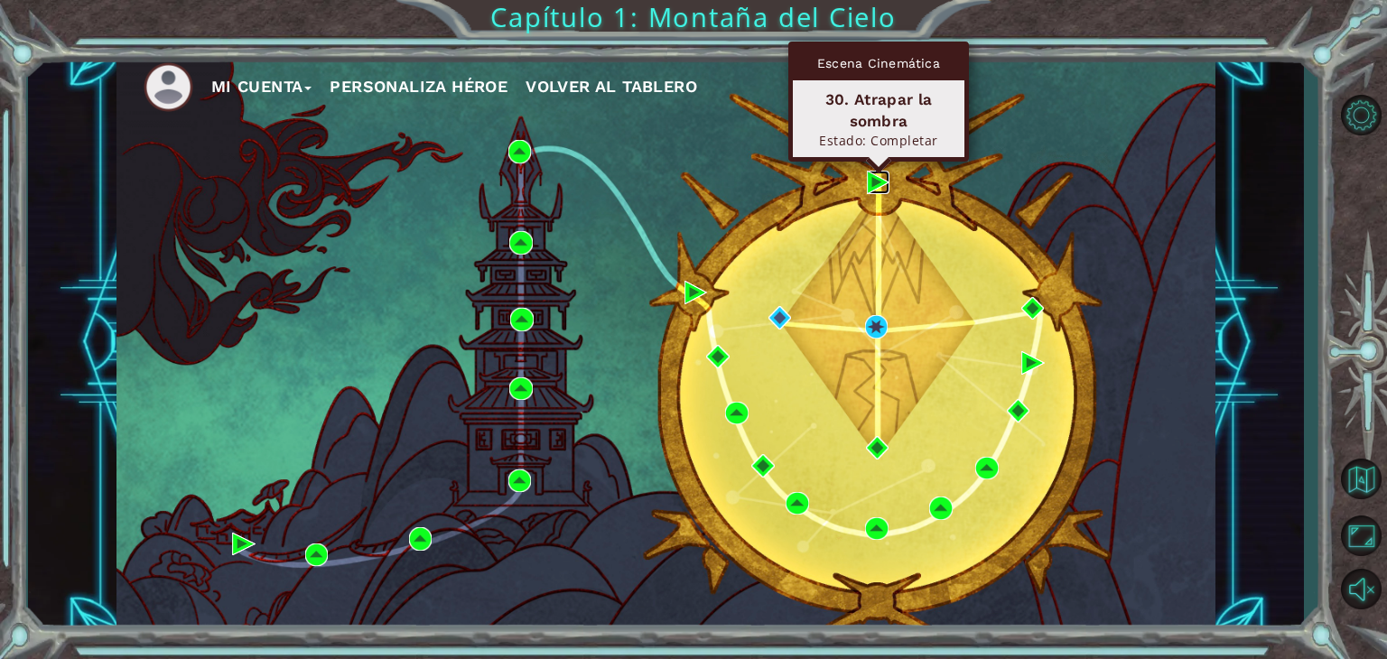
click at [882, 181] on img at bounding box center [878, 182] width 23 height 23
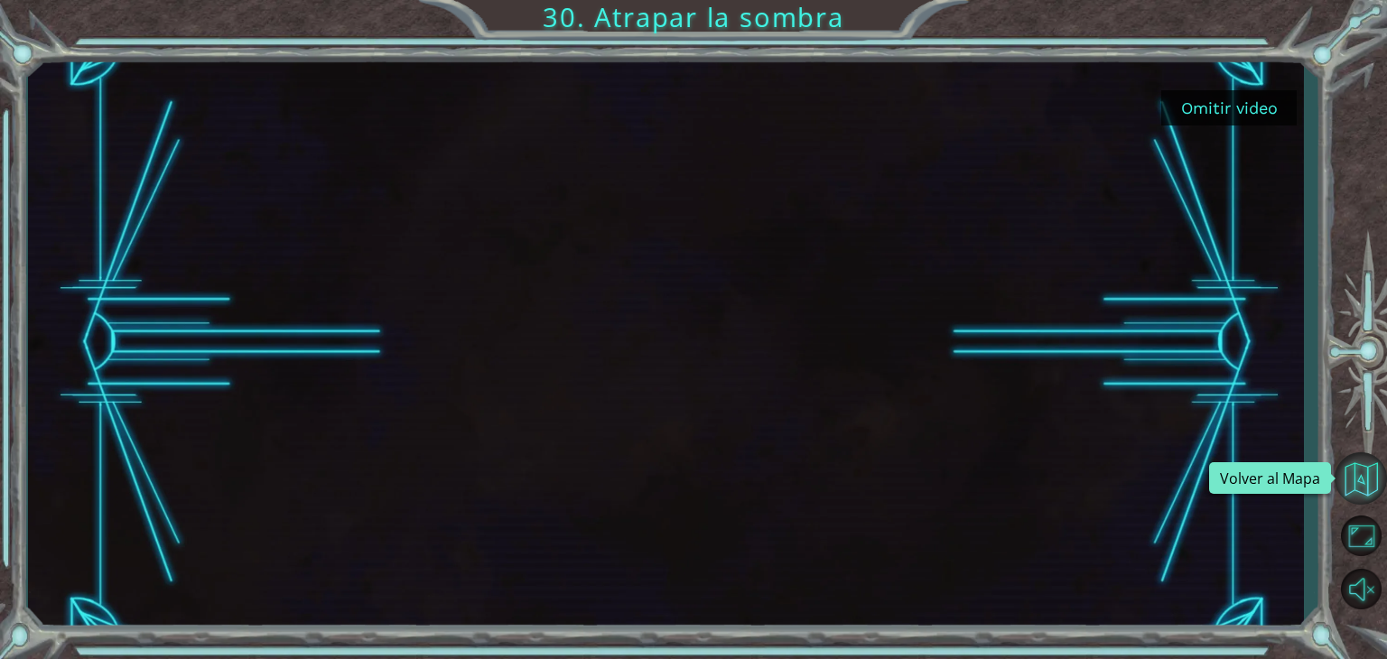
click at [1371, 481] on button "Volver al Mapa" at bounding box center [1361, 479] width 52 height 52
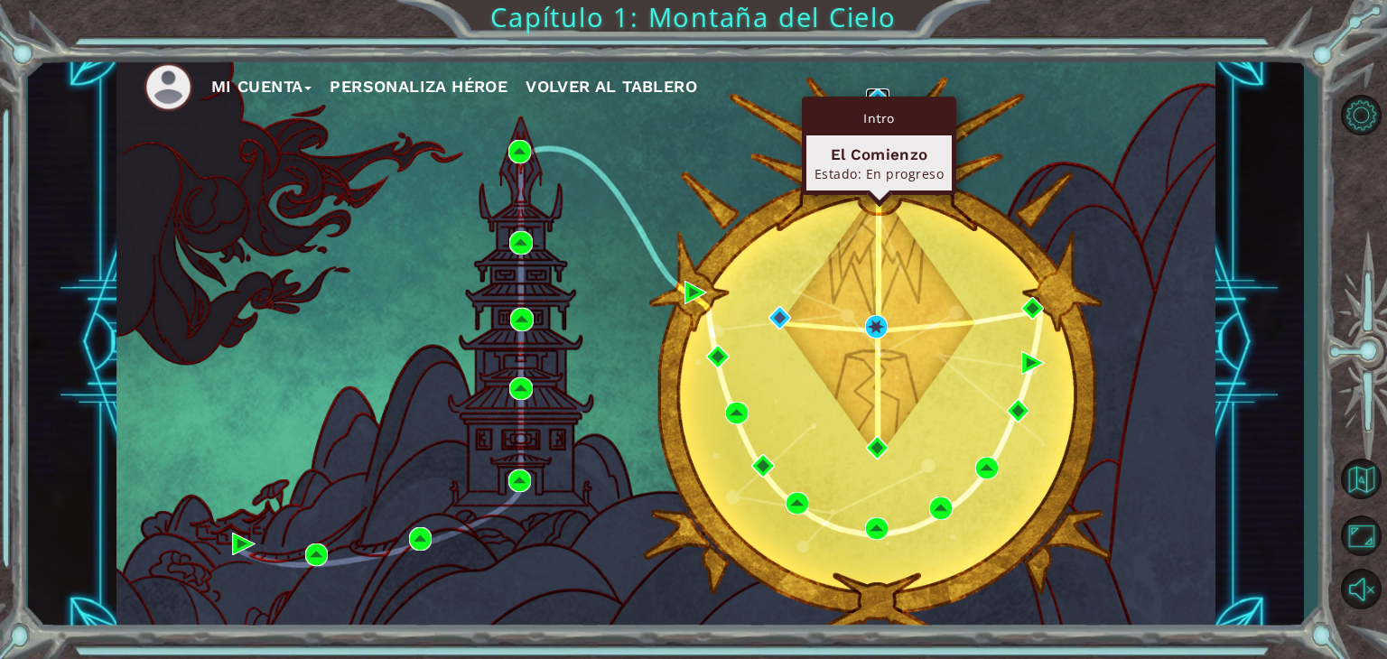
click at [885, 95] on img at bounding box center [877, 100] width 23 height 23
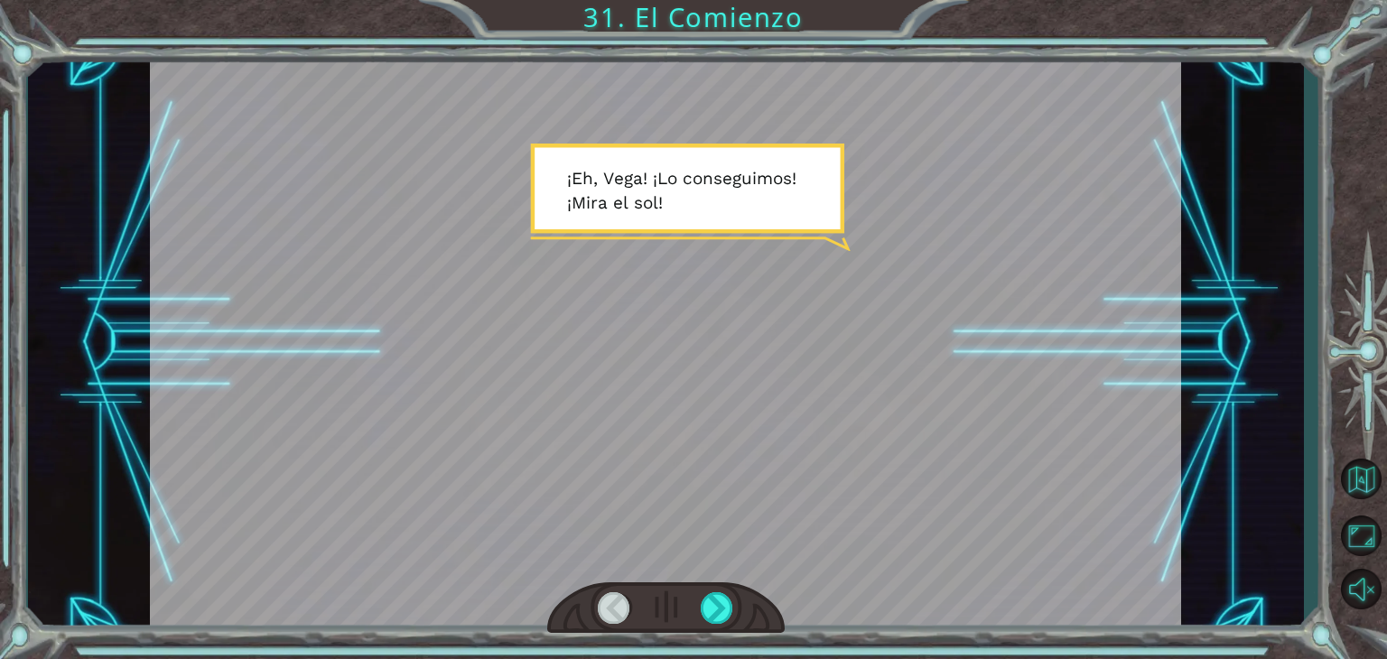
click at [753, 311] on div at bounding box center [665, 343] width 1031 height 580
drag, startPoint x: 753, startPoint y: 311, endPoint x: 720, endPoint y: 646, distance: 336.8
click at [720, 646] on div "Temporary Text ¡ E h , V [PERSON_NAME] ! ¡ L o c o n s e g u i m o s ! ¡ M i r …" at bounding box center [693, 329] width 1387 height 659
click at [716, 604] on div at bounding box center [717, 609] width 33 height 32
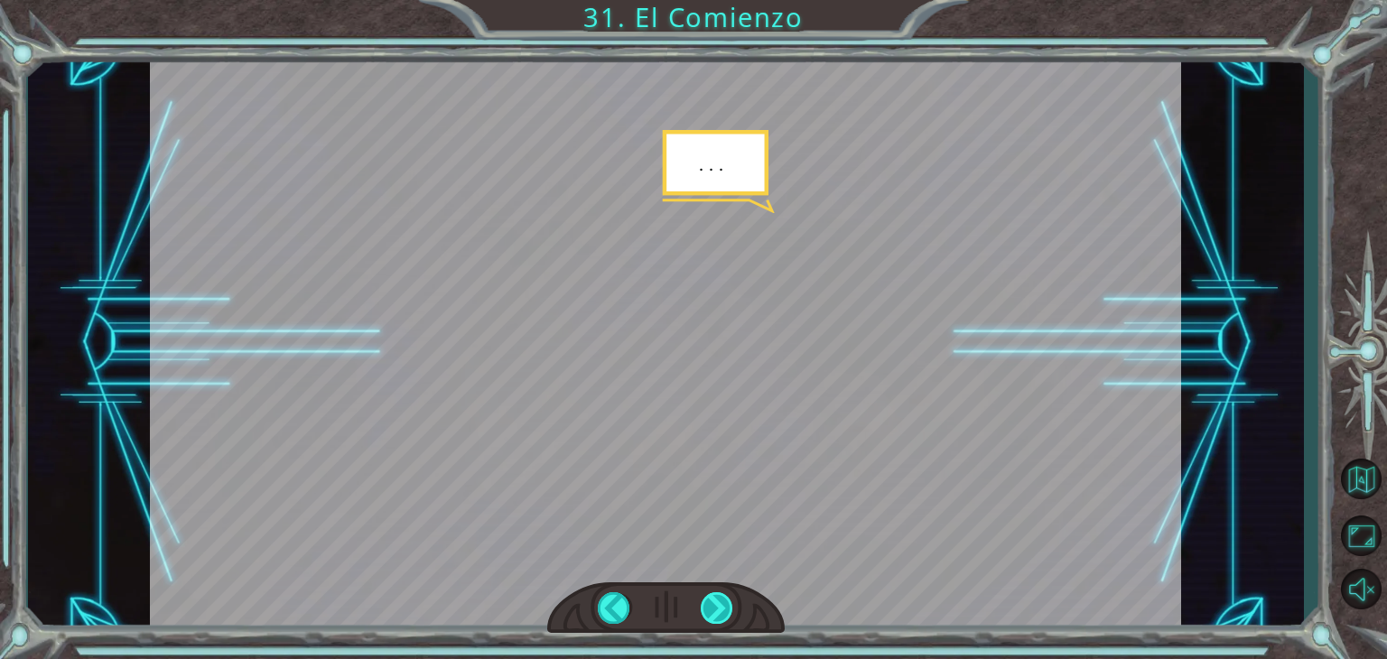
click at [716, 604] on div at bounding box center [717, 609] width 33 height 32
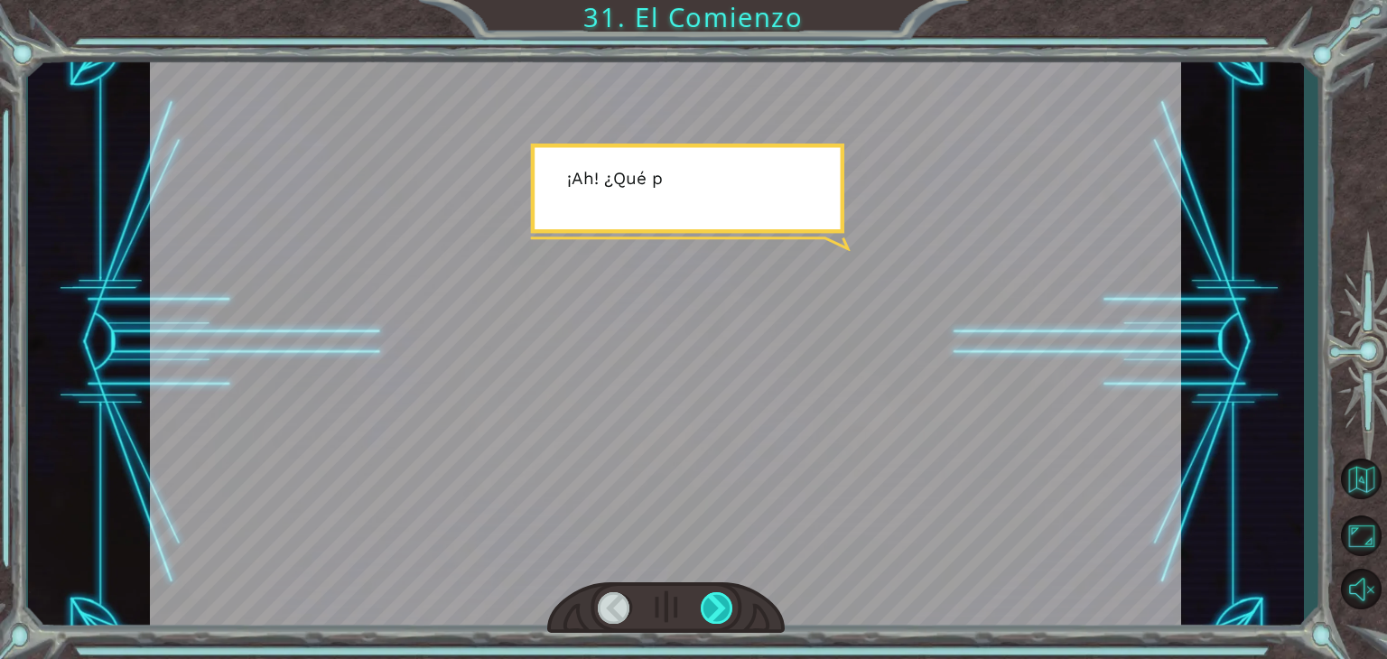
click at [716, 604] on div at bounding box center [717, 609] width 33 height 32
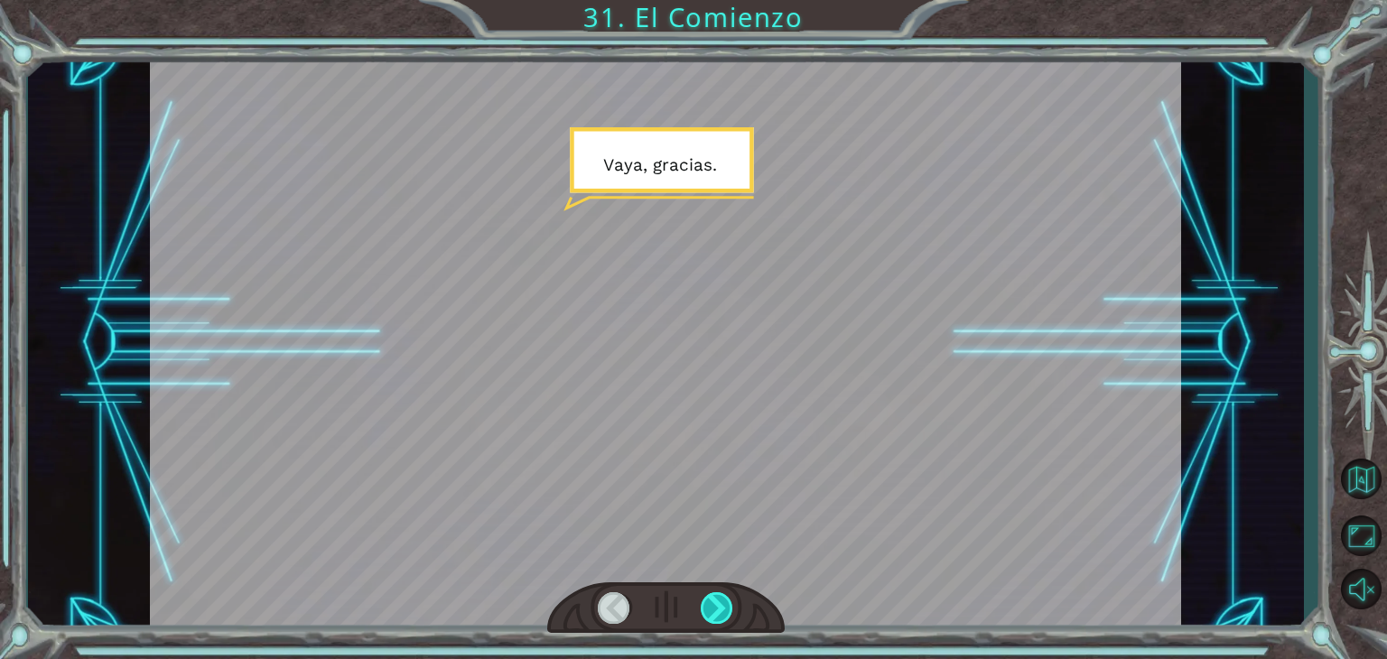
click at [716, 604] on div at bounding box center [717, 609] width 33 height 32
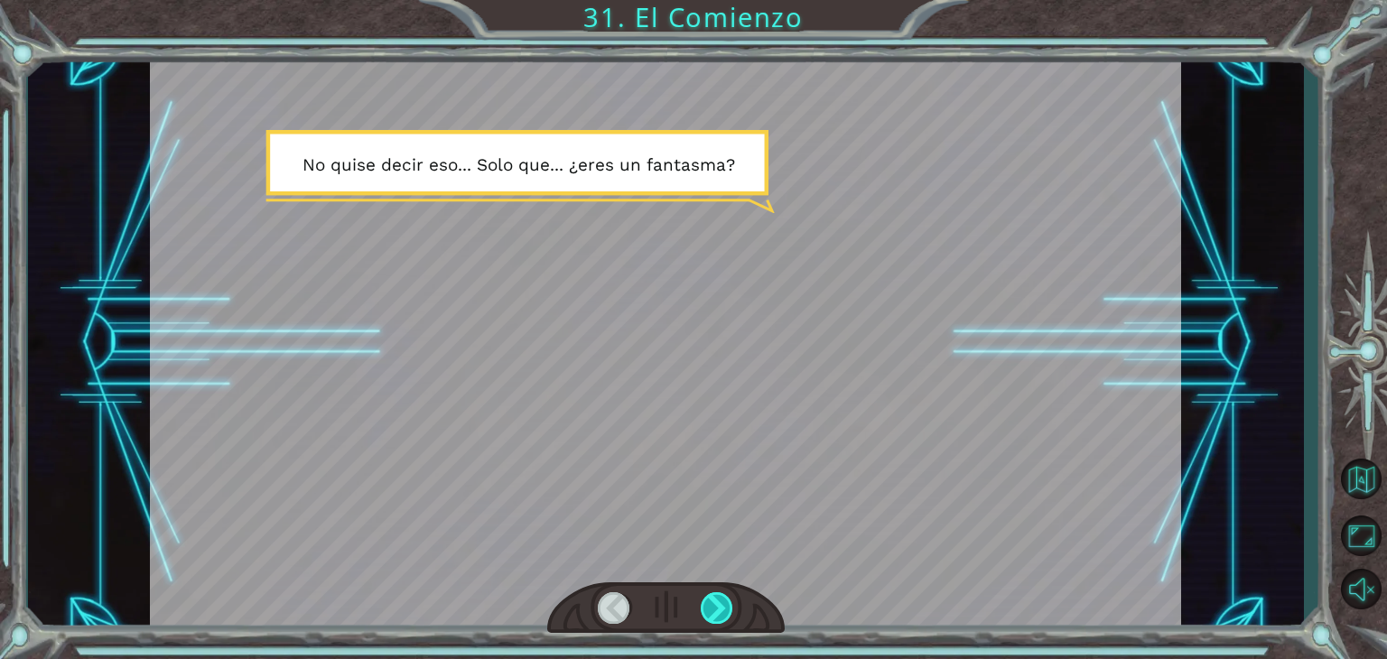
click at [716, 604] on div at bounding box center [717, 609] width 33 height 32
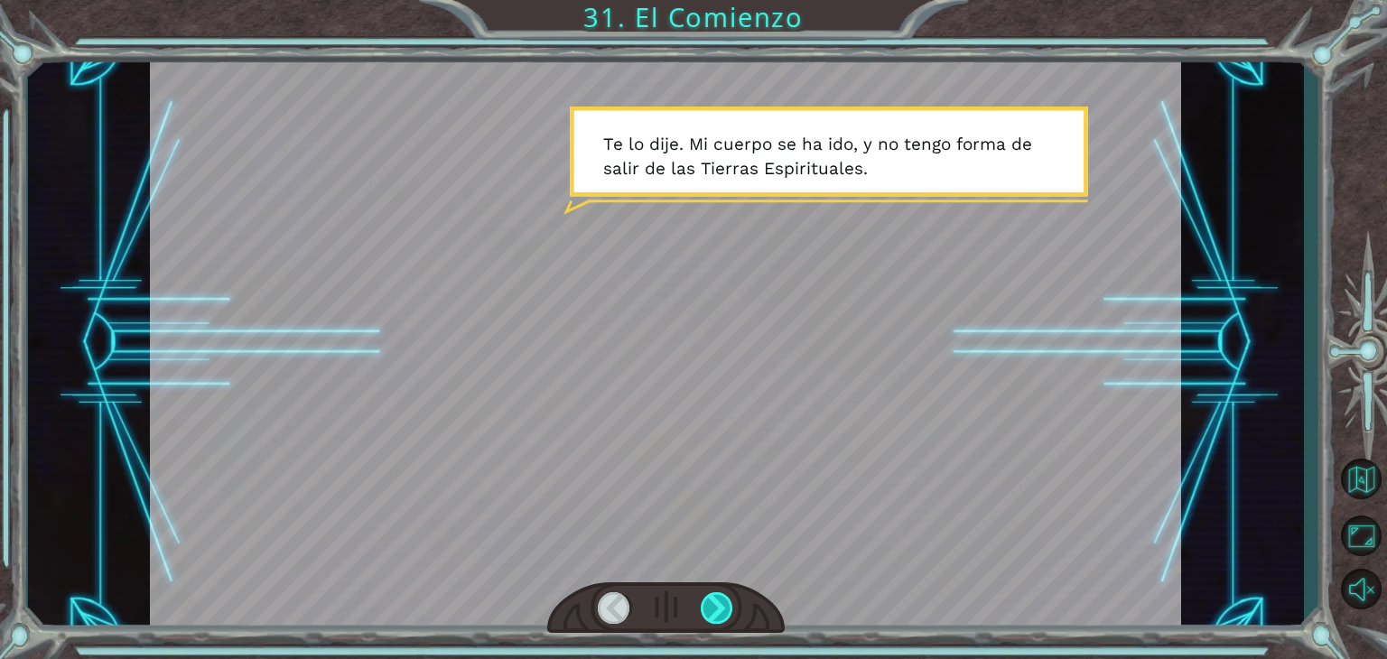
click at [716, 604] on div at bounding box center [717, 609] width 33 height 32
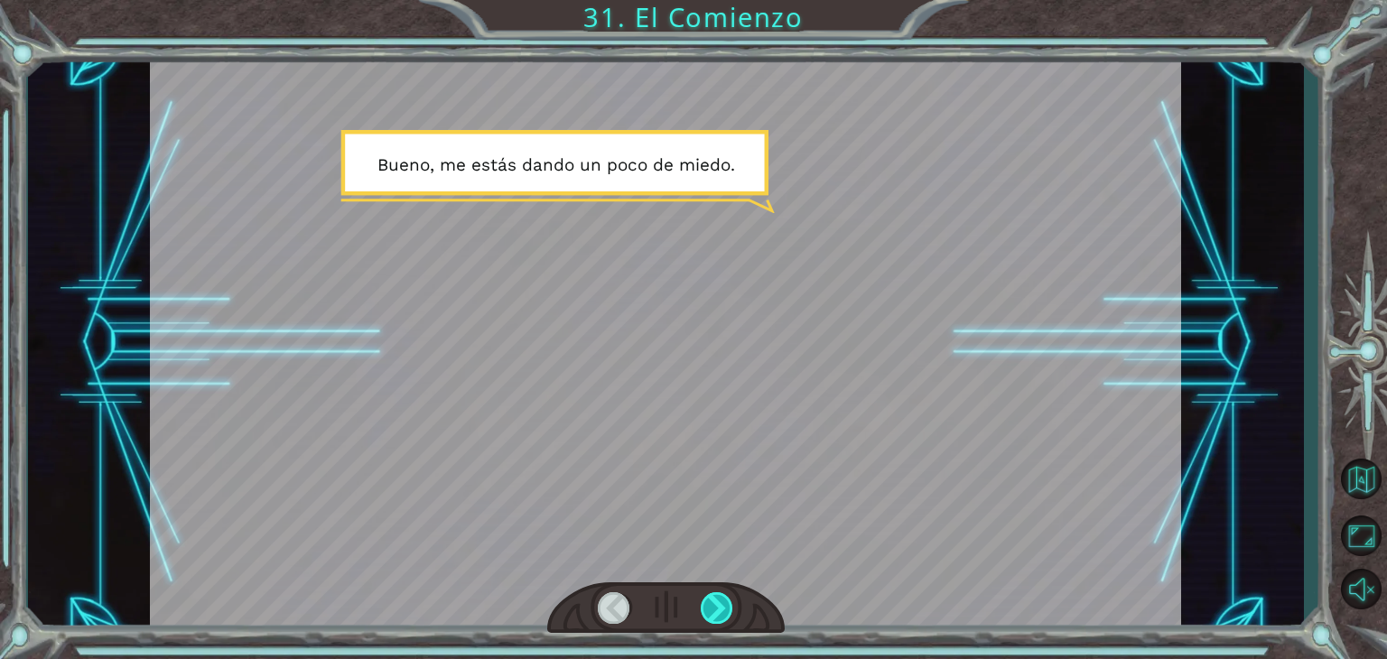
click at [716, 604] on div at bounding box center [717, 609] width 33 height 32
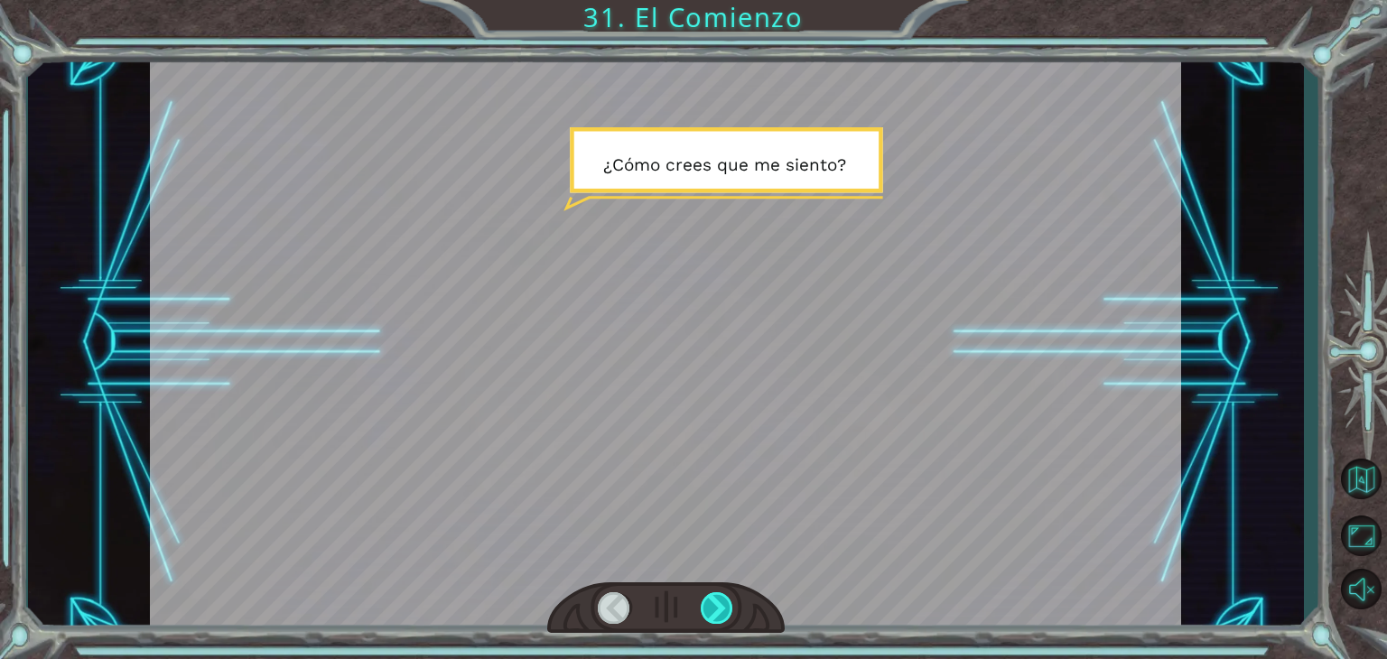
click at [716, 604] on div at bounding box center [717, 609] width 33 height 32
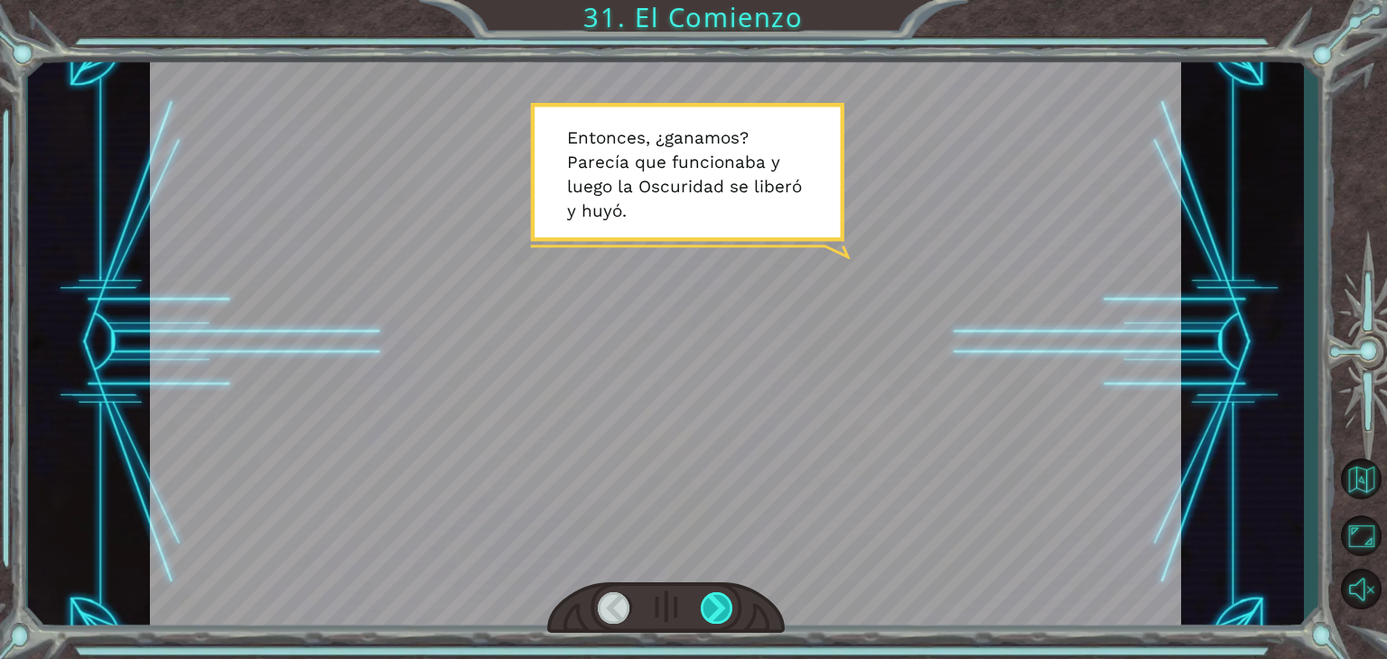
click at [716, 604] on div at bounding box center [717, 609] width 33 height 32
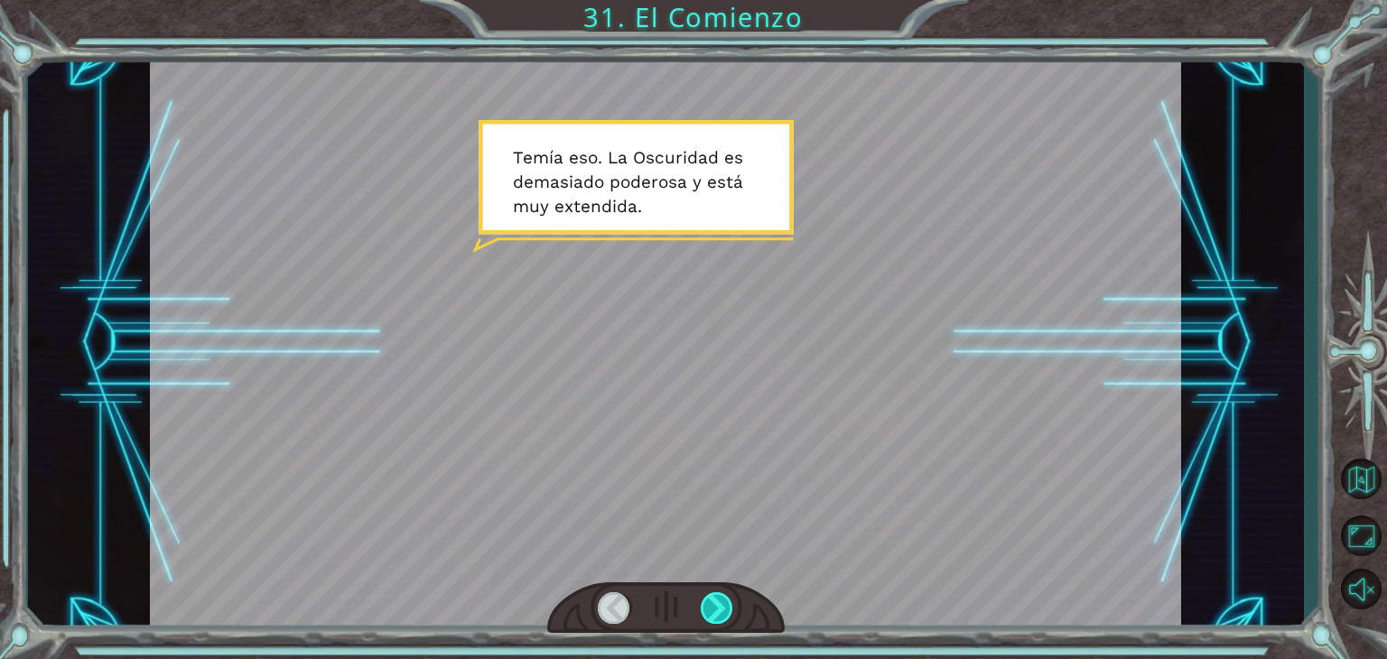
click at [716, 604] on div at bounding box center [717, 609] width 33 height 32
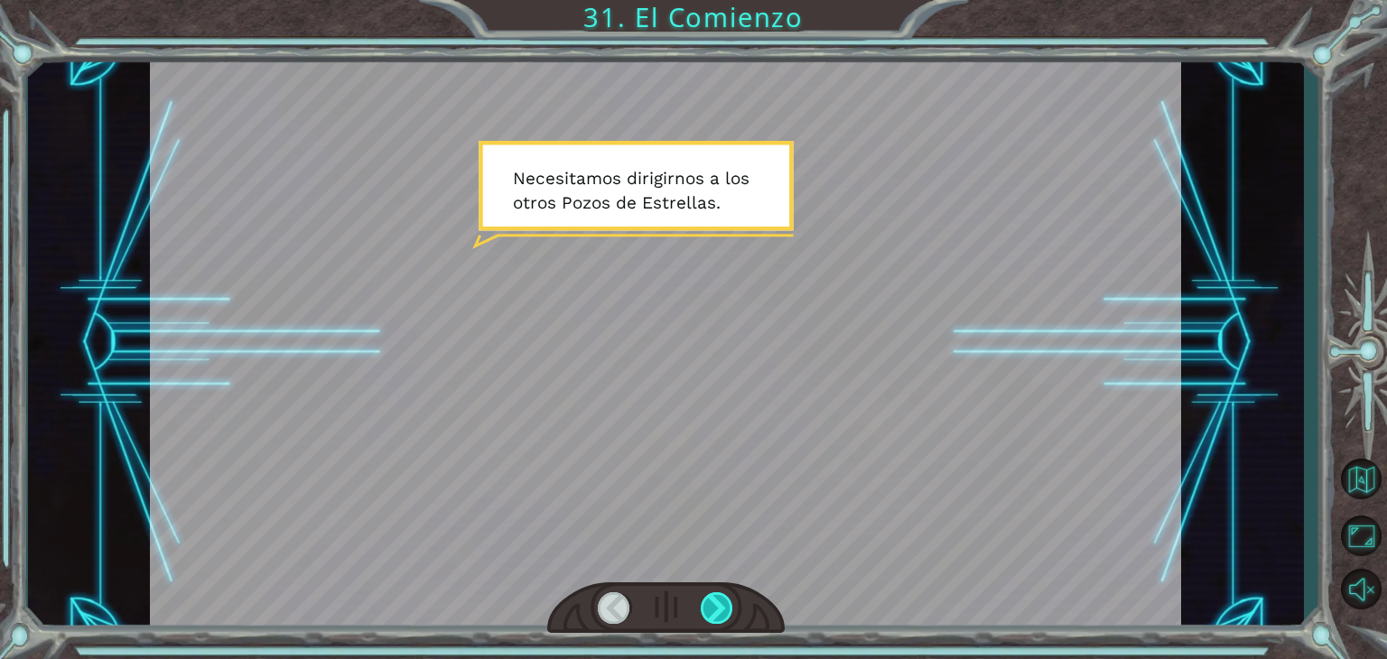
click at [716, 604] on div at bounding box center [717, 609] width 33 height 32
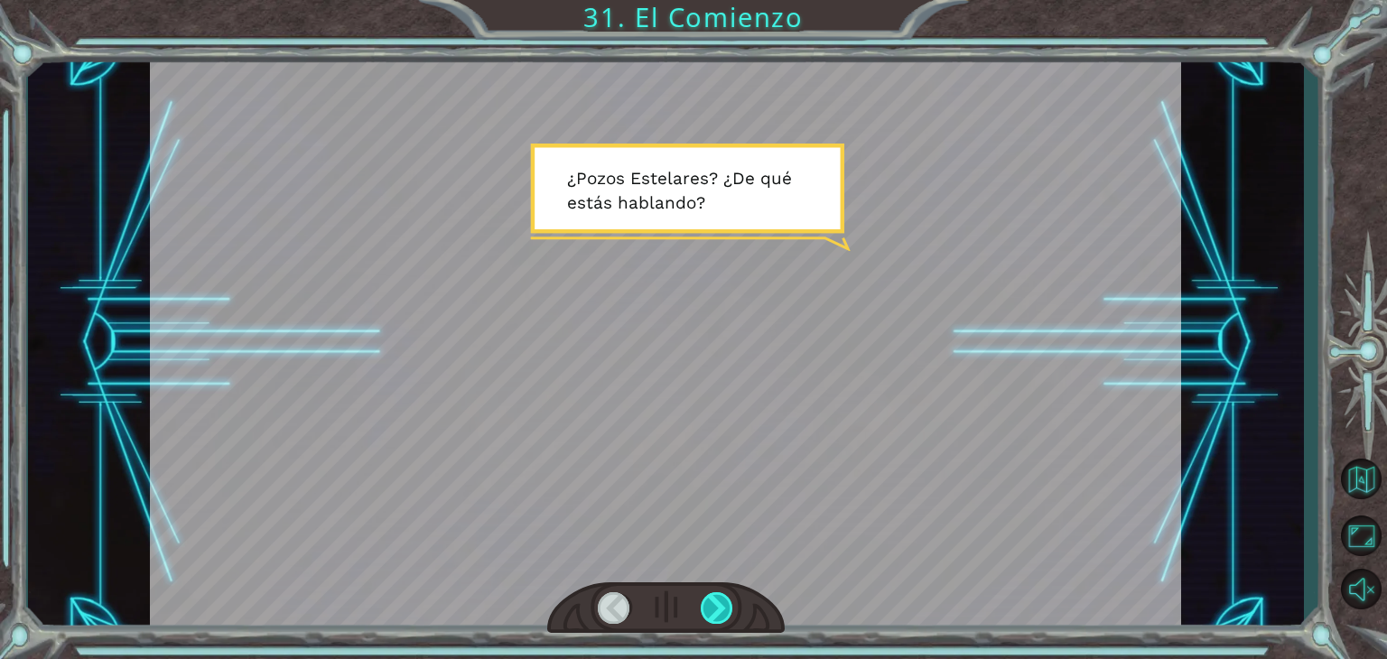
click at [716, 604] on div at bounding box center [717, 609] width 33 height 32
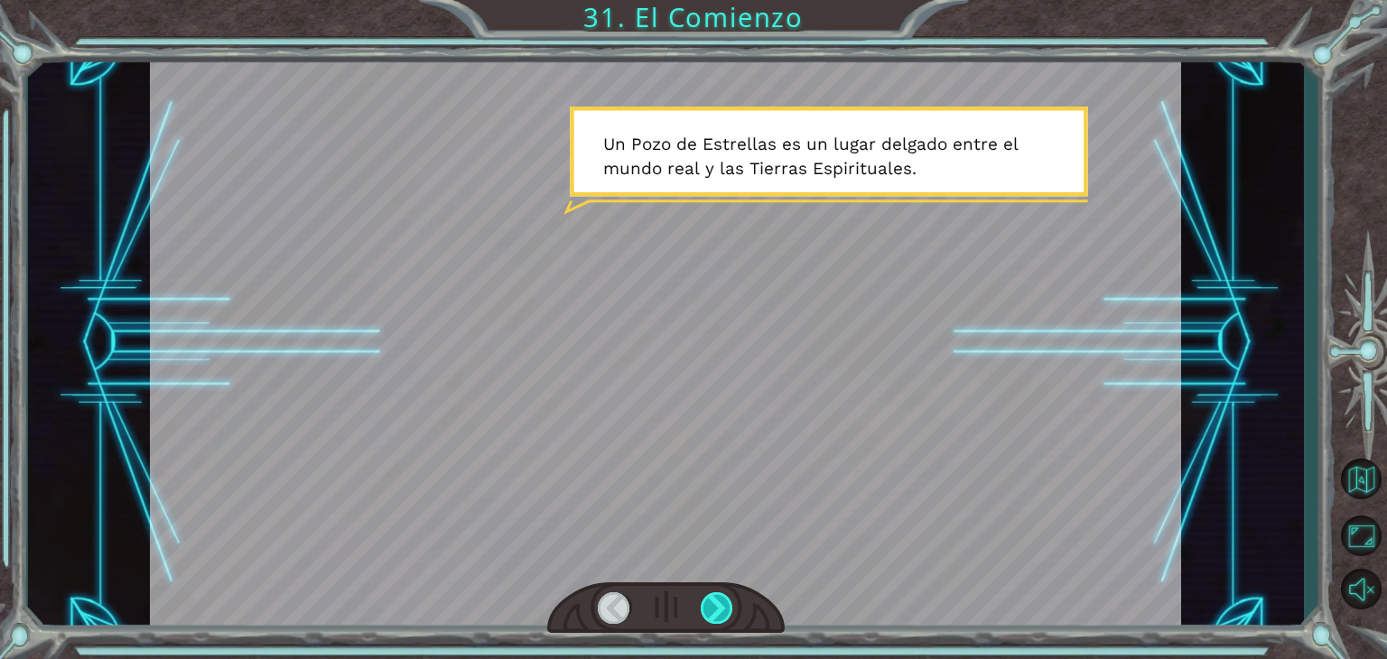
click at [711, 615] on div at bounding box center [717, 609] width 33 height 32
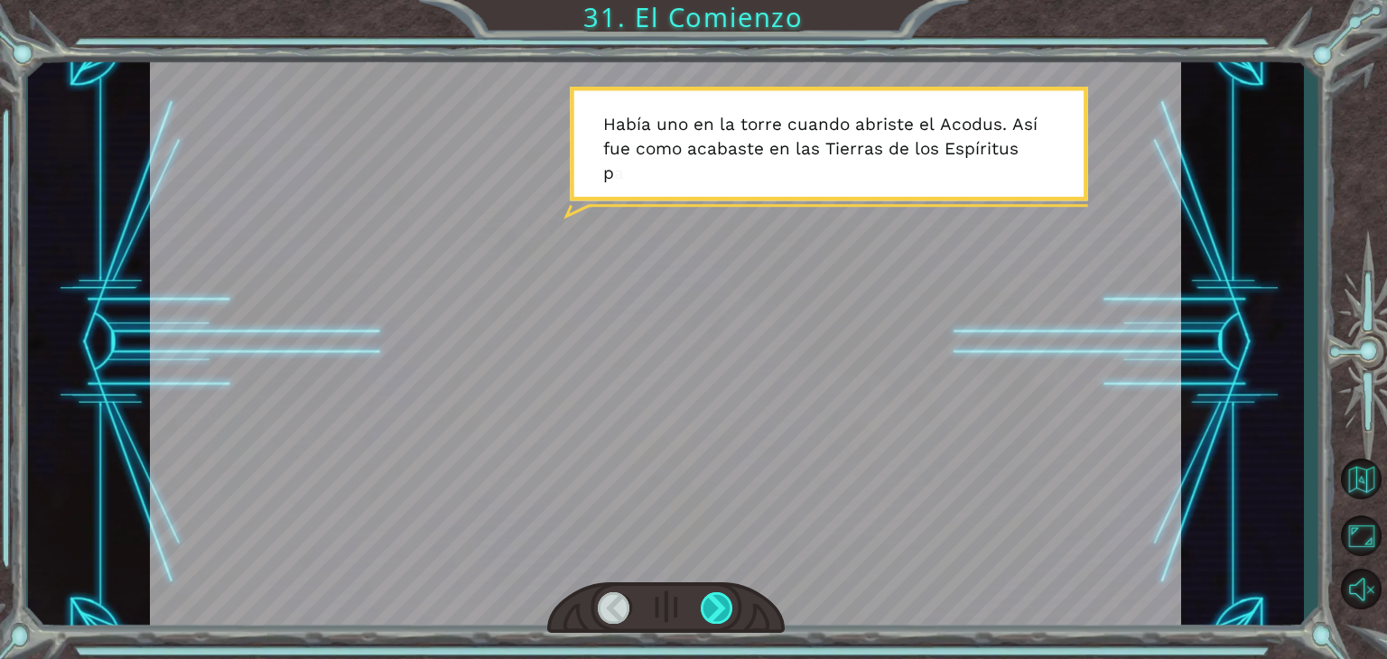
click at [711, 615] on div at bounding box center [717, 609] width 33 height 32
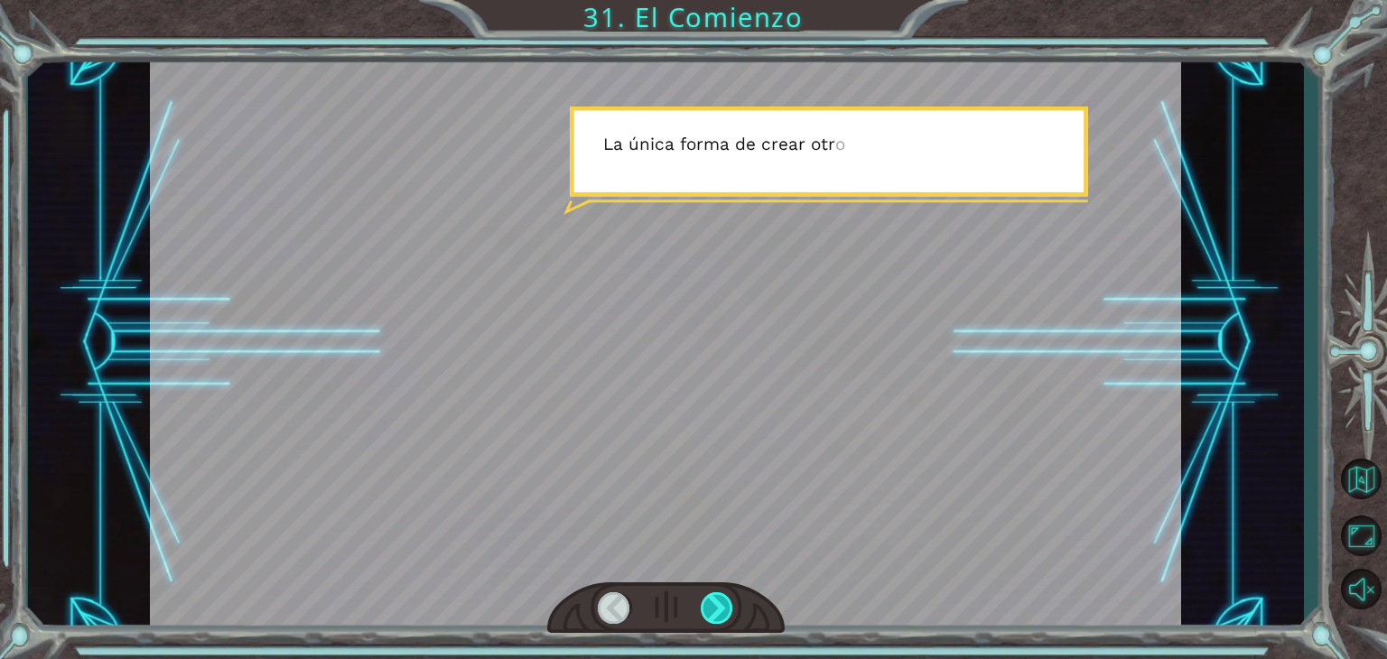
click at [711, 615] on div at bounding box center [717, 609] width 33 height 32
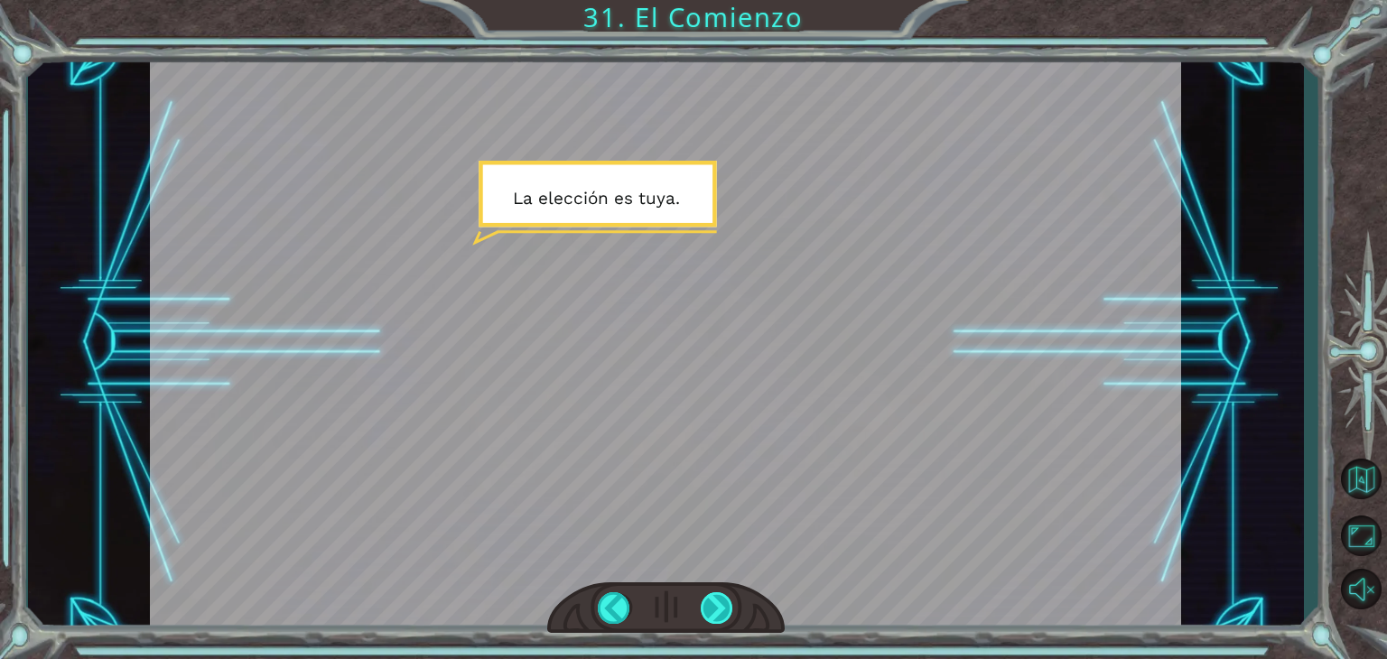
click at [711, 615] on div at bounding box center [717, 609] width 33 height 32
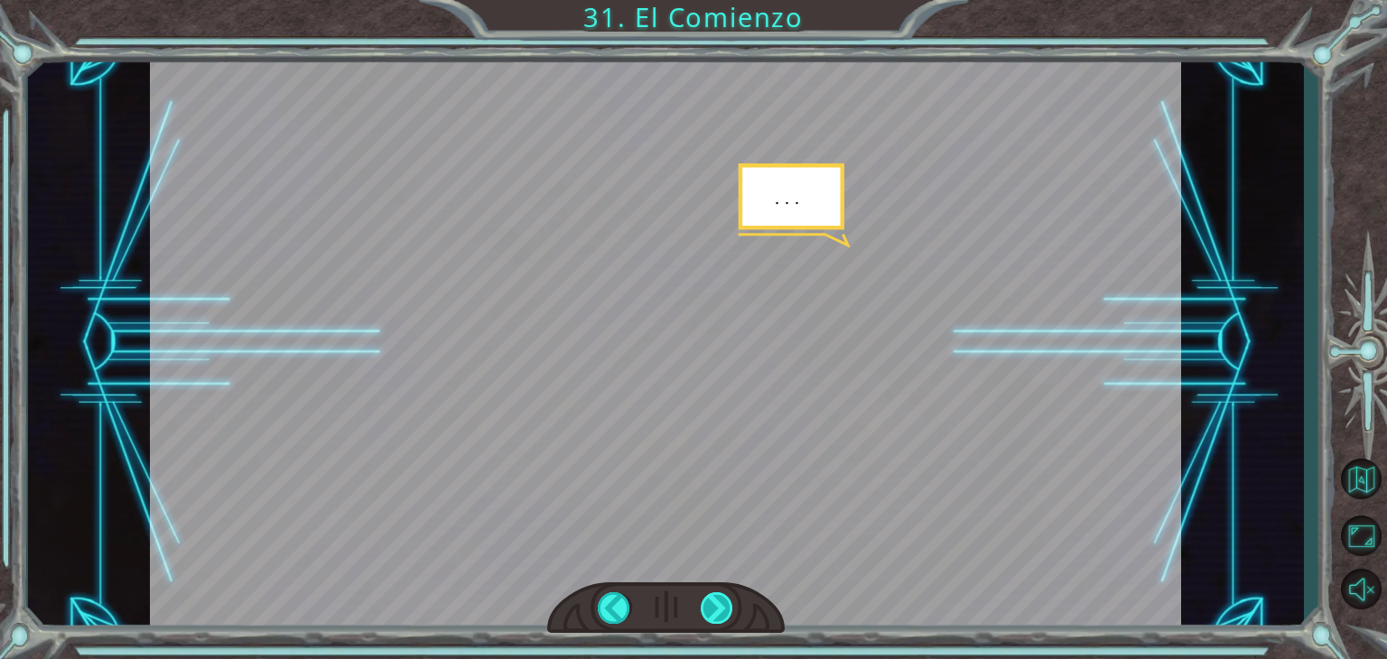
click at [711, 615] on div at bounding box center [717, 609] width 33 height 32
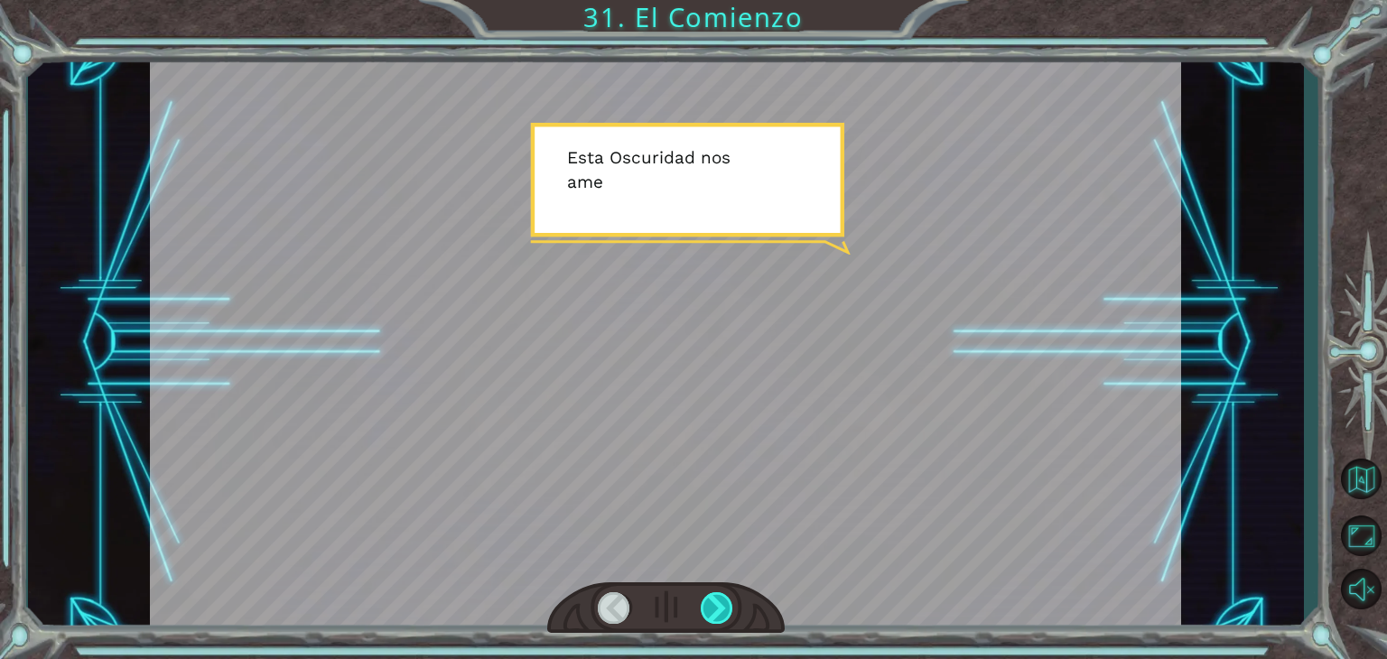
click at [720, 621] on div at bounding box center [717, 609] width 33 height 32
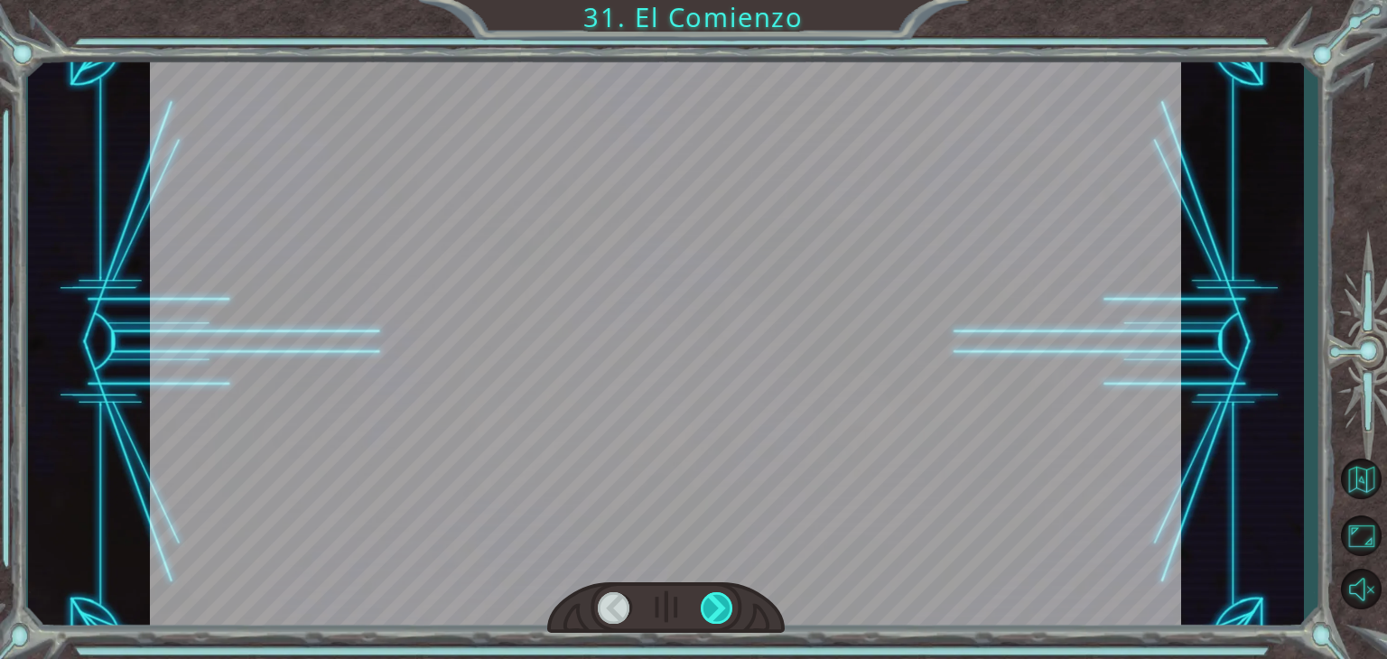
click at [720, 621] on div at bounding box center [717, 609] width 33 height 32
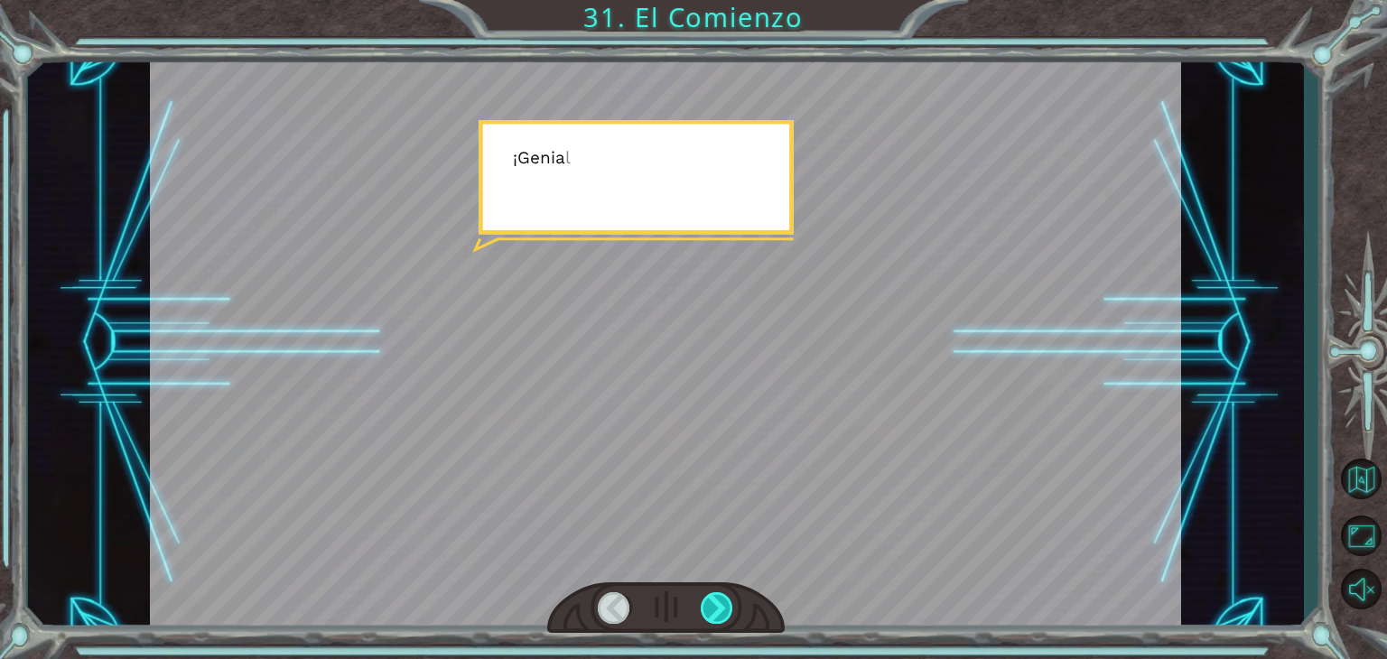
click at [720, 621] on div at bounding box center [717, 609] width 33 height 32
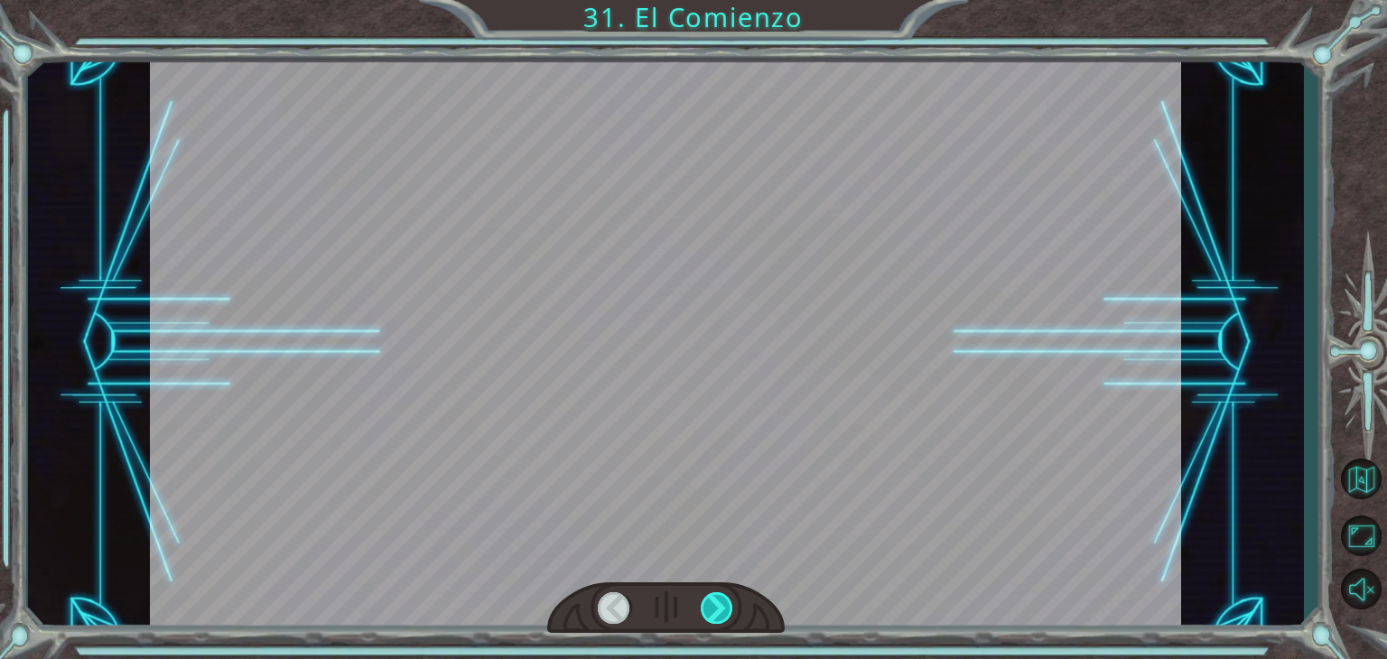
click at [720, 621] on div at bounding box center [717, 609] width 33 height 32
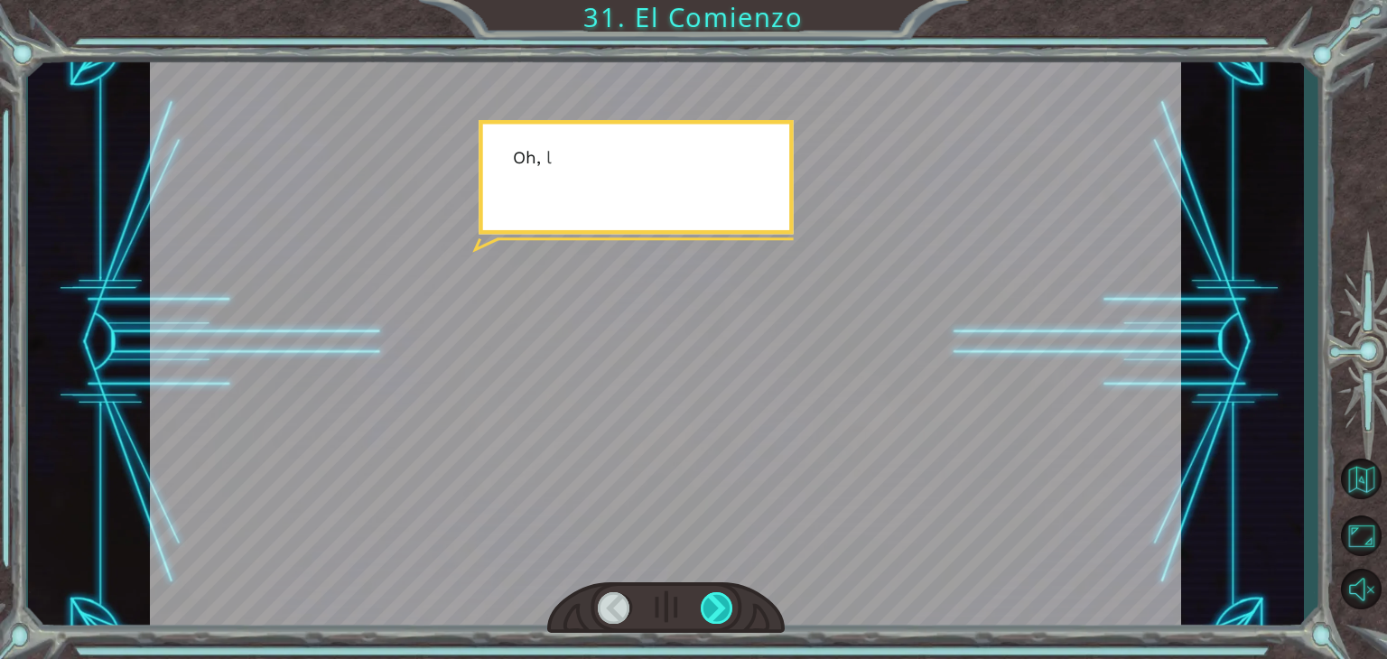
click at [720, 621] on div at bounding box center [717, 609] width 33 height 32
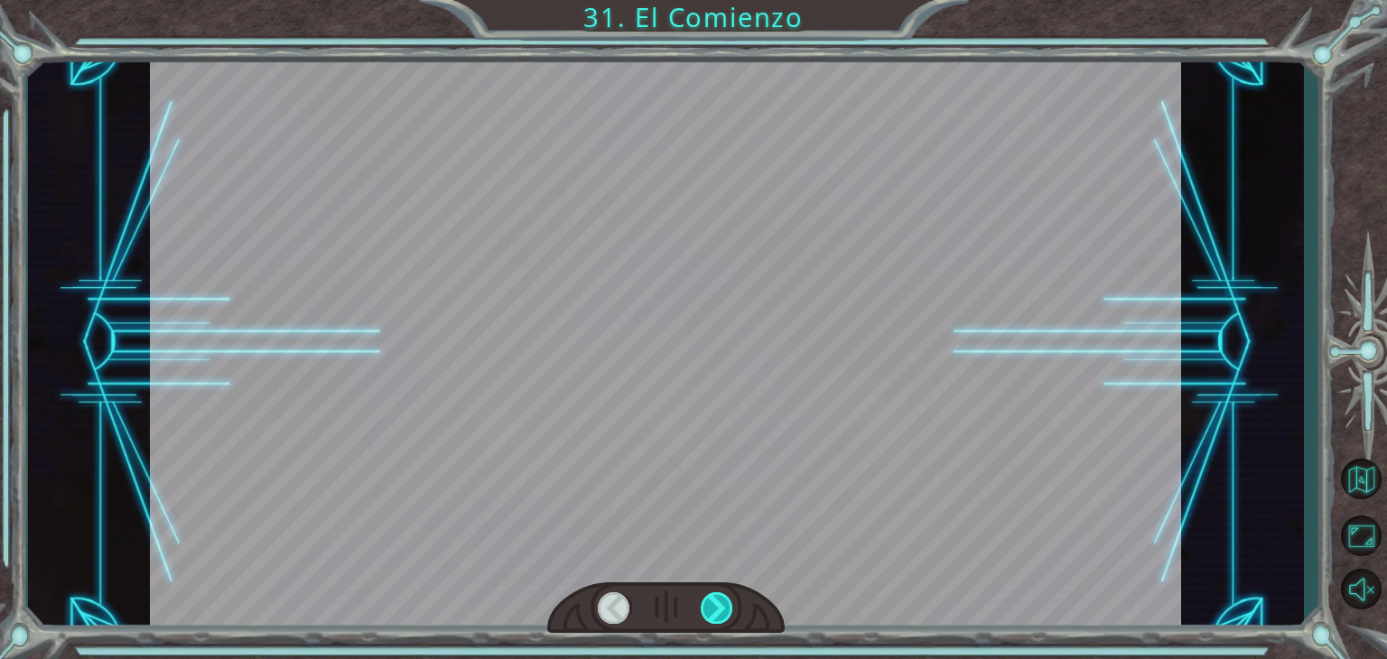
click at [720, 621] on div at bounding box center [717, 609] width 33 height 32
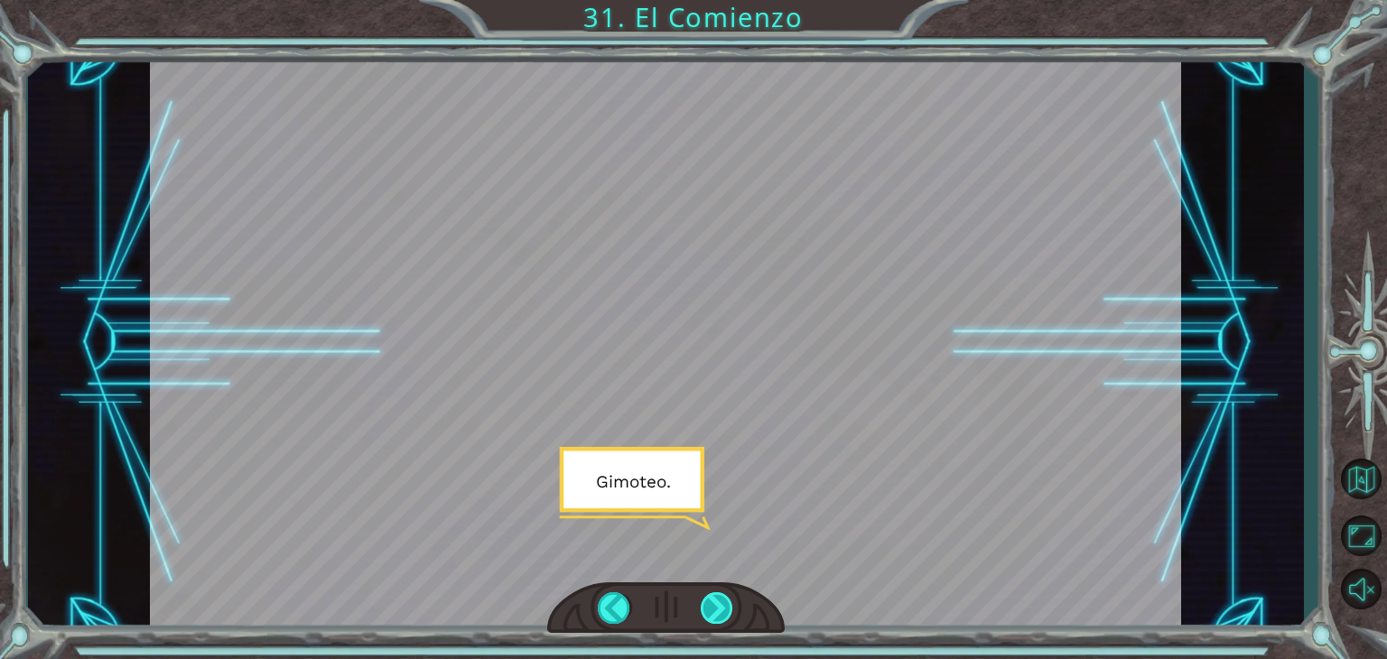
click at [720, 621] on div at bounding box center [717, 609] width 33 height 32
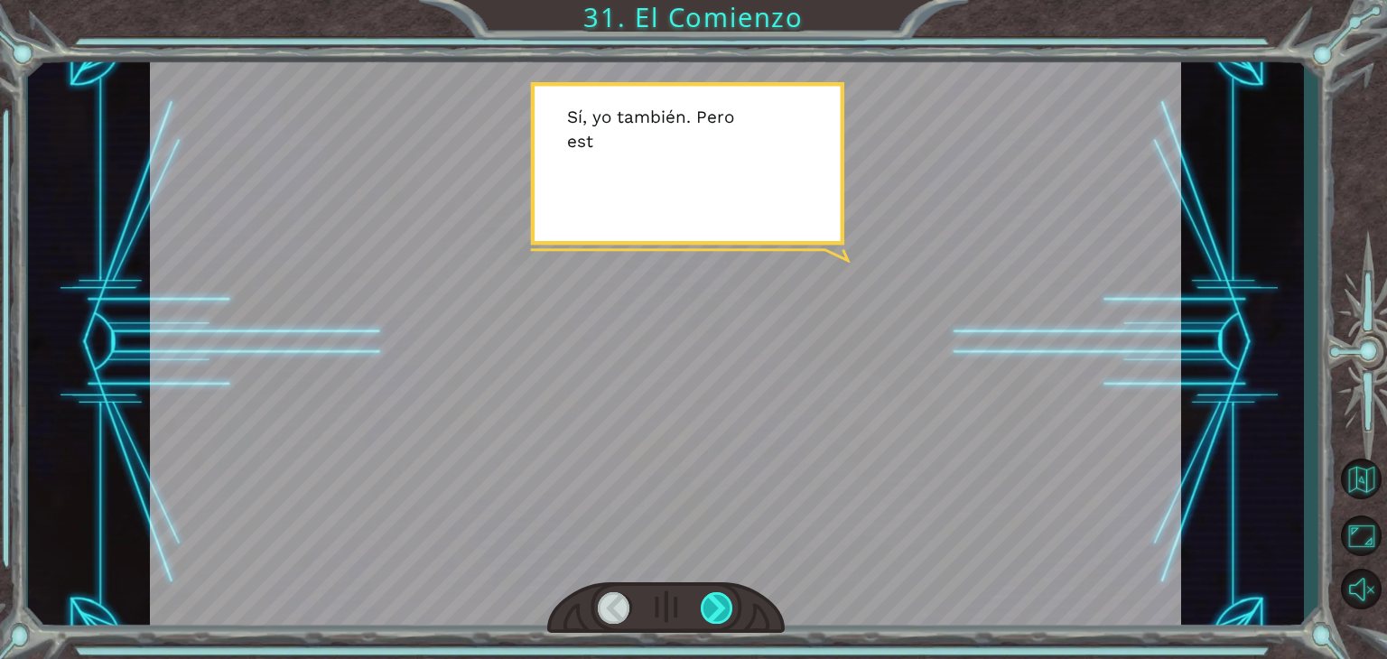
click at [720, 621] on div at bounding box center [717, 609] width 33 height 32
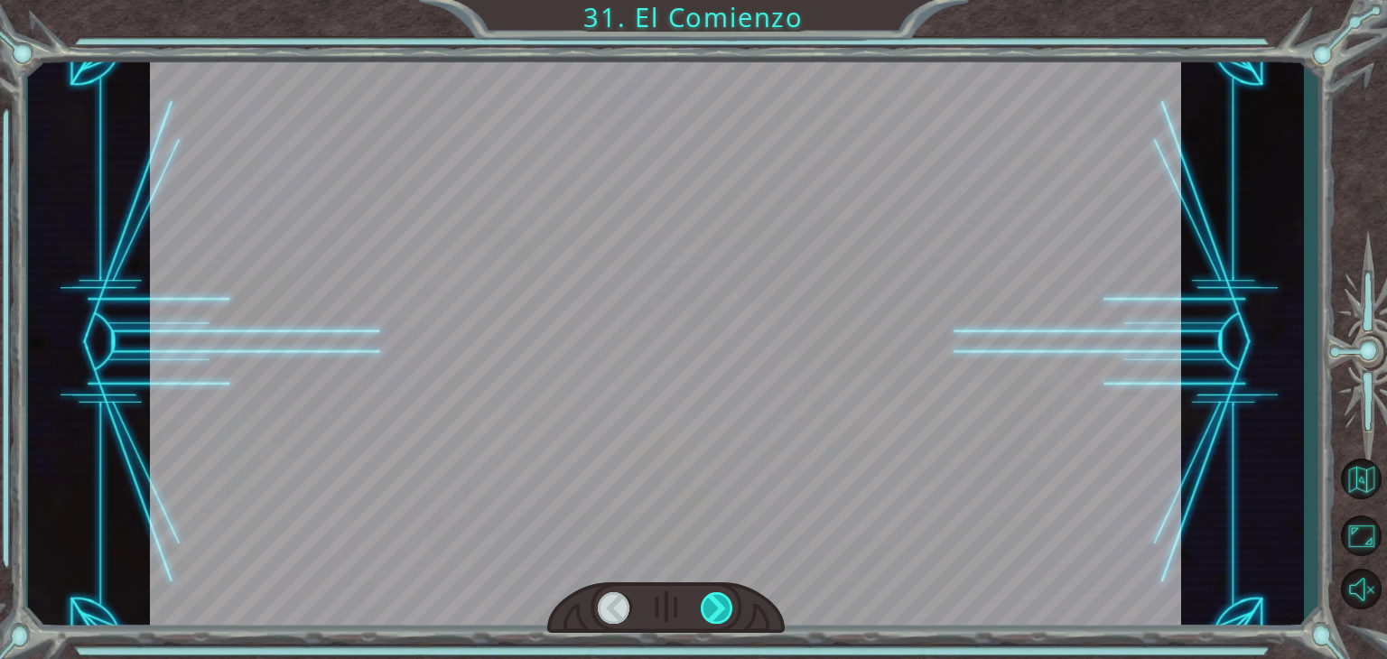
click at [720, 621] on div at bounding box center [717, 609] width 33 height 32
click at [720, 0] on div "Temporary Text ¡ E h , V [PERSON_NAME] ! ¡ L o c o n s e g u i m o s ! ¡ M i r …" at bounding box center [693, 0] width 1387 height 0
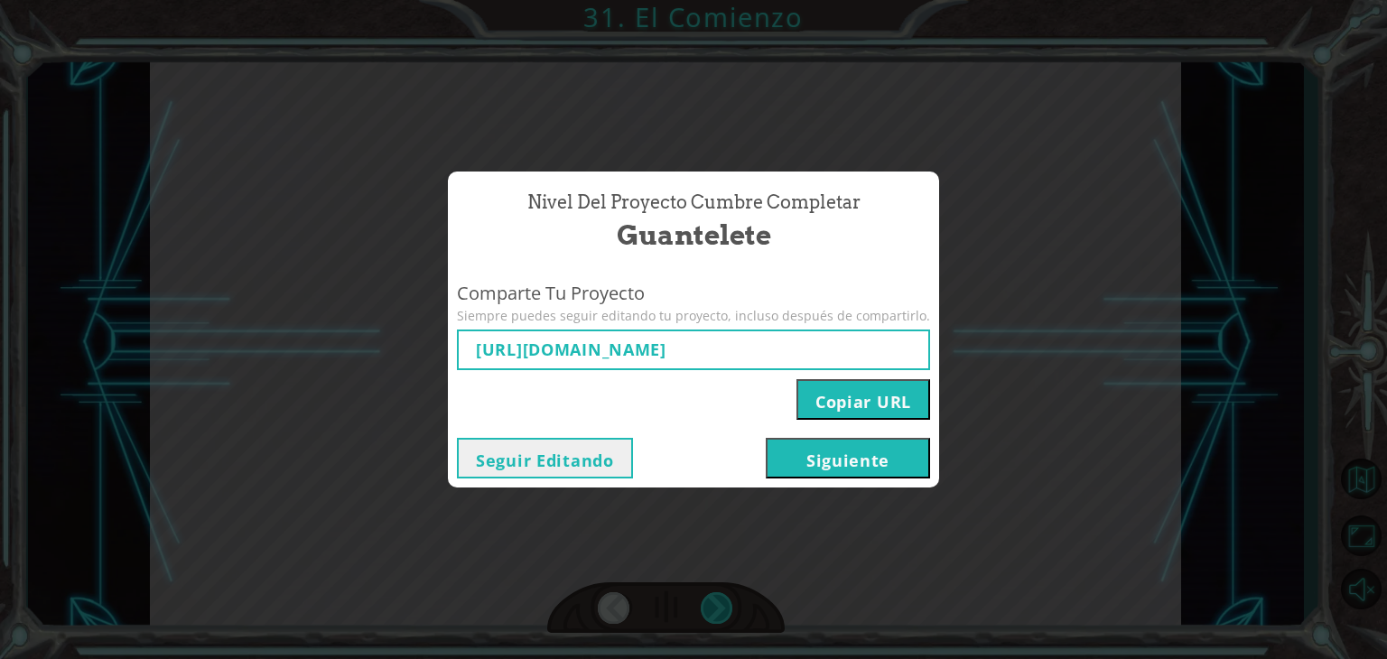
type input "[URL][DOMAIN_NAME]"
click at [842, 399] on button "Copiar URL" at bounding box center [864, 399] width 134 height 41
click at [886, 402] on button "Copiar URL" at bounding box center [864, 399] width 134 height 41
